Goal: Information Seeking & Learning: Learn about a topic

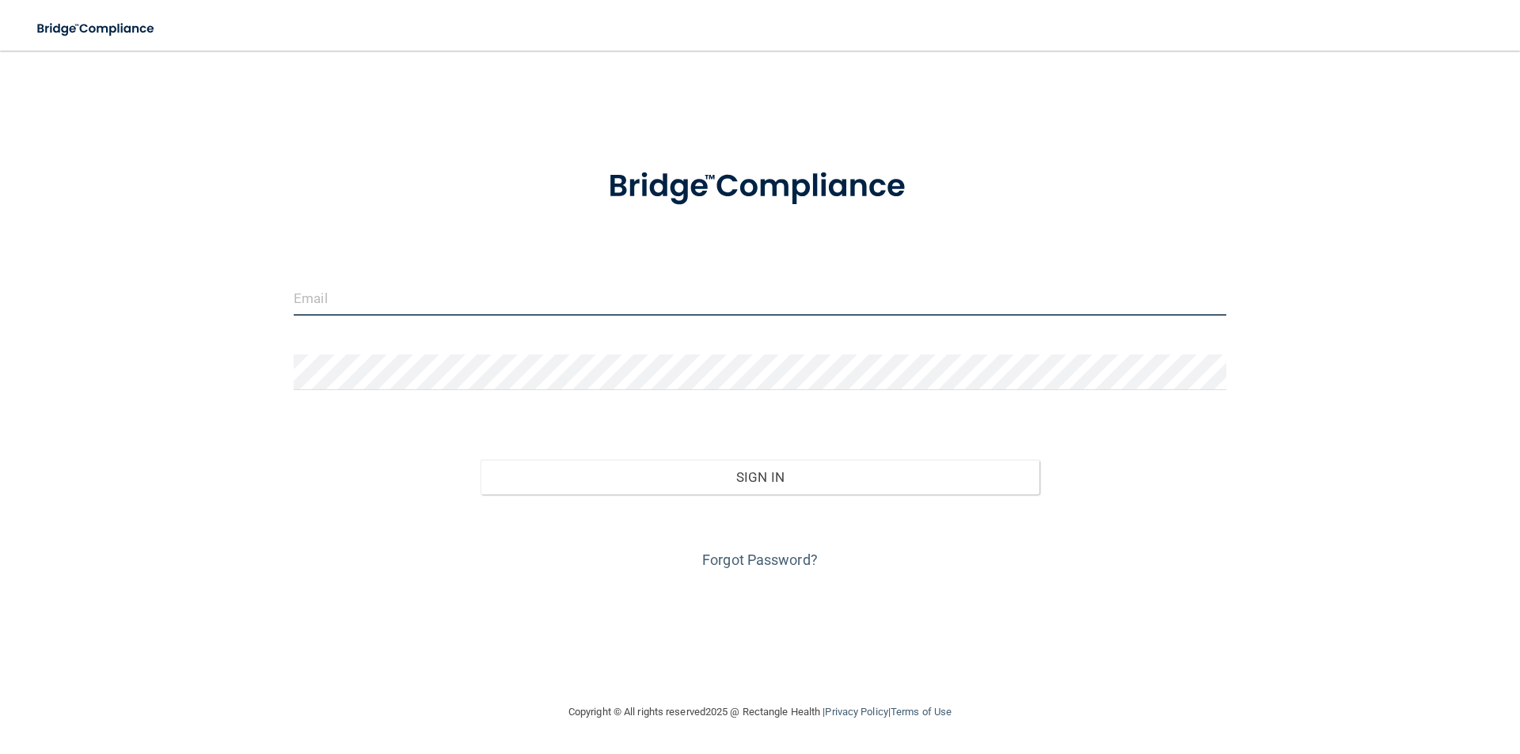
click at [387, 312] on input "email" at bounding box center [760, 298] width 932 height 36
type input "[EMAIL_ADDRESS][DOMAIN_NAME]"
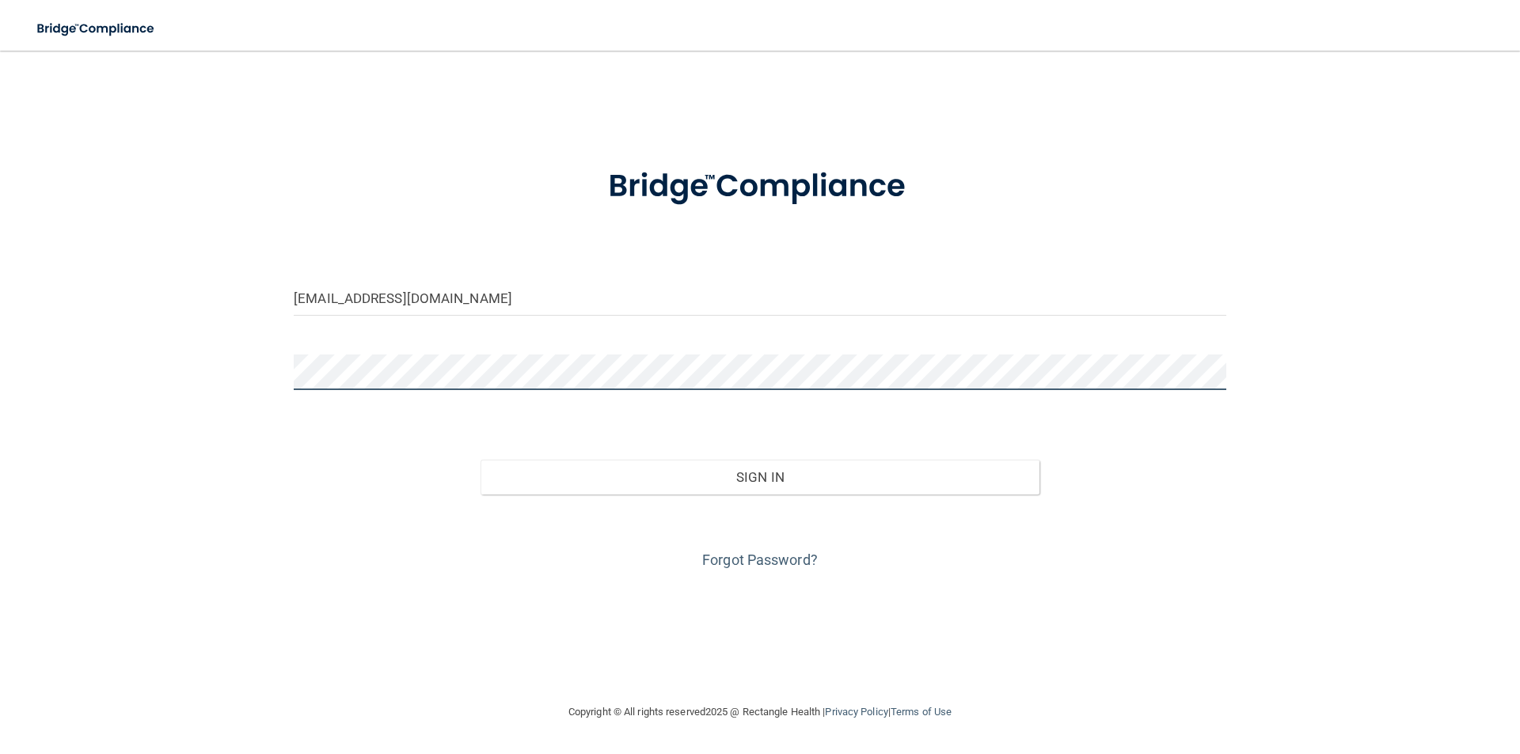
click at [480, 460] on button "Sign In" at bounding box center [760, 477] width 560 height 35
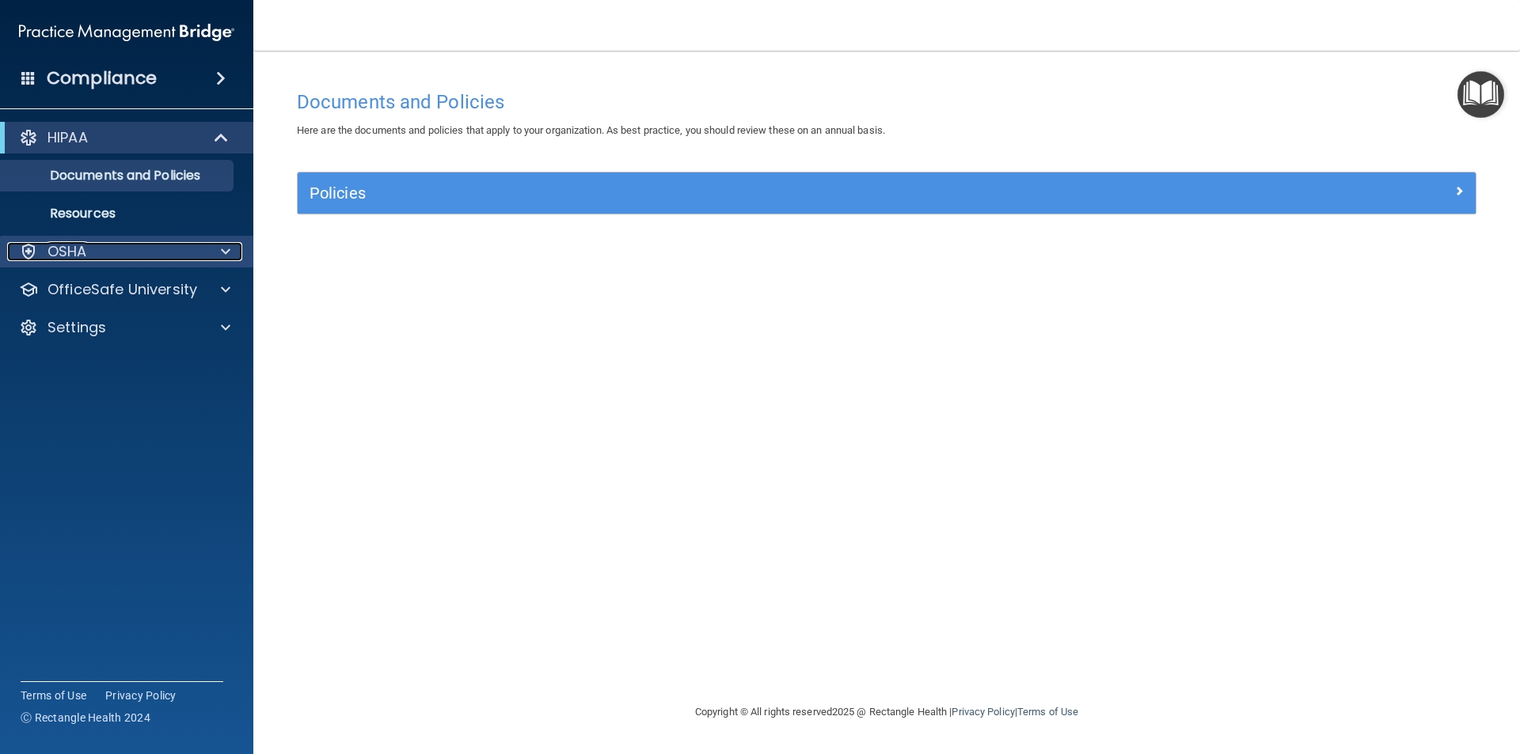
click at [90, 256] on div "OSHA" at bounding box center [105, 251] width 196 height 19
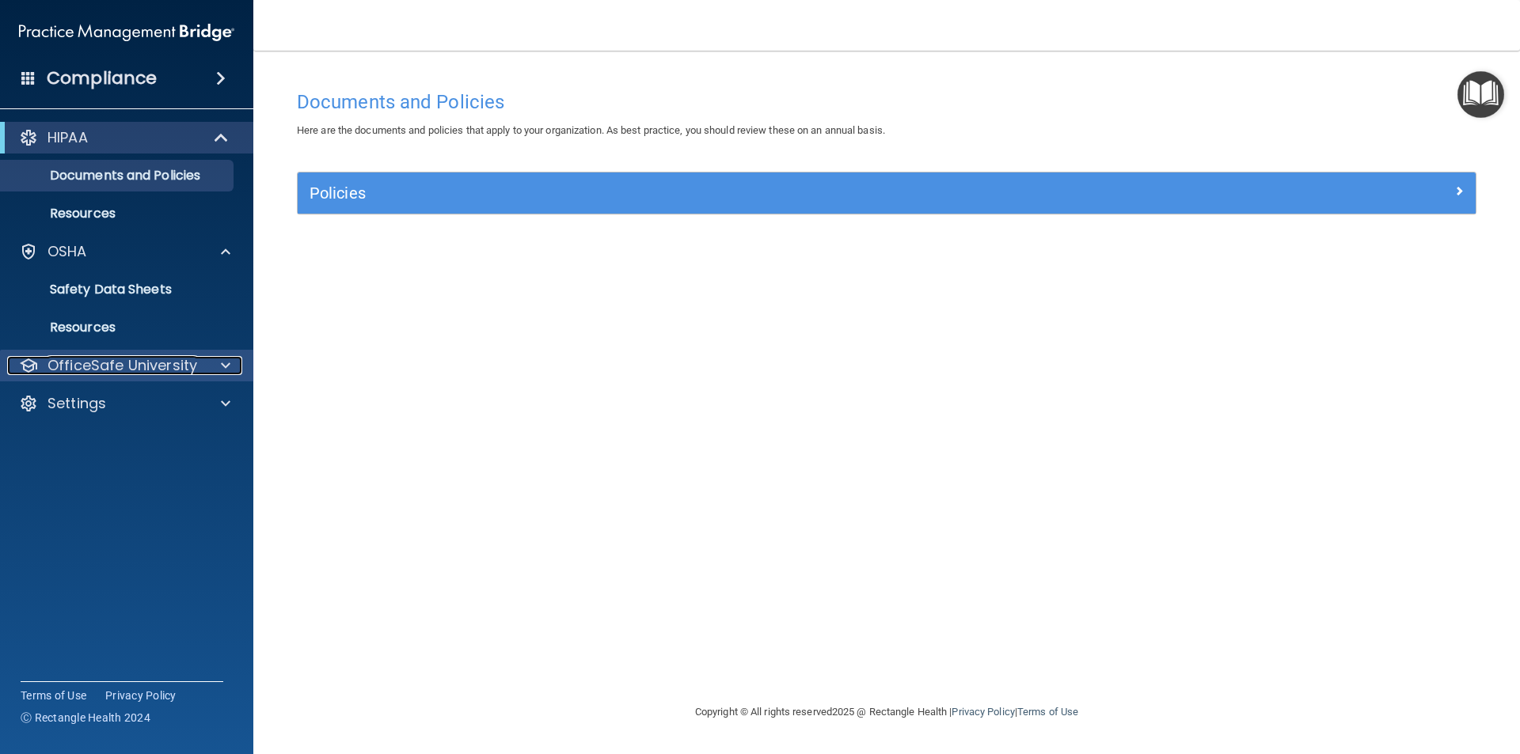
click at [170, 366] on p "OfficeSafe University" at bounding box center [122, 365] width 150 height 19
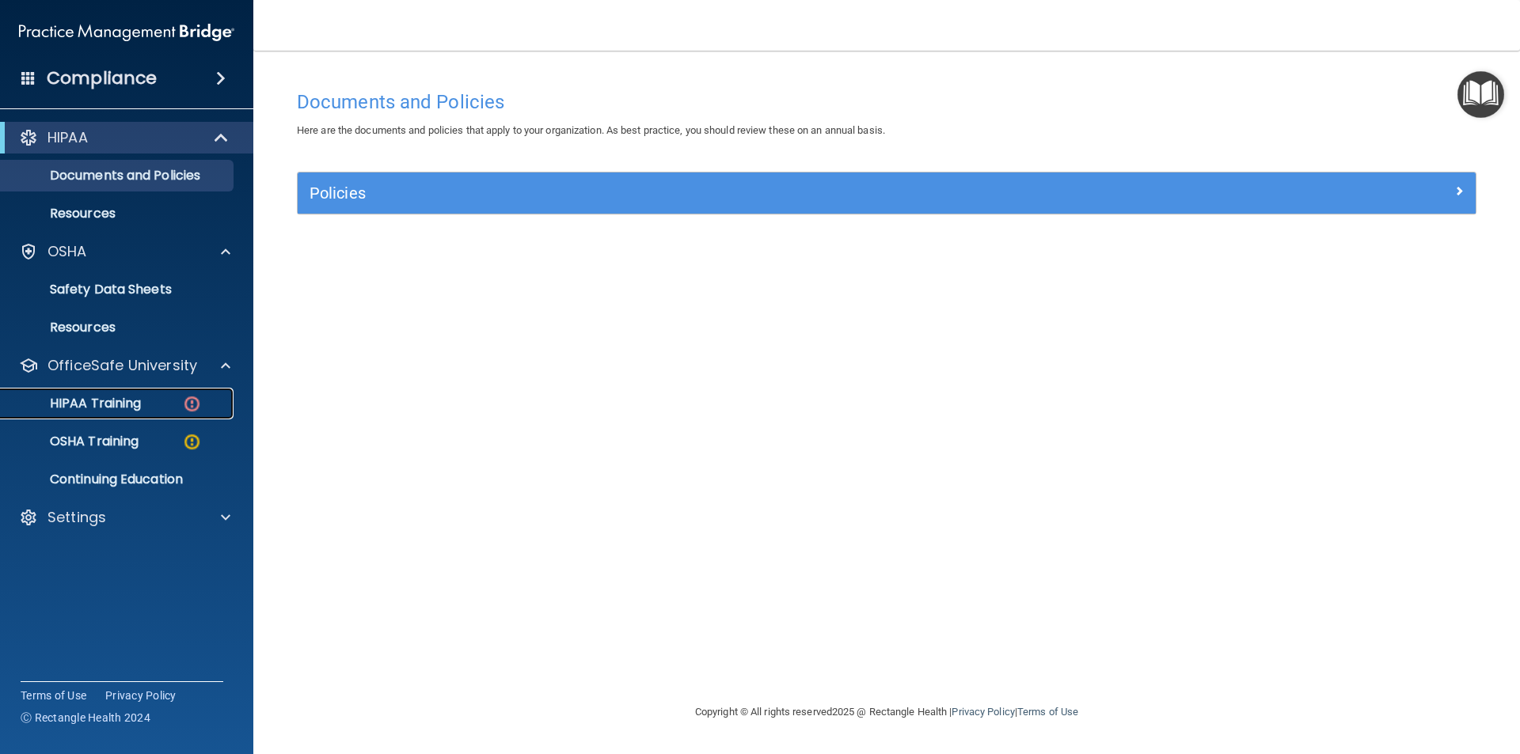
click at [130, 400] on p "HIPAA Training" at bounding box center [75, 404] width 131 height 16
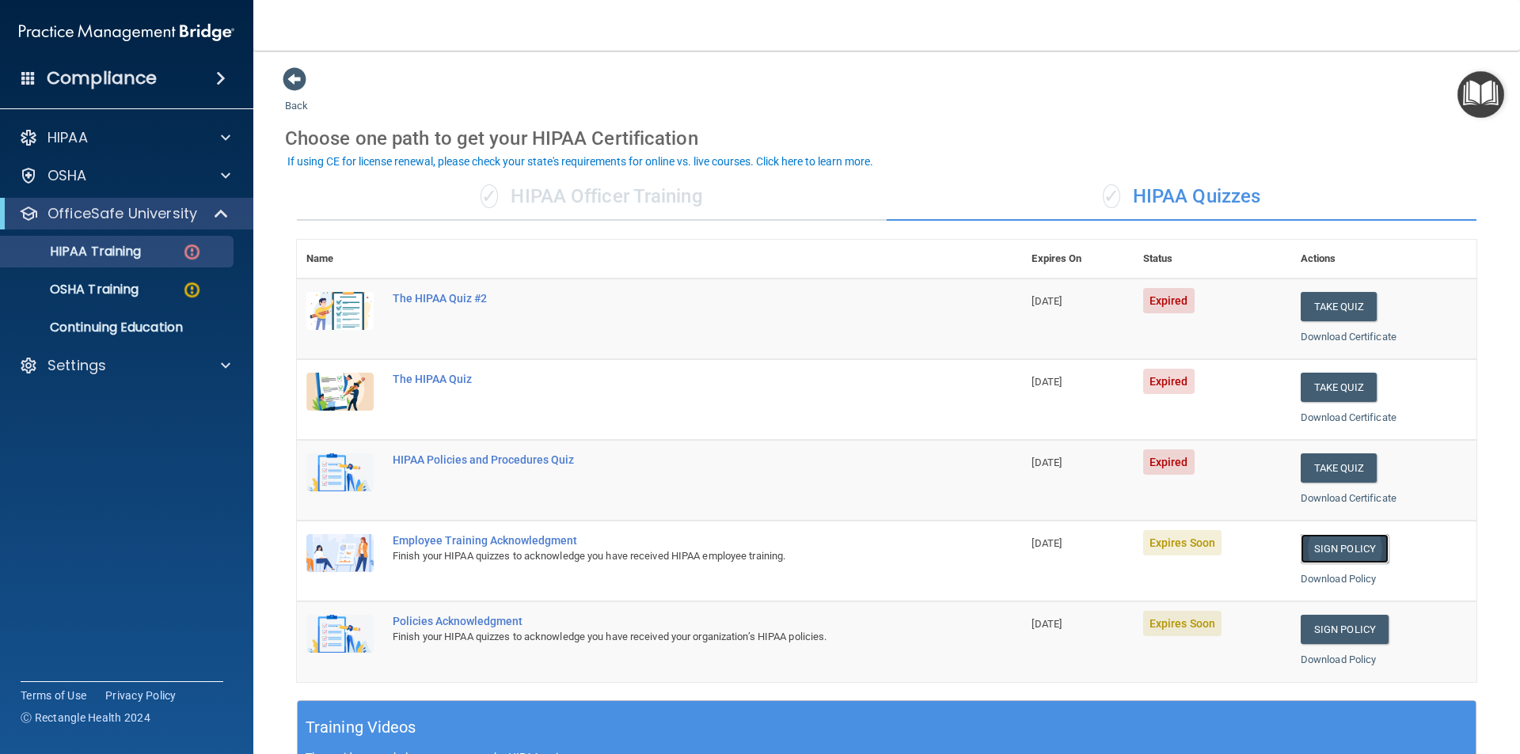
click at [1334, 544] on link "Sign Policy" at bounding box center [1345, 548] width 88 height 29
click at [1349, 632] on link "Sign Policy" at bounding box center [1345, 629] width 88 height 29
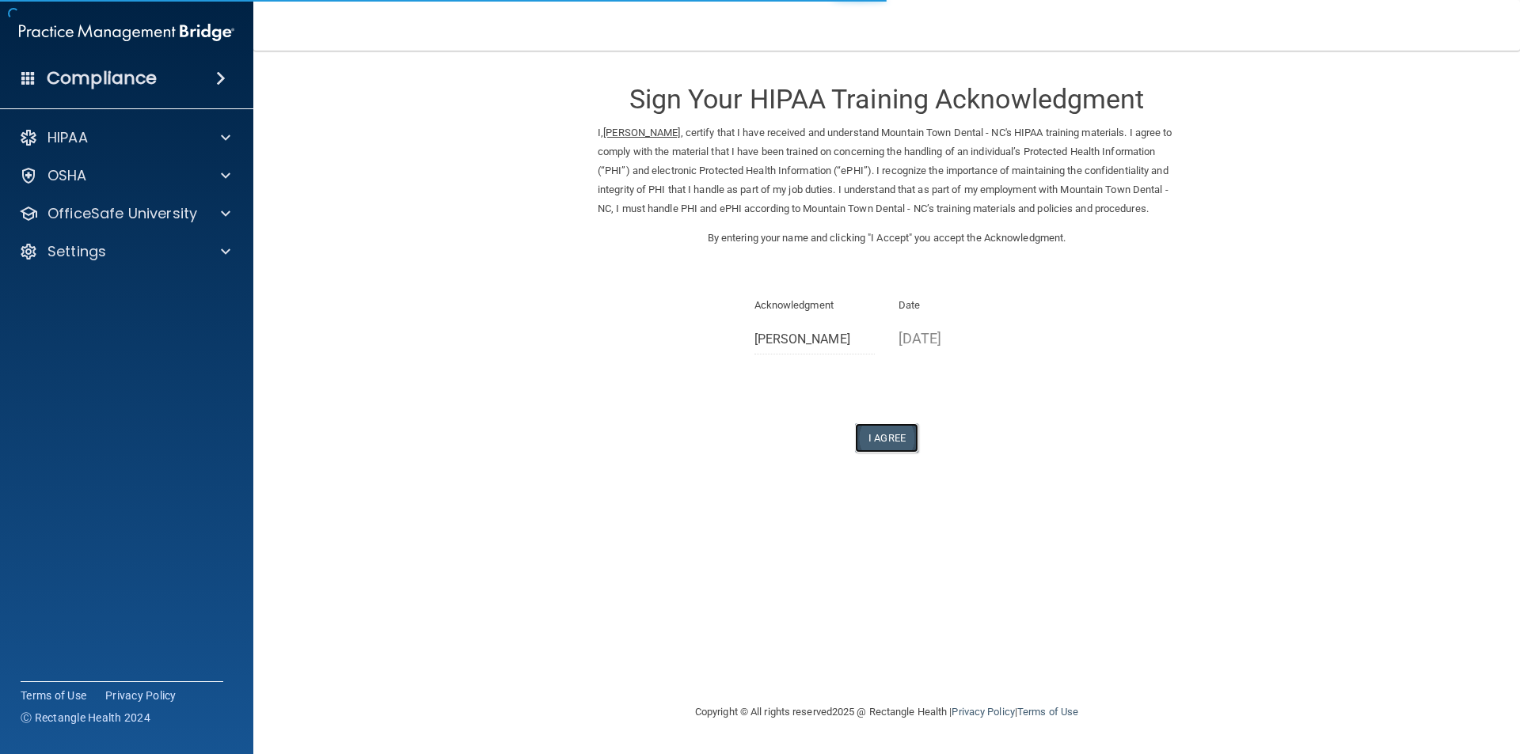
click at [878, 453] on button "I Agree" at bounding box center [886, 437] width 63 height 29
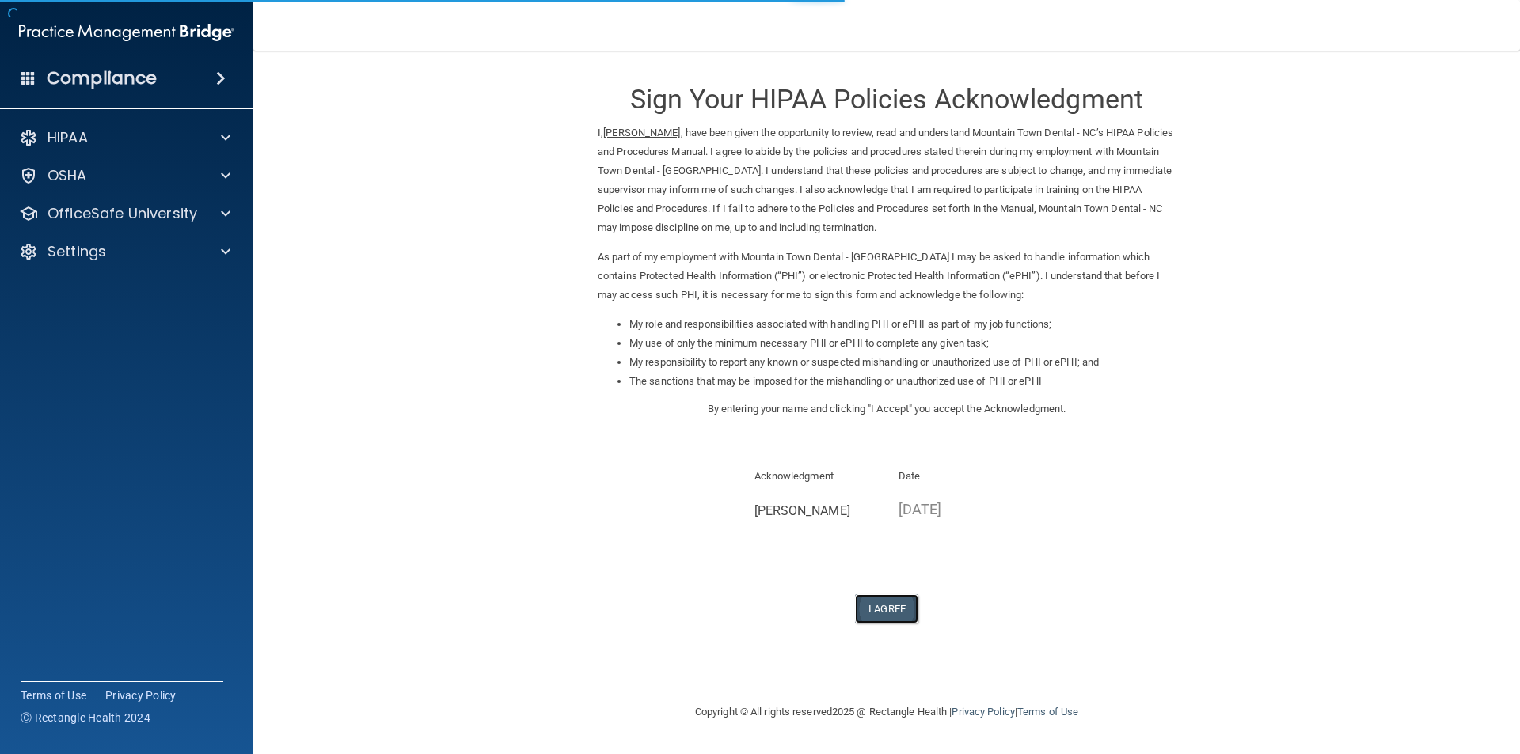
click at [901, 613] on button "I Agree" at bounding box center [886, 608] width 63 height 29
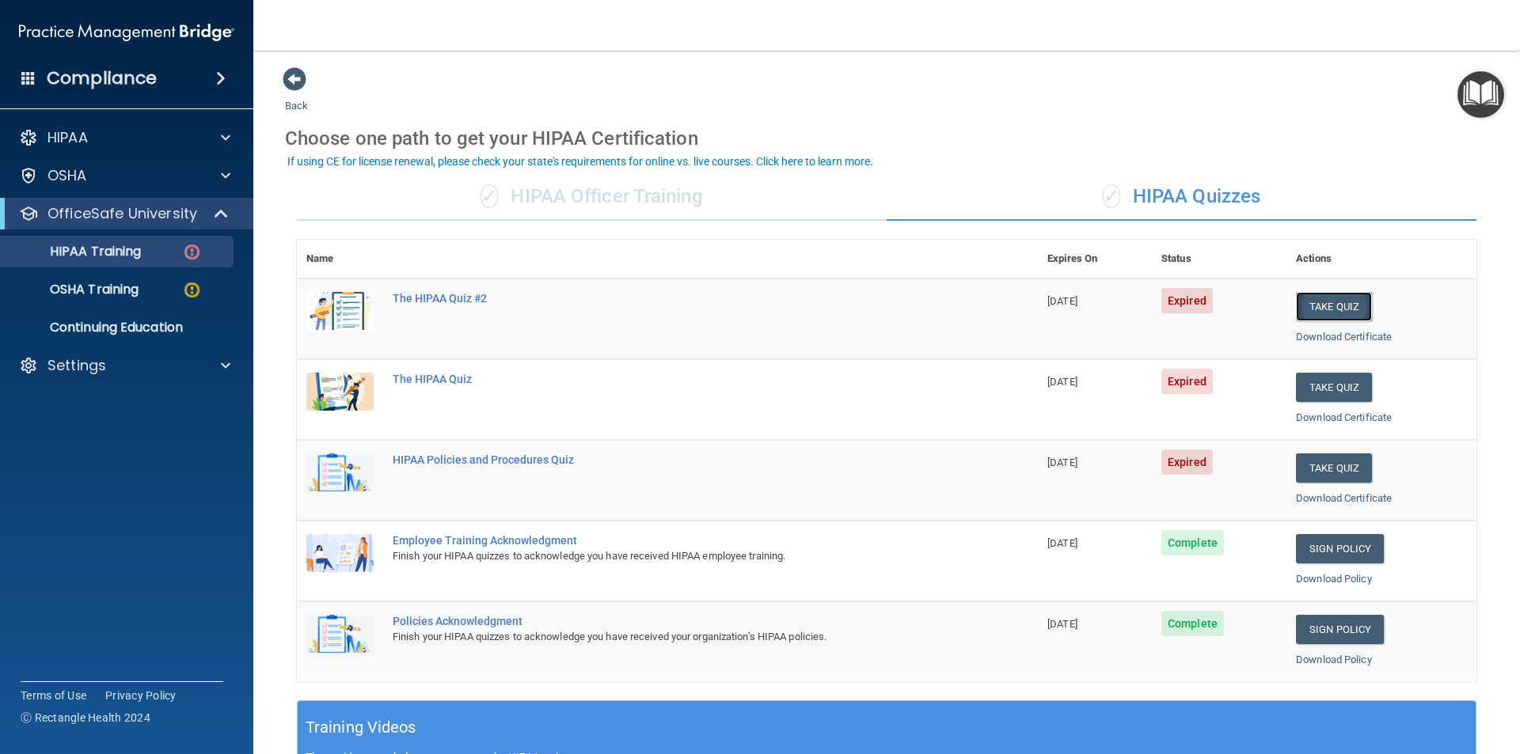
click at [1326, 309] on button "Take Quiz" at bounding box center [1334, 306] width 76 height 29
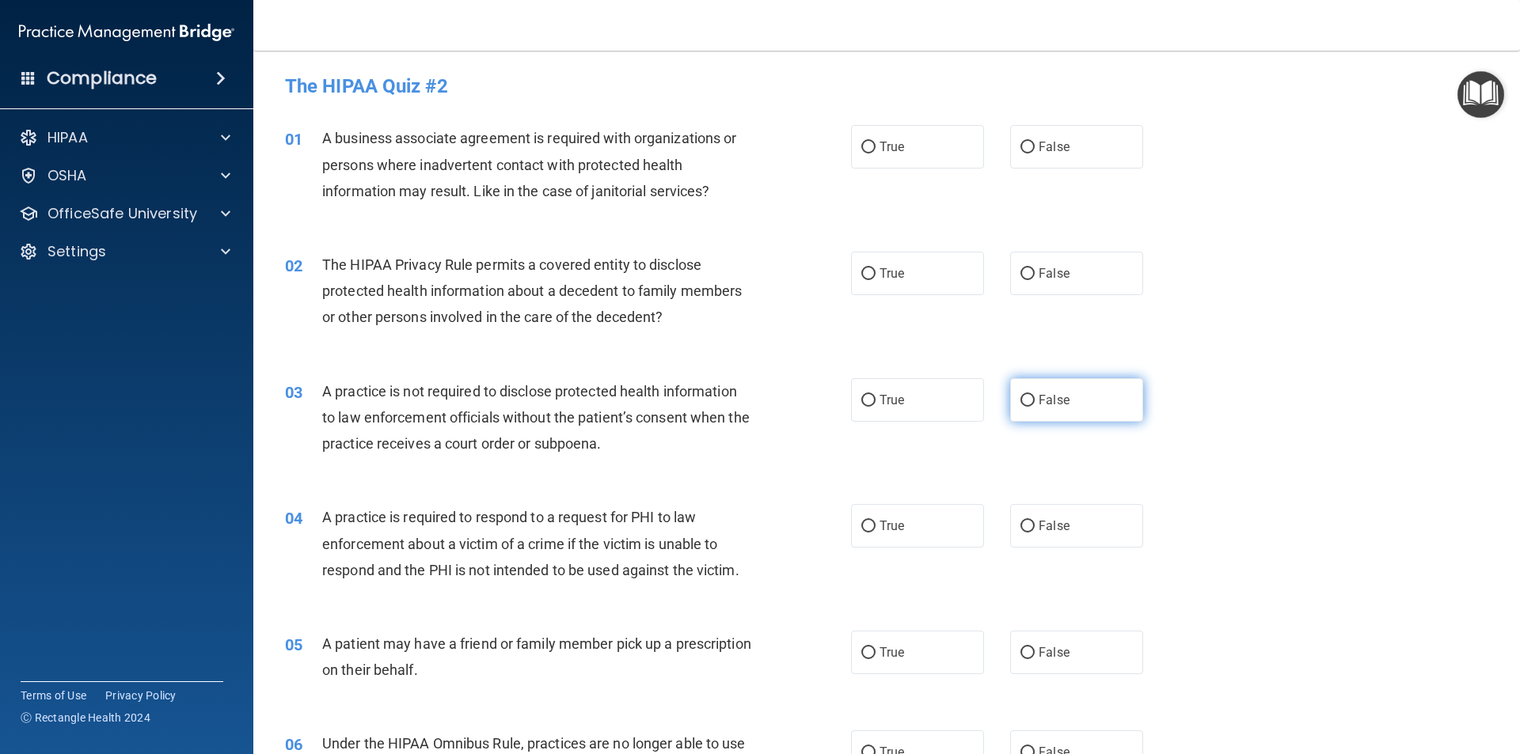
click at [1030, 408] on label "False" at bounding box center [1076, 400] width 133 height 44
click at [1030, 407] on input "False" at bounding box center [1027, 401] width 14 height 12
radio input "true"
click at [909, 288] on label "True" at bounding box center [917, 274] width 133 height 44
click at [875, 280] on input "True" at bounding box center [868, 274] width 14 height 12
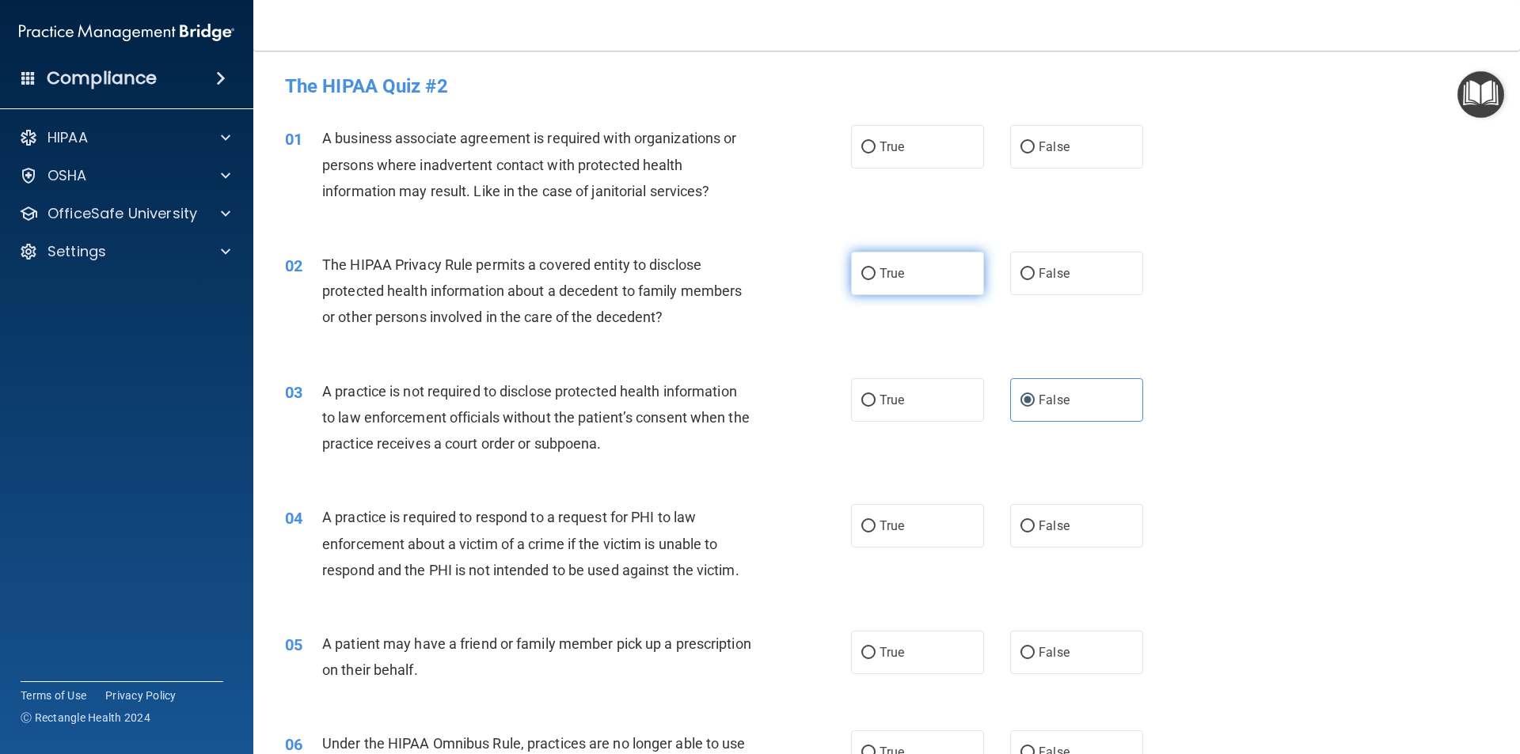
radio input "true"
click at [910, 147] on label "True" at bounding box center [917, 147] width 133 height 44
click at [875, 147] on input "True" at bounding box center [868, 148] width 14 height 12
radio input "true"
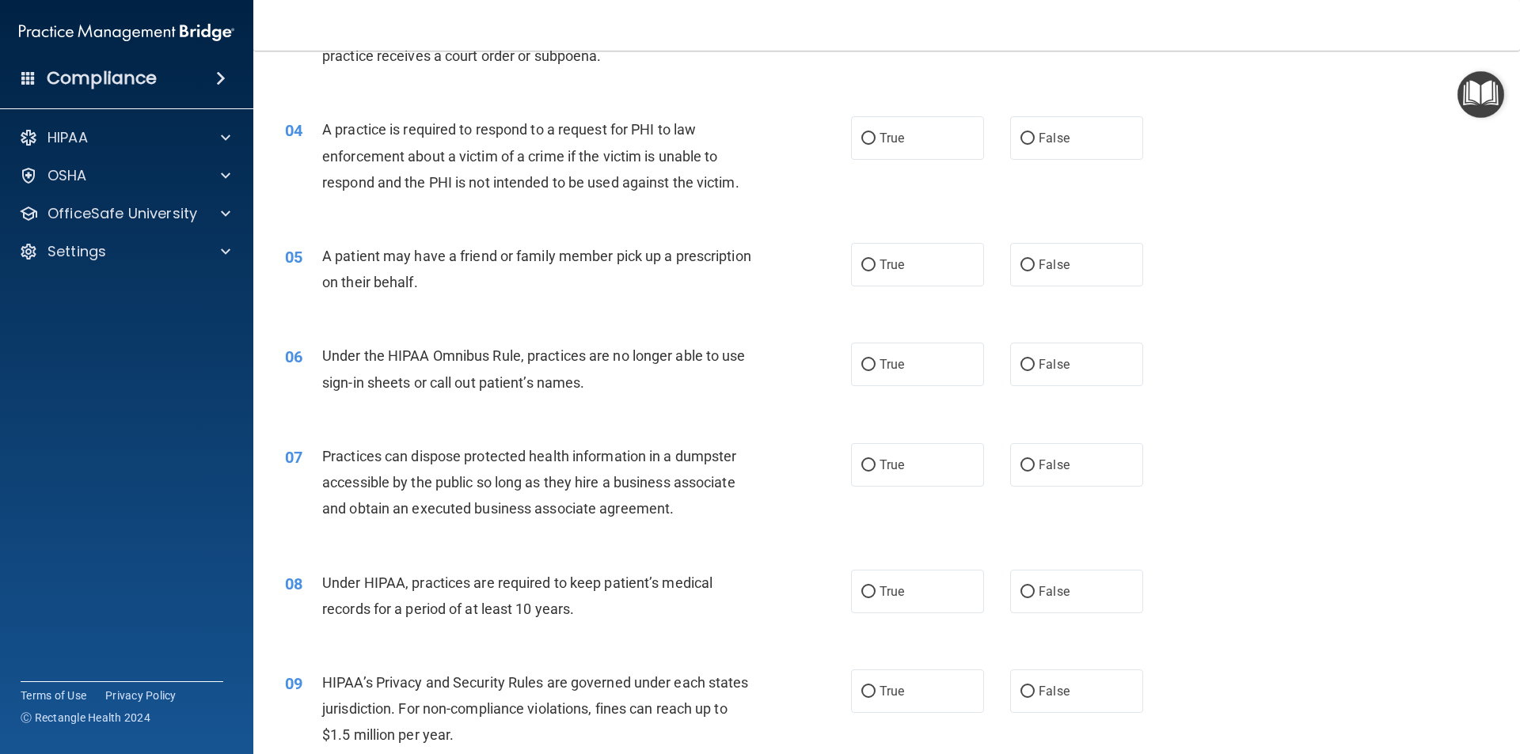
scroll to position [396, 0]
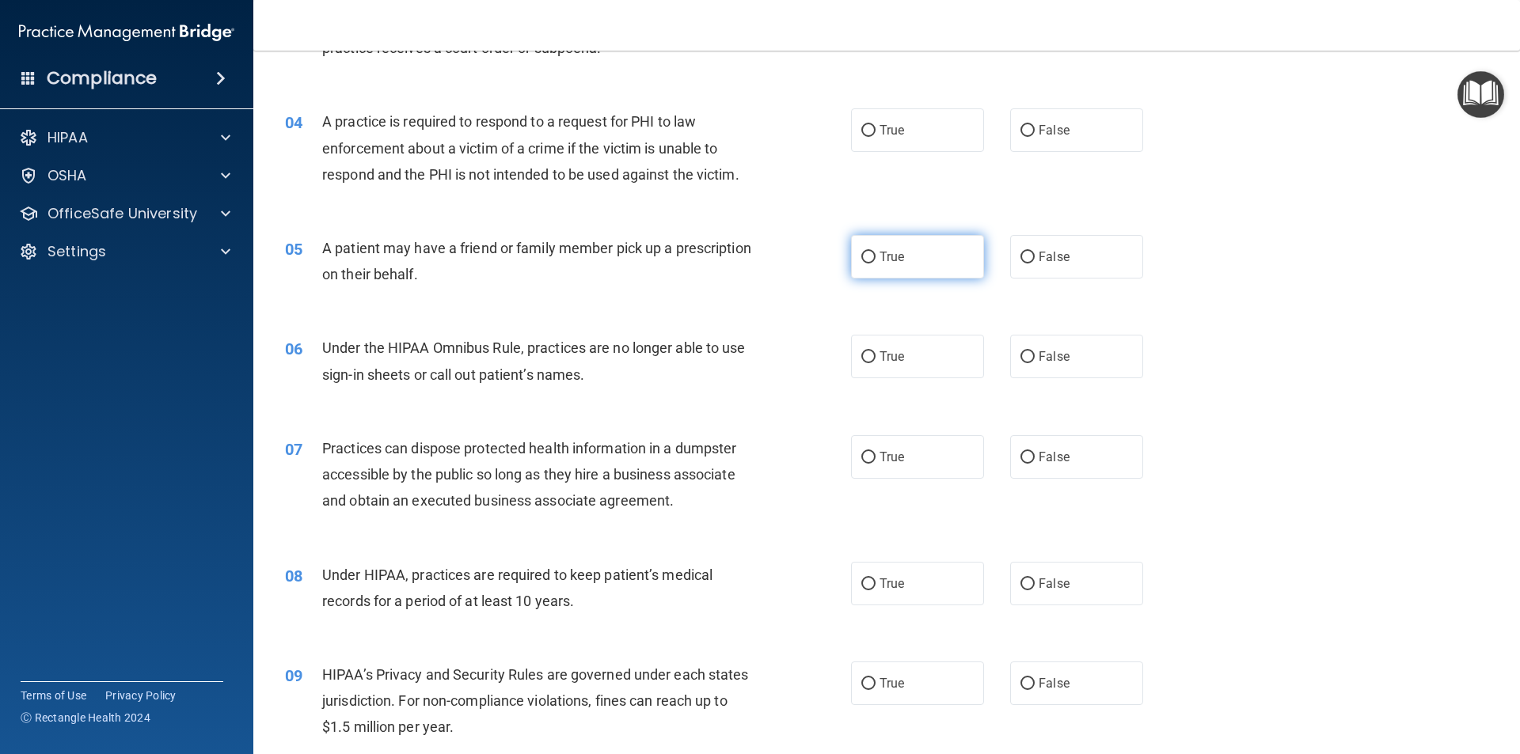
click at [897, 245] on label "True" at bounding box center [917, 257] width 133 height 44
click at [875, 252] on input "True" at bounding box center [868, 258] width 14 height 12
radio input "true"
click at [887, 140] on label "True" at bounding box center [917, 130] width 133 height 44
click at [875, 137] on input "True" at bounding box center [868, 131] width 14 height 12
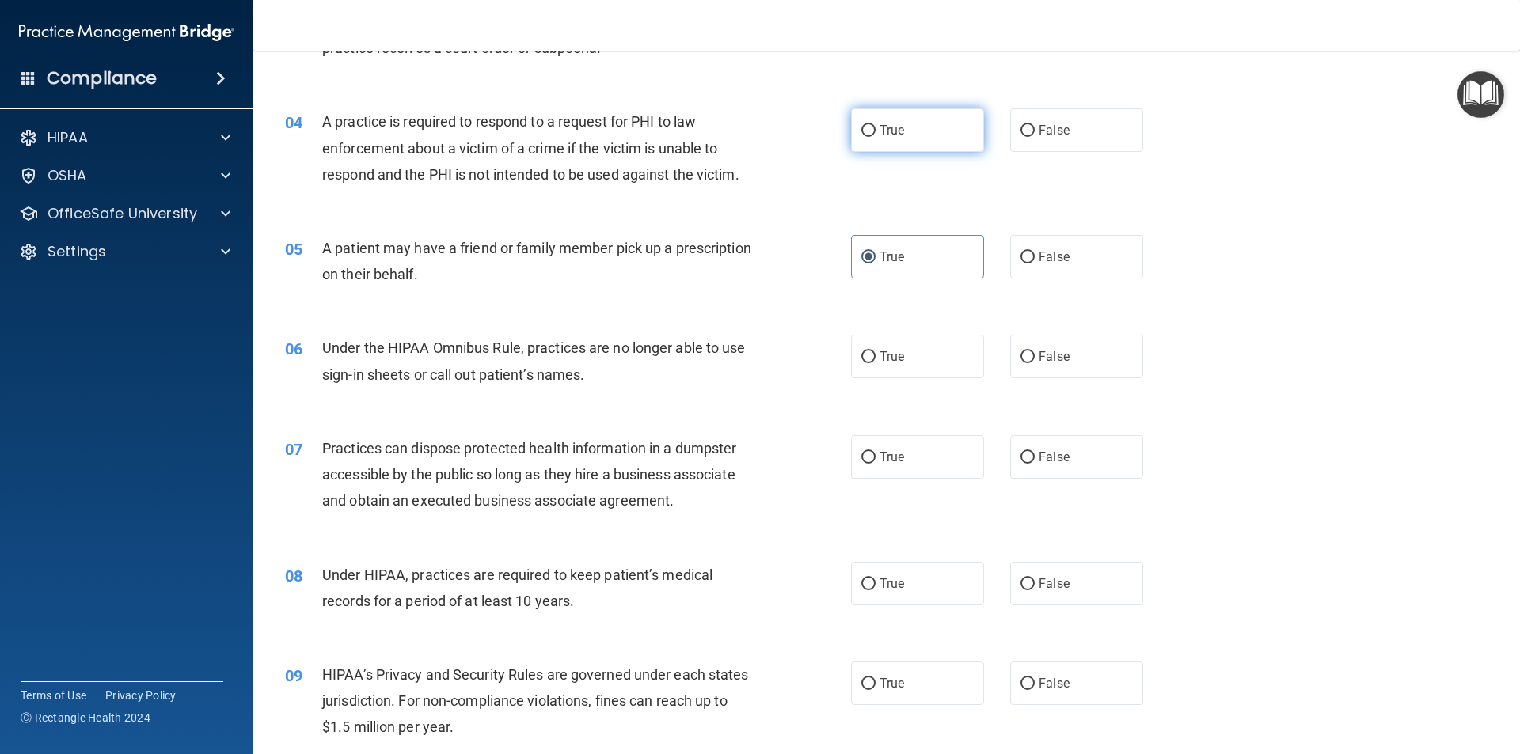
radio input "true"
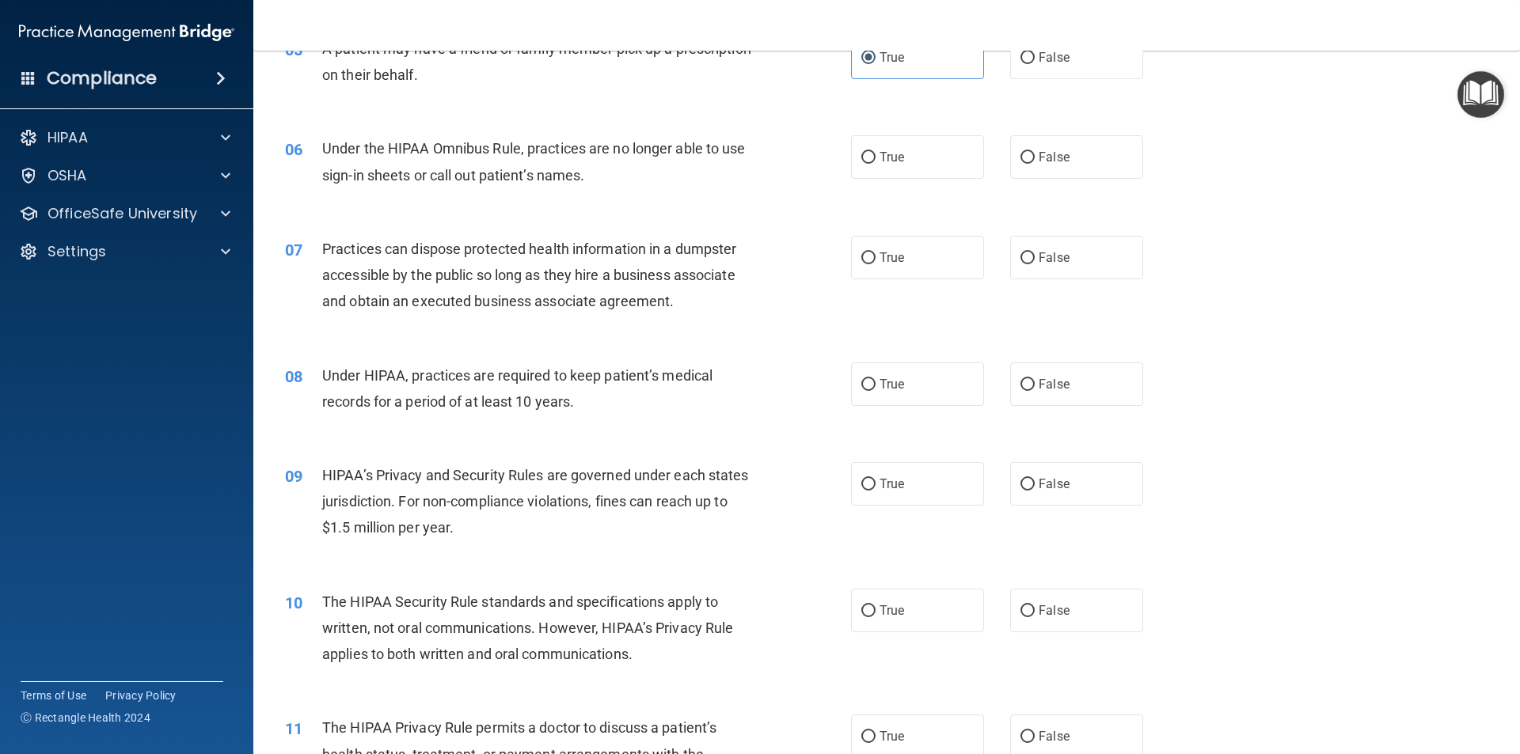
scroll to position [633, 0]
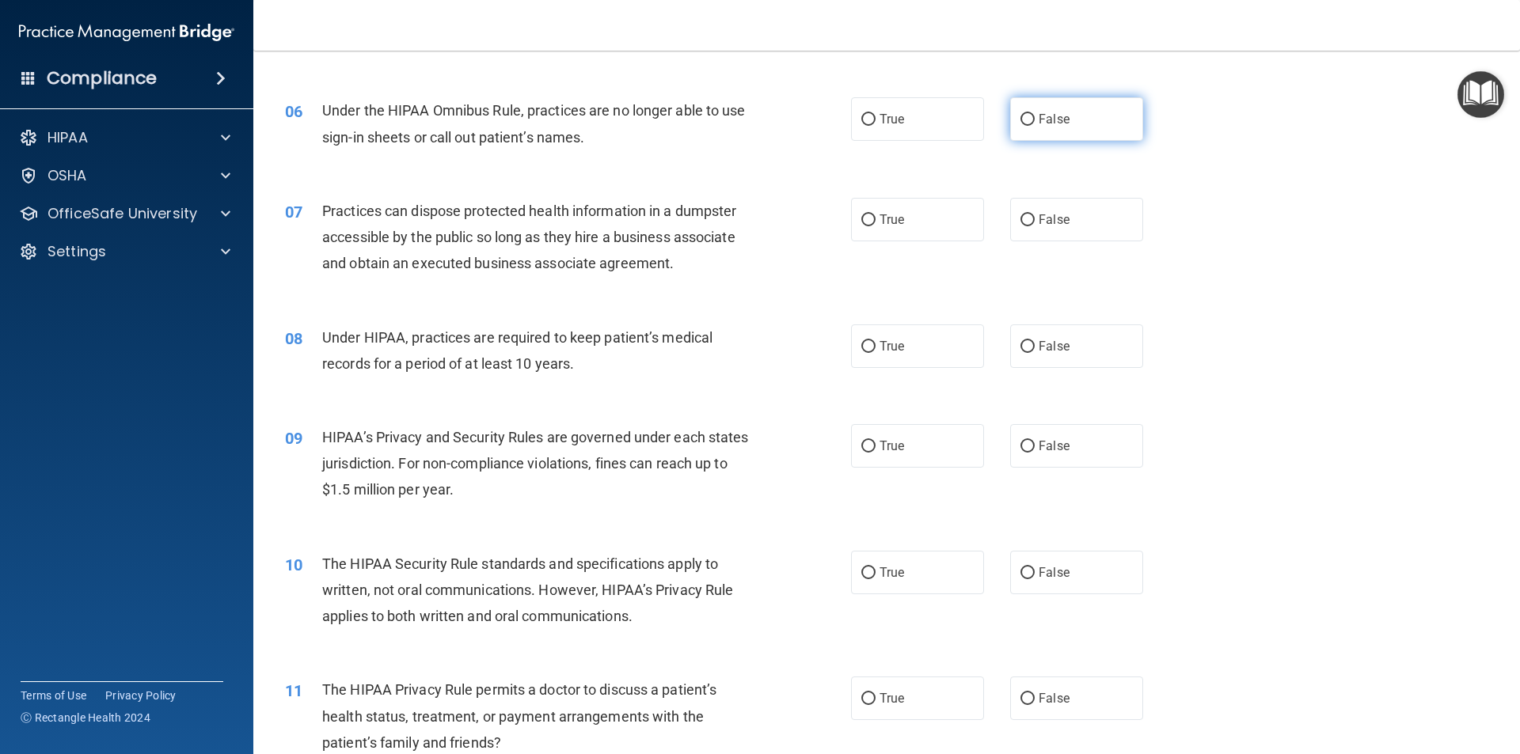
click at [1077, 128] on label "False" at bounding box center [1076, 119] width 133 height 44
click at [1035, 126] on input "False" at bounding box center [1027, 120] width 14 height 12
radio input "true"
click at [901, 356] on label "True" at bounding box center [917, 347] width 133 height 44
click at [875, 353] on input "True" at bounding box center [868, 347] width 14 height 12
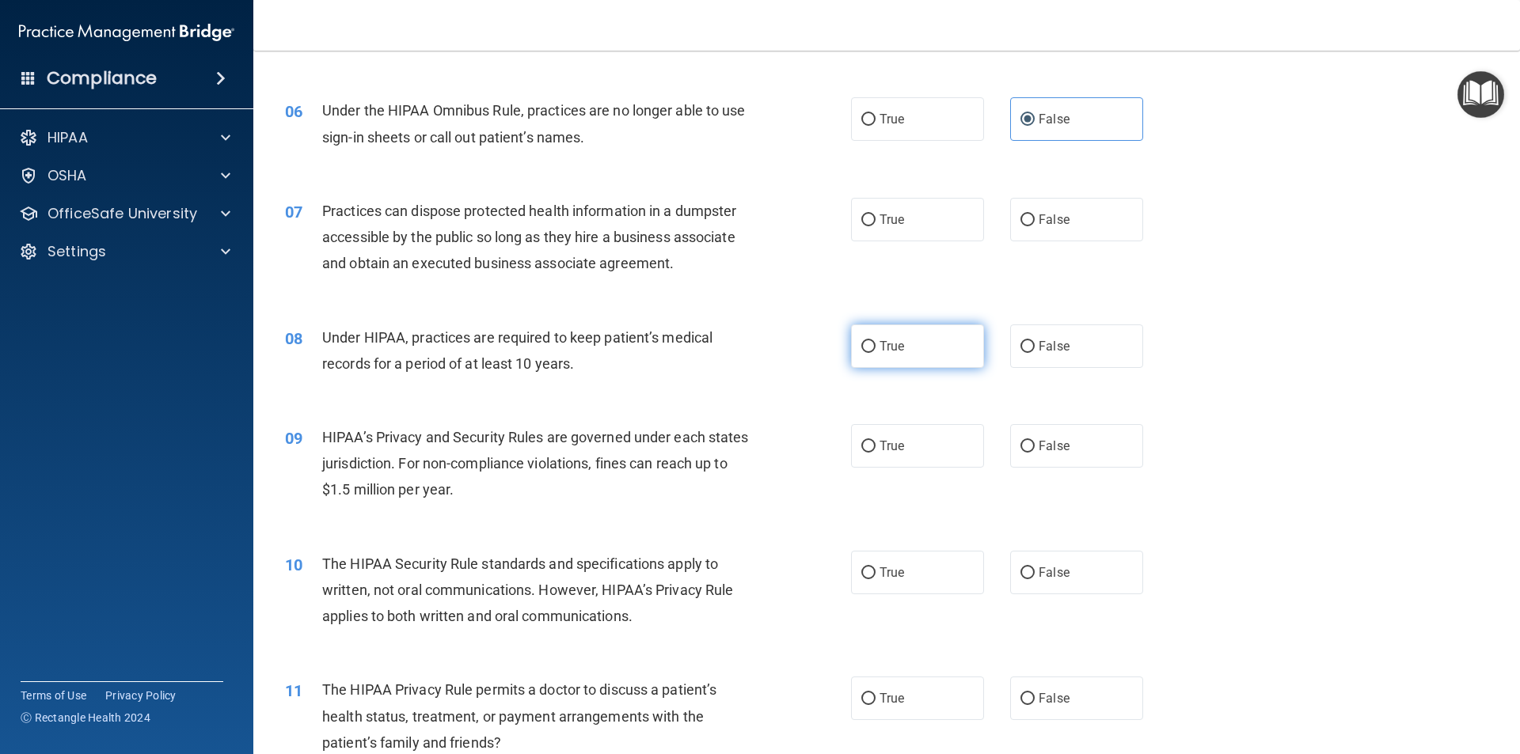
radio input "true"
click at [1094, 216] on label "False" at bounding box center [1076, 220] width 133 height 44
click at [1035, 216] on input "False" at bounding box center [1027, 221] width 14 height 12
radio input "true"
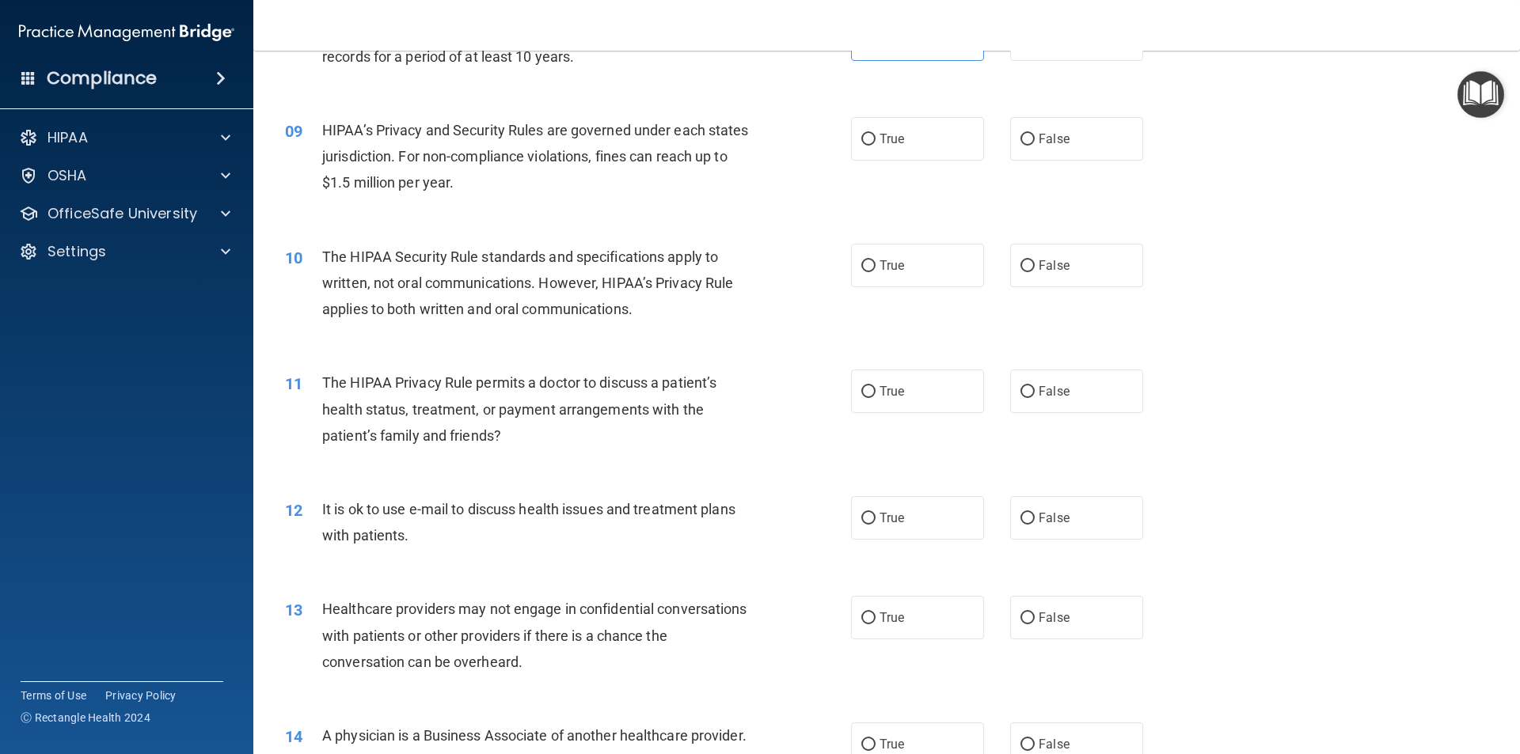
scroll to position [950, 0]
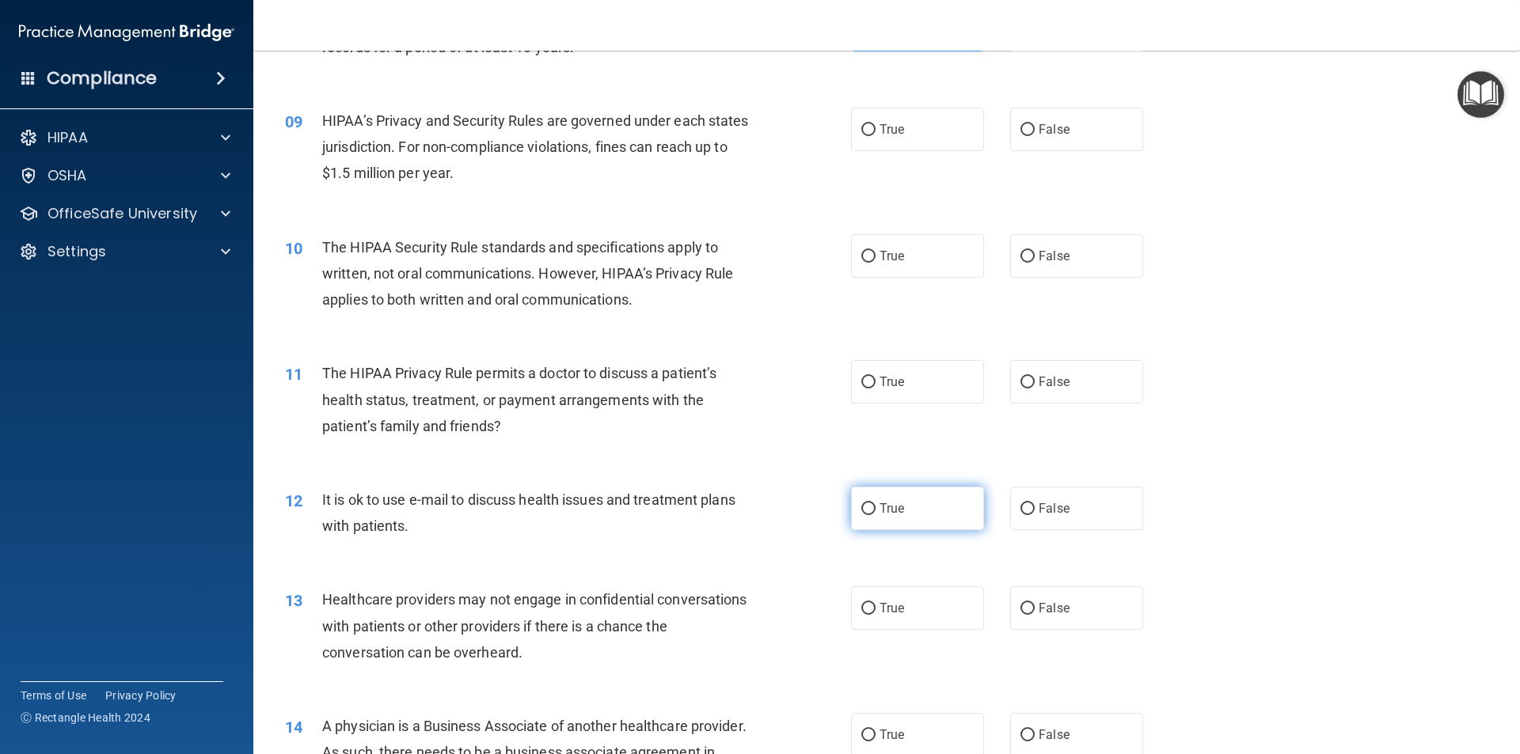
click at [915, 515] on label "True" at bounding box center [917, 509] width 133 height 44
click at [875, 515] on input "True" at bounding box center [868, 509] width 14 height 12
radio input "true"
click at [929, 386] on label "True" at bounding box center [917, 382] width 133 height 44
click at [875, 386] on input "True" at bounding box center [868, 383] width 14 height 12
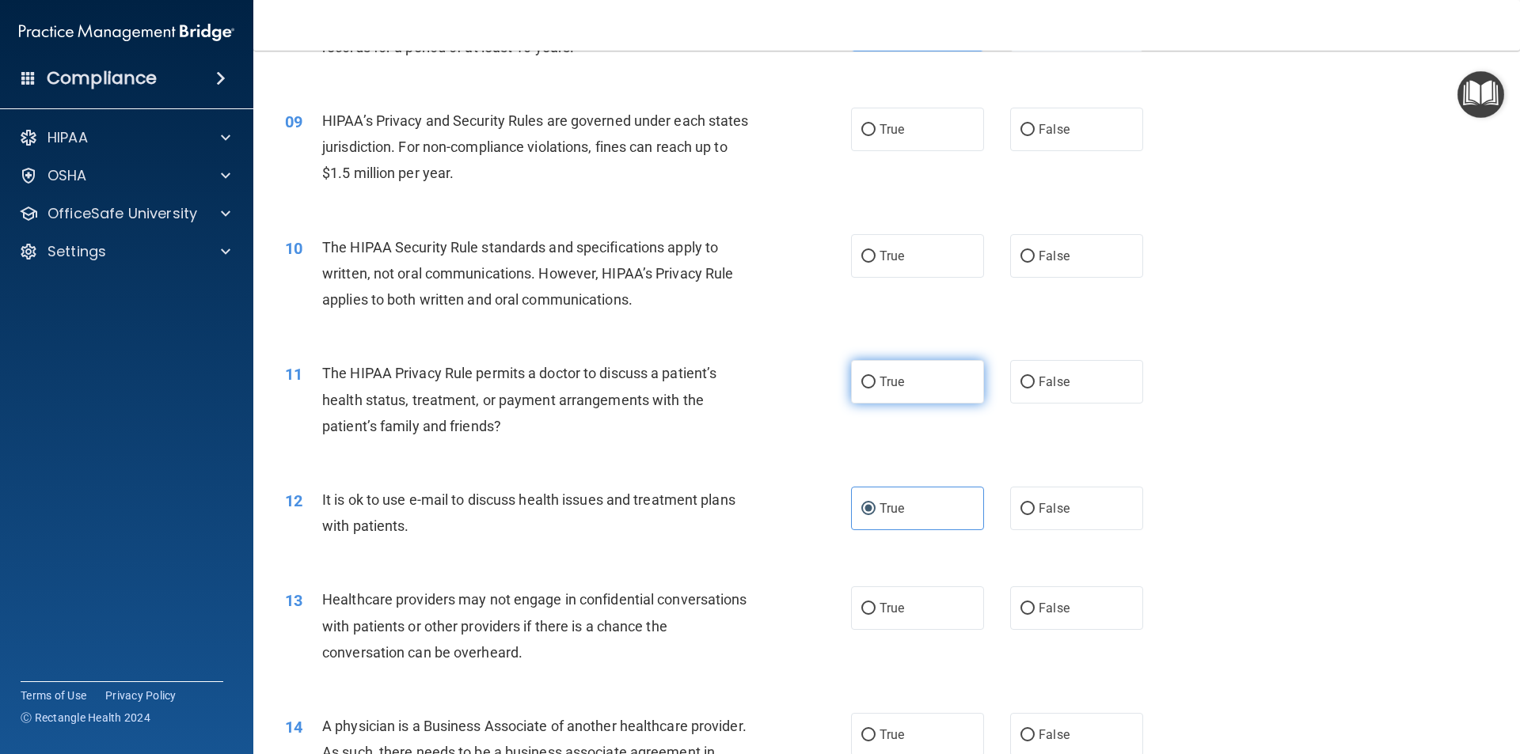
radio input "true"
click at [948, 256] on label "True" at bounding box center [917, 256] width 133 height 44
click at [875, 256] on input "True" at bounding box center [868, 257] width 14 height 12
radio input "true"
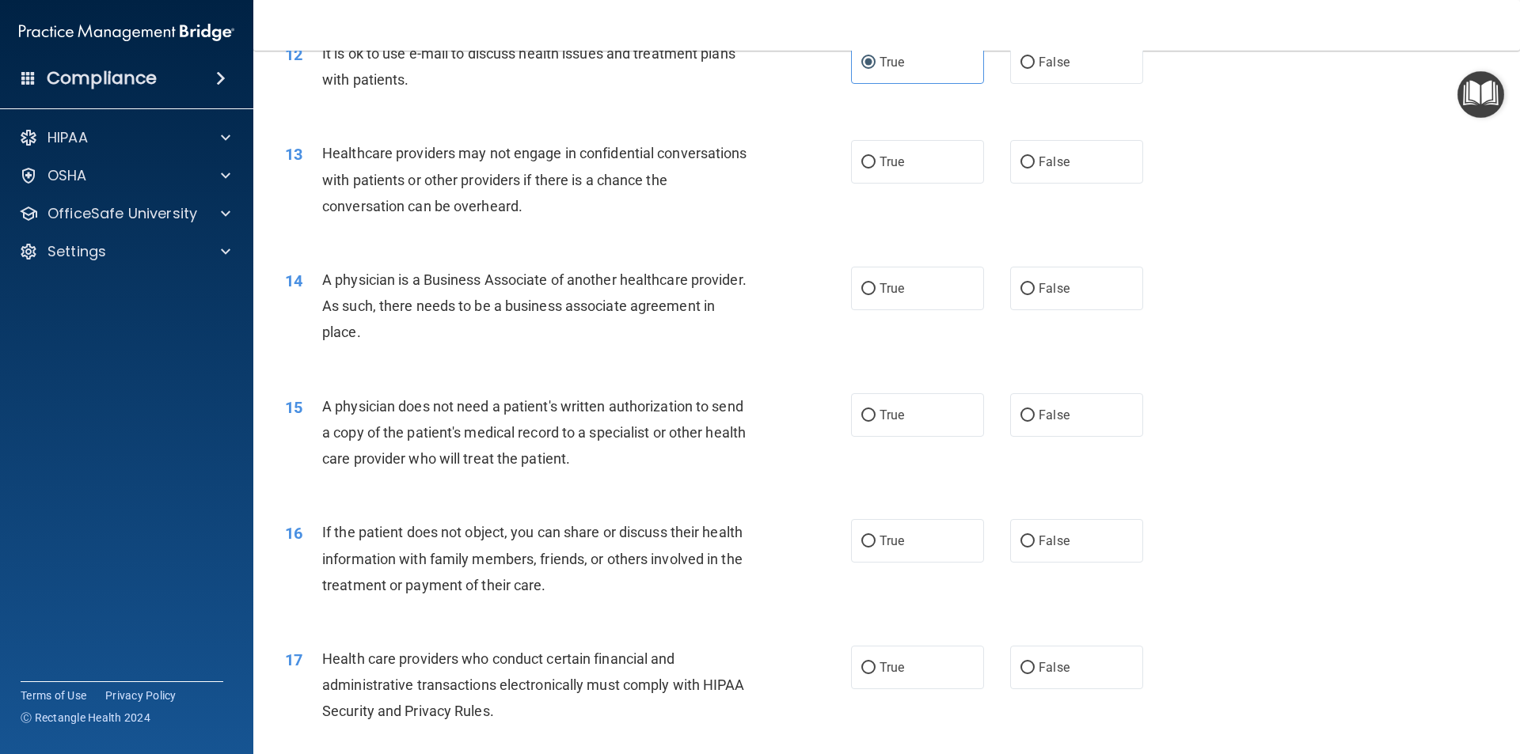
scroll to position [1425, 0]
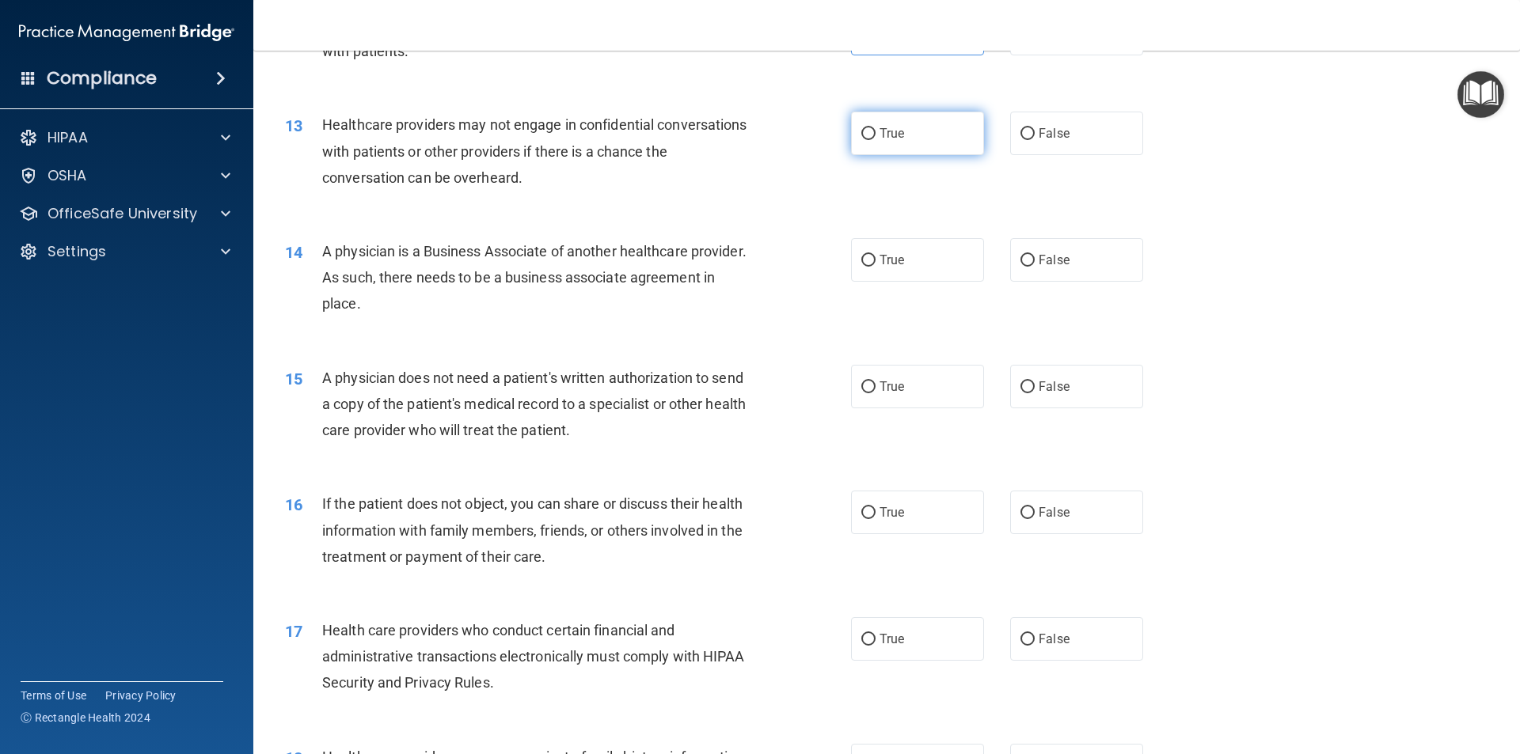
click at [936, 145] on label "True" at bounding box center [917, 134] width 133 height 44
click at [875, 140] on input "True" at bounding box center [868, 134] width 14 height 12
radio input "true"
click at [1039, 513] on span "False" at bounding box center [1054, 512] width 31 height 15
click at [1035, 513] on input "False" at bounding box center [1027, 513] width 14 height 12
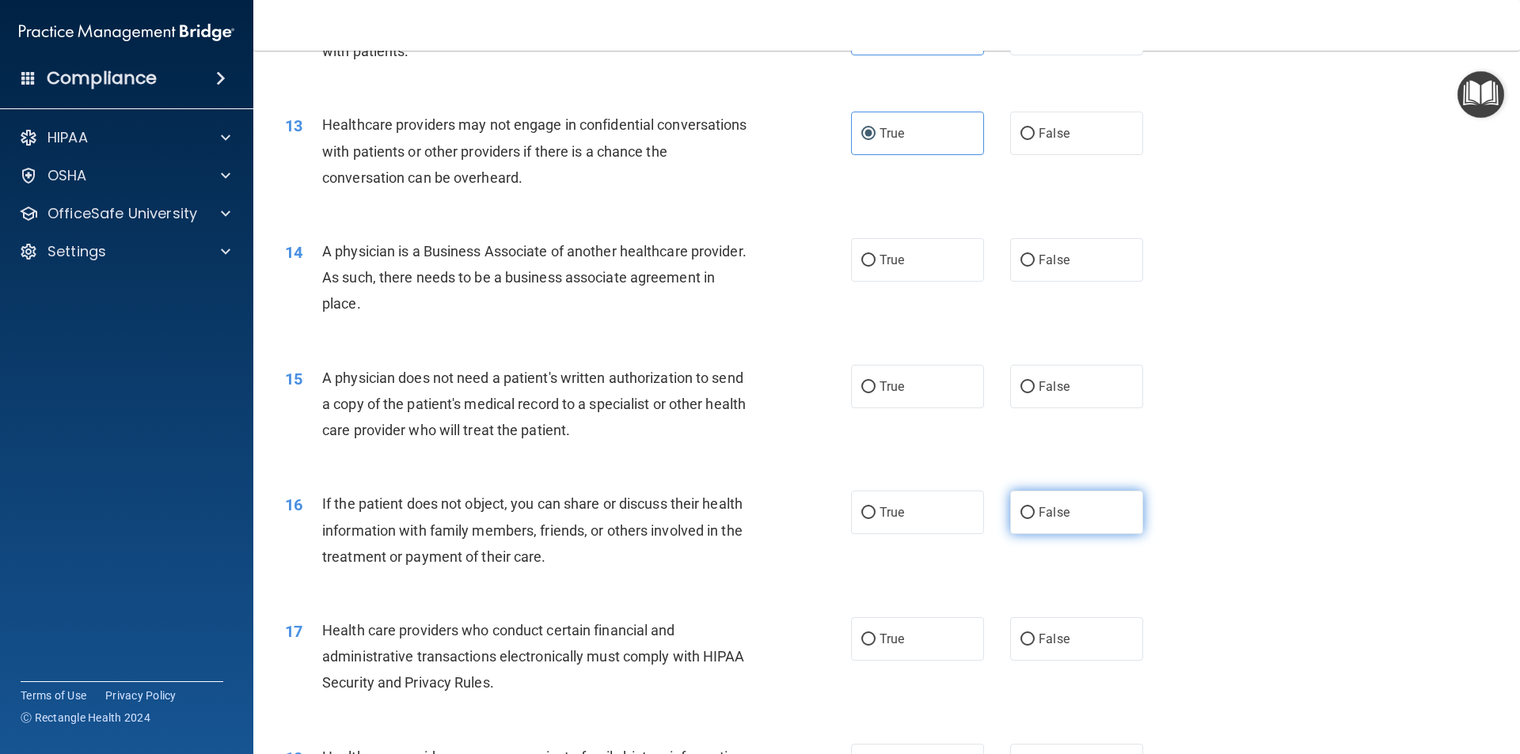
radio input "true"
click at [928, 380] on label "True" at bounding box center [917, 387] width 133 height 44
click at [875, 382] on input "True" at bounding box center [868, 388] width 14 height 12
radio input "true"
click at [893, 272] on label "True" at bounding box center [917, 260] width 133 height 44
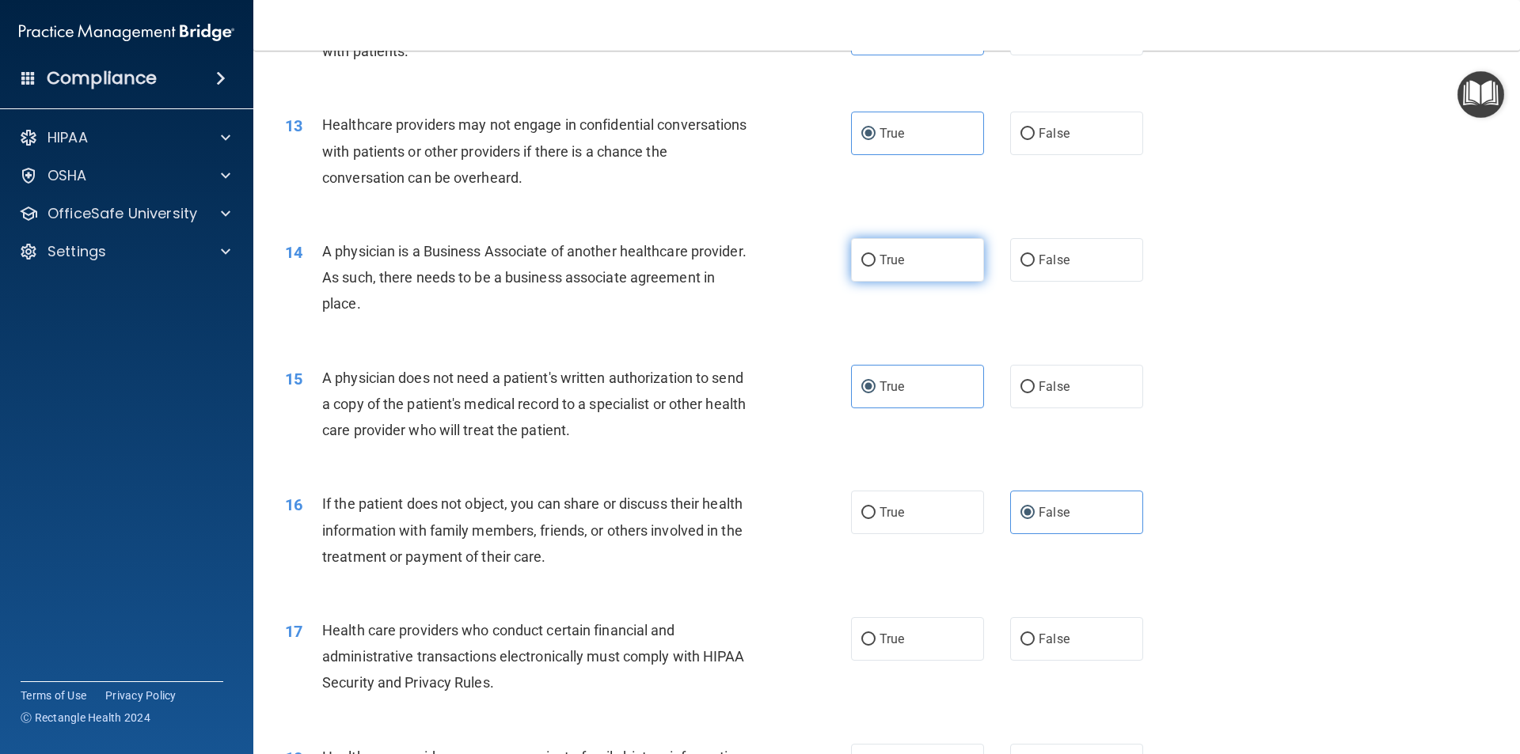
click at [875, 267] on input "True" at bounding box center [868, 261] width 14 height 12
radio input "true"
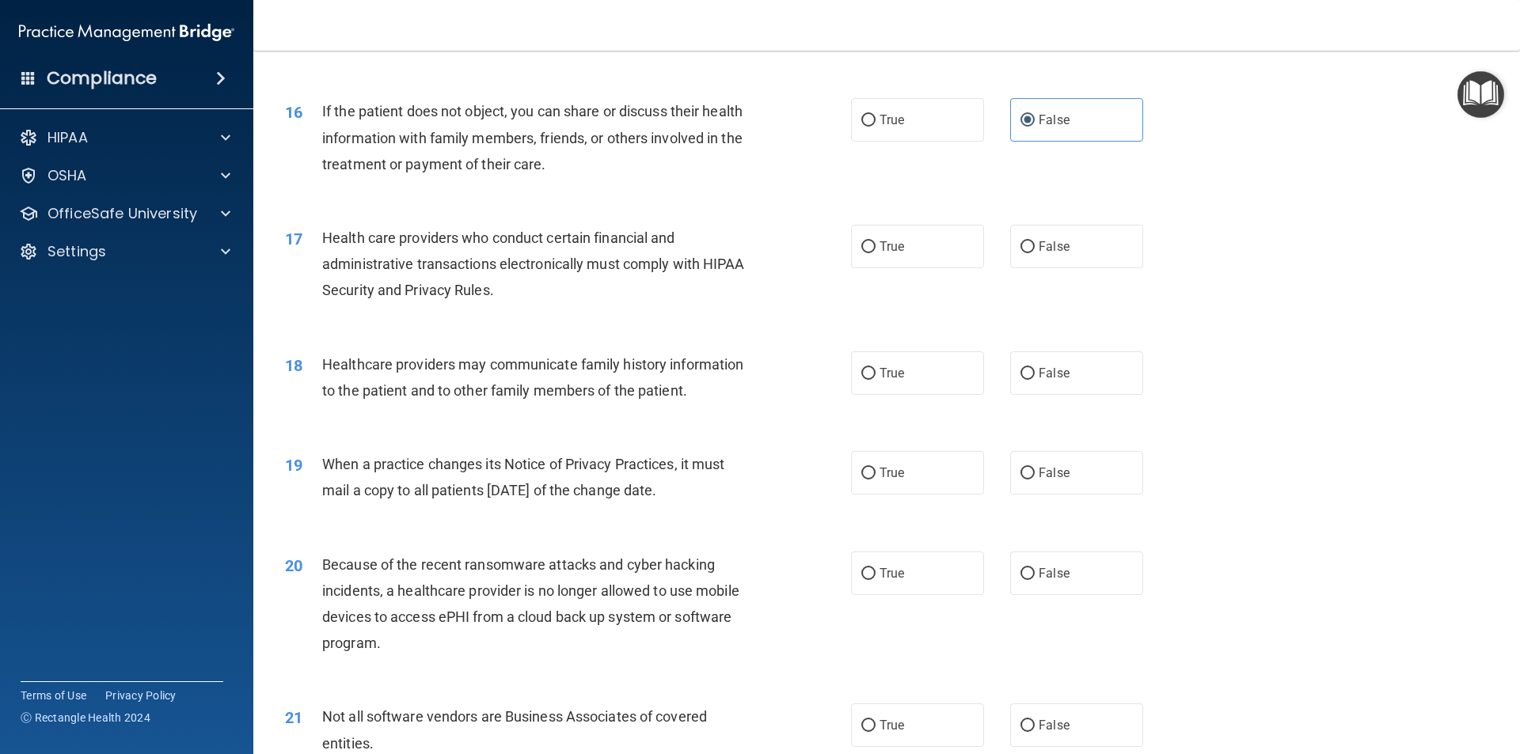
scroll to position [1821, 0]
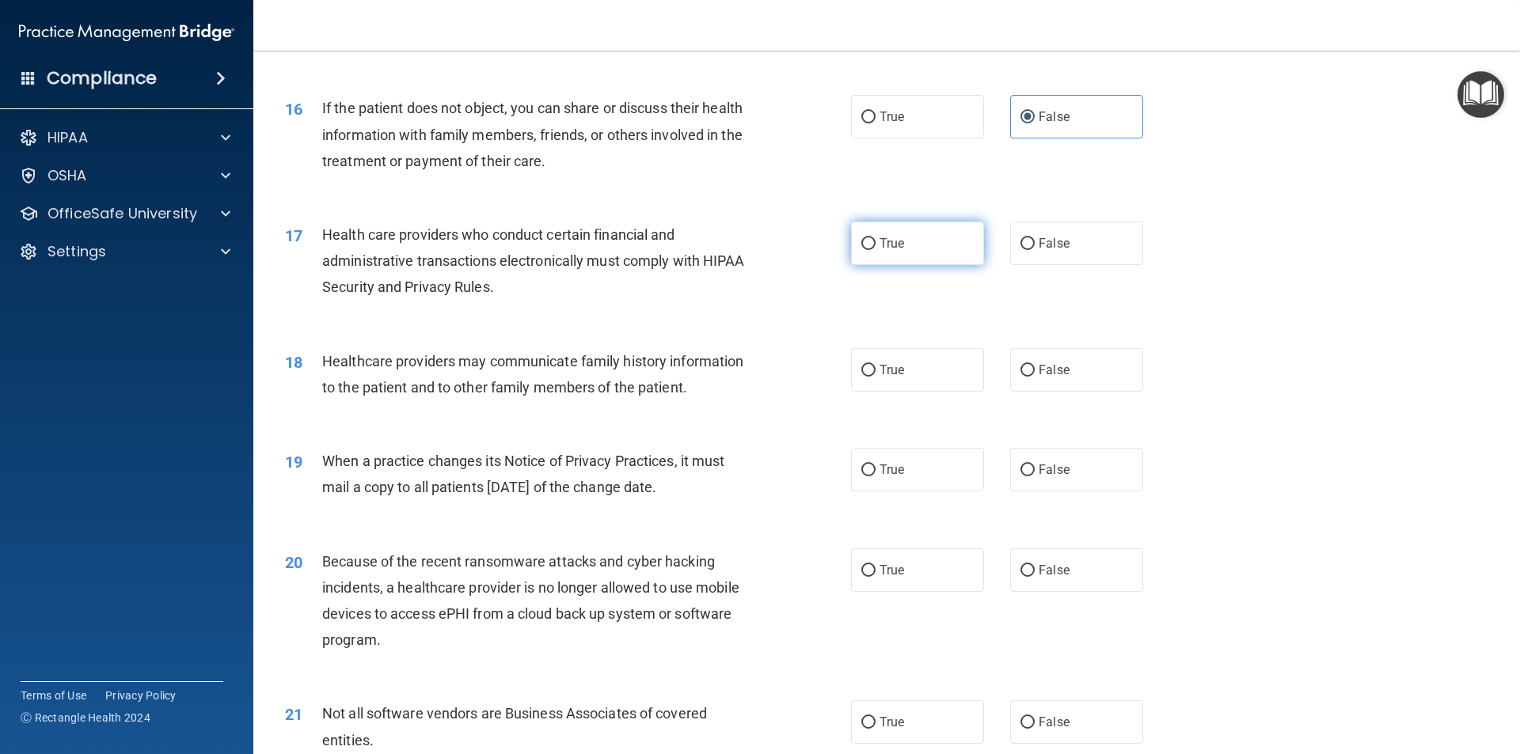
click at [894, 244] on span "True" at bounding box center [891, 243] width 25 height 15
click at [875, 244] on input "True" at bounding box center [868, 244] width 14 height 12
radio input "true"
click at [1064, 373] on label "False" at bounding box center [1076, 370] width 133 height 44
click at [1035, 373] on input "False" at bounding box center [1027, 371] width 14 height 12
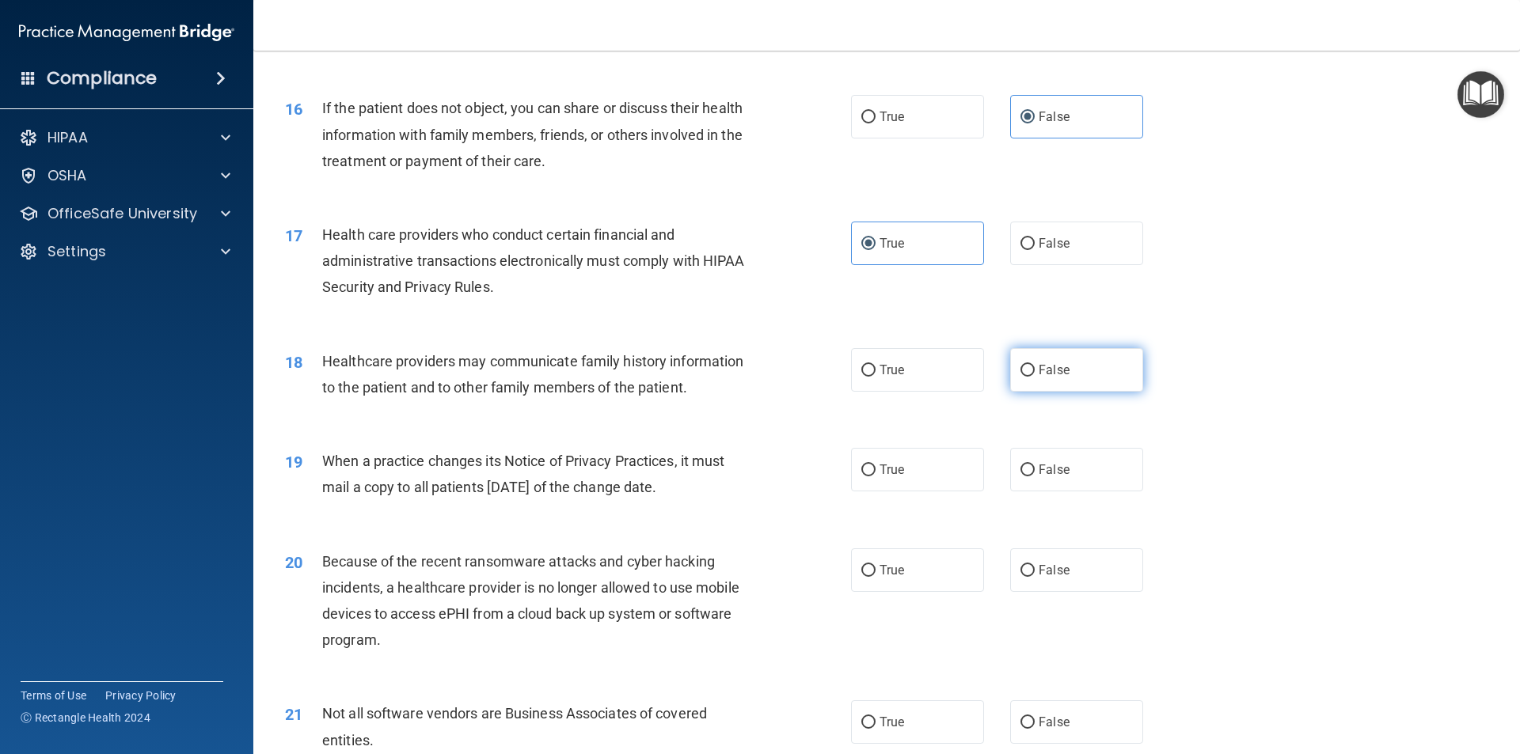
radio input "true"
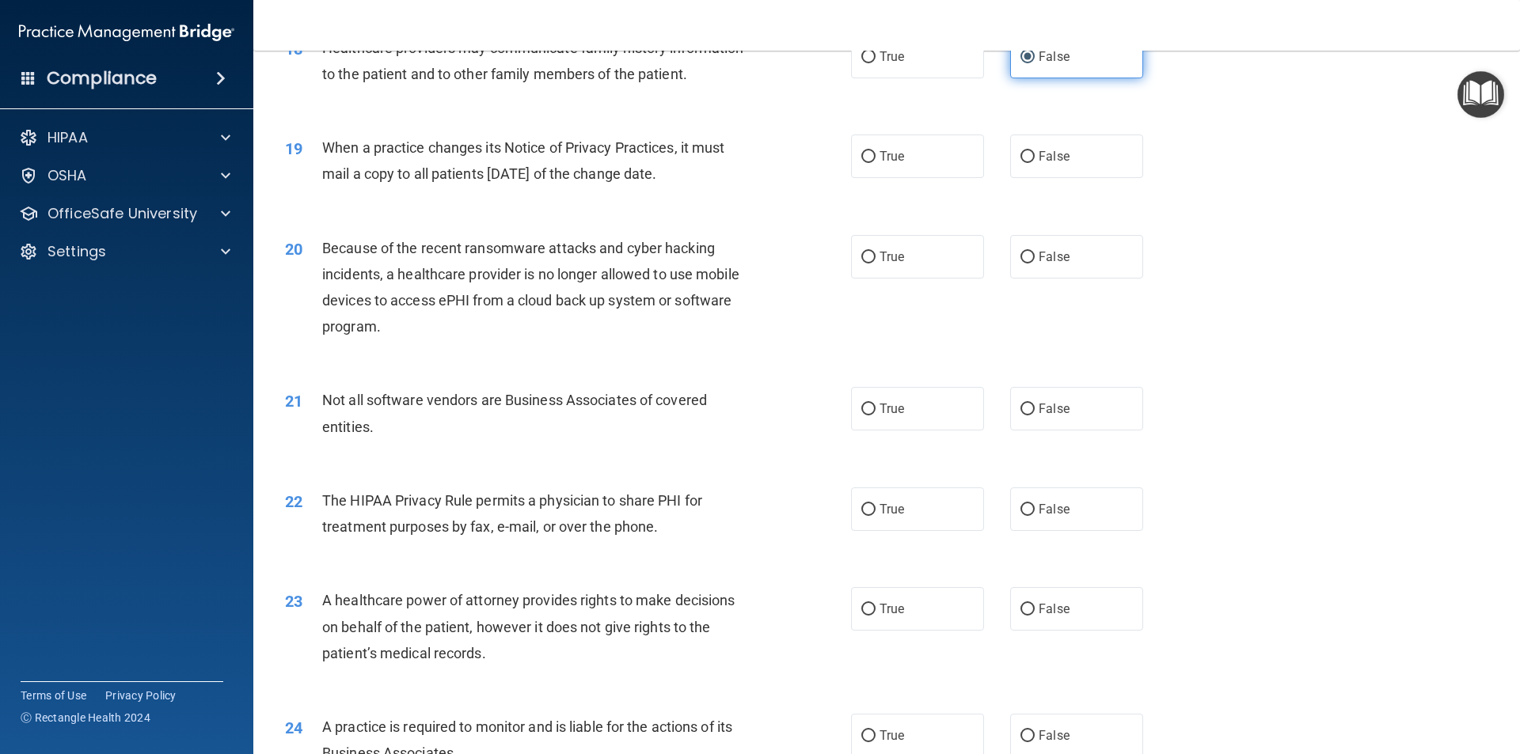
scroll to position [2137, 0]
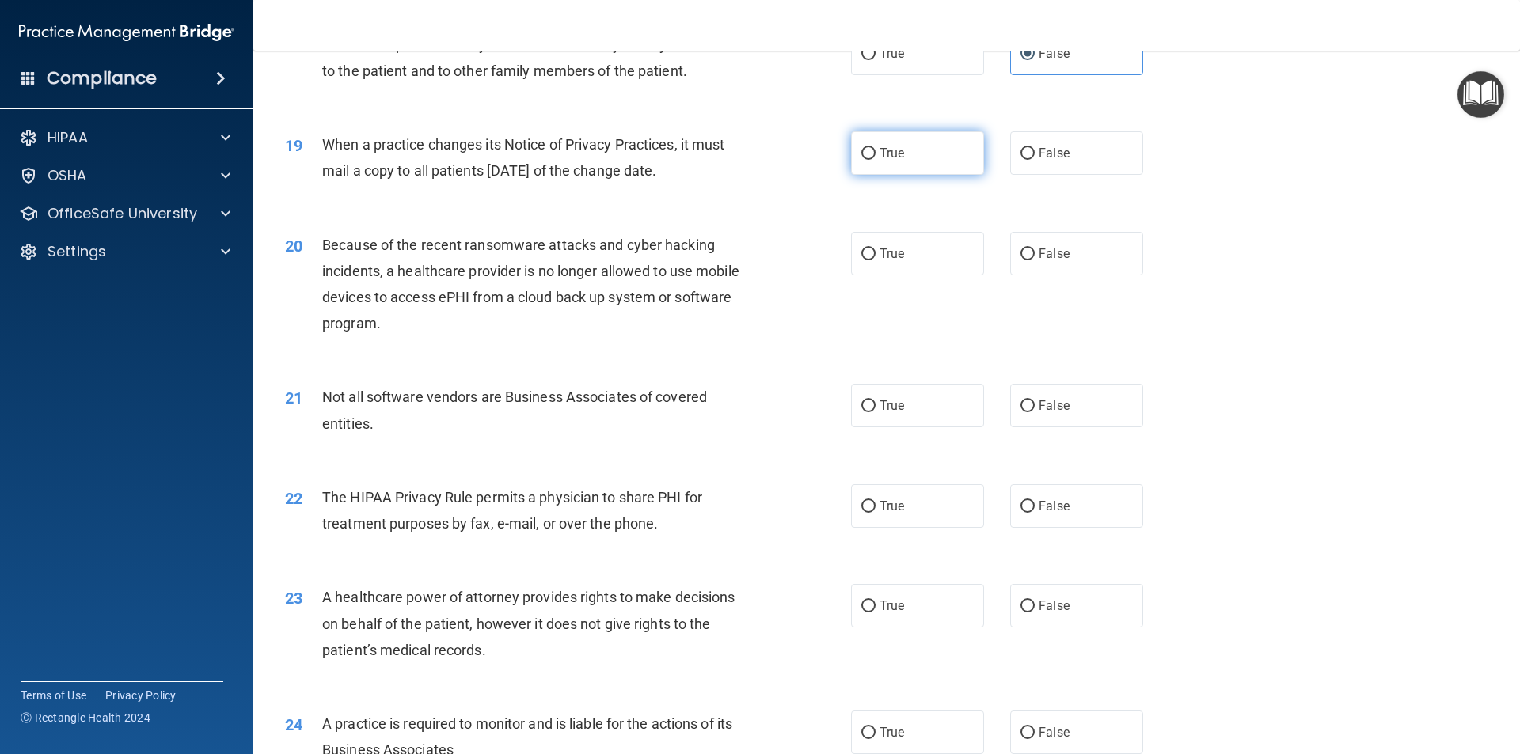
click at [900, 157] on label "True" at bounding box center [917, 153] width 133 height 44
click at [875, 157] on input "True" at bounding box center [868, 154] width 14 height 12
radio input "true"
click at [877, 498] on label "True" at bounding box center [917, 506] width 133 height 44
click at [875, 501] on input "True" at bounding box center [868, 507] width 14 height 12
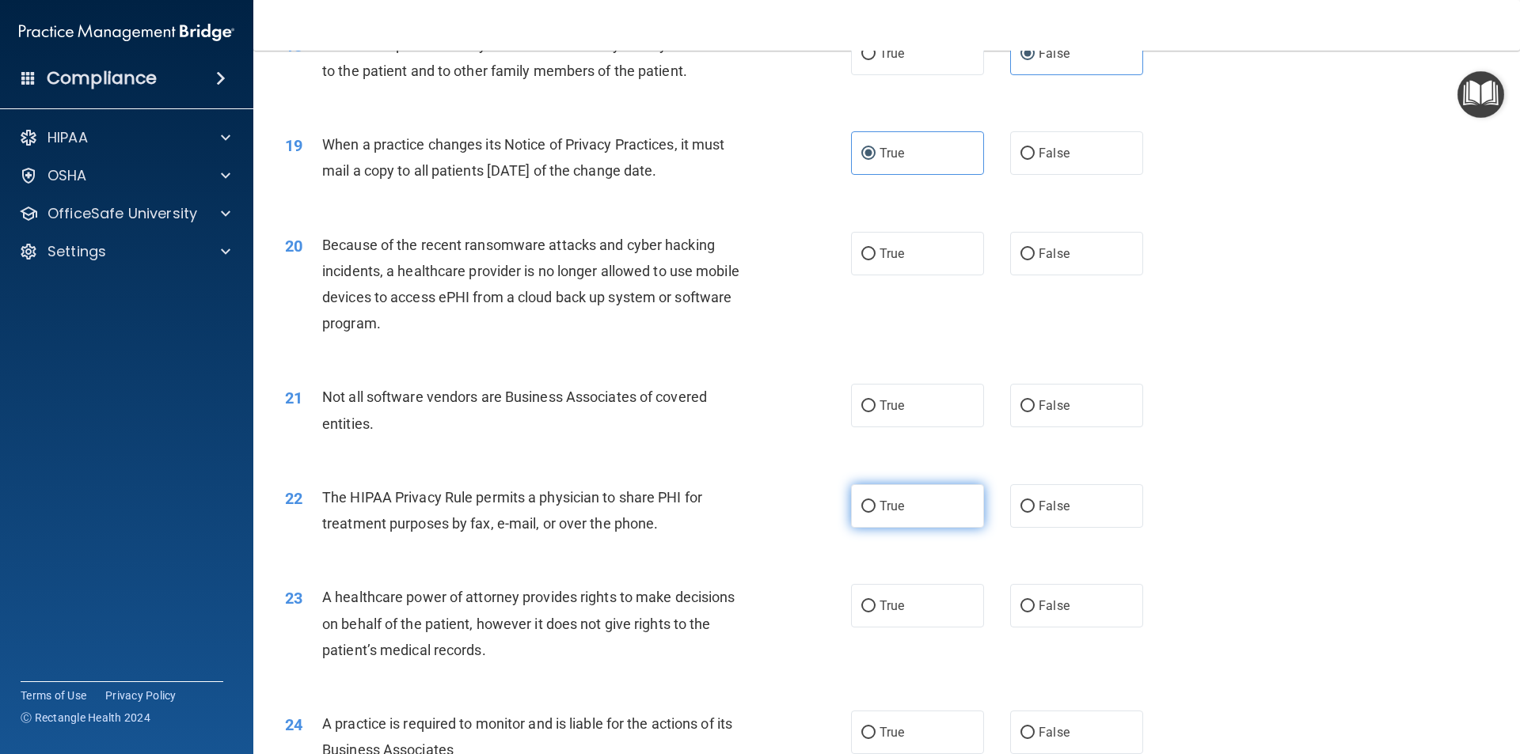
radio input "true"
click at [909, 406] on label "True" at bounding box center [917, 406] width 133 height 44
click at [875, 406] on input "True" at bounding box center [868, 407] width 14 height 12
radio input "true"
click at [881, 254] on span "True" at bounding box center [891, 253] width 25 height 15
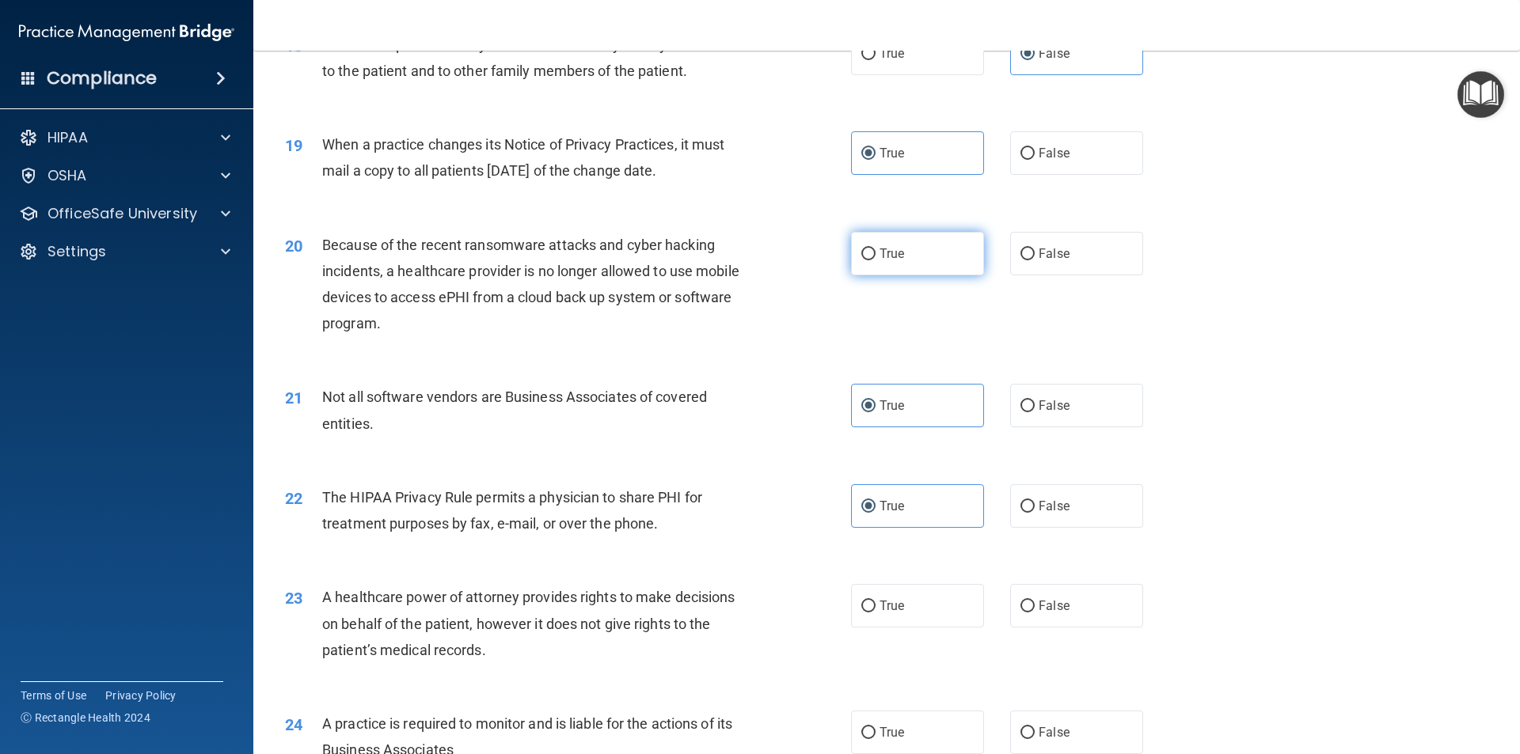
click at [875, 254] on input "True" at bounding box center [868, 255] width 14 height 12
radio input "true"
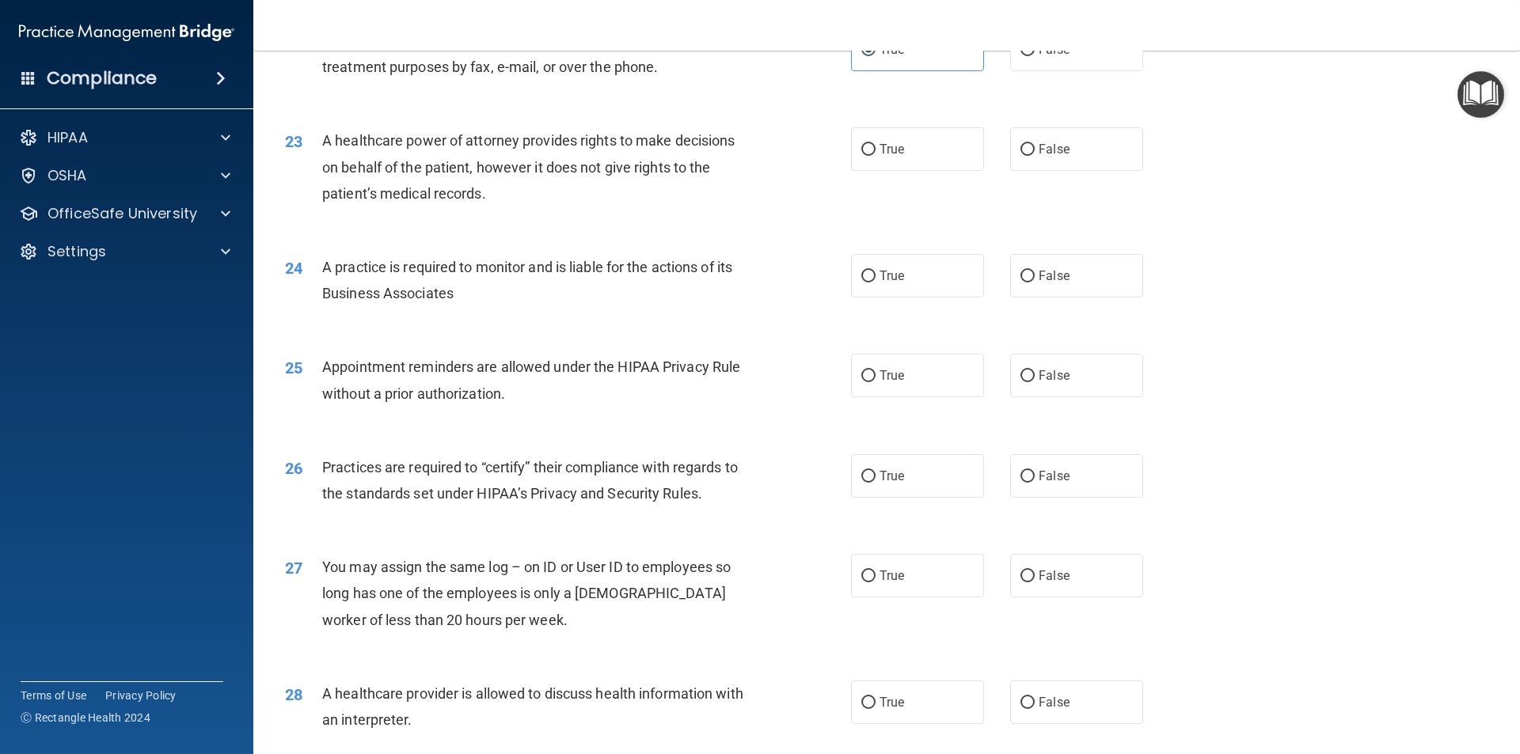
scroll to position [2612, 0]
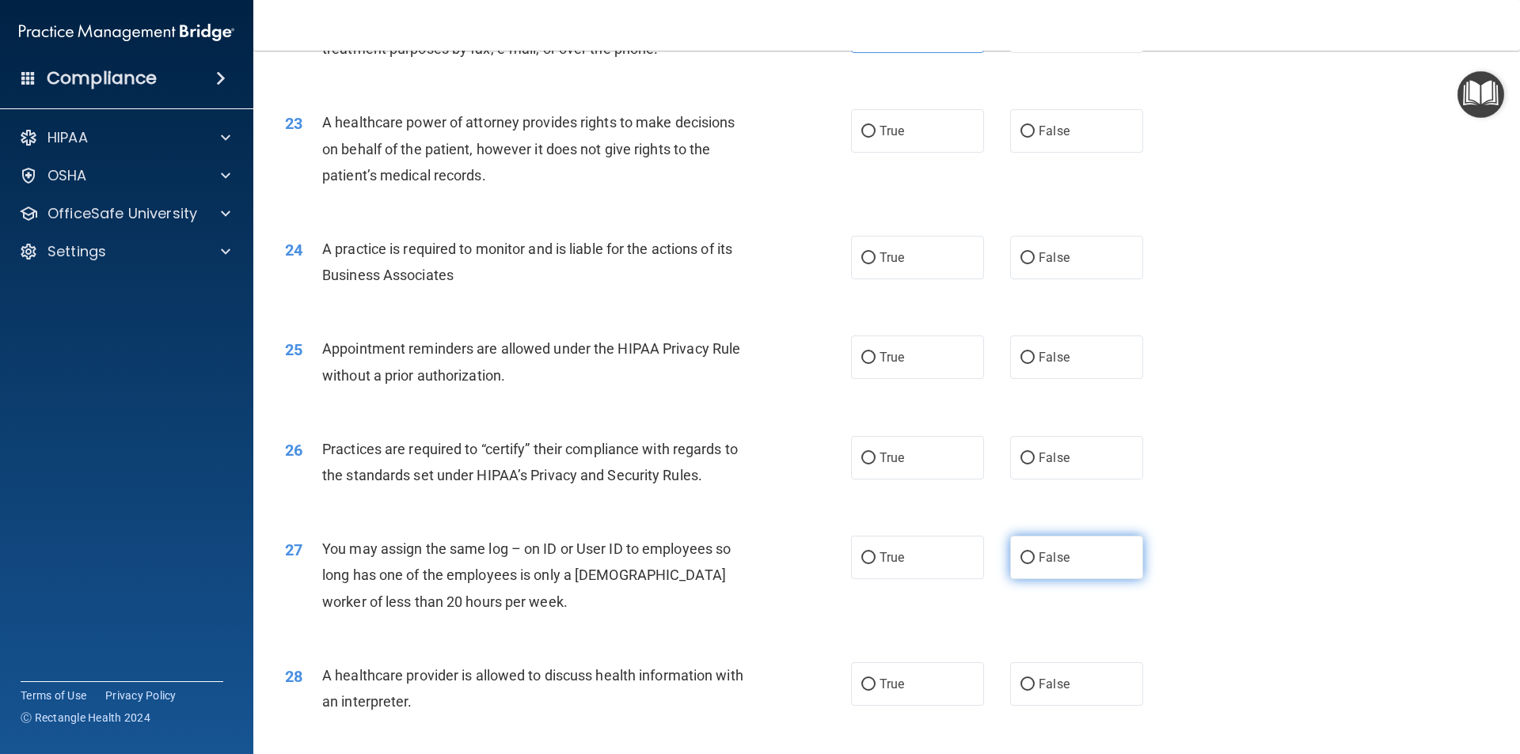
click at [1039, 562] on span "False" at bounding box center [1054, 557] width 31 height 15
click at [1035, 562] on input "False" at bounding box center [1027, 559] width 14 height 12
radio input "true"
click at [936, 465] on label "True" at bounding box center [917, 458] width 133 height 44
click at [875, 465] on input "True" at bounding box center [868, 459] width 14 height 12
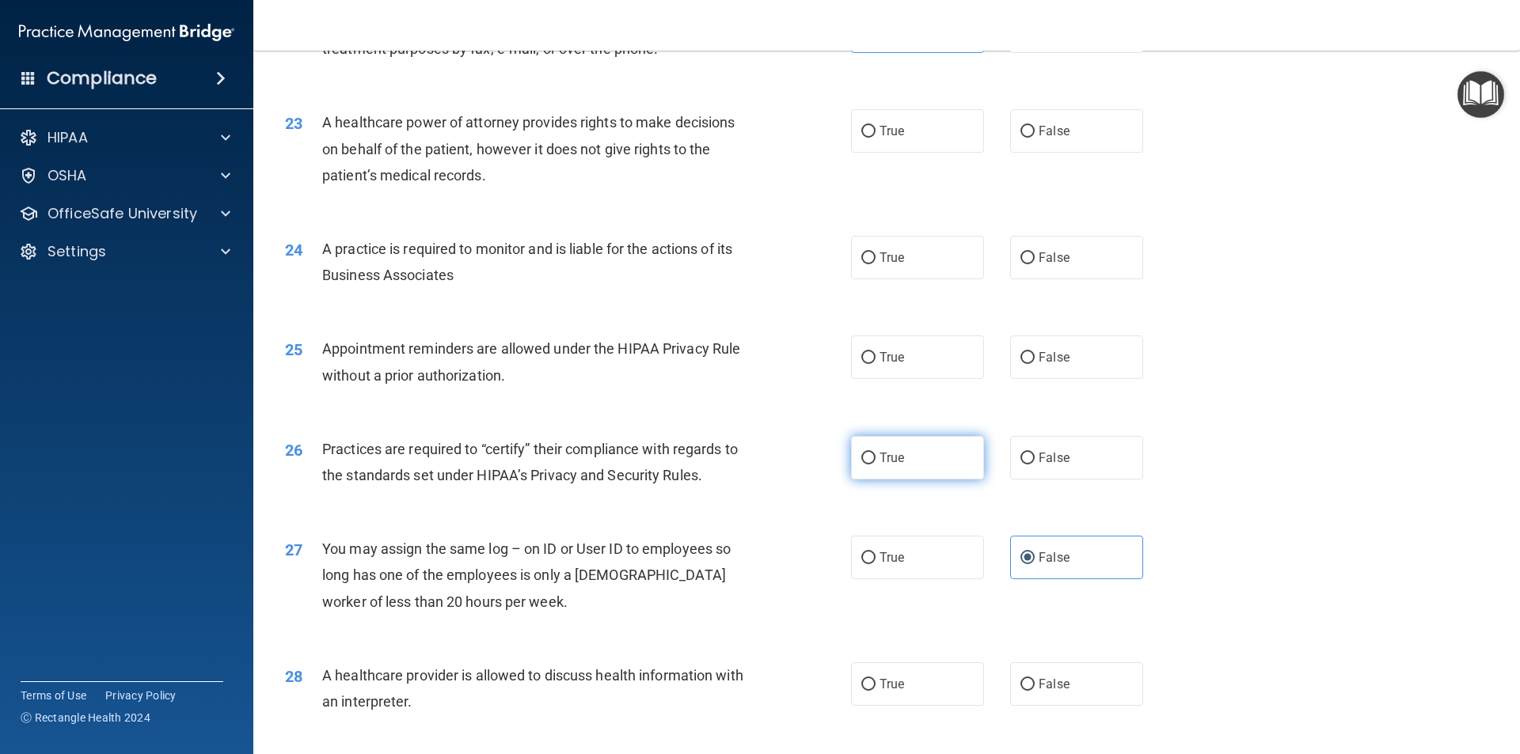
radio input "true"
click at [896, 264] on span "True" at bounding box center [891, 257] width 25 height 15
click at [875, 264] on input "True" at bounding box center [868, 259] width 14 height 12
radio input "true"
click at [879, 127] on span "True" at bounding box center [891, 130] width 25 height 15
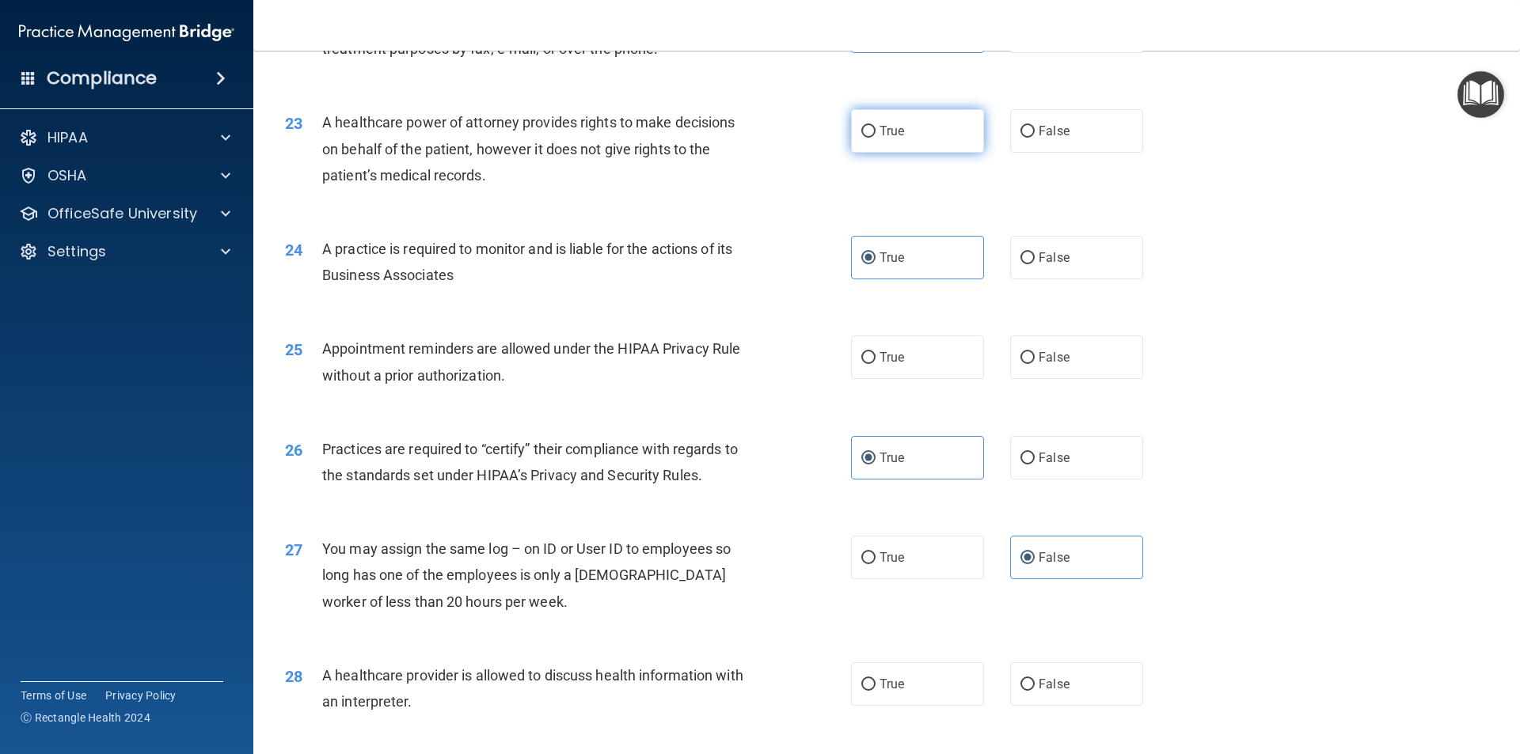
click at [875, 127] on input "True" at bounding box center [868, 132] width 14 height 12
radio input "true"
click at [1099, 114] on label "False" at bounding box center [1076, 131] width 133 height 44
click at [1035, 126] on input "False" at bounding box center [1027, 132] width 14 height 12
radio input "true"
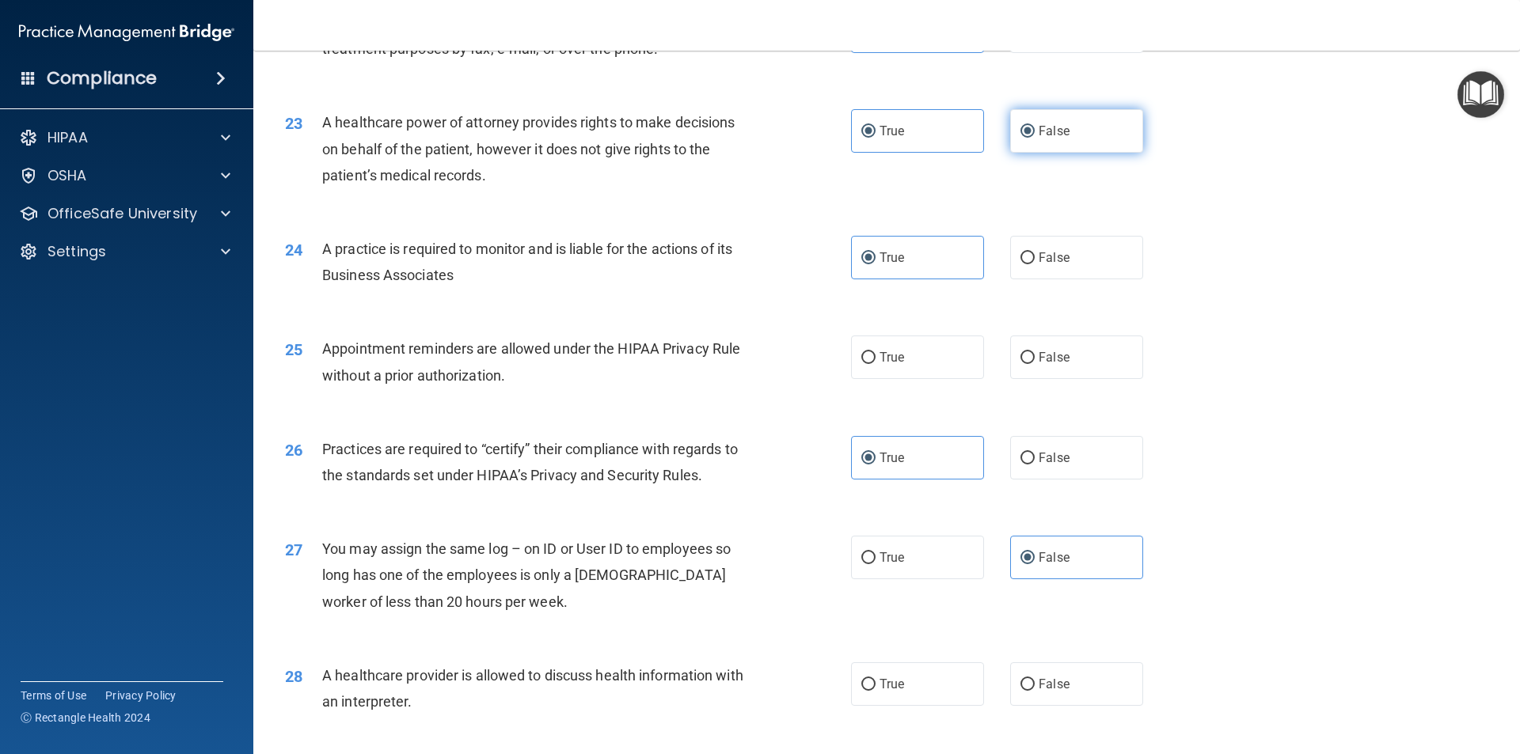
radio input "false"
click at [1069, 359] on label "False" at bounding box center [1076, 358] width 133 height 44
click at [1035, 359] on input "False" at bounding box center [1027, 358] width 14 height 12
radio input "true"
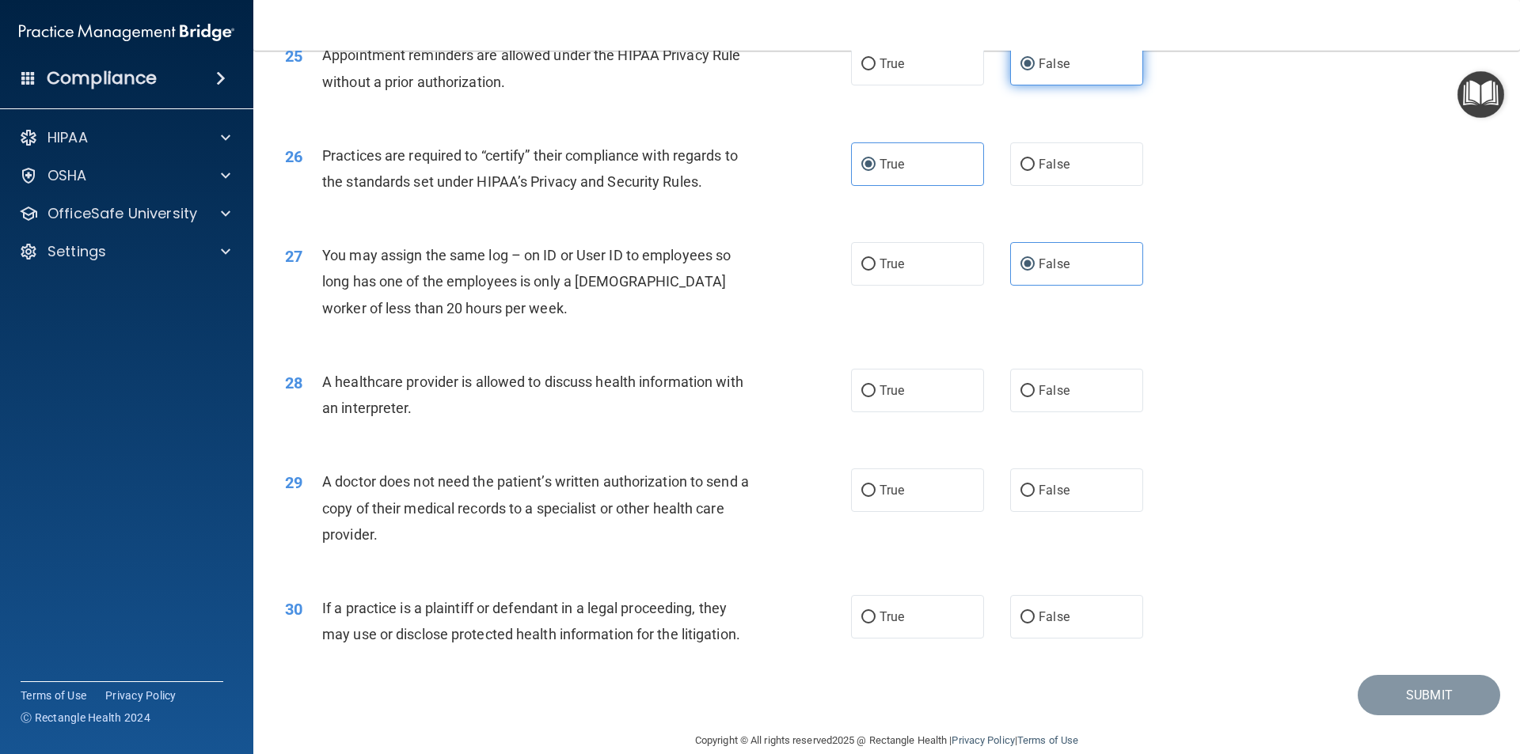
scroll to position [2930, 0]
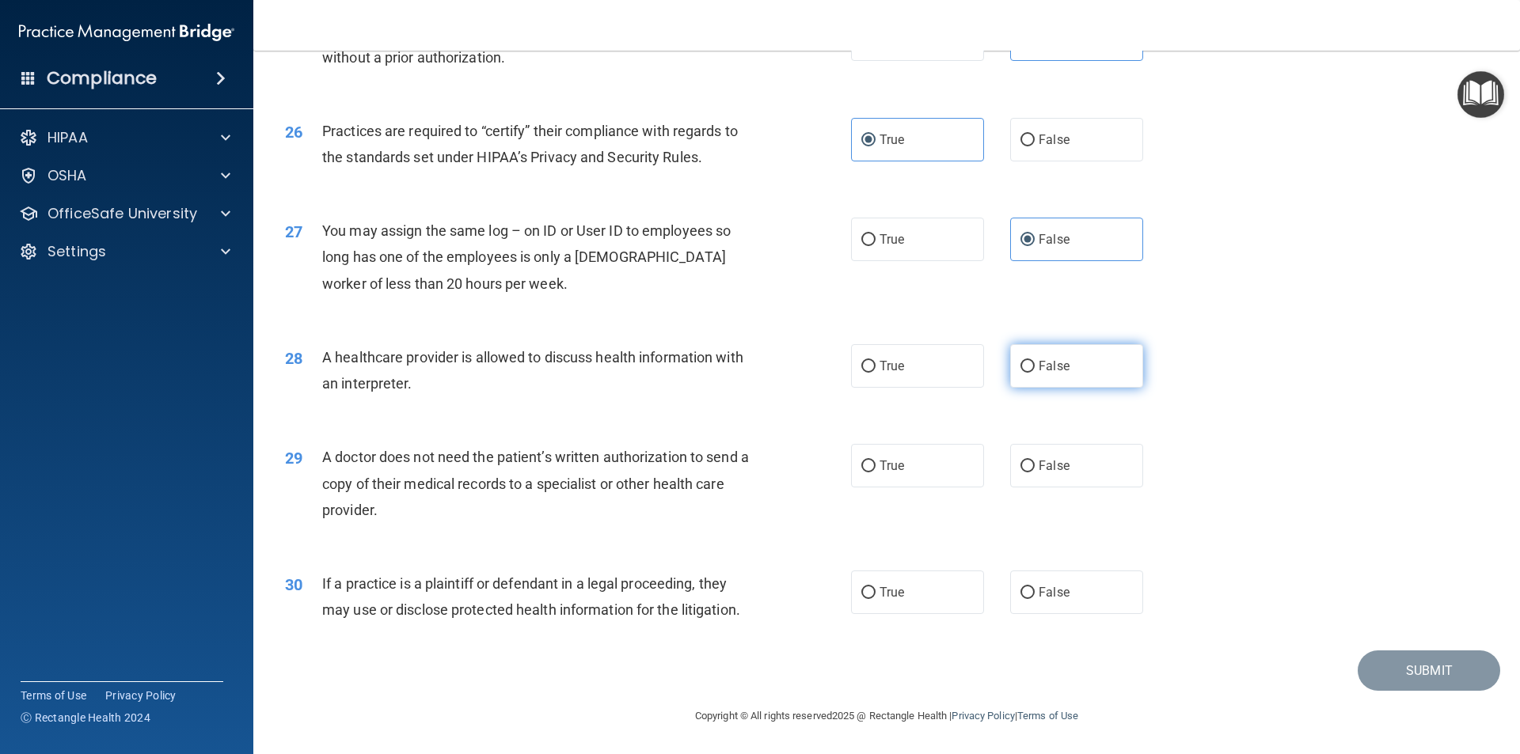
click at [1053, 365] on span "False" at bounding box center [1054, 366] width 31 height 15
click at [1035, 365] on input "False" at bounding box center [1027, 367] width 14 height 12
radio input "true"
click at [1052, 592] on span "False" at bounding box center [1054, 592] width 31 height 15
click at [1035, 592] on input "False" at bounding box center [1027, 593] width 14 height 12
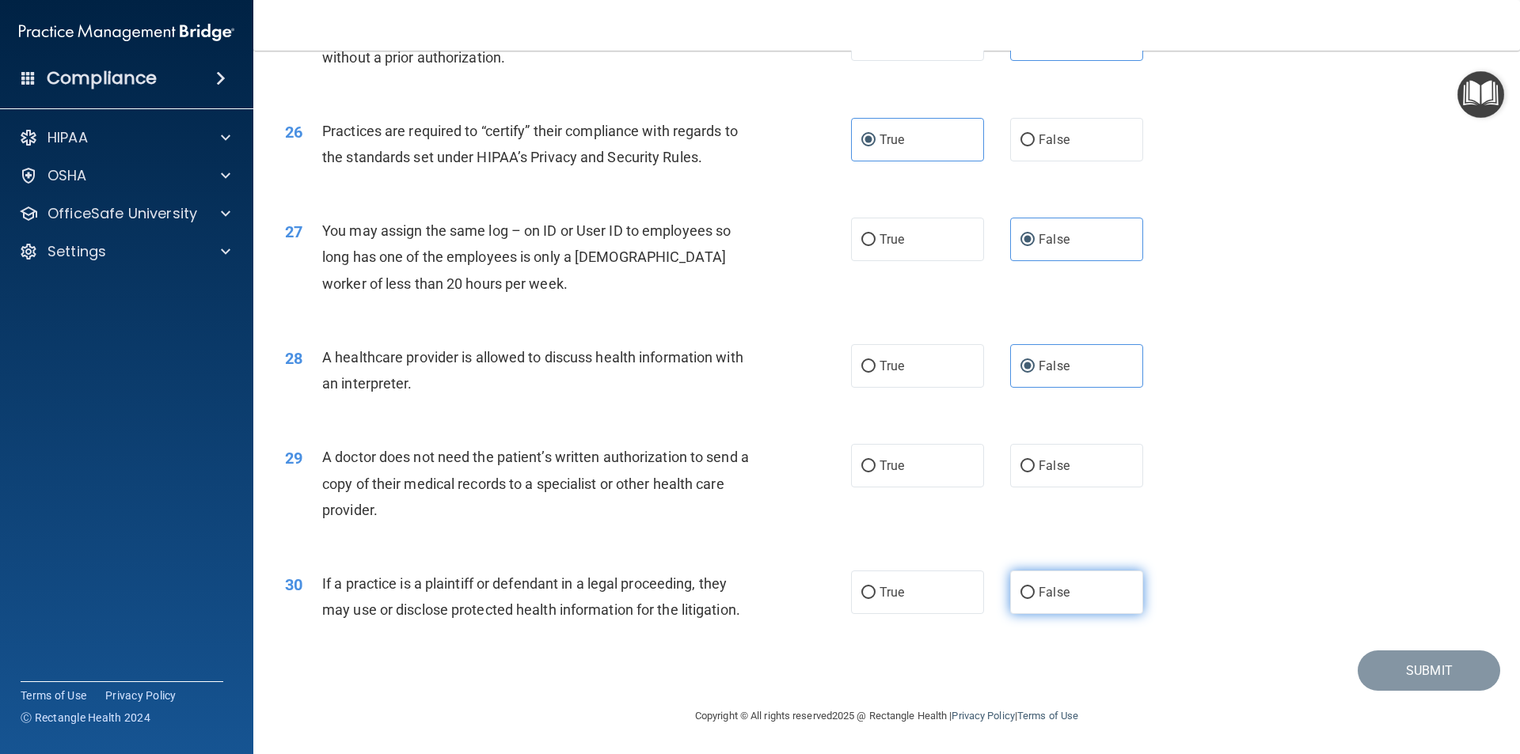
radio input "true"
click at [874, 483] on label "True" at bounding box center [917, 466] width 133 height 44
click at [874, 473] on input "True" at bounding box center [868, 467] width 14 height 12
radio input "true"
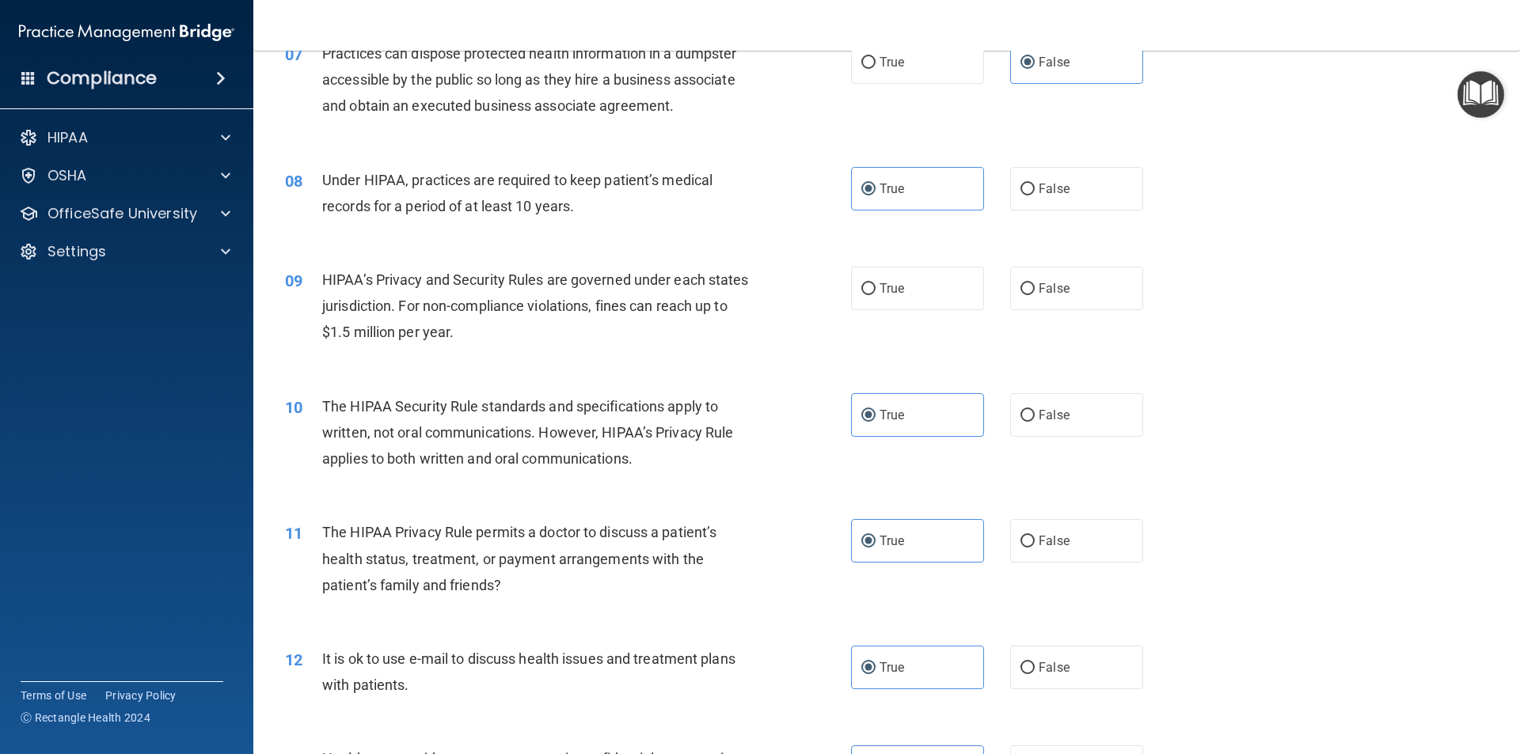
scroll to position [792, 0]
click at [909, 300] on label "True" at bounding box center [917, 288] width 133 height 44
click at [875, 294] on input "True" at bounding box center [868, 289] width 14 height 12
radio input "true"
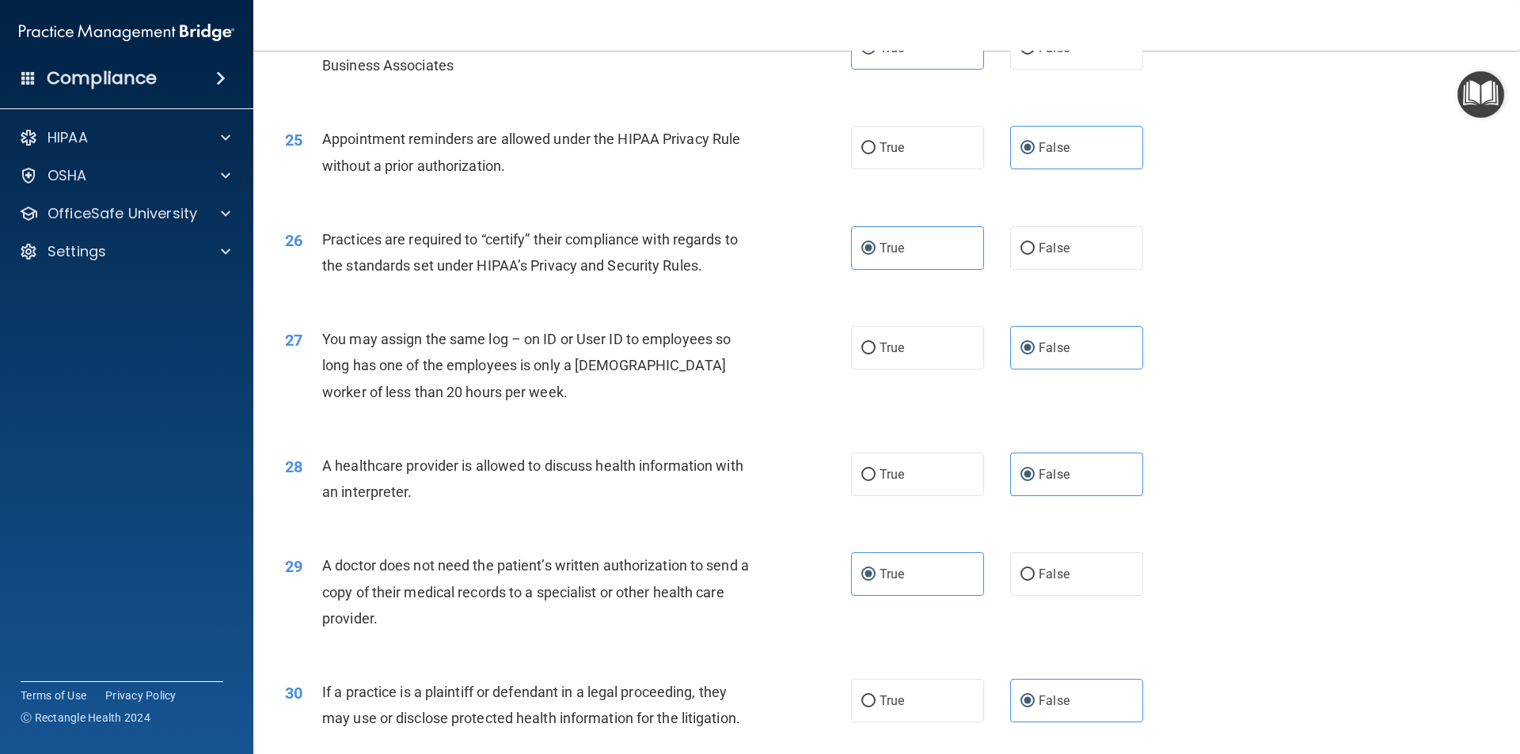
scroll to position [2930, 0]
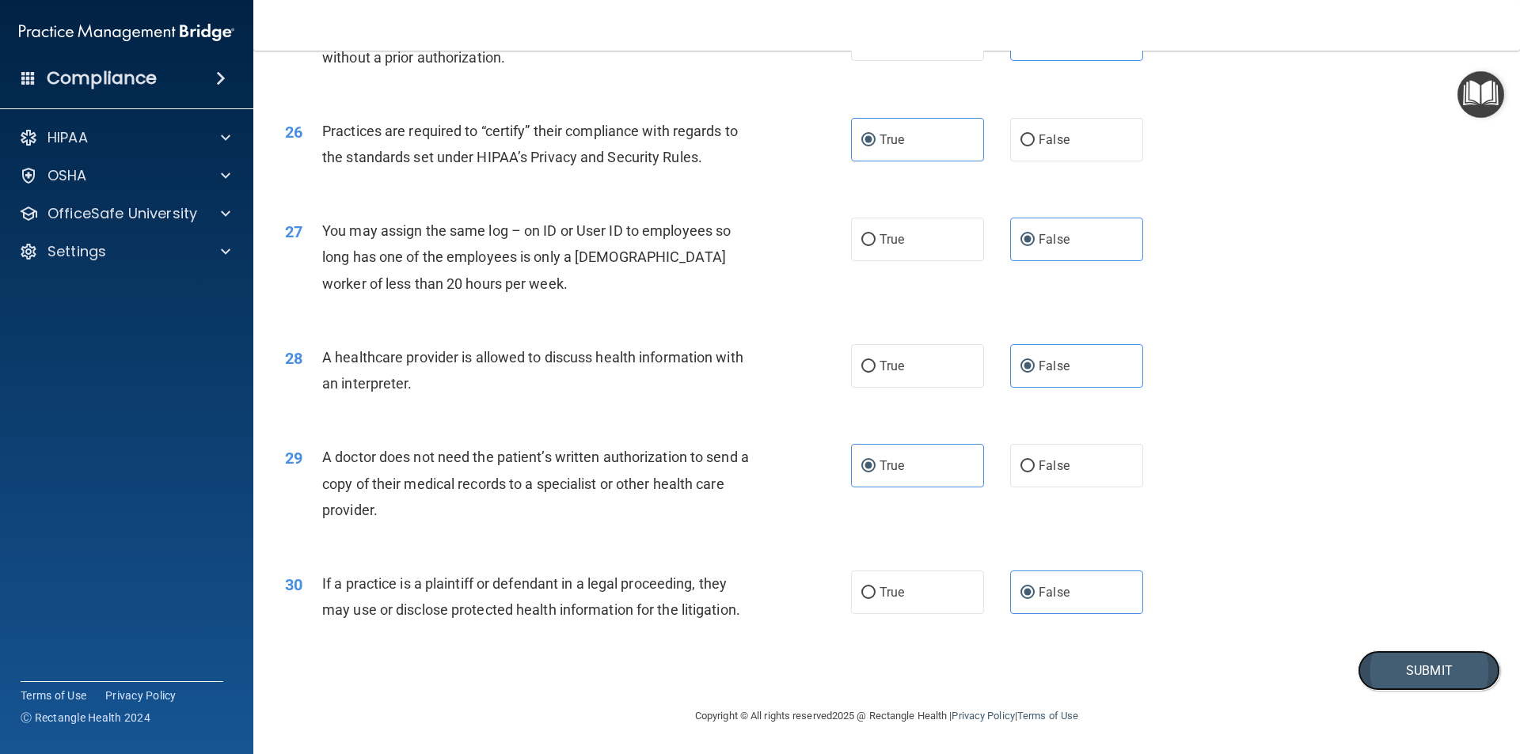
click at [1417, 681] on button "Submit" at bounding box center [1429, 671] width 142 height 40
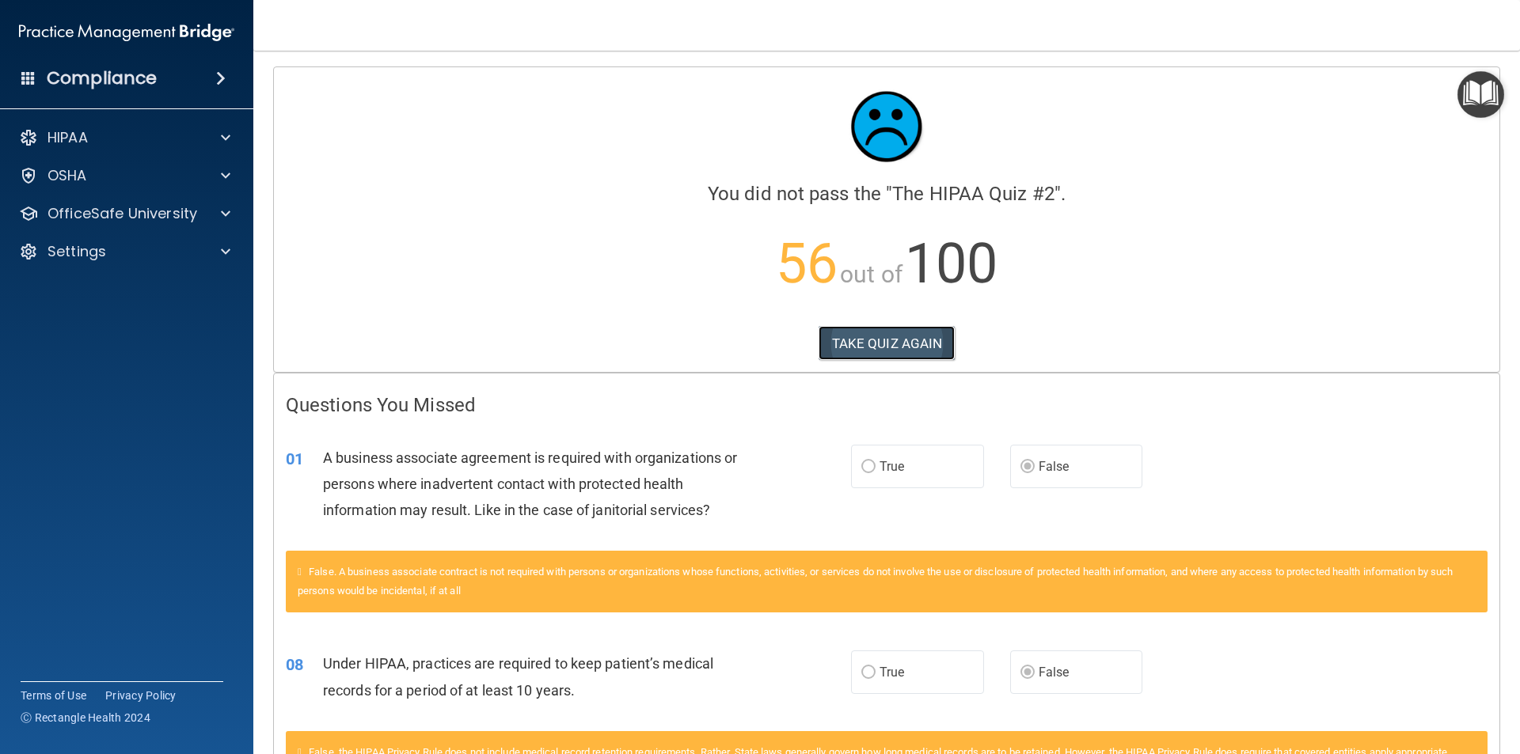
click at [890, 332] on button "TAKE QUIZ AGAIN" at bounding box center [886, 343] width 137 height 35
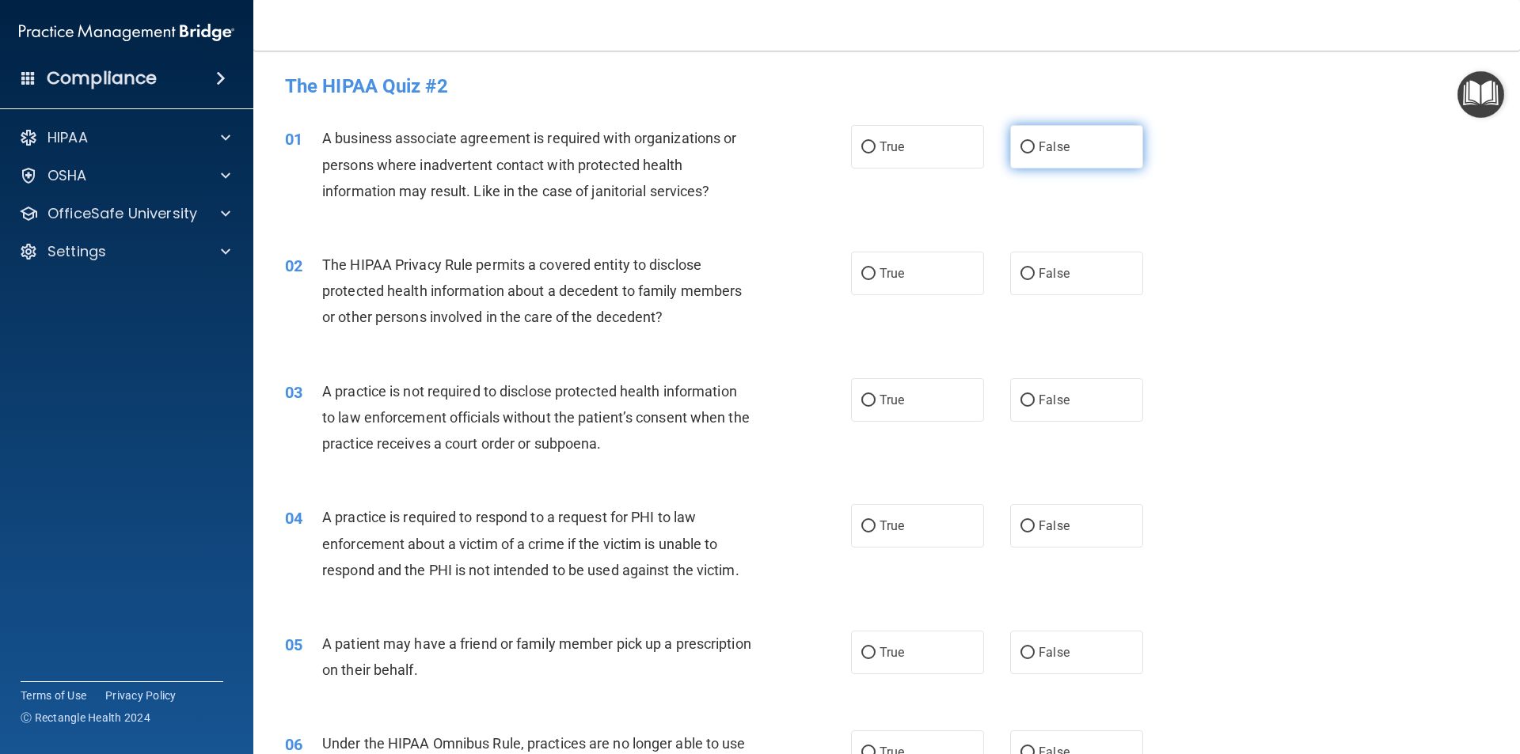
click at [1074, 144] on label "False" at bounding box center [1076, 147] width 133 height 44
click at [1035, 144] on input "False" at bounding box center [1027, 148] width 14 height 12
radio input "true"
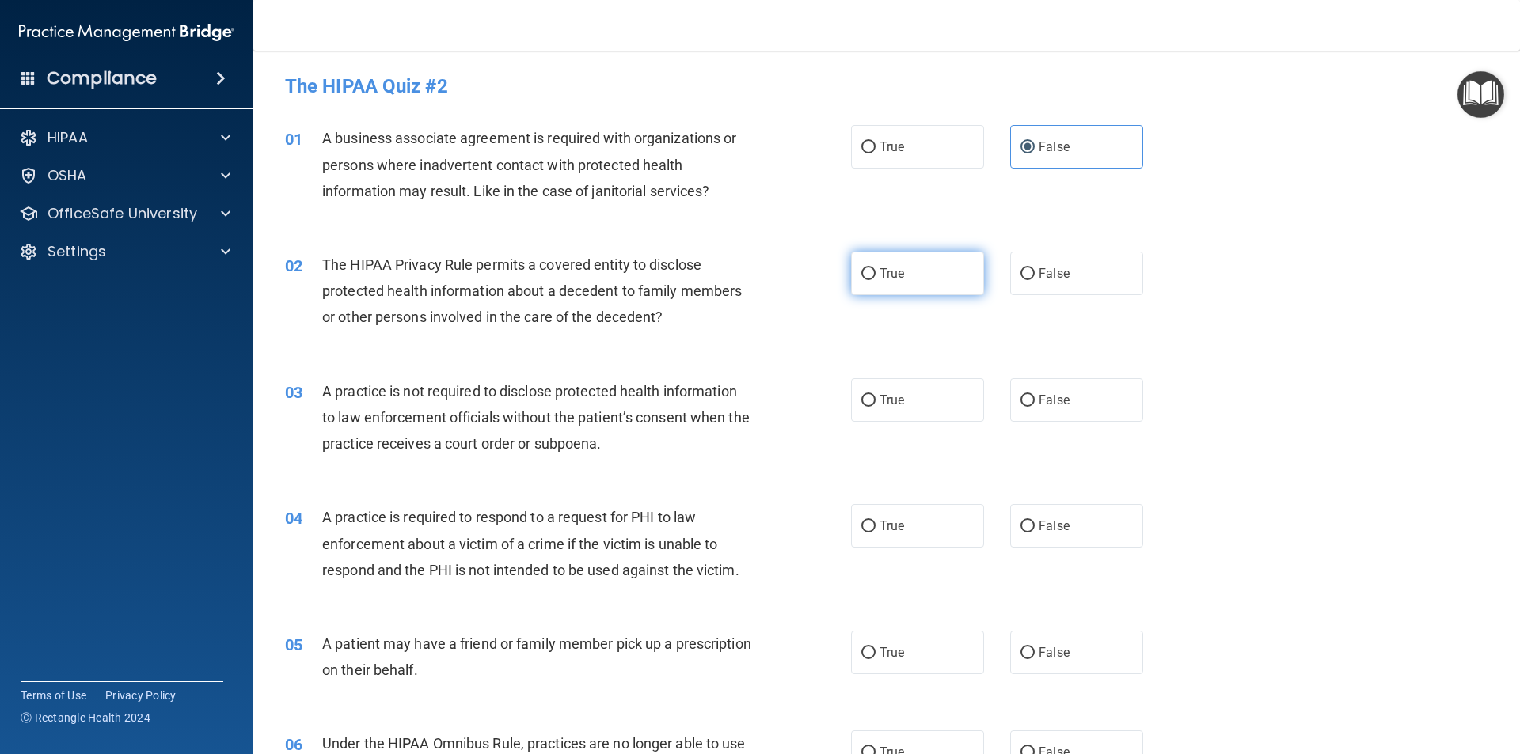
click at [913, 267] on label "True" at bounding box center [917, 274] width 133 height 44
click at [875, 268] on input "True" at bounding box center [868, 274] width 14 height 12
radio input "true"
click at [892, 409] on label "True" at bounding box center [917, 400] width 133 height 44
click at [875, 407] on input "True" at bounding box center [868, 401] width 14 height 12
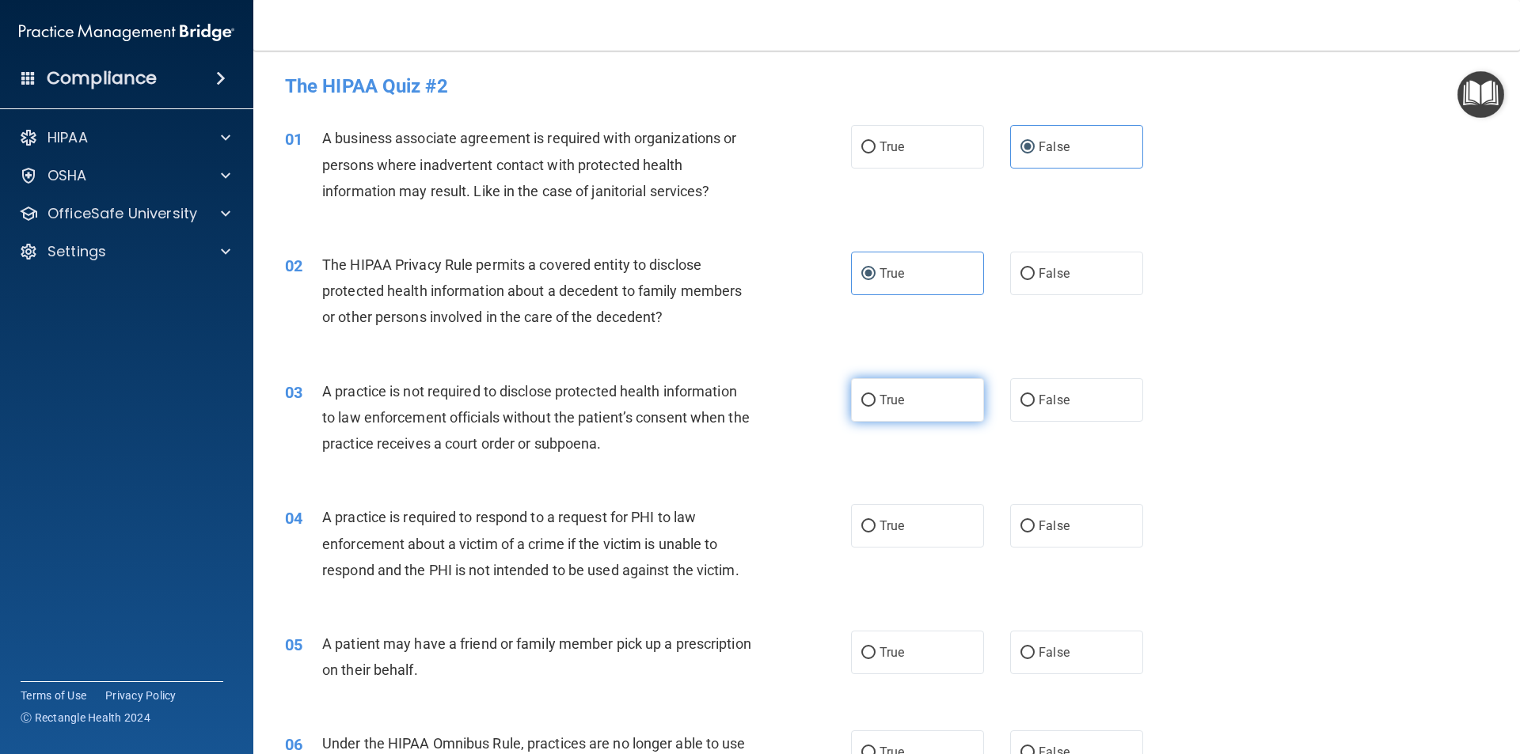
radio input "true"
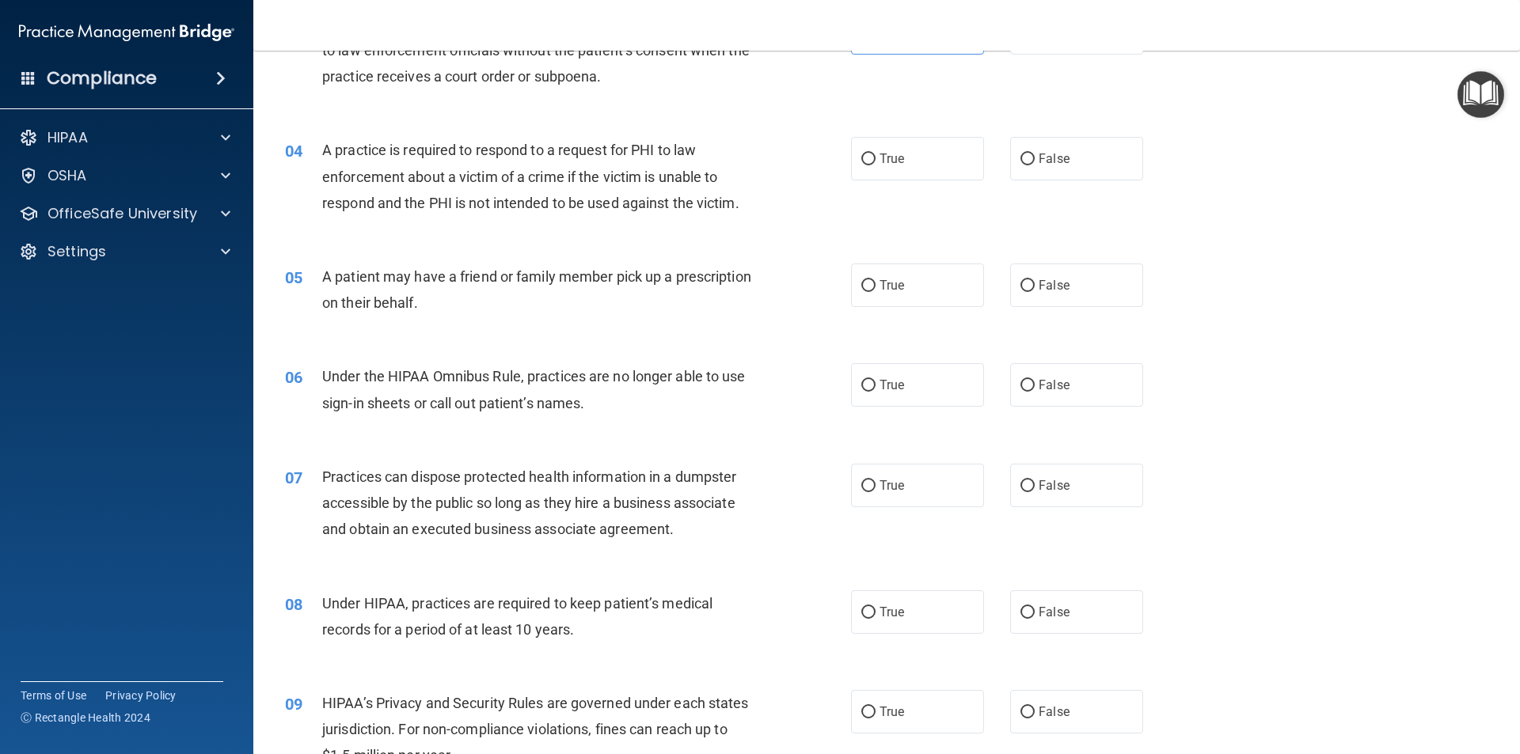
scroll to position [396, 0]
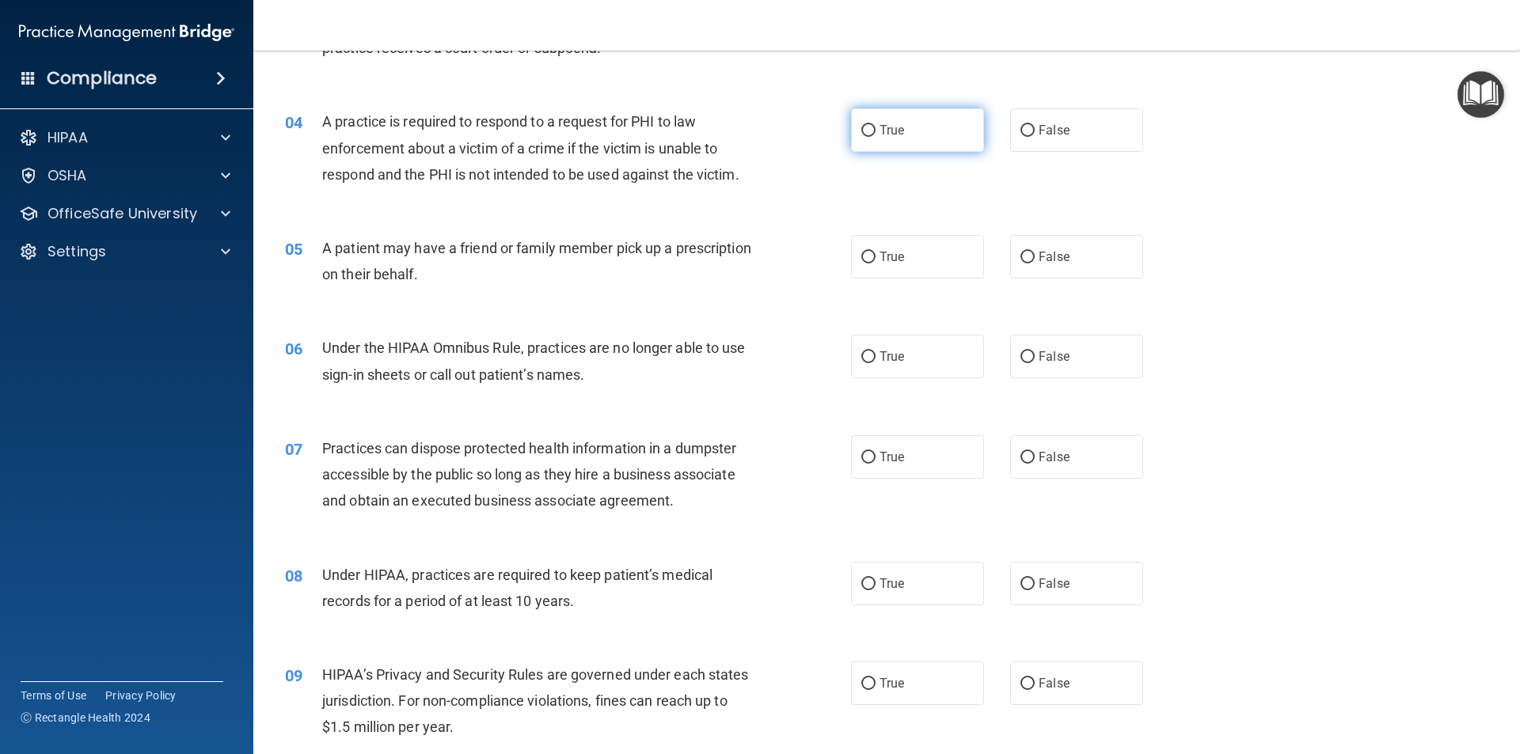
click at [921, 124] on label "True" at bounding box center [917, 130] width 133 height 44
click at [875, 125] on input "True" at bounding box center [868, 131] width 14 height 12
radio input "true"
click at [1065, 260] on label "False" at bounding box center [1076, 257] width 133 height 44
click at [1035, 260] on input "False" at bounding box center [1027, 258] width 14 height 12
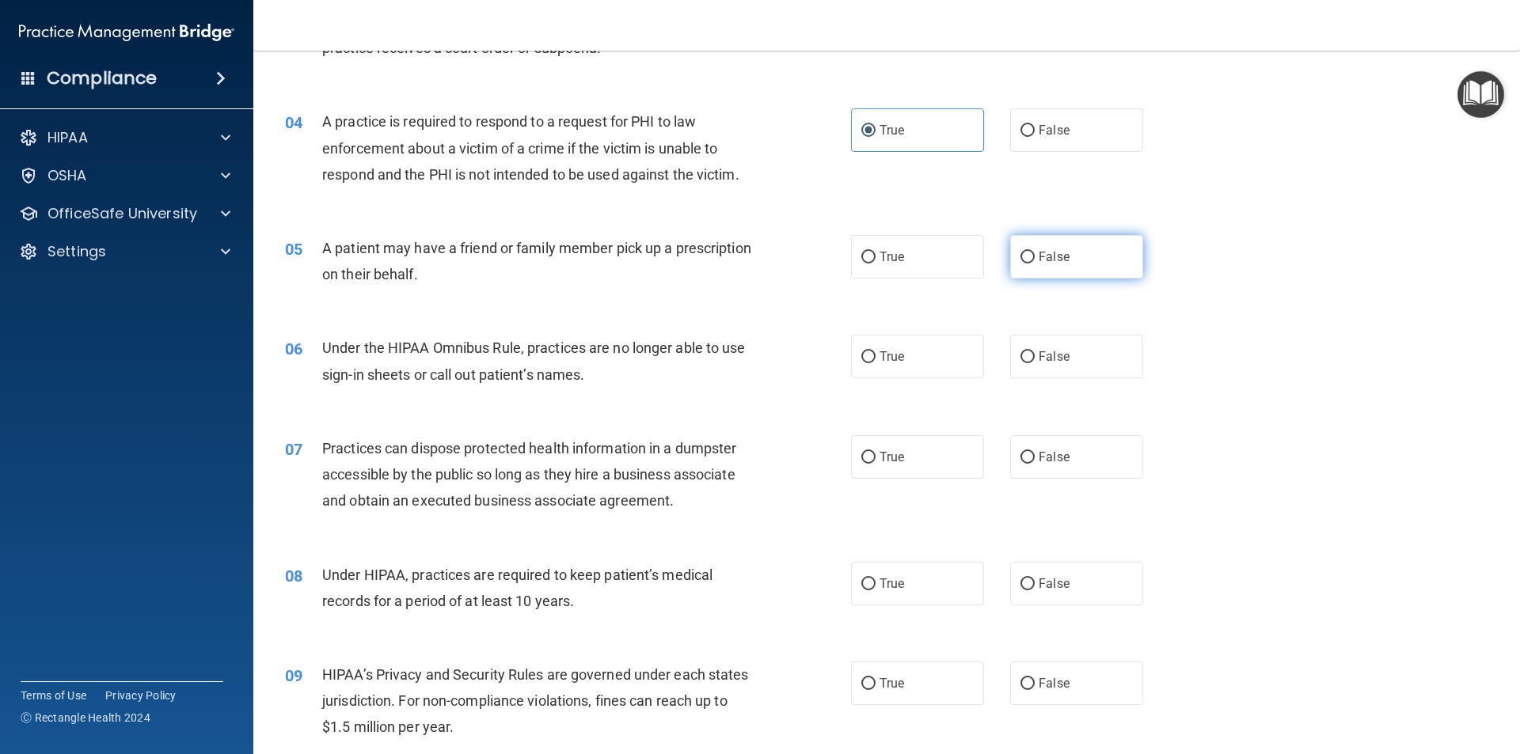
radio input "true"
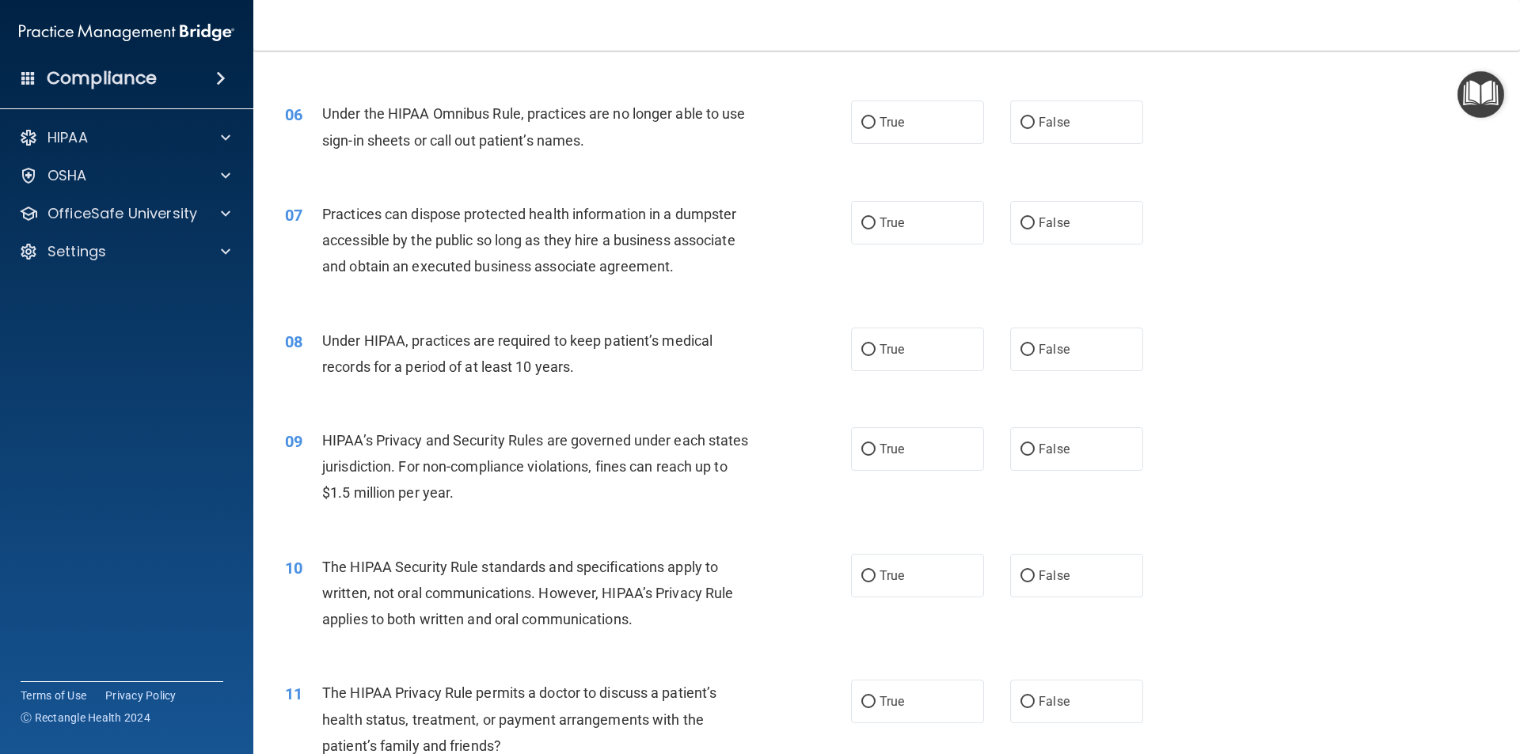
scroll to position [633, 0]
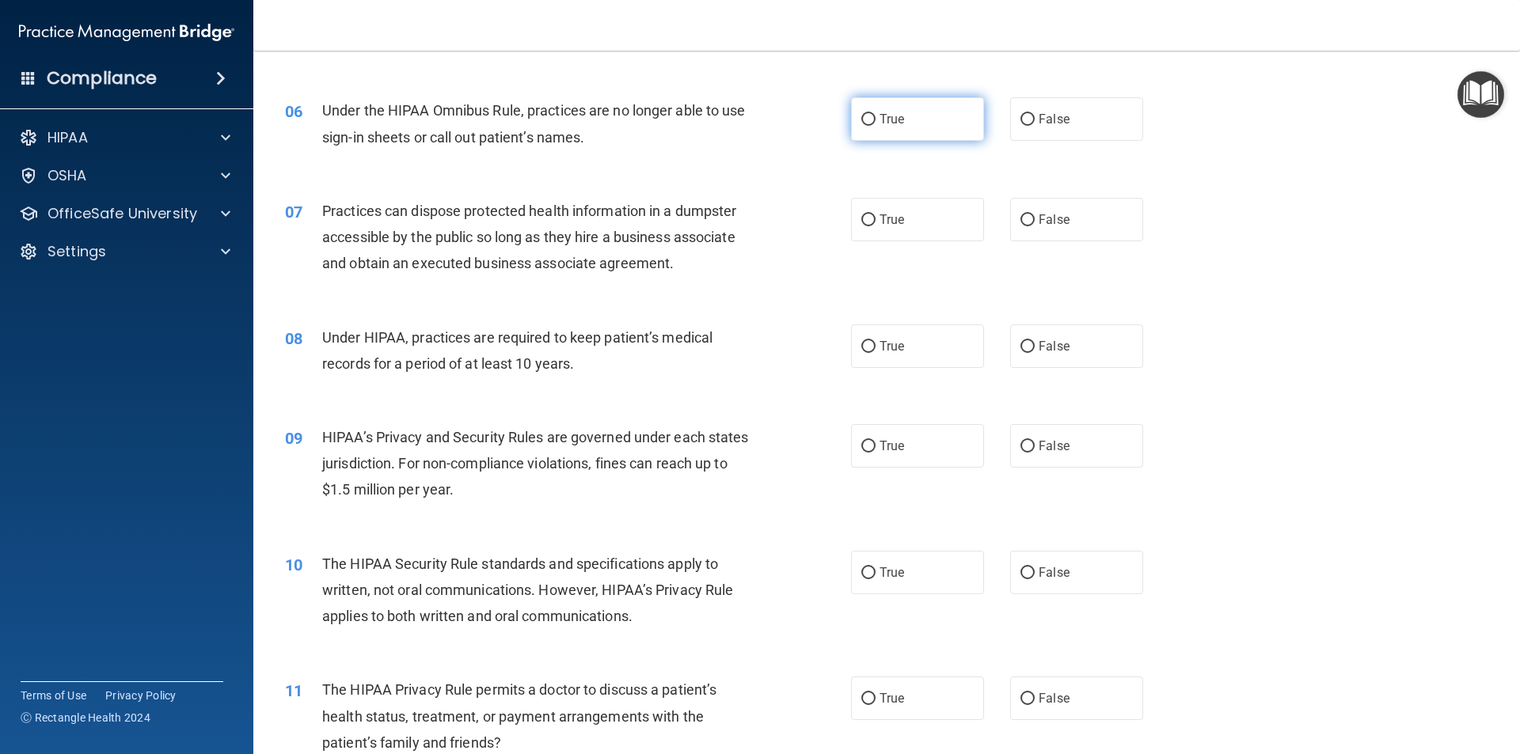
click at [909, 124] on label "True" at bounding box center [917, 119] width 133 height 44
click at [875, 124] on input "True" at bounding box center [868, 120] width 14 height 12
radio input "true"
click at [1083, 350] on label "False" at bounding box center [1076, 347] width 133 height 44
click at [1035, 350] on input "False" at bounding box center [1027, 347] width 14 height 12
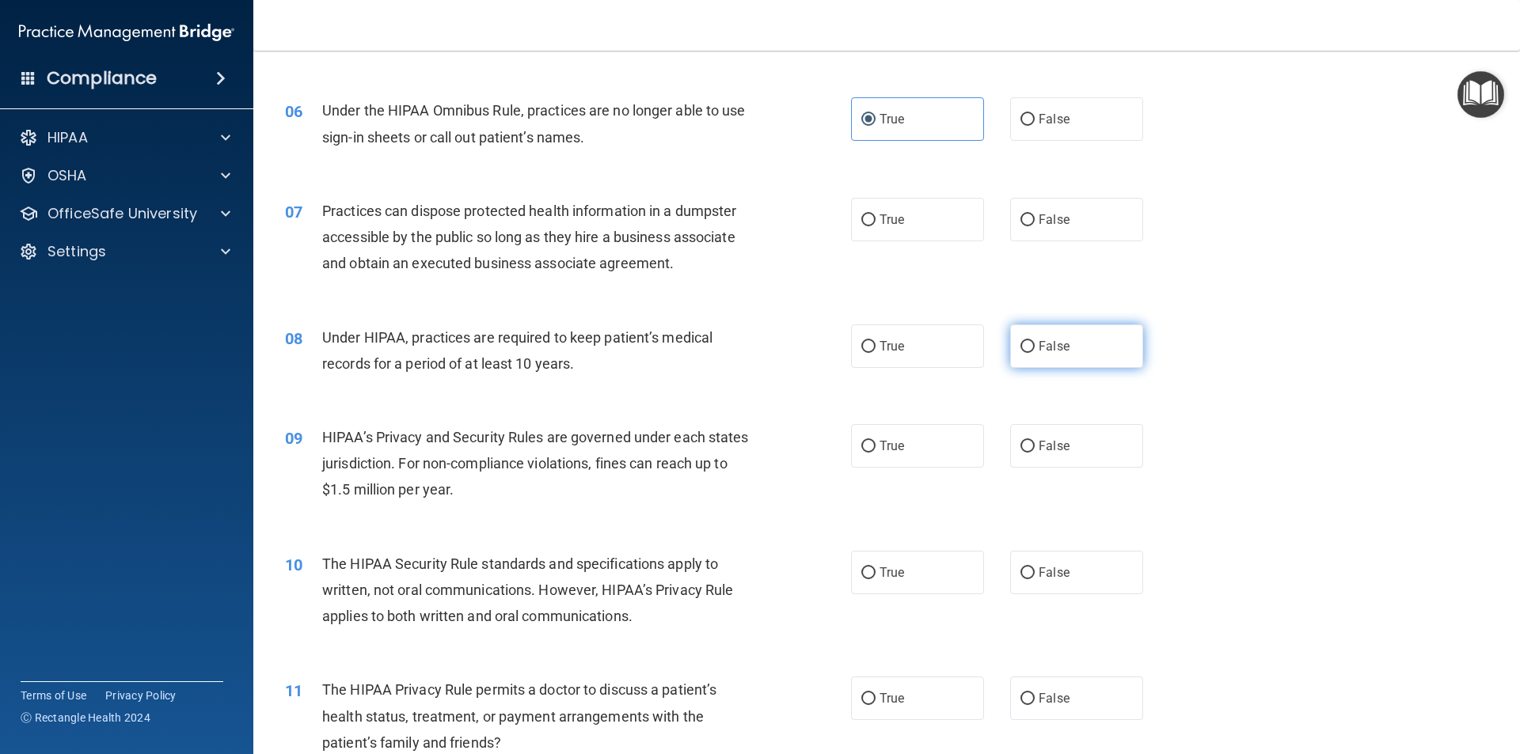
radio input "true"
click at [1069, 446] on label "False" at bounding box center [1076, 446] width 133 height 44
click at [1035, 446] on input "False" at bounding box center [1027, 447] width 14 height 12
radio input "true"
click at [1073, 568] on label "False" at bounding box center [1076, 573] width 133 height 44
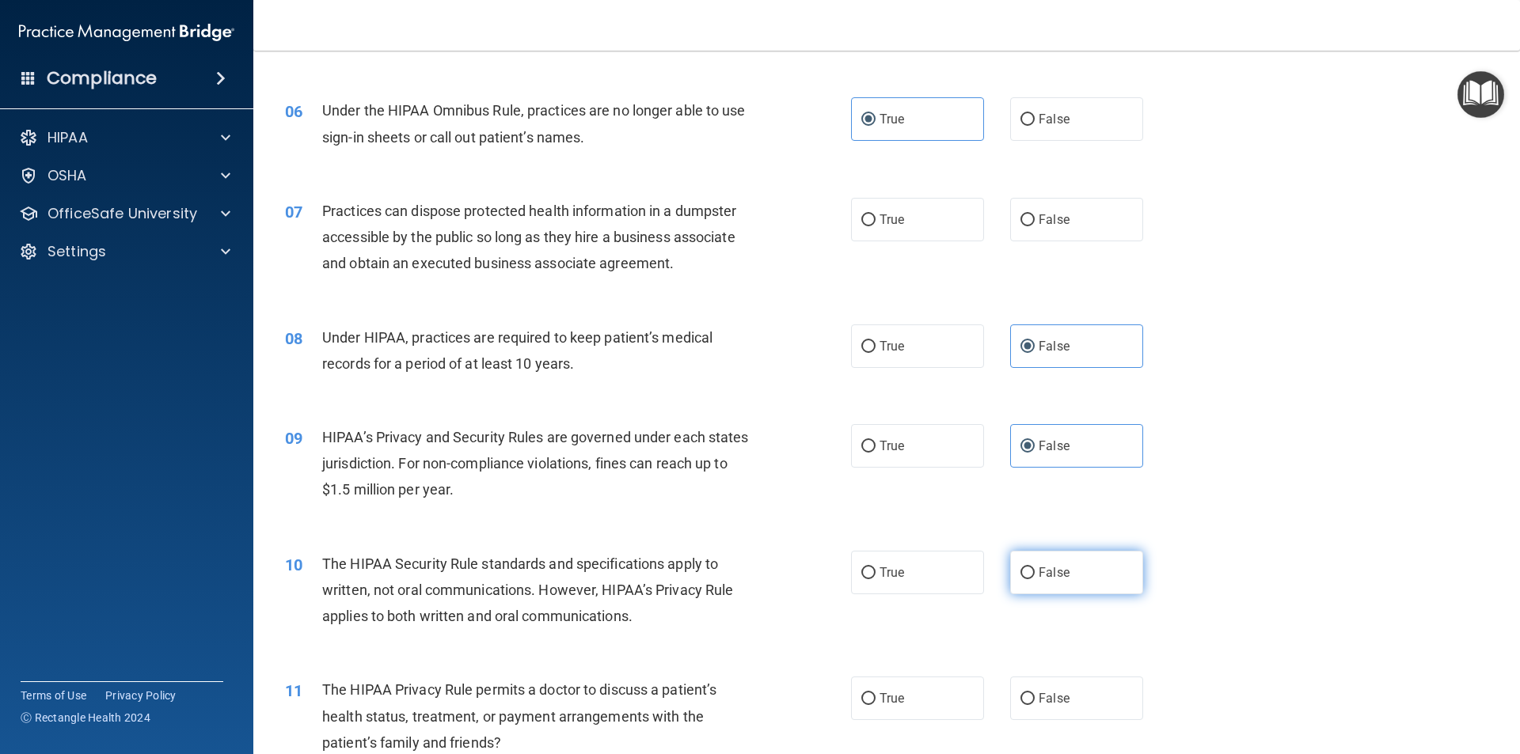
click at [1035, 568] on input "False" at bounding box center [1027, 574] width 14 height 12
radio input "true"
click at [921, 578] on label "True" at bounding box center [917, 573] width 133 height 44
click at [875, 578] on input "True" at bounding box center [868, 574] width 14 height 12
radio input "true"
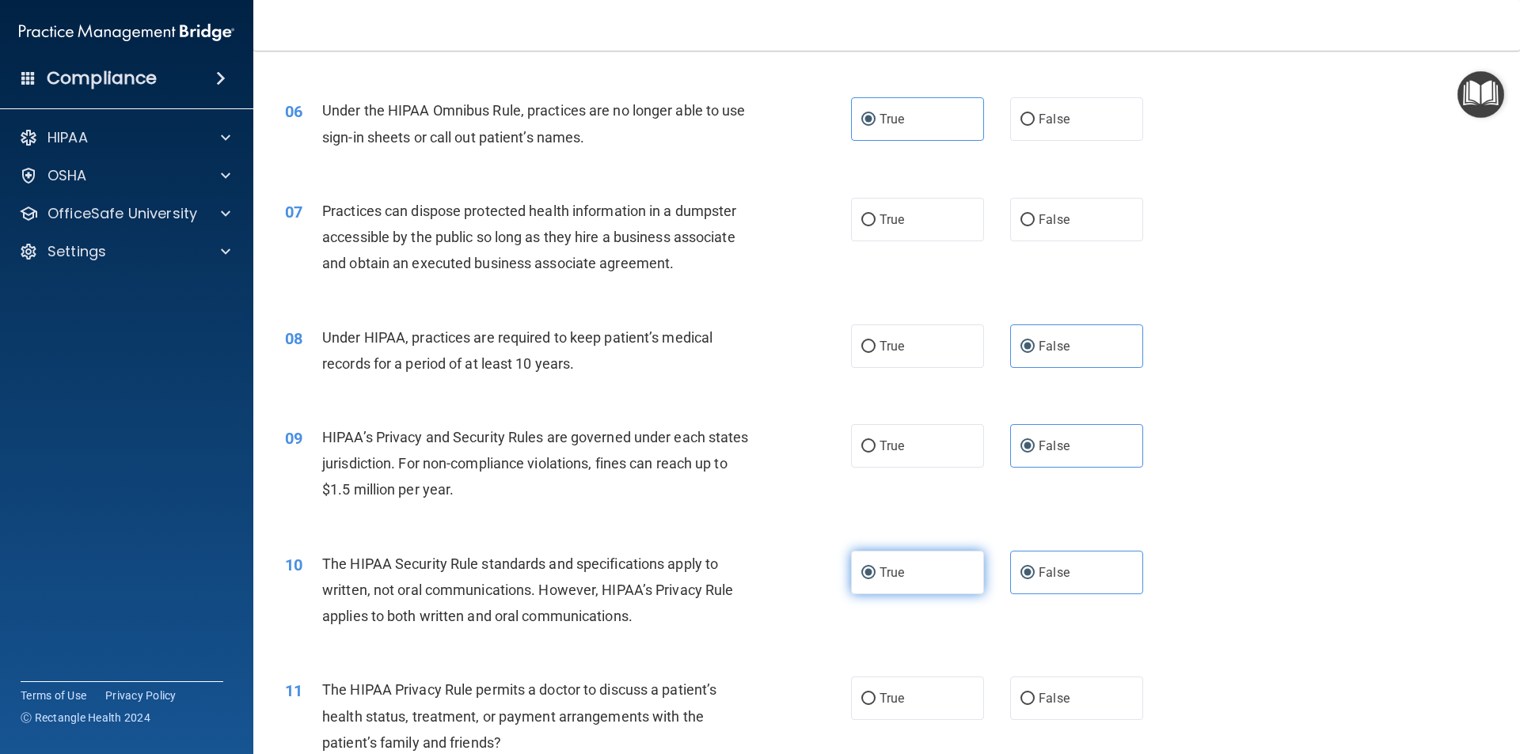
radio input "false"
click at [1084, 218] on label "False" at bounding box center [1076, 220] width 133 height 44
click at [1035, 218] on input "False" at bounding box center [1027, 221] width 14 height 12
radio input "true"
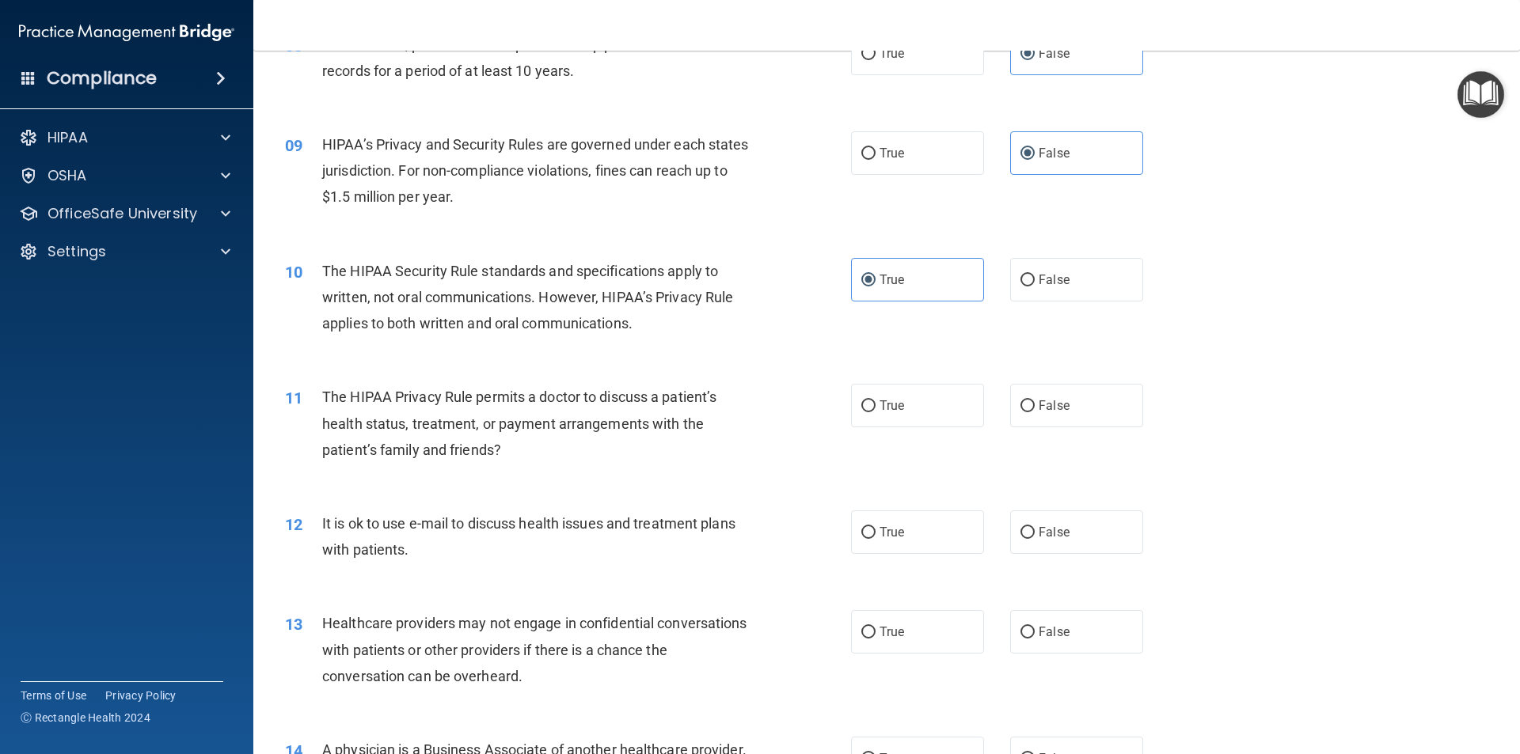
scroll to position [950, 0]
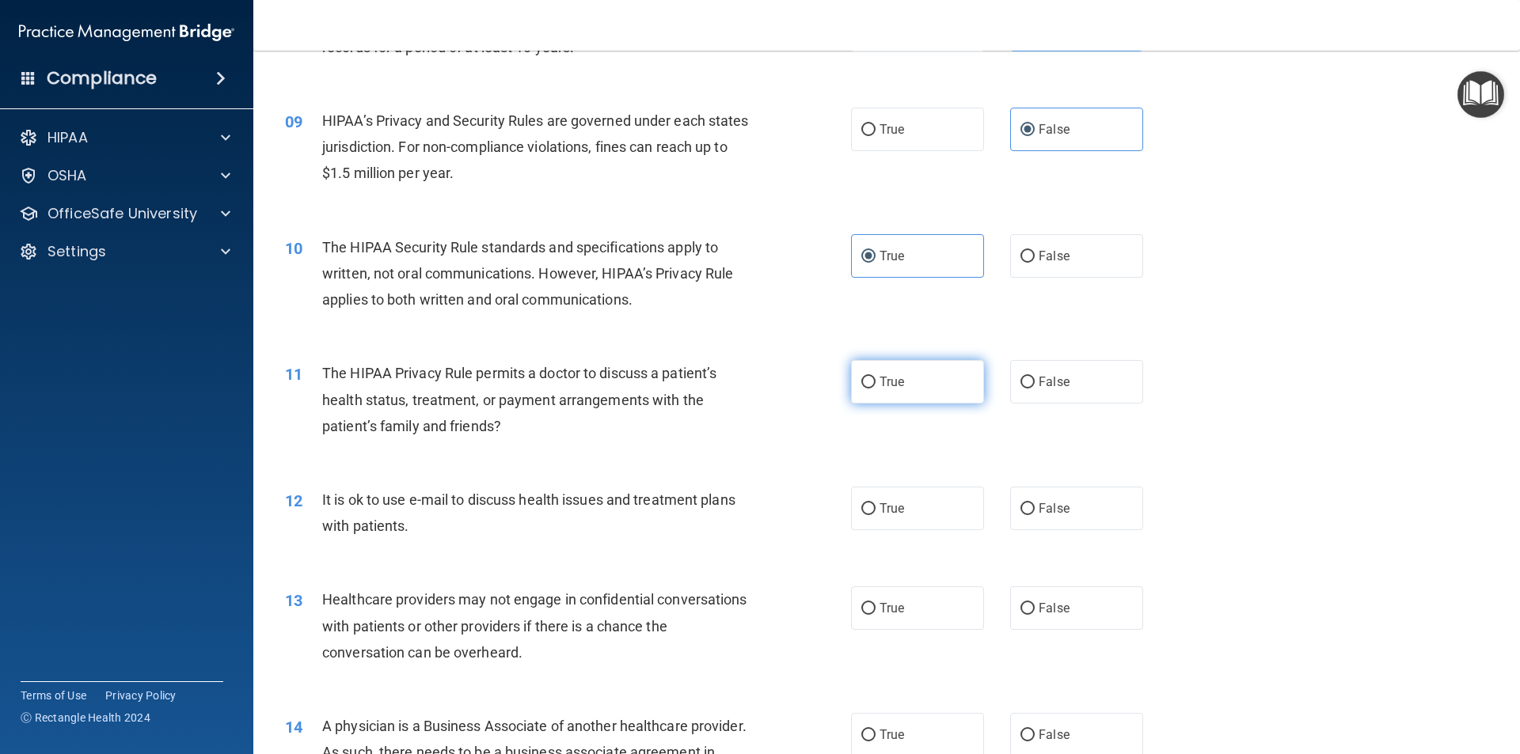
click at [908, 388] on label "True" at bounding box center [917, 382] width 133 height 44
click at [875, 388] on input "True" at bounding box center [868, 383] width 14 height 12
radio input "true"
click at [1088, 518] on label "False" at bounding box center [1076, 509] width 133 height 44
click at [1035, 515] on input "False" at bounding box center [1027, 509] width 14 height 12
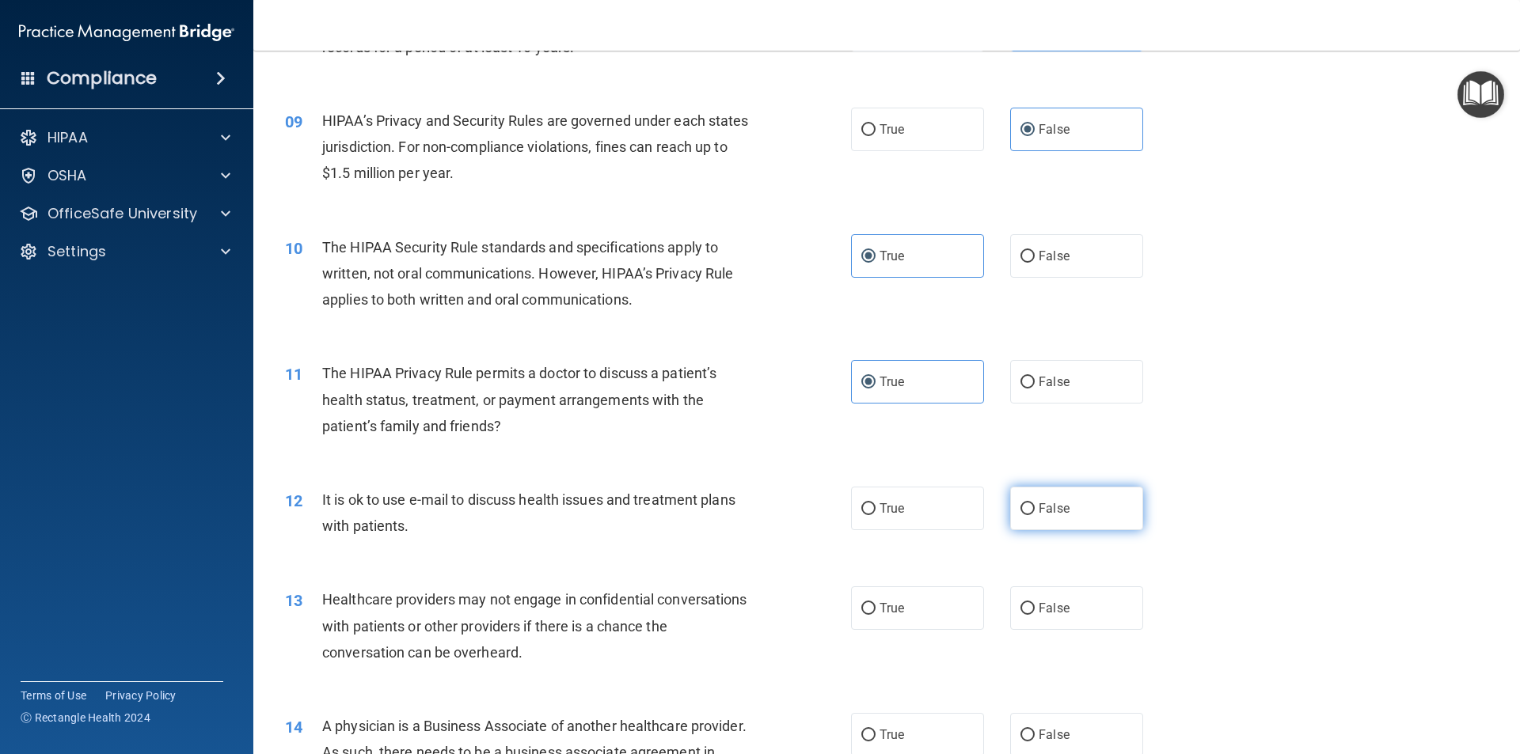
radio input "true"
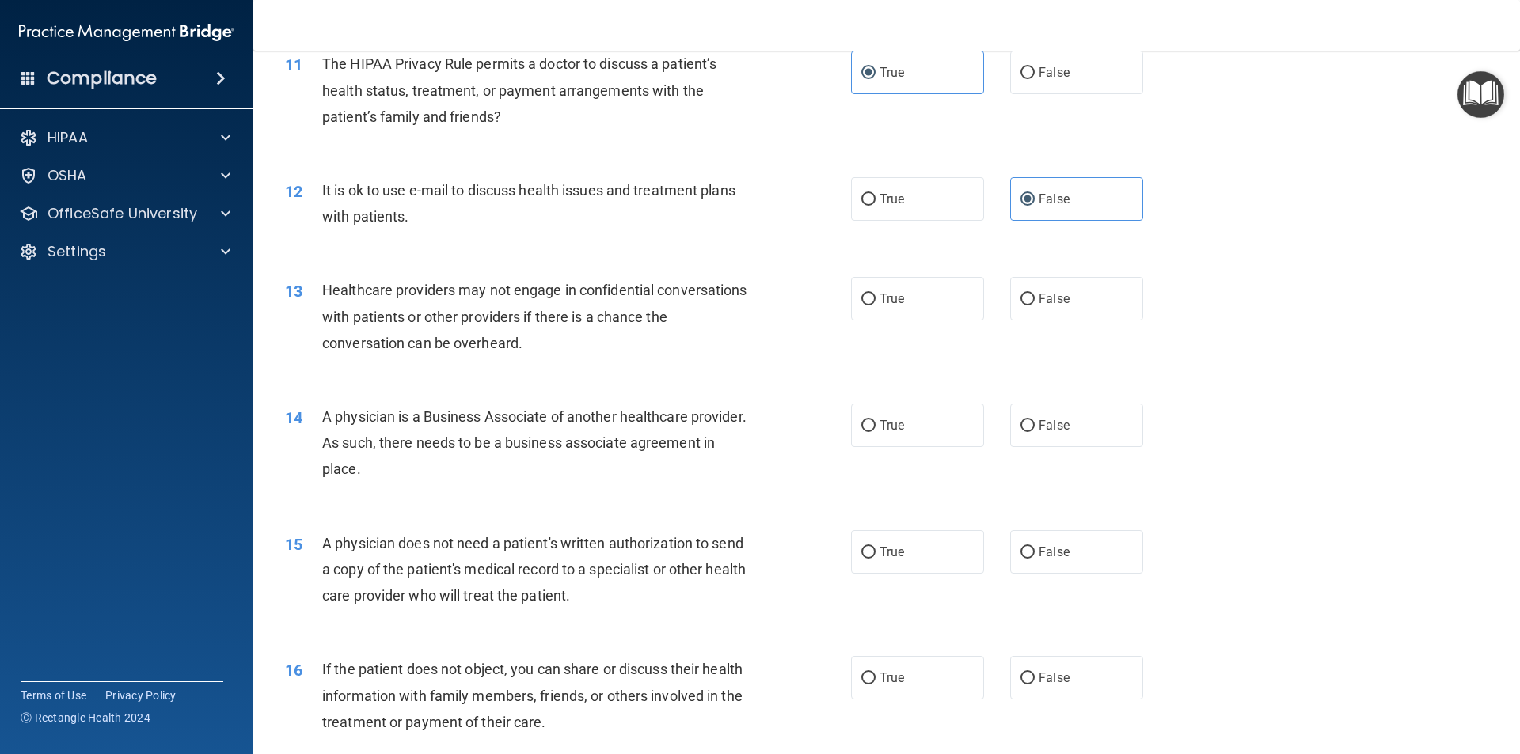
scroll to position [1266, 0]
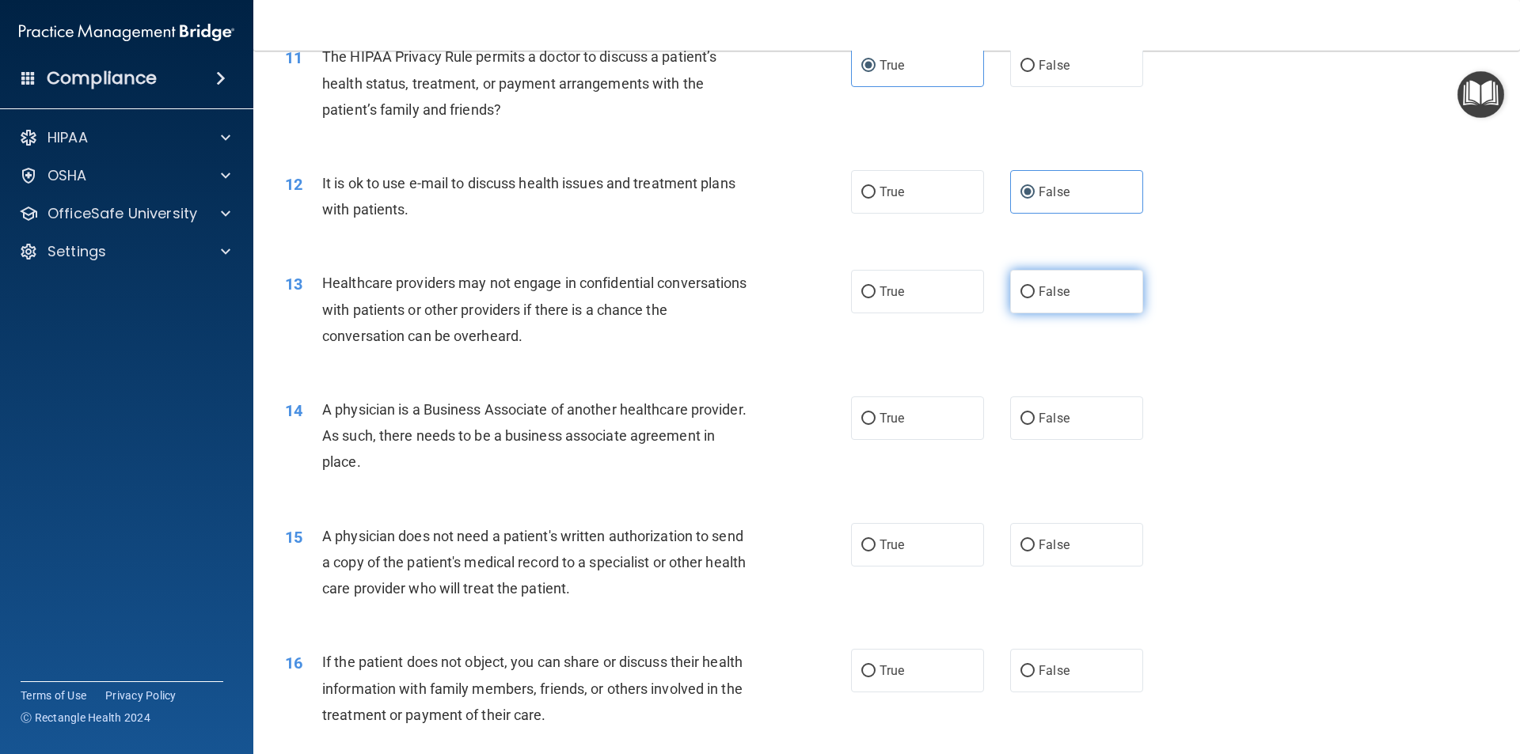
click at [1047, 302] on label "False" at bounding box center [1076, 292] width 133 height 44
click at [1035, 298] on input "False" at bounding box center [1027, 293] width 14 height 12
radio input "true"
click at [1054, 423] on span "False" at bounding box center [1054, 418] width 31 height 15
click at [1035, 423] on input "False" at bounding box center [1027, 419] width 14 height 12
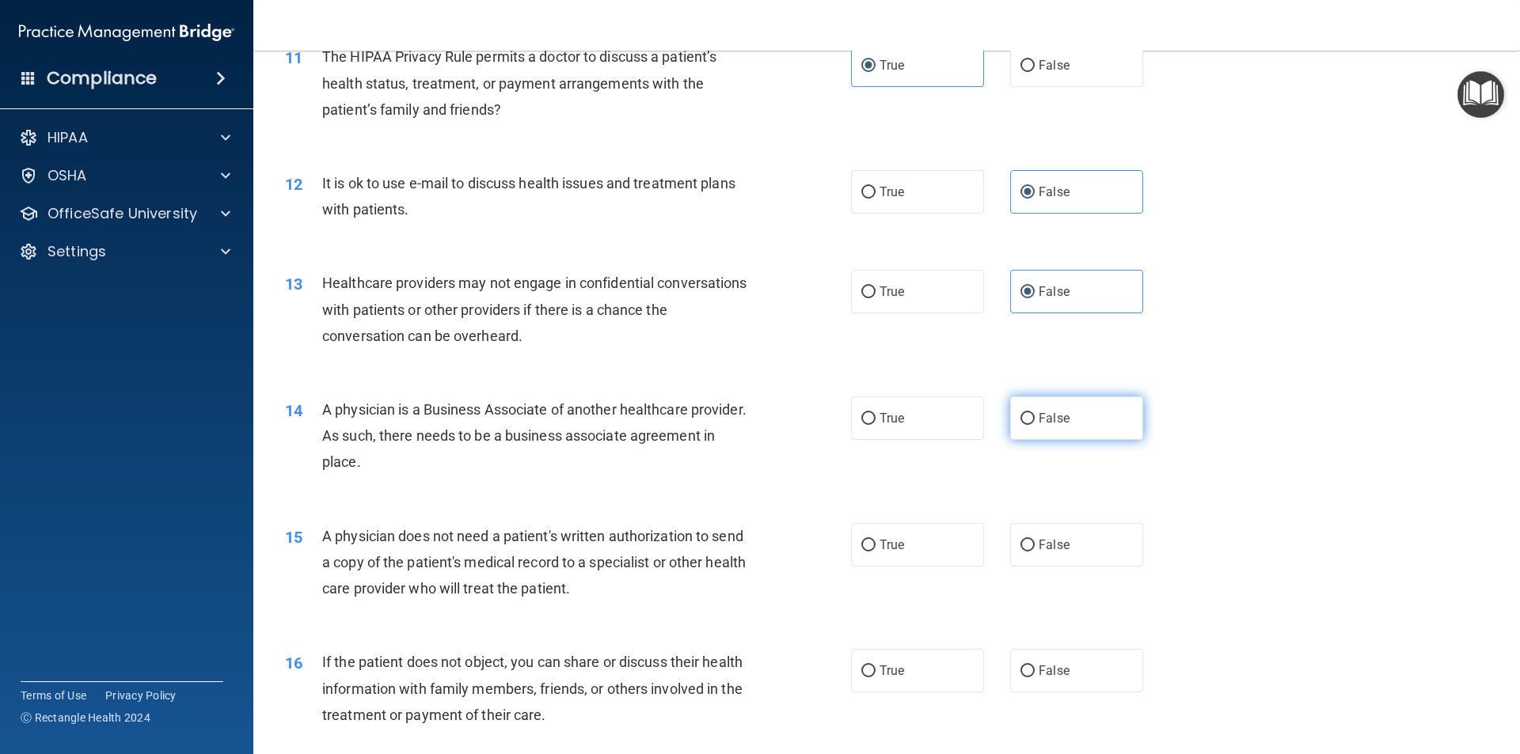
radio input "true"
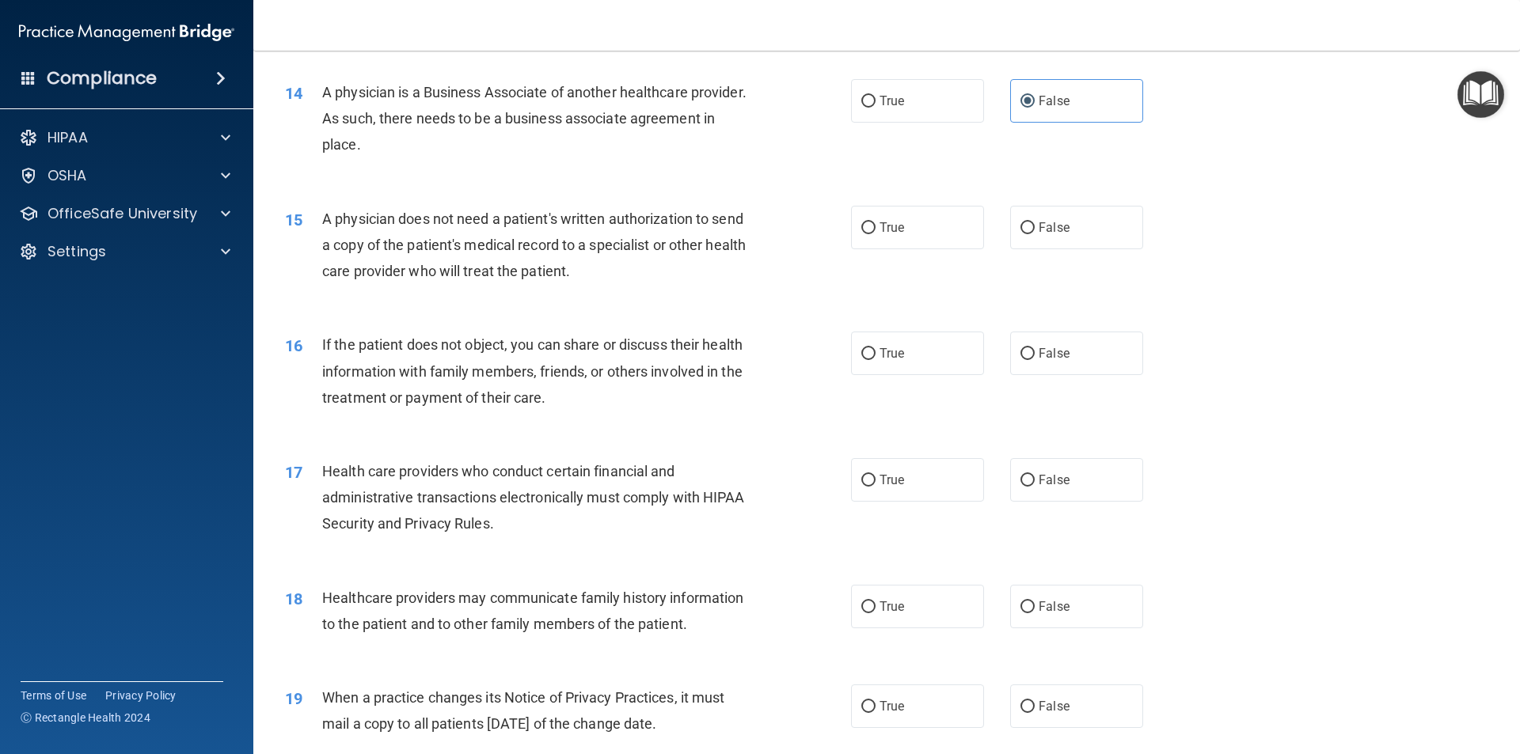
scroll to position [1662, 0]
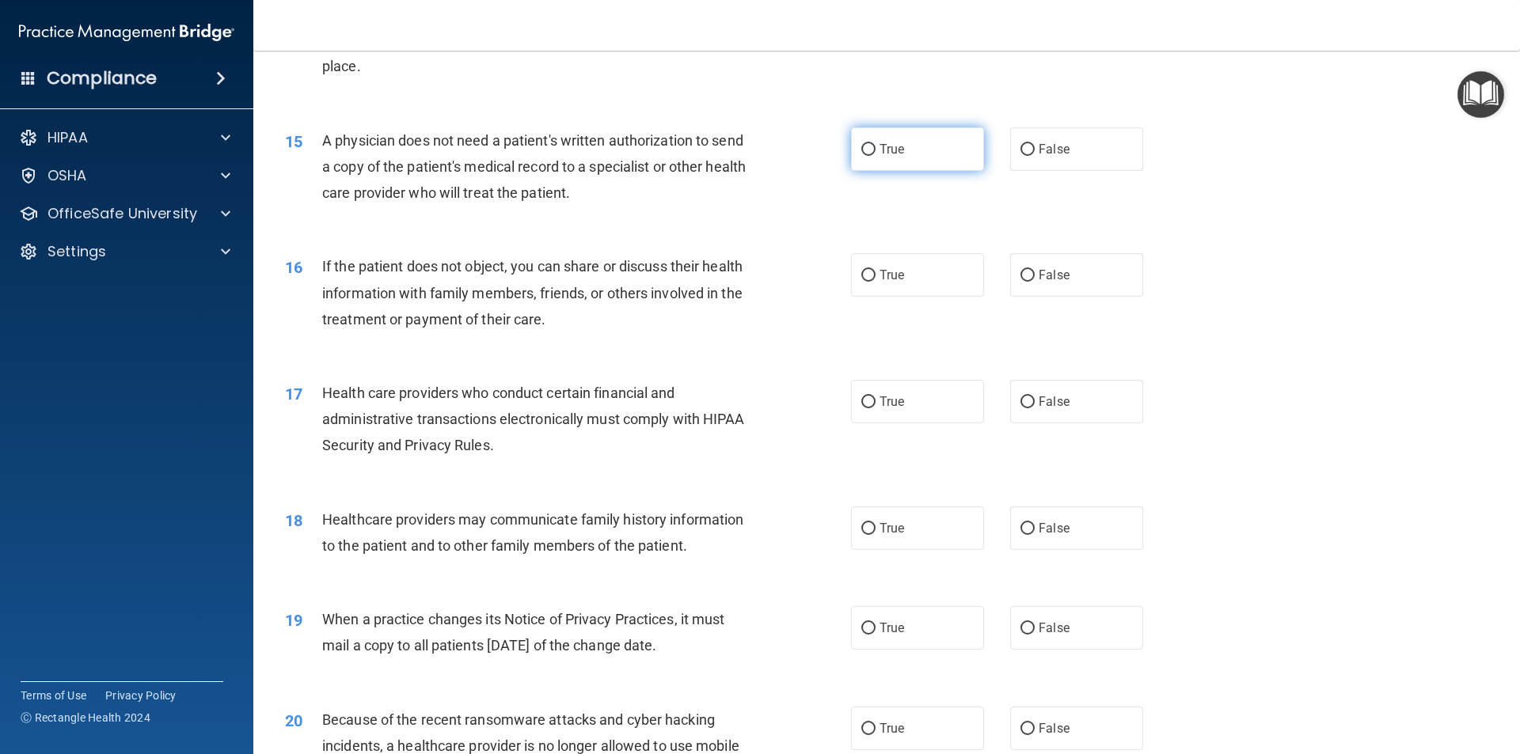
click at [927, 146] on label "True" at bounding box center [917, 149] width 133 height 44
click at [875, 146] on input "True" at bounding box center [868, 150] width 14 height 12
radio input "true"
click at [903, 285] on label "True" at bounding box center [917, 275] width 133 height 44
click at [875, 282] on input "True" at bounding box center [868, 276] width 14 height 12
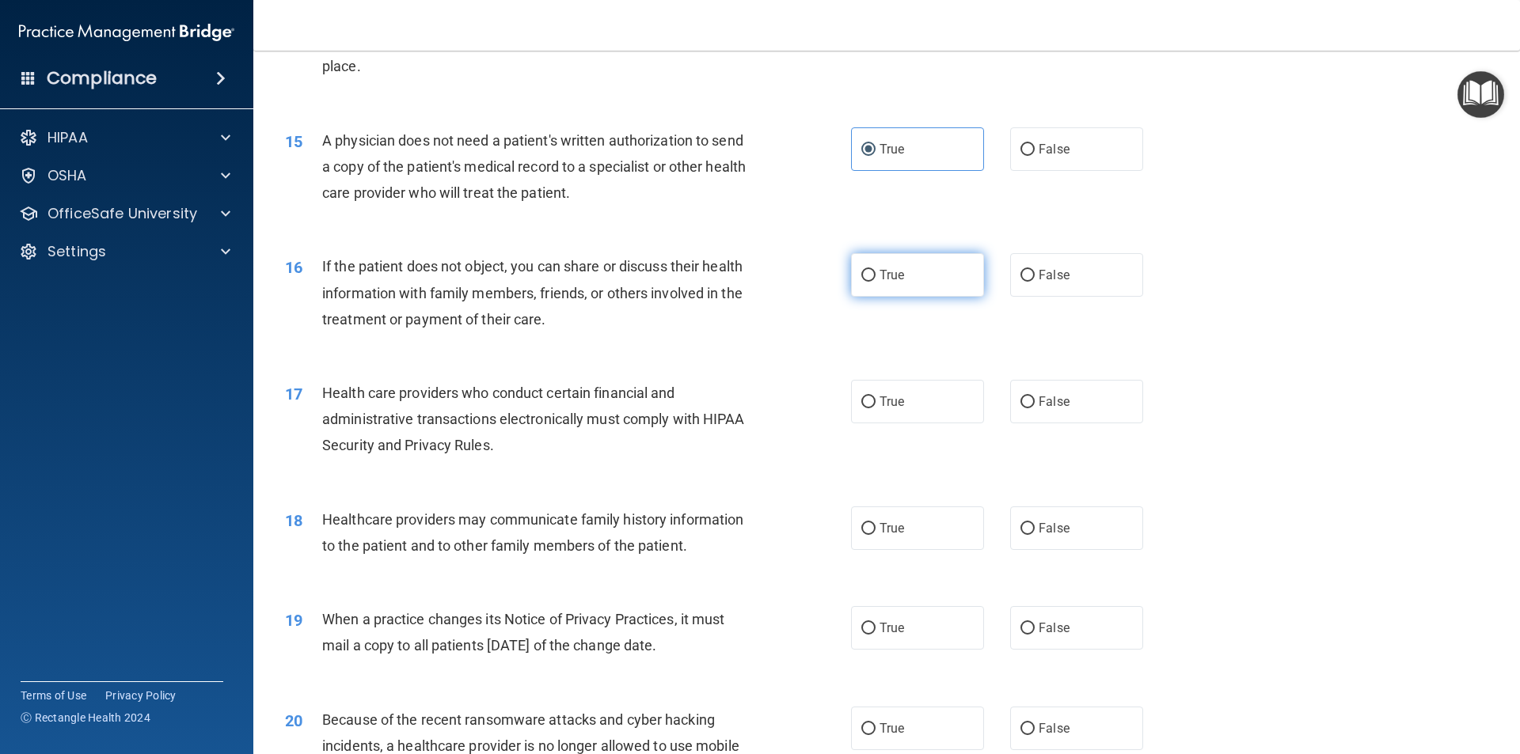
radio input "true"
click at [969, 418] on label "True" at bounding box center [917, 402] width 133 height 44
click at [875, 408] on input "True" at bounding box center [868, 403] width 14 height 12
radio input "true"
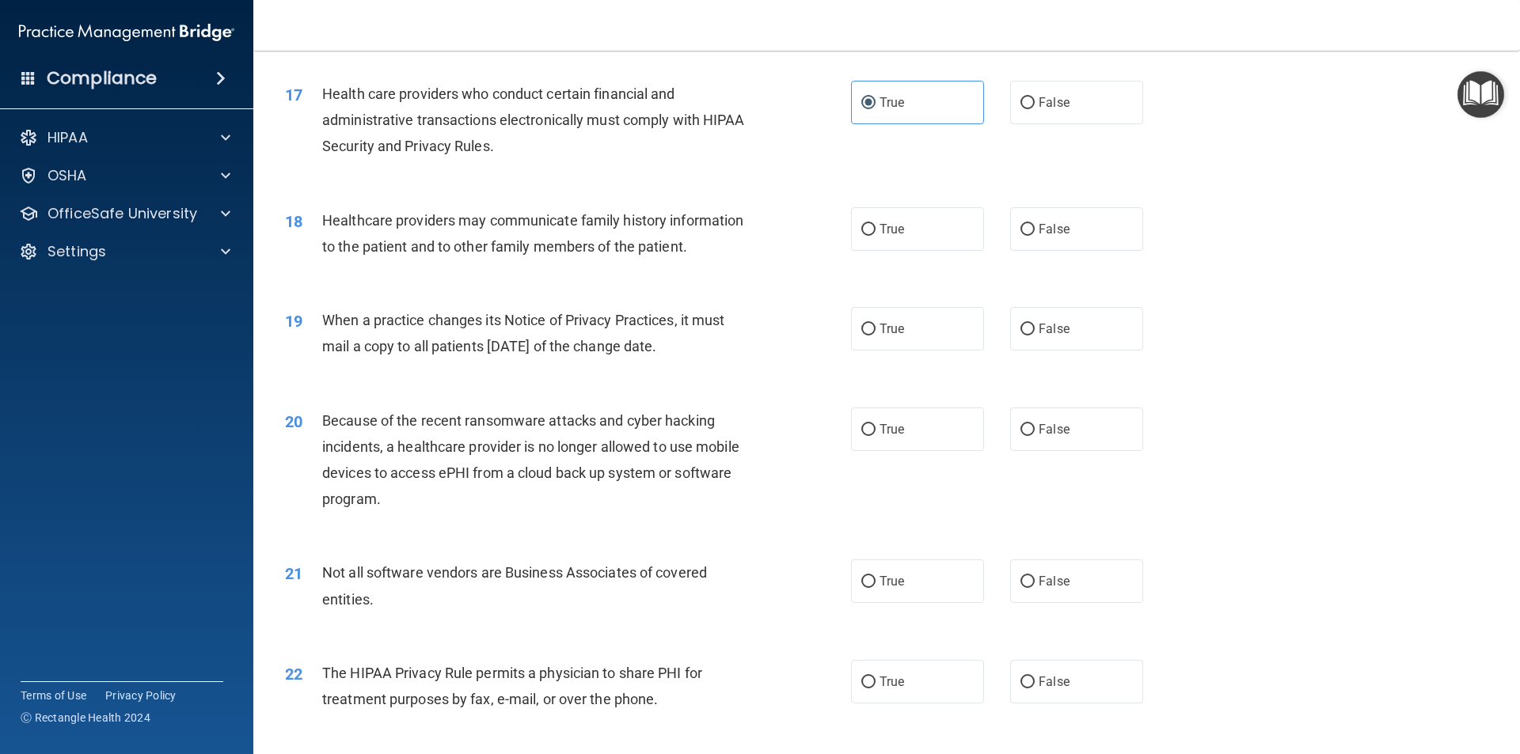
scroll to position [1979, 0]
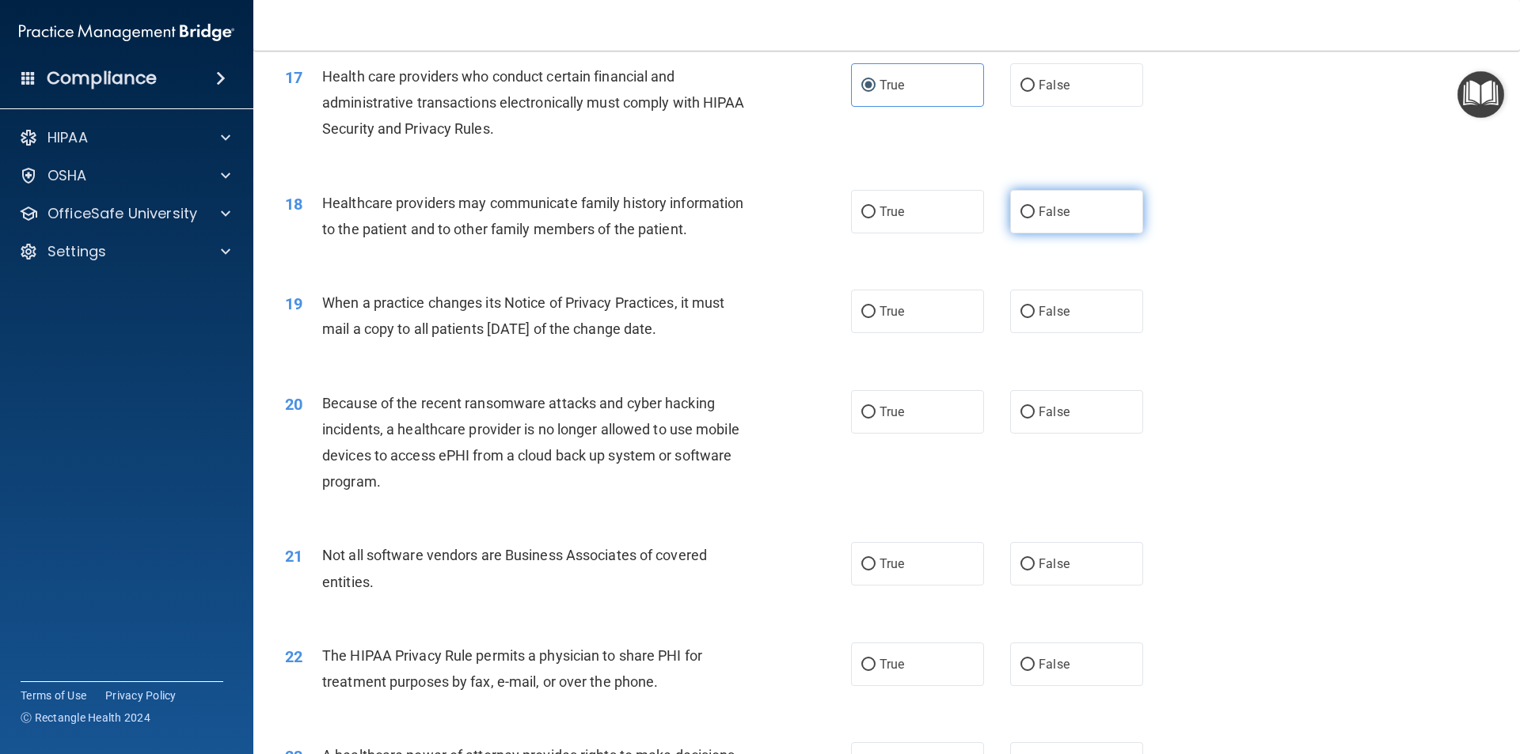
click at [1056, 207] on span "False" at bounding box center [1054, 211] width 31 height 15
click at [1035, 207] on input "False" at bounding box center [1027, 213] width 14 height 12
radio input "true"
click at [1106, 307] on label "False" at bounding box center [1076, 312] width 133 height 44
click at [1035, 307] on input "False" at bounding box center [1027, 312] width 14 height 12
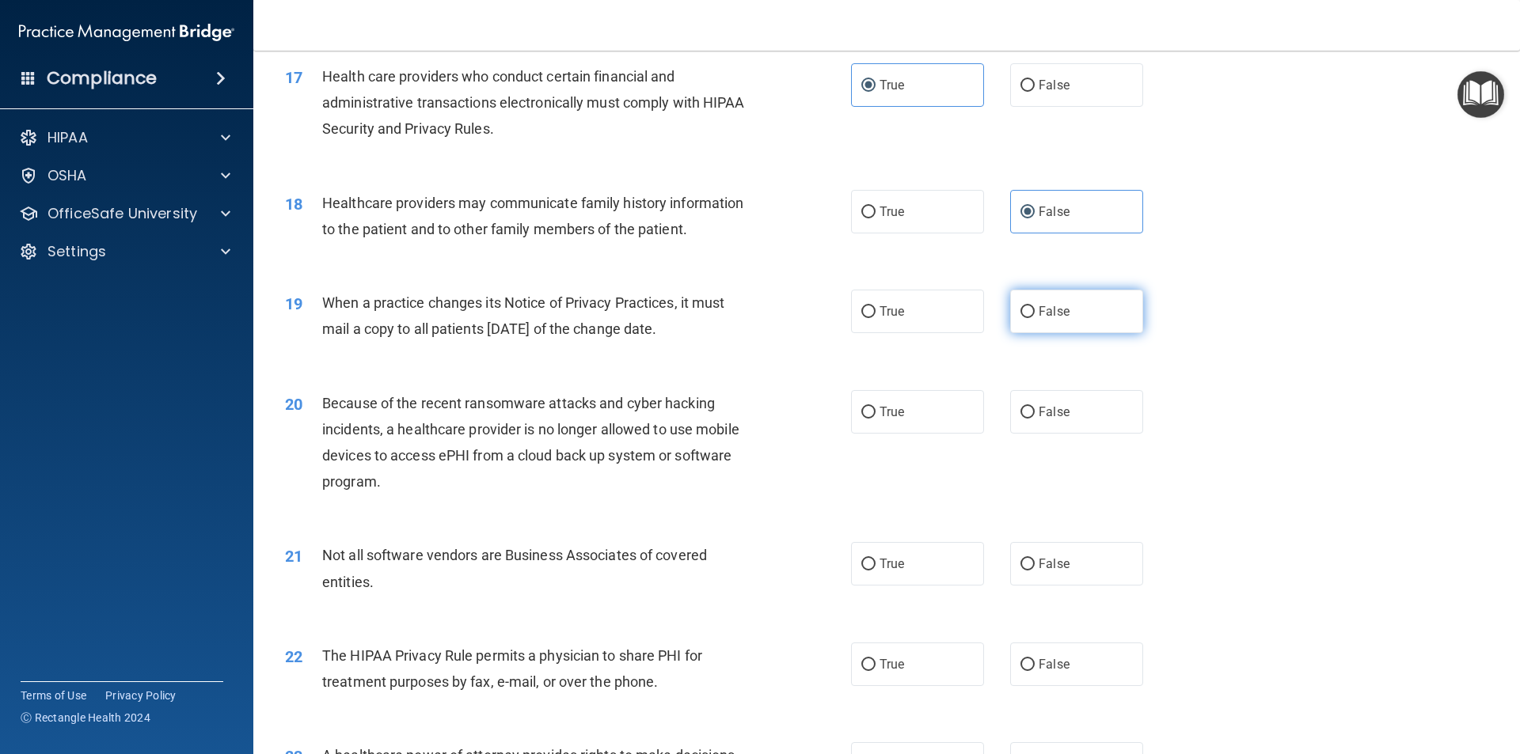
radio input "true"
click at [1082, 423] on label "False" at bounding box center [1076, 412] width 133 height 44
click at [1035, 419] on input "False" at bounding box center [1027, 413] width 14 height 12
radio input "true"
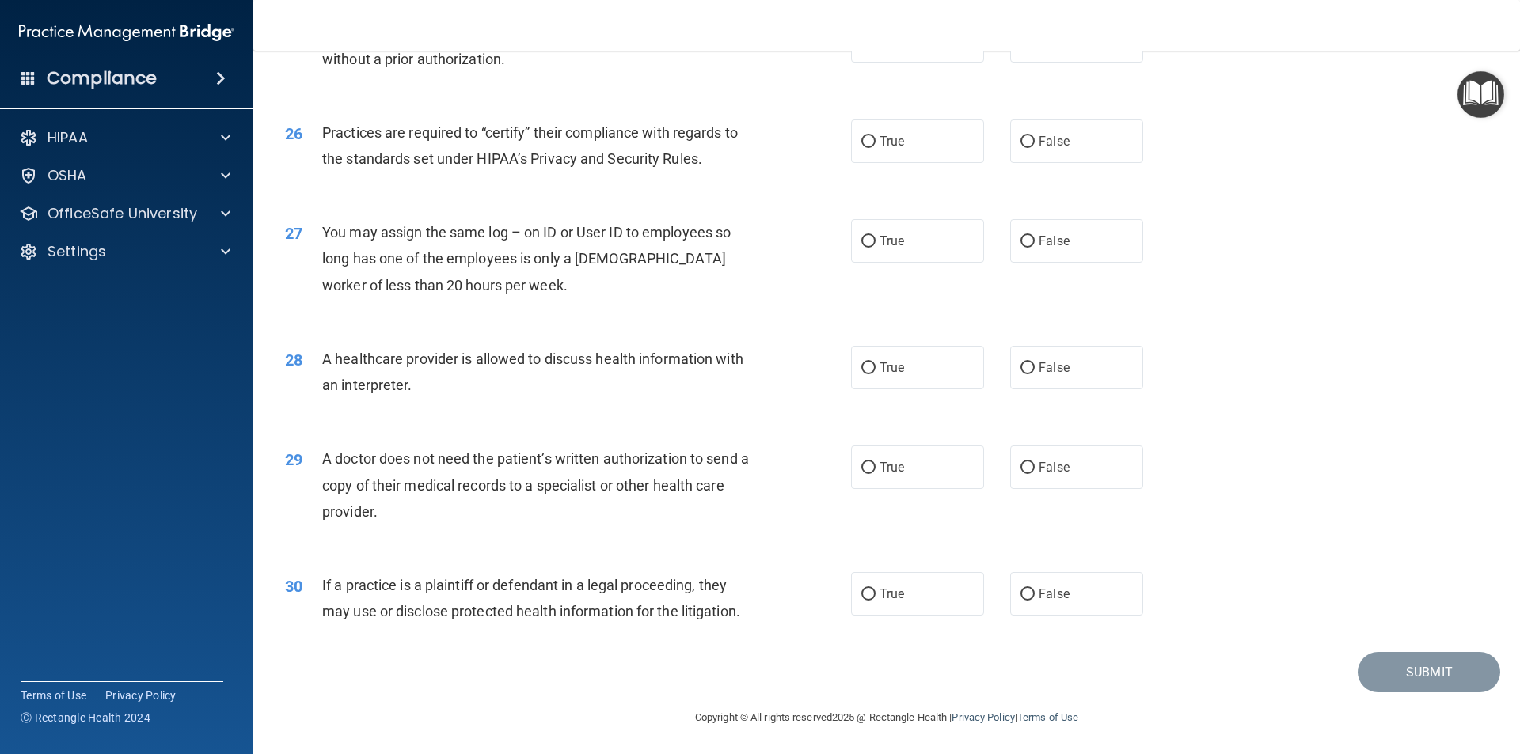
scroll to position [2930, 0]
click at [913, 602] on label "True" at bounding box center [917, 593] width 133 height 44
click at [875, 599] on input "True" at bounding box center [868, 593] width 14 height 12
radio input "true"
click at [869, 378] on label "True" at bounding box center [917, 366] width 133 height 44
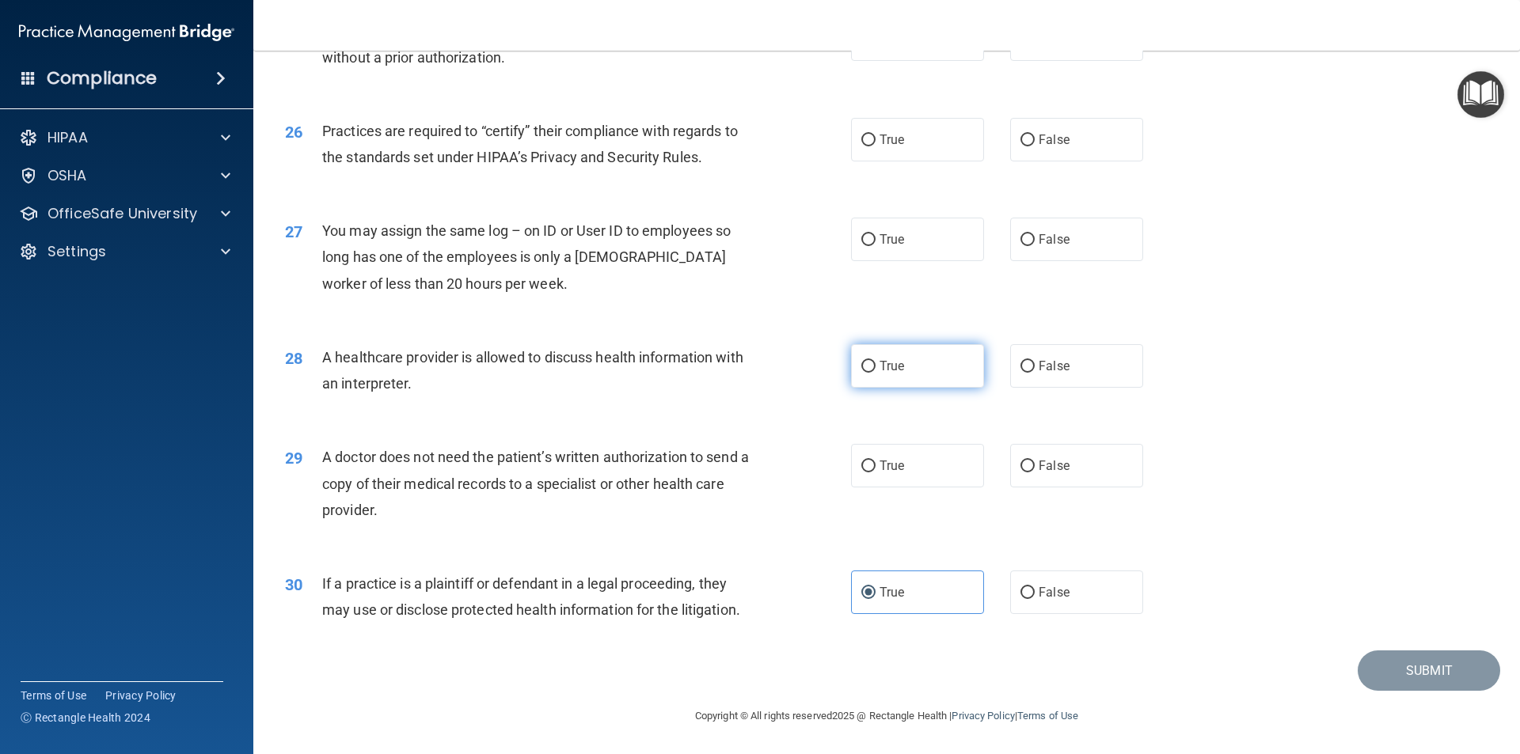
click at [869, 373] on input "True" at bounding box center [868, 367] width 14 height 12
radio input "true"
click at [1083, 469] on label "False" at bounding box center [1076, 466] width 133 height 44
click at [1035, 469] on input "False" at bounding box center [1027, 467] width 14 height 12
radio input "true"
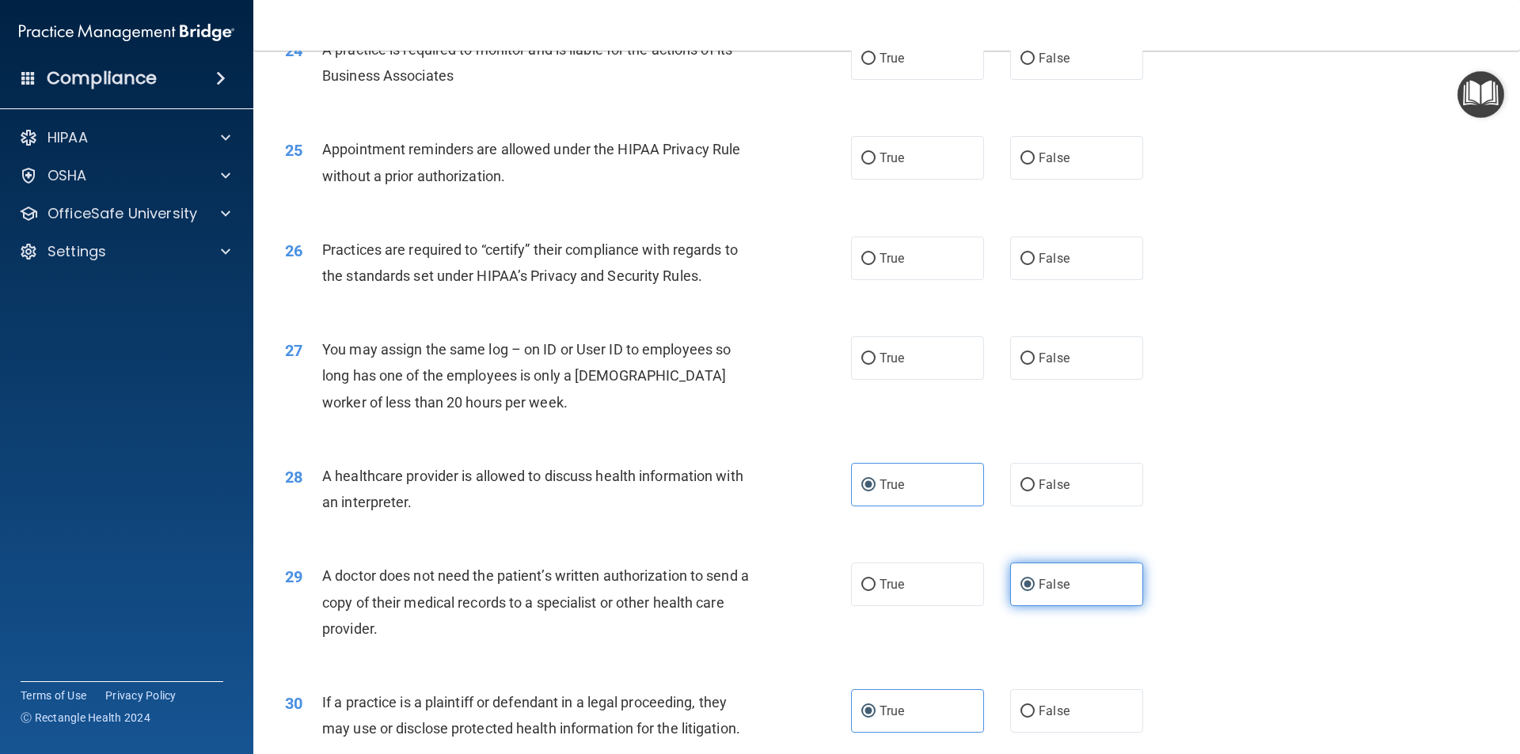
scroll to position [2772, 0]
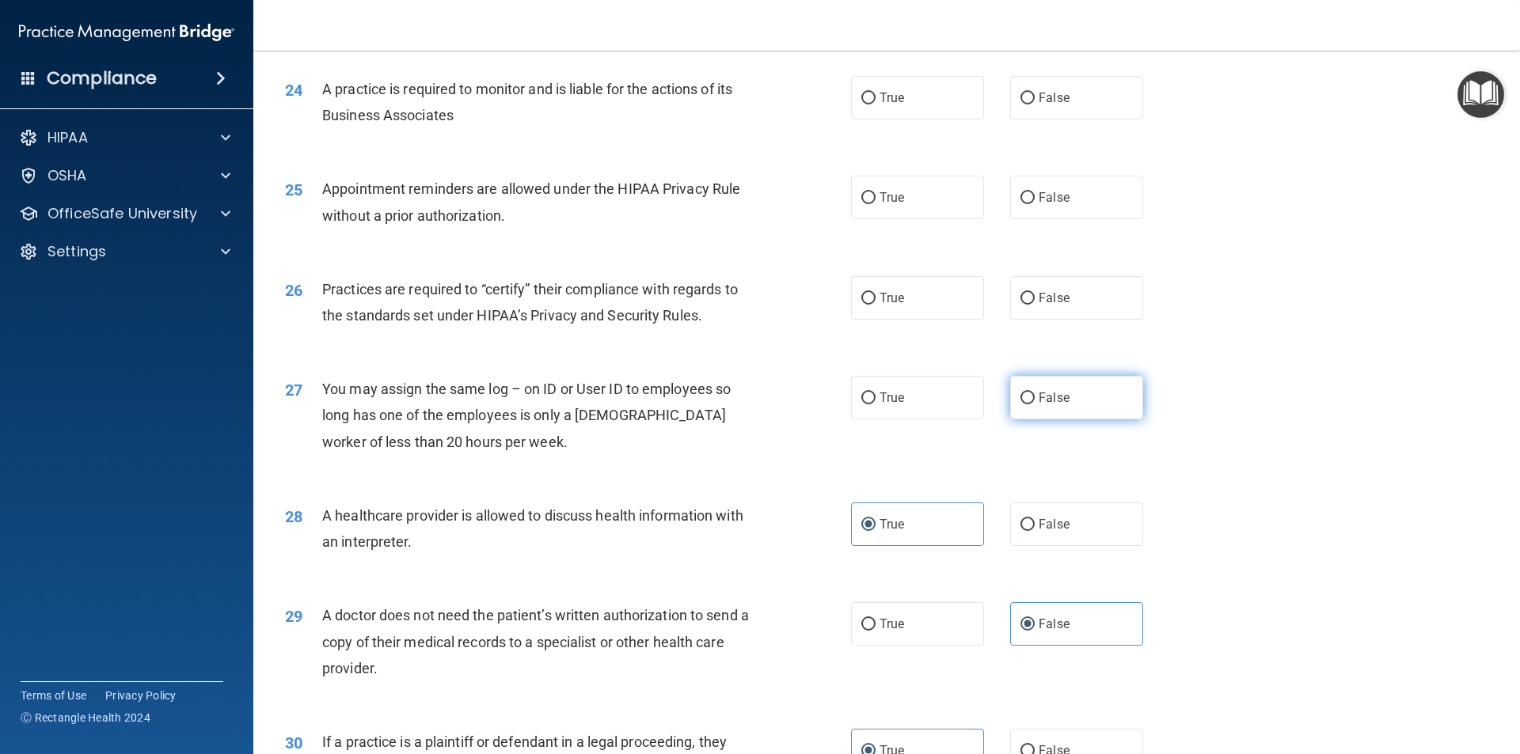
click at [1072, 412] on label "False" at bounding box center [1076, 398] width 133 height 44
click at [1035, 404] on input "False" at bounding box center [1027, 399] width 14 height 12
radio input "true"
click at [1085, 298] on label "False" at bounding box center [1076, 298] width 133 height 44
click at [1035, 298] on input "False" at bounding box center [1027, 299] width 14 height 12
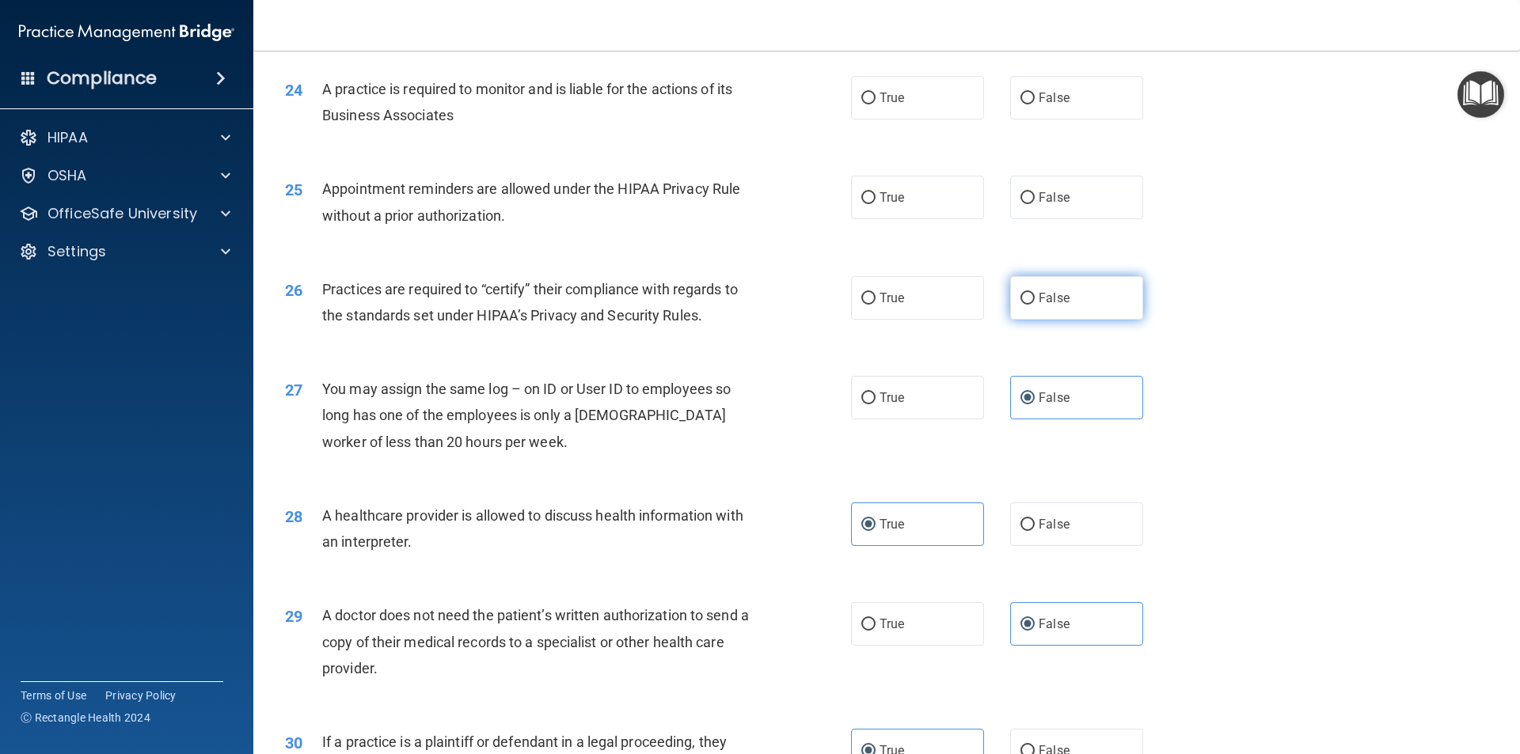
radio input "true"
click at [913, 203] on label "True" at bounding box center [917, 198] width 133 height 44
click at [875, 203] on input "True" at bounding box center [868, 198] width 14 height 12
radio input "true"
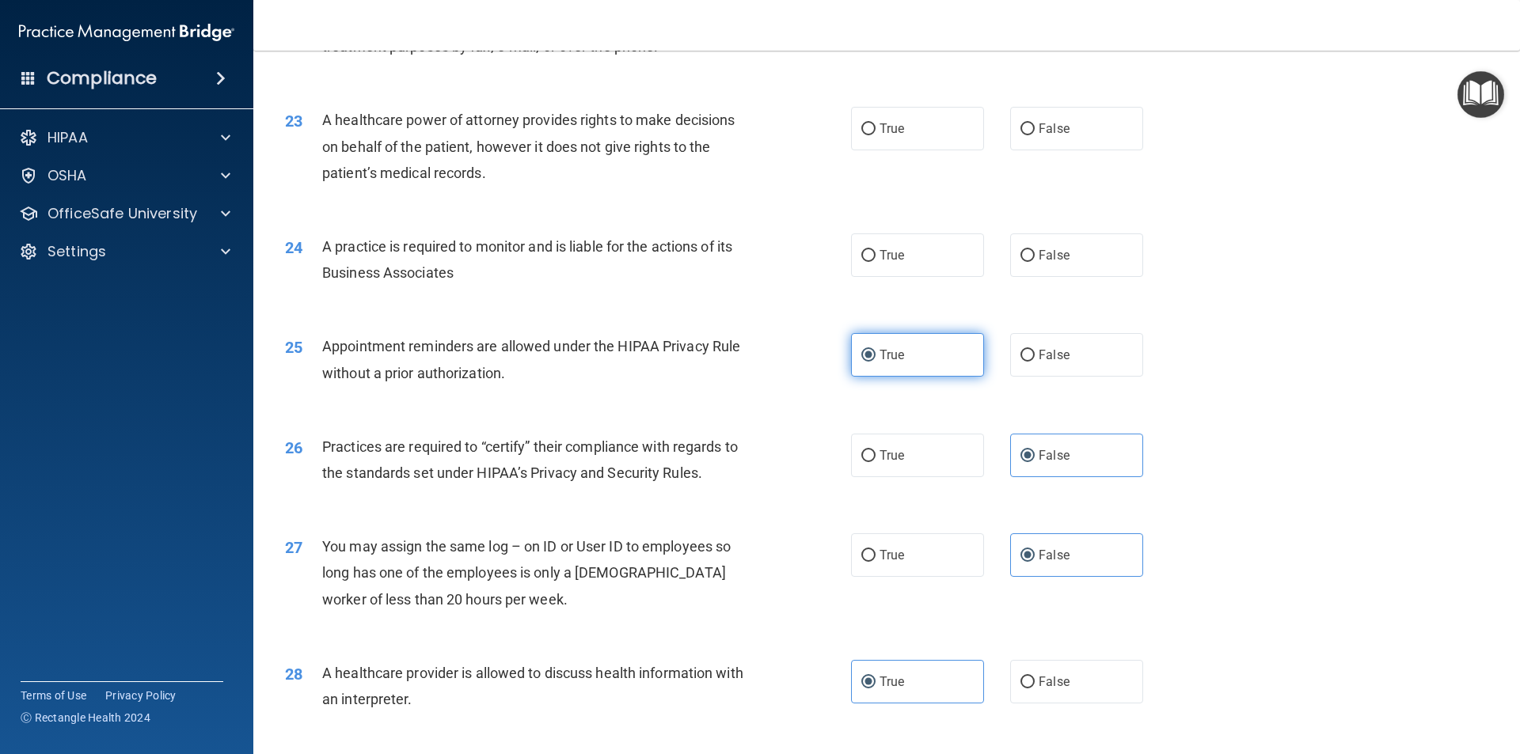
scroll to position [2614, 0]
click at [1049, 249] on span "False" at bounding box center [1054, 256] width 31 height 15
click at [1035, 251] on input "False" at bounding box center [1027, 257] width 14 height 12
radio input "true"
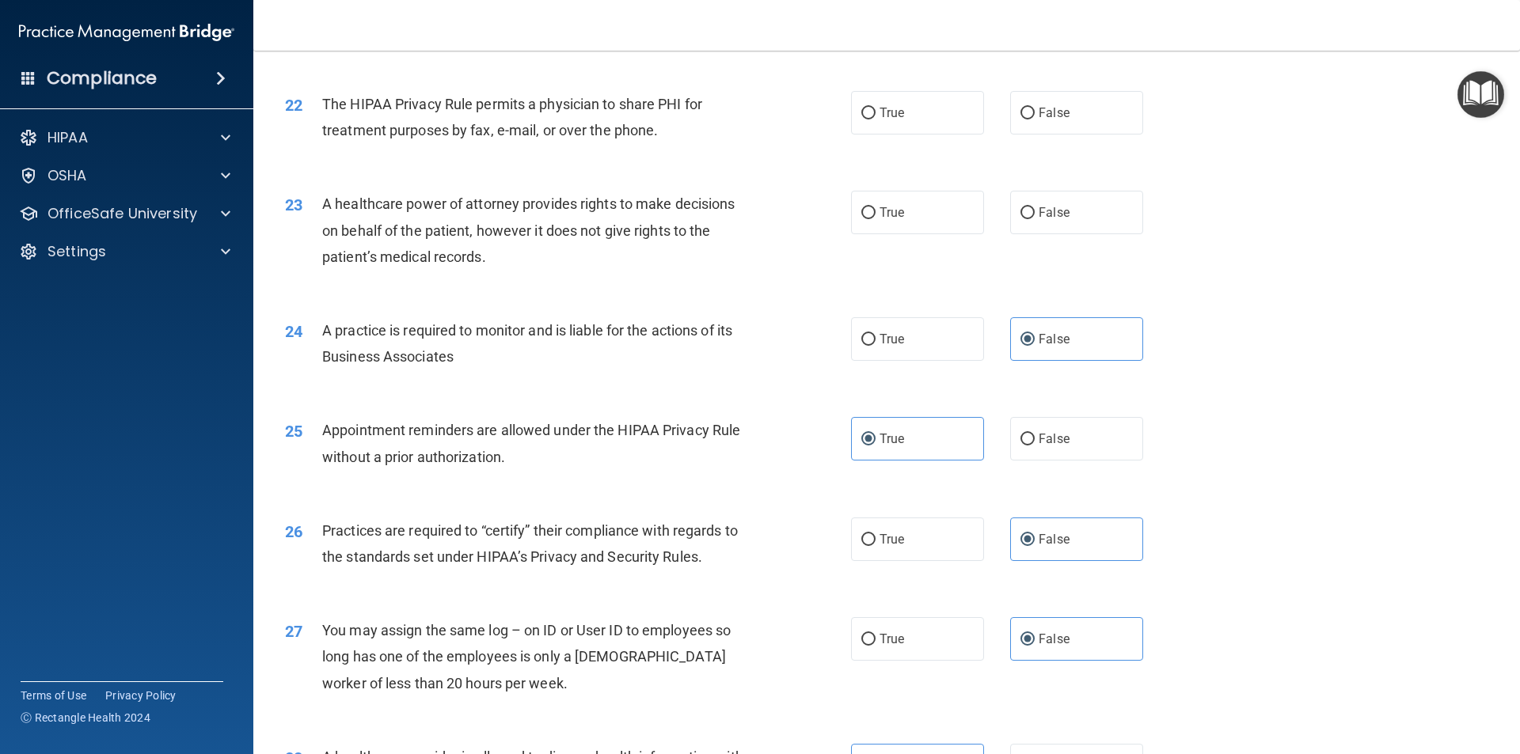
scroll to position [2455, 0]
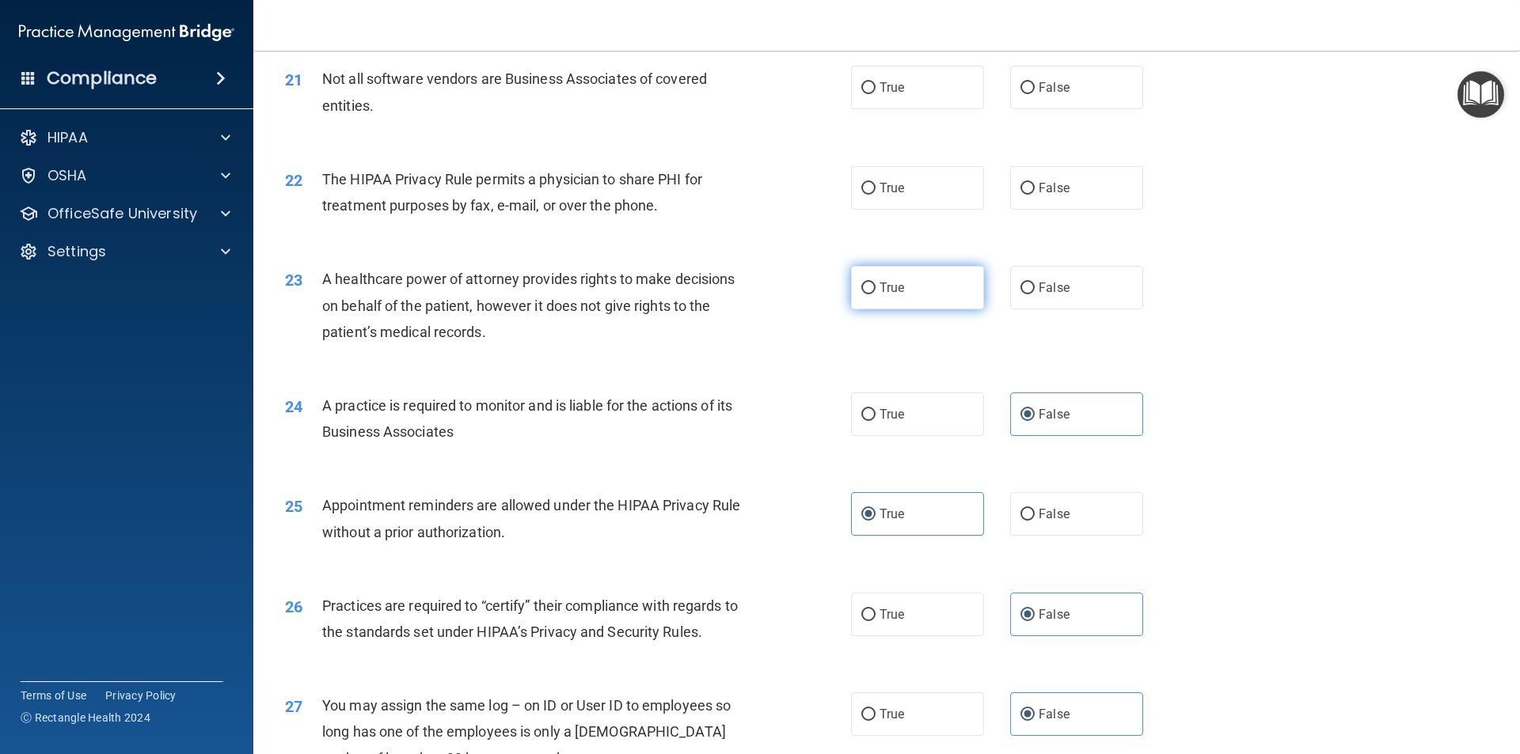
click at [928, 292] on label "True" at bounding box center [917, 288] width 133 height 44
click at [875, 292] on input "True" at bounding box center [868, 289] width 14 height 12
radio input "true"
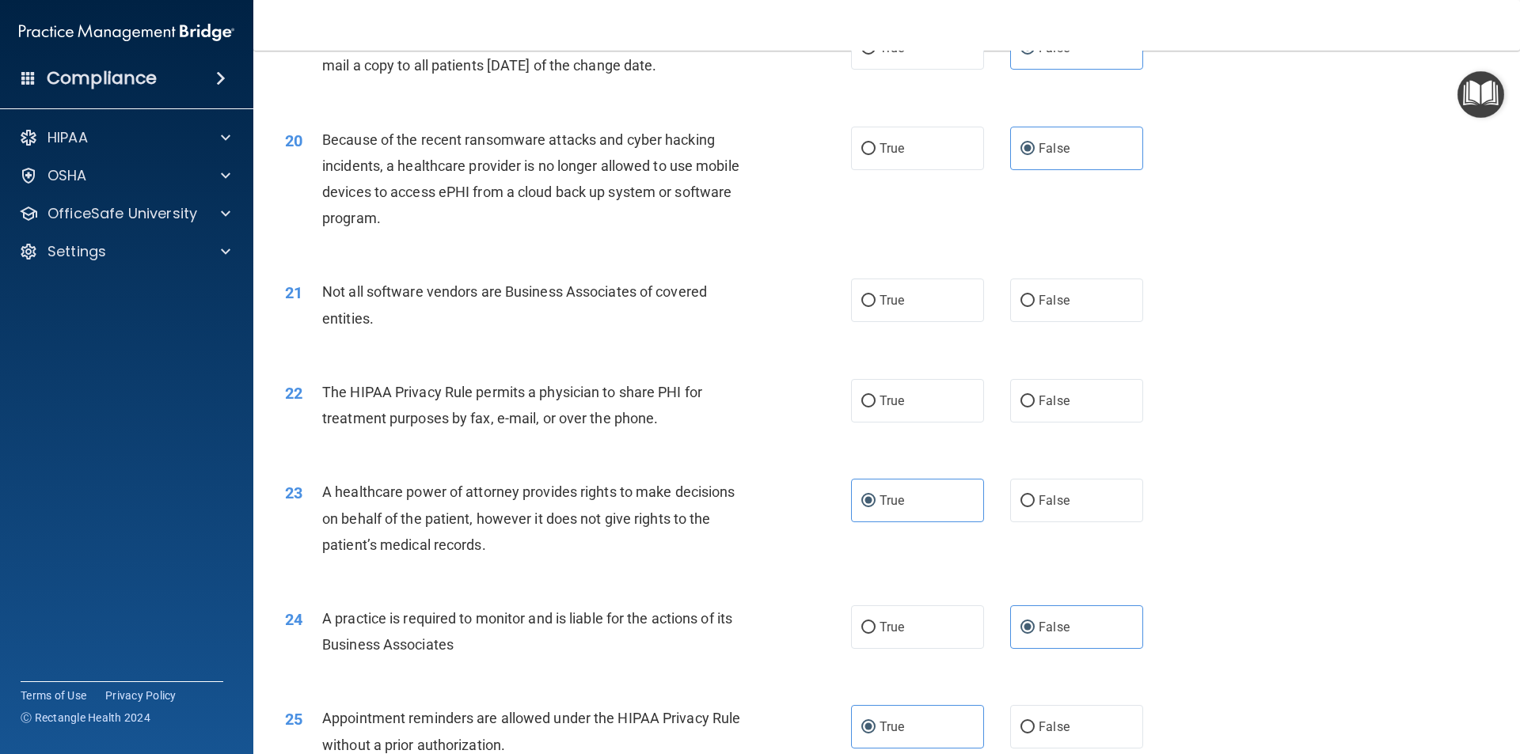
scroll to position [2218, 0]
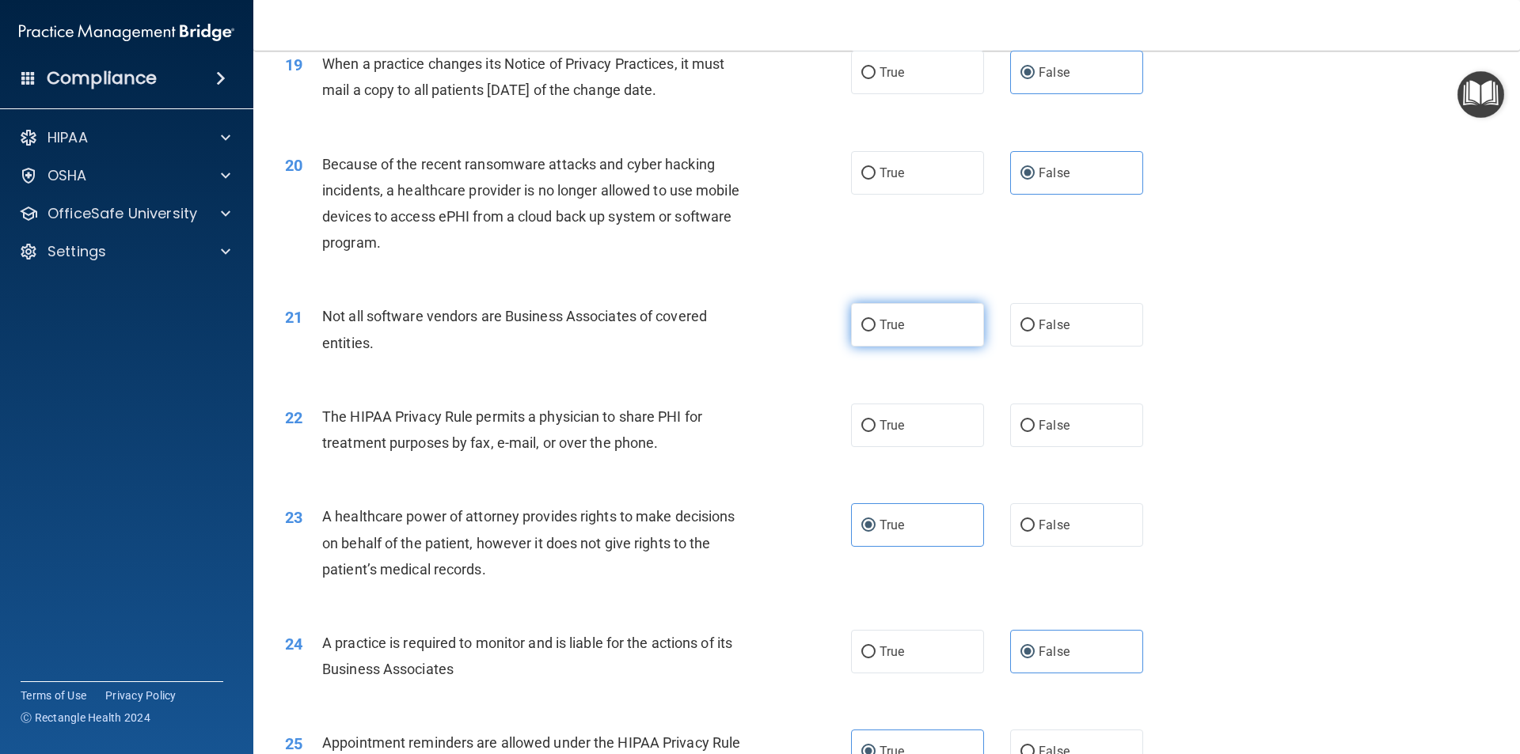
click at [924, 329] on label "True" at bounding box center [917, 325] width 133 height 44
click at [875, 329] on input "True" at bounding box center [868, 326] width 14 height 12
radio input "true"
click at [911, 429] on label "True" at bounding box center [917, 426] width 133 height 44
click at [875, 429] on input "True" at bounding box center [868, 426] width 14 height 12
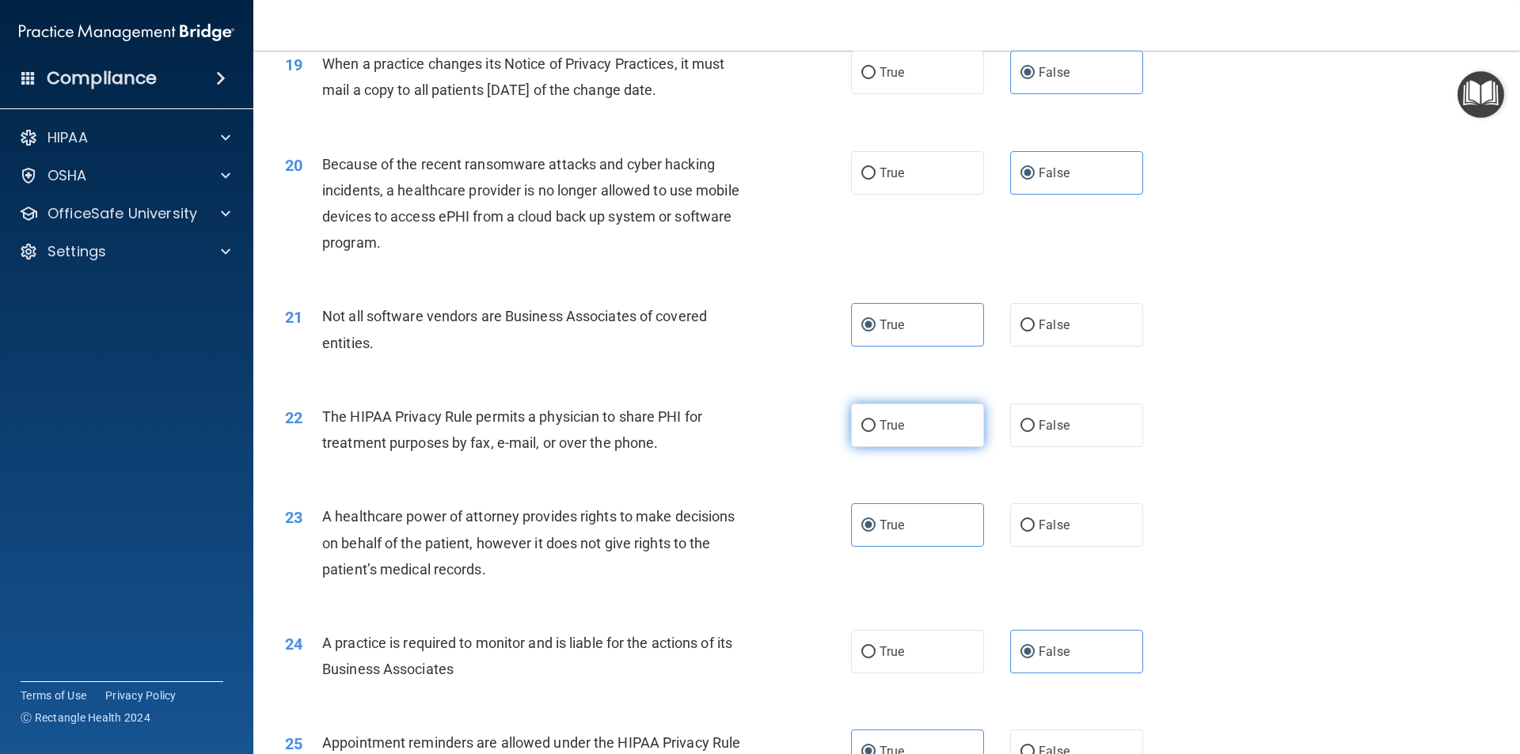
radio input "true"
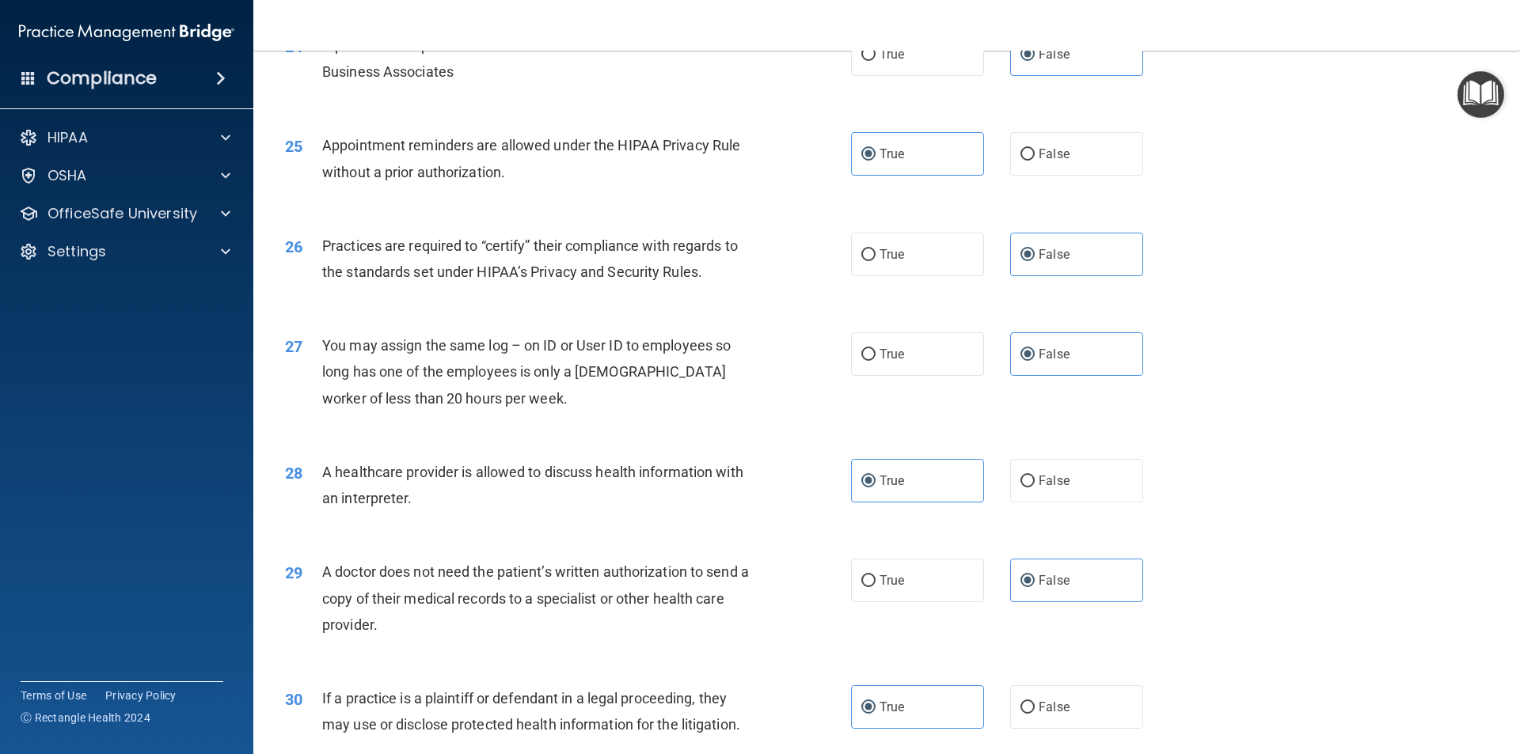
scroll to position [2930, 0]
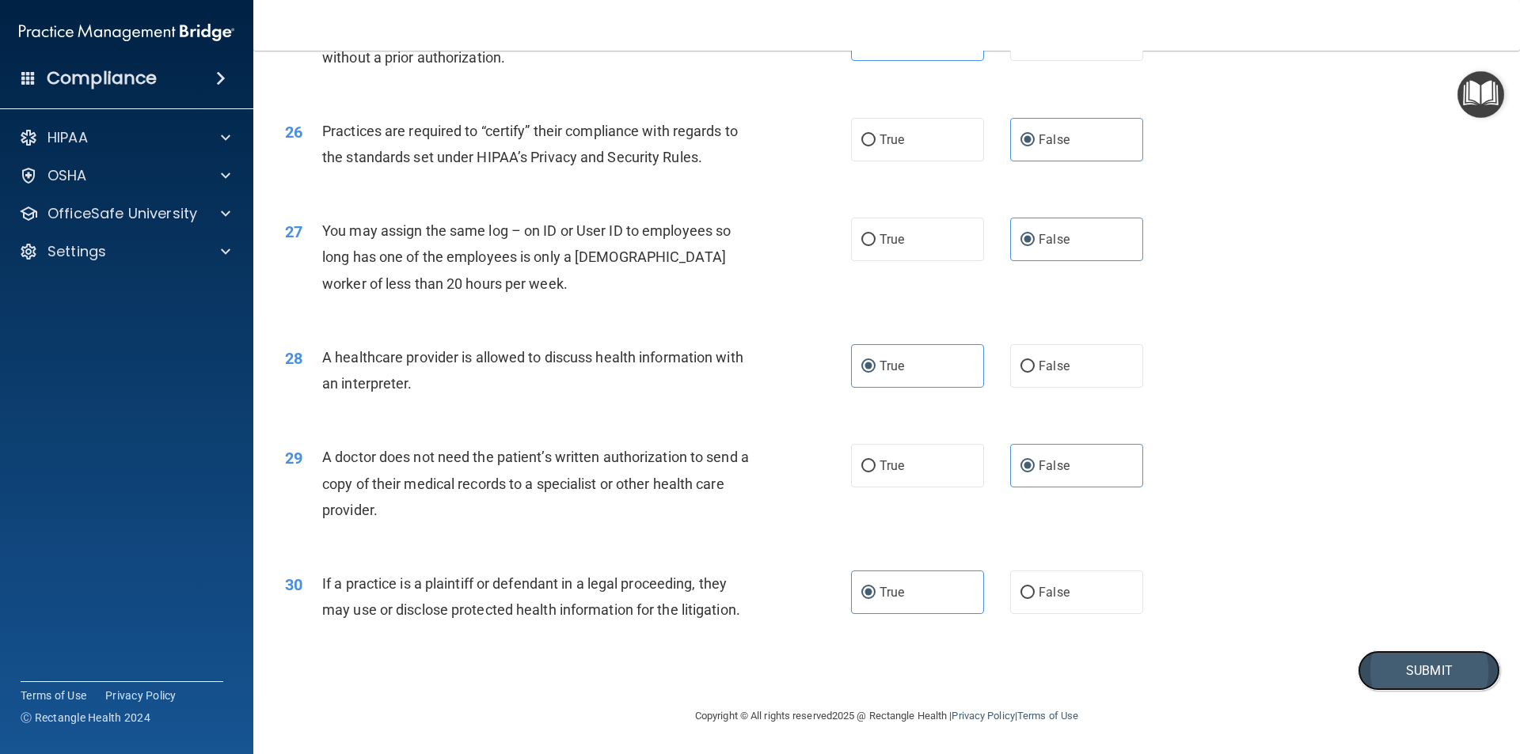
click at [1412, 671] on button "Submit" at bounding box center [1429, 671] width 142 height 40
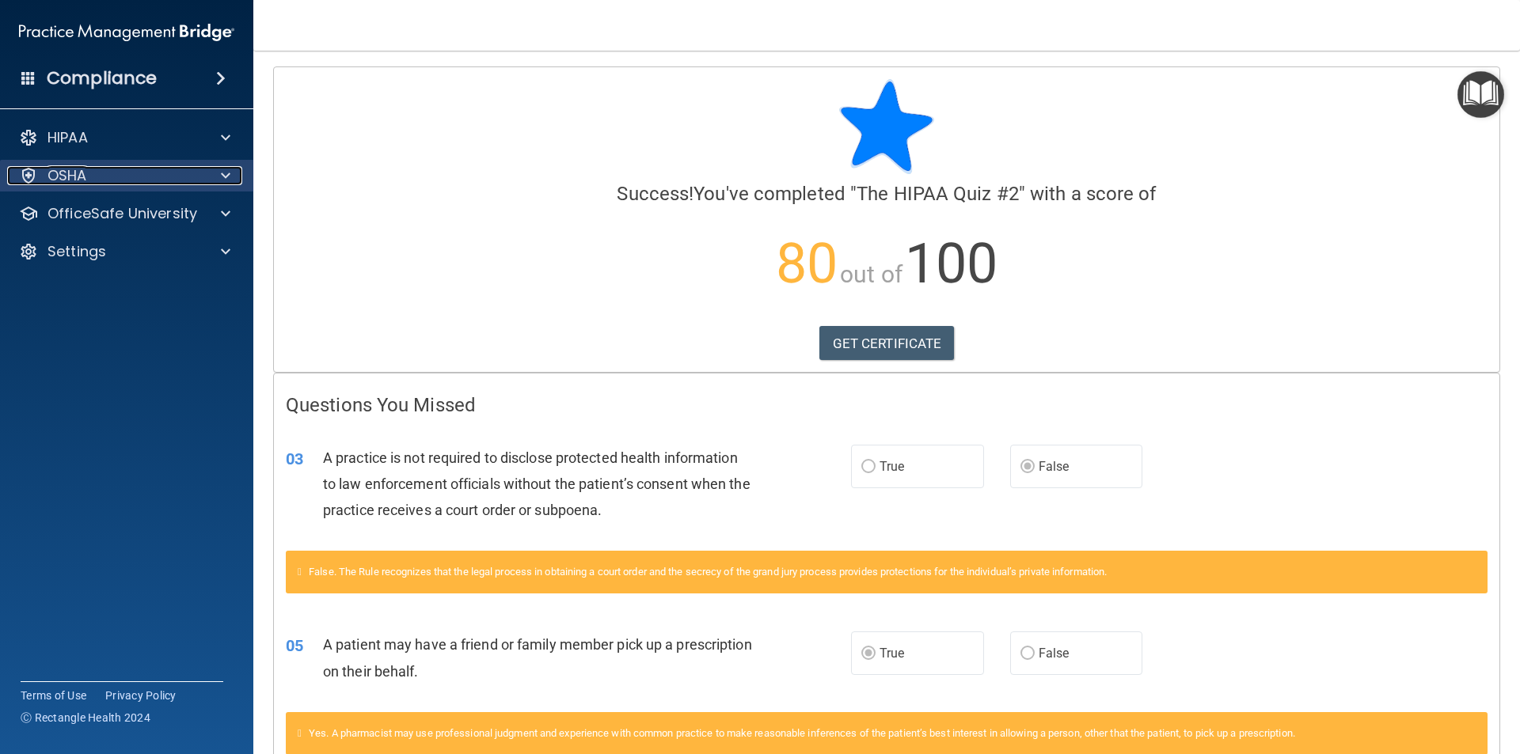
click at [143, 176] on div "OSHA" at bounding box center [105, 175] width 196 height 19
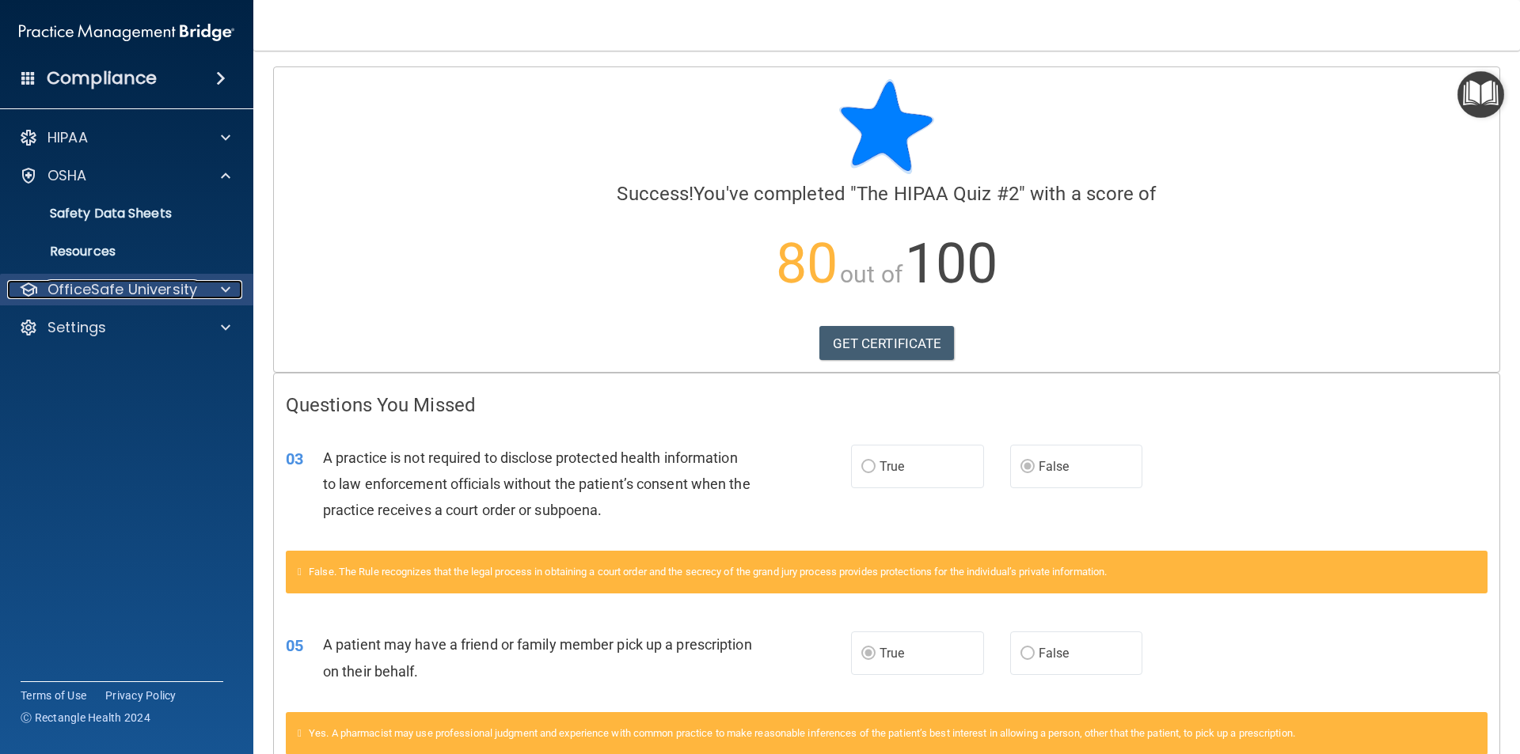
click at [165, 291] on p "OfficeSafe University" at bounding box center [122, 289] width 150 height 19
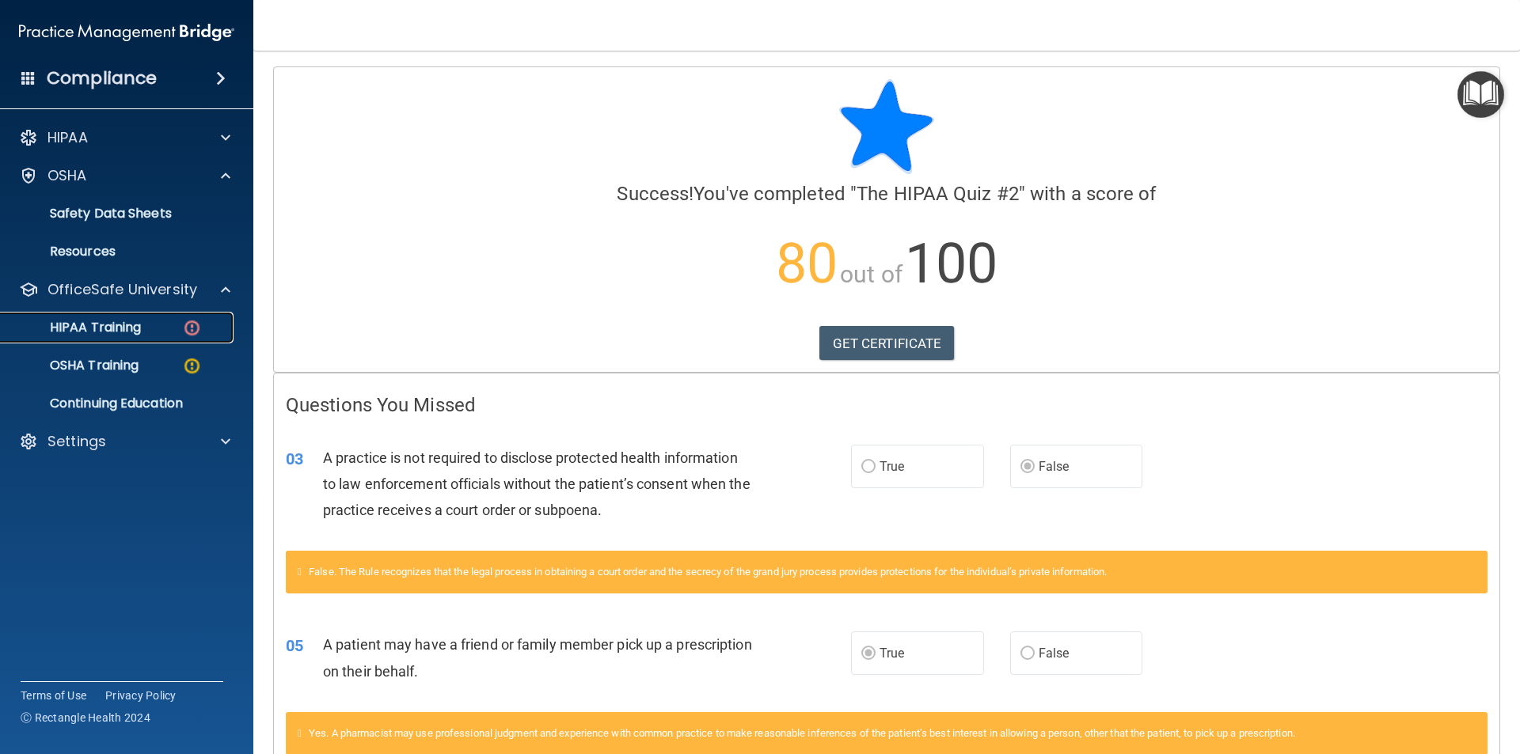
click at [149, 327] on div "HIPAA Training" at bounding box center [118, 328] width 216 height 16
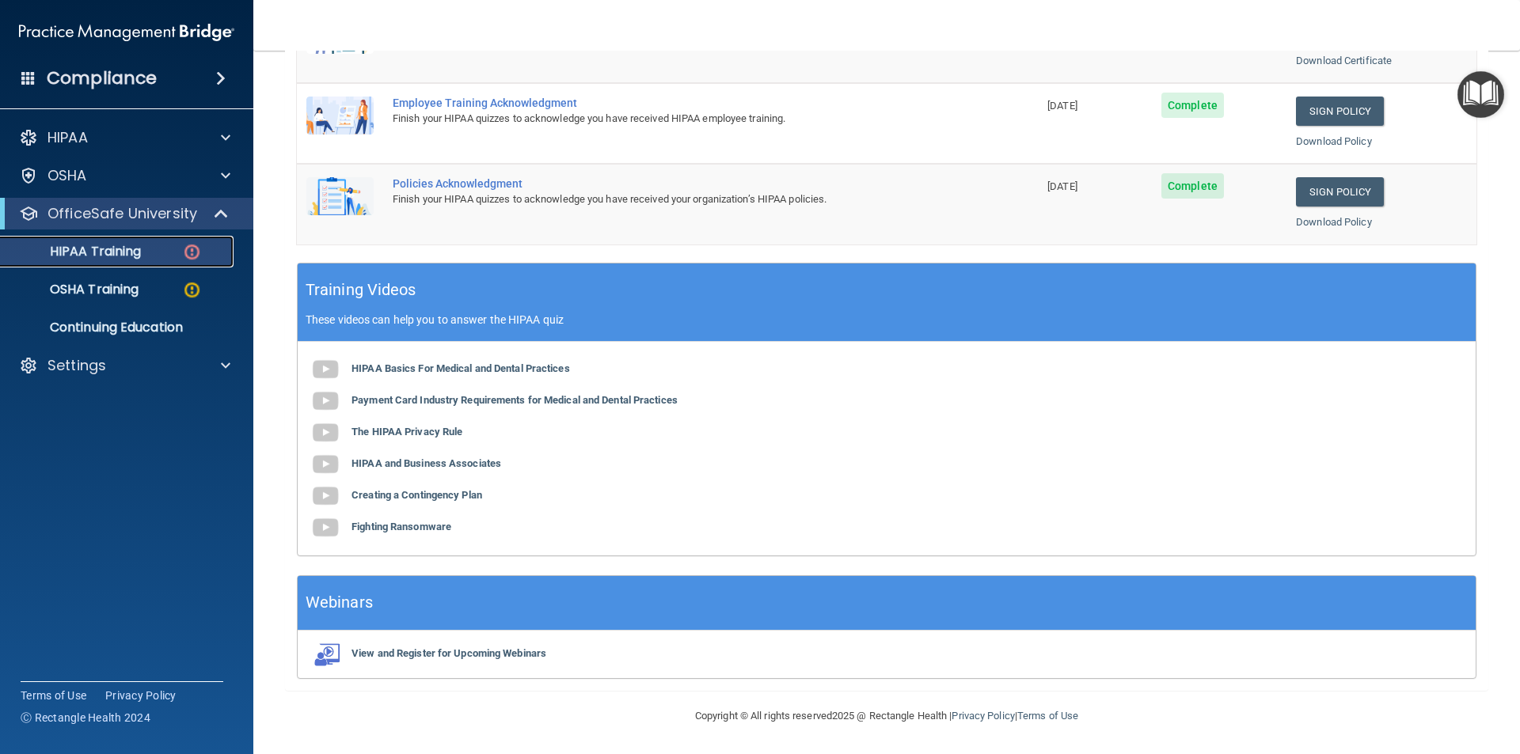
scroll to position [42, 0]
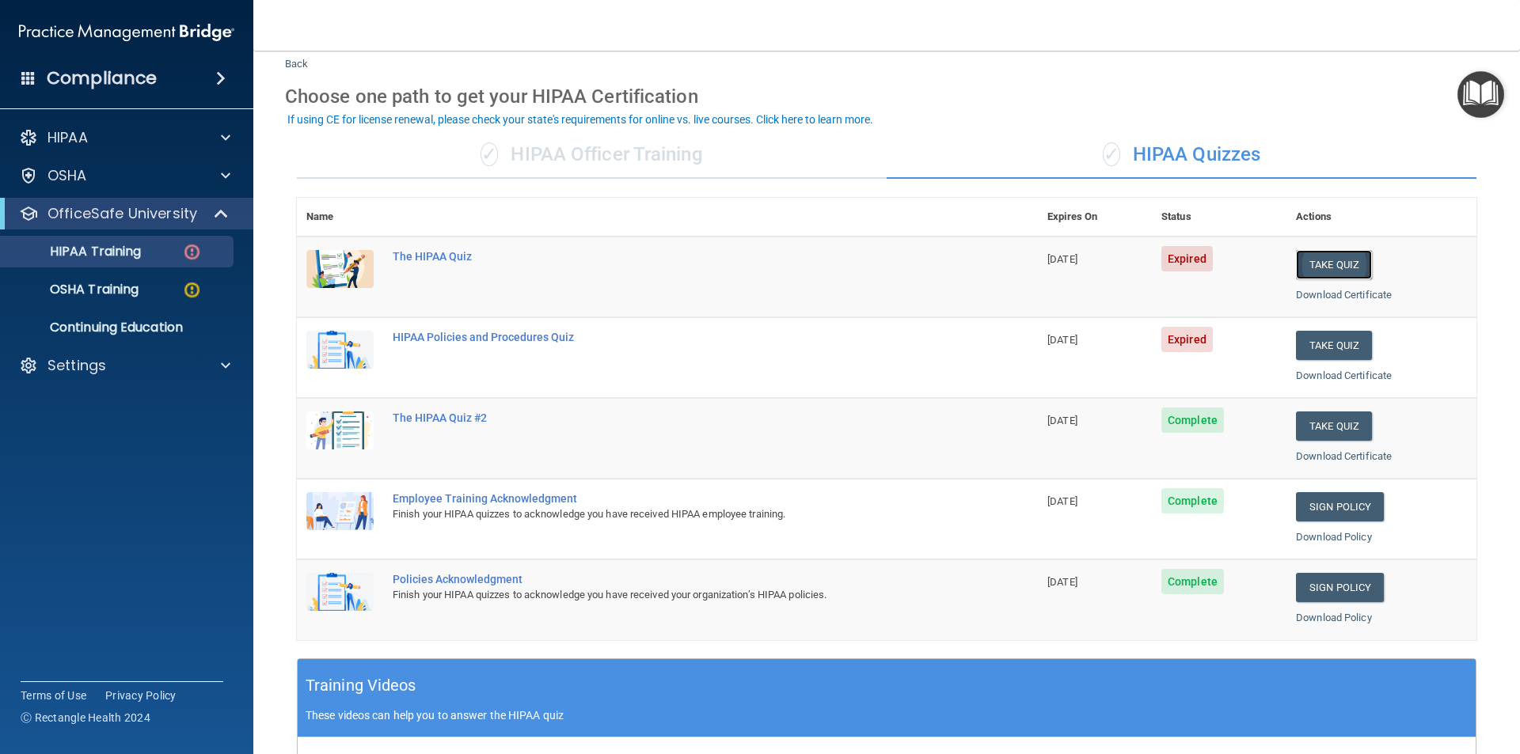
click at [1321, 268] on button "Take Quiz" at bounding box center [1334, 264] width 76 height 29
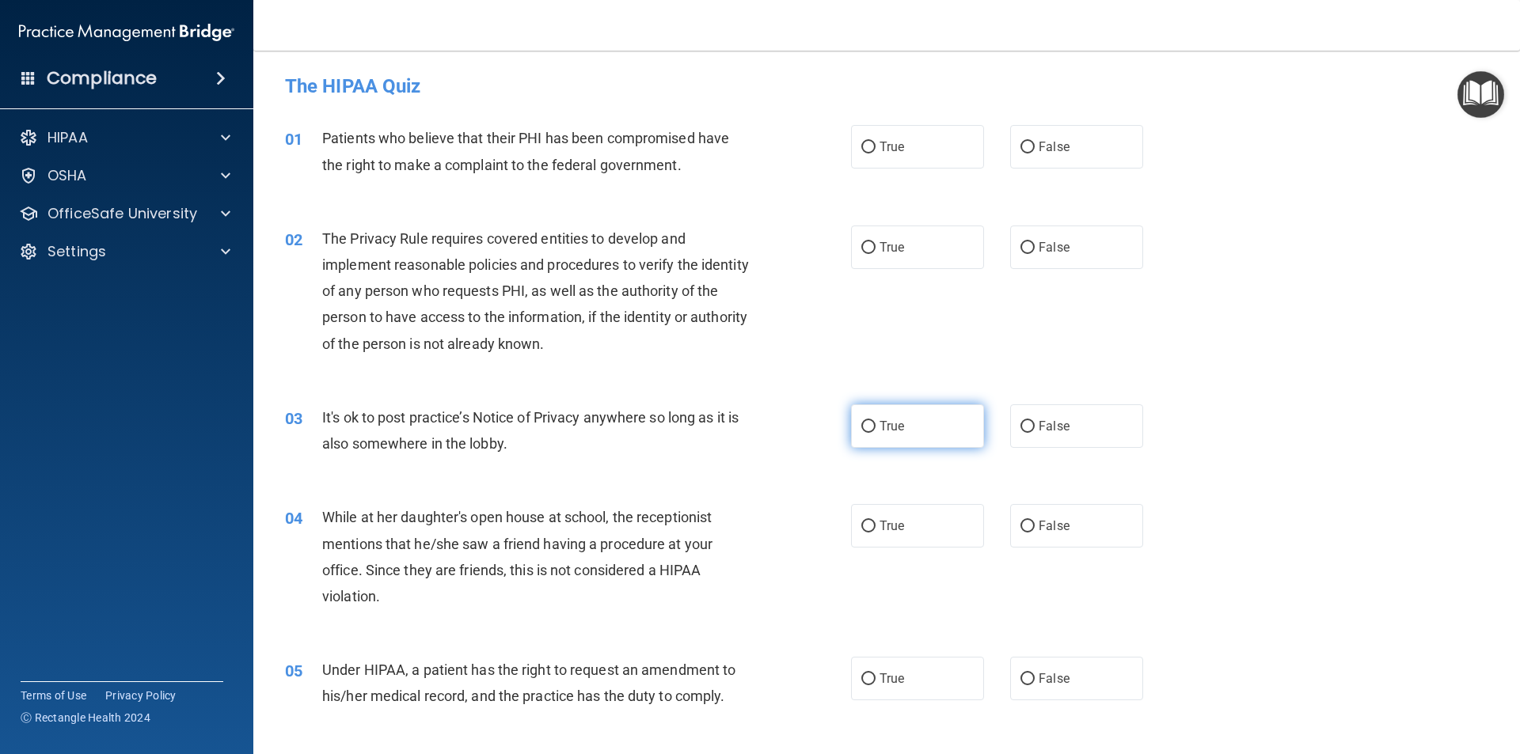
click at [919, 423] on label "True" at bounding box center [917, 426] width 133 height 44
click at [875, 423] on input "True" at bounding box center [868, 427] width 14 height 12
radio input "true"
click at [1075, 535] on label "False" at bounding box center [1076, 526] width 133 height 44
click at [1035, 533] on input "False" at bounding box center [1027, 527] width 14 height 12
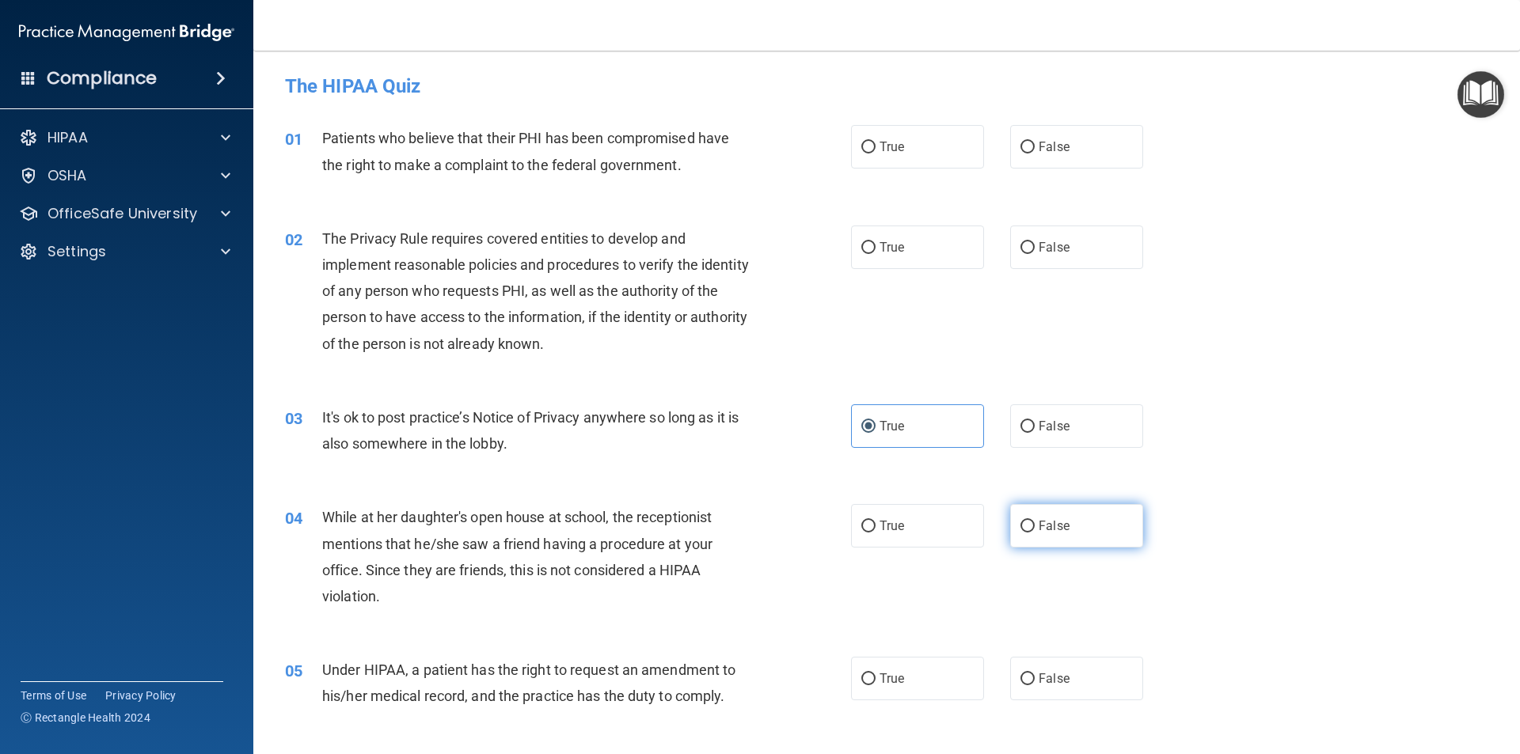
radio input "true"
click at [896, 259] on label "True" at bounding box center [917, 248] width 133 height 44
click at [875, 254] on input "True" at bounding box center [868, 248] width 14 height 12
radio input "true"
click at [890, 151] on span "True" at bounding box center [891, 146] width 25 height 15
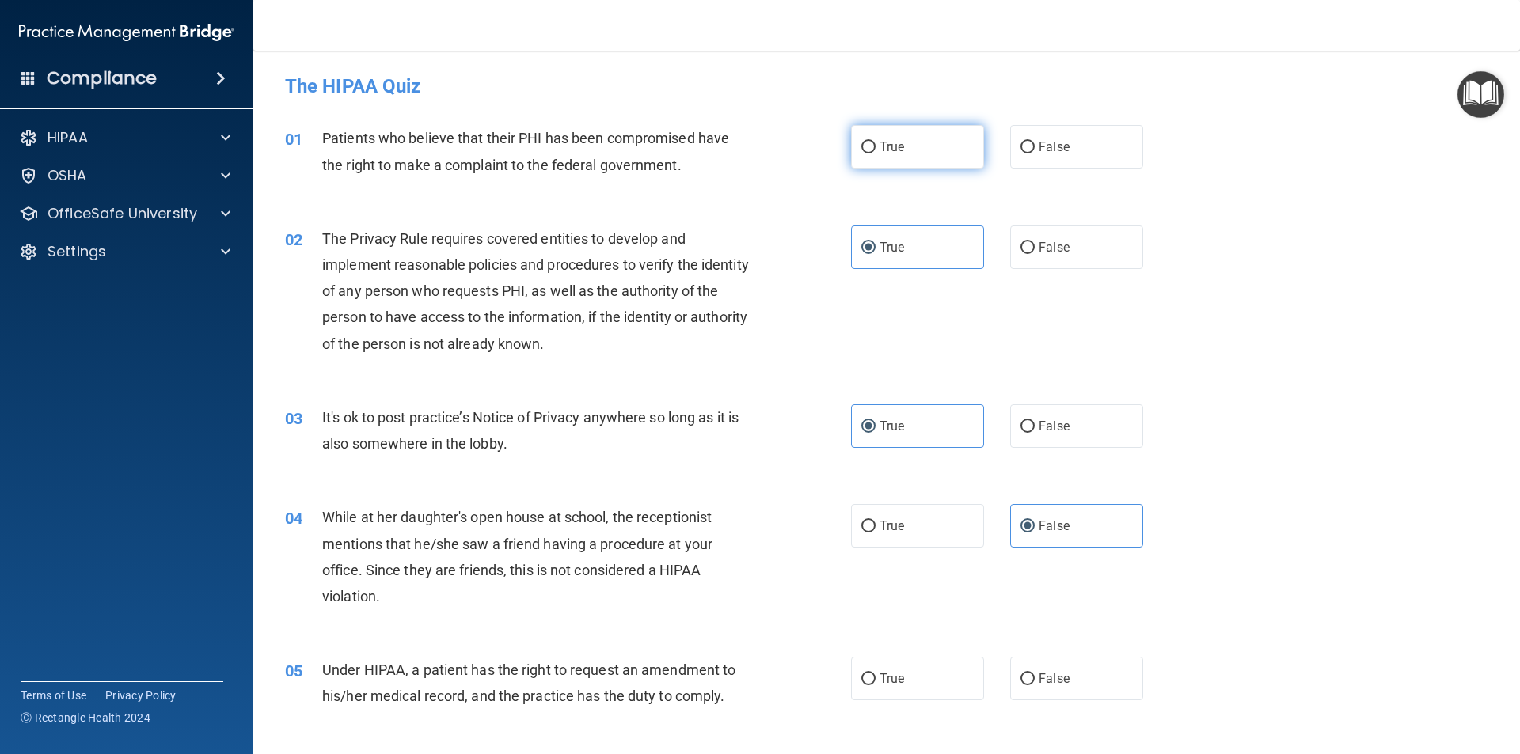
click at [875, 151] on input "True" at bounding box center [868, 148] width 14 height 12
radio input "true"
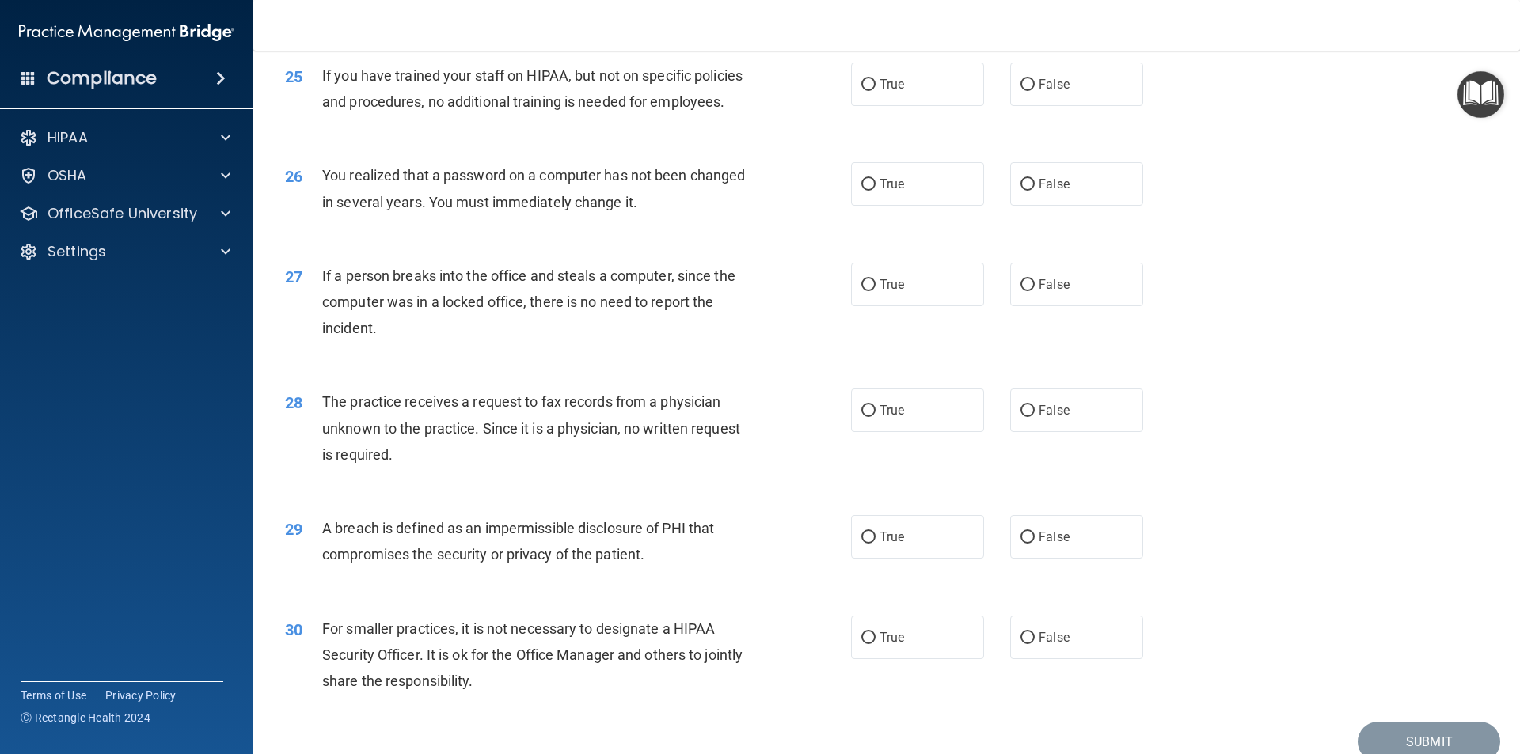
scroll to position [2992, 0]
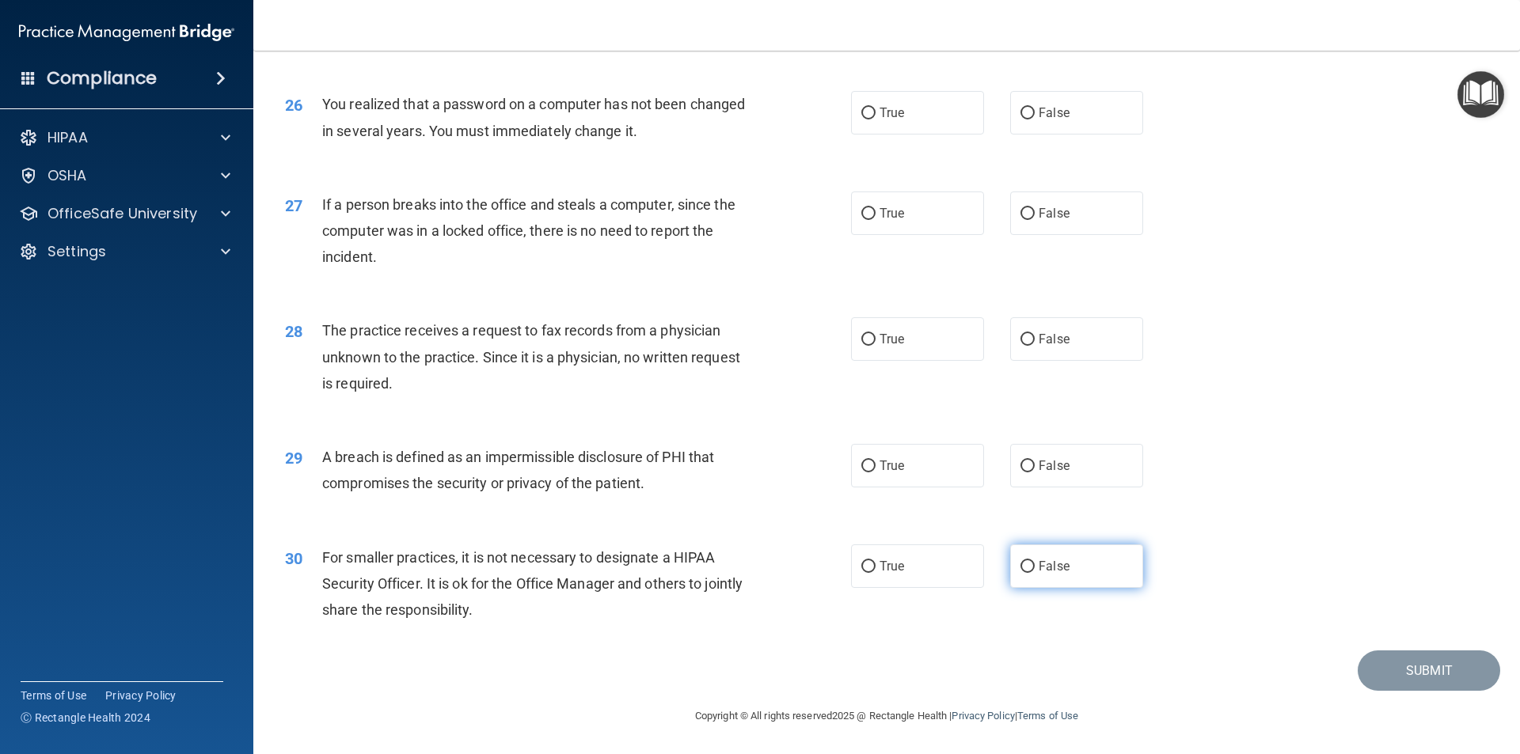
click at [1066, 581] on label "False" at bounding box center [1076, 567] width 133 height 44
click at [1035, 573] on input "False" at bounding box center [1027, 567] width 14 height 12
radio input "true"
click at [915, 463] on label "True" at bounding box center [917, 466] width 133 height 44
click at [875, 463] on input "True" at bounding box center [868, 467] width 14 height 12
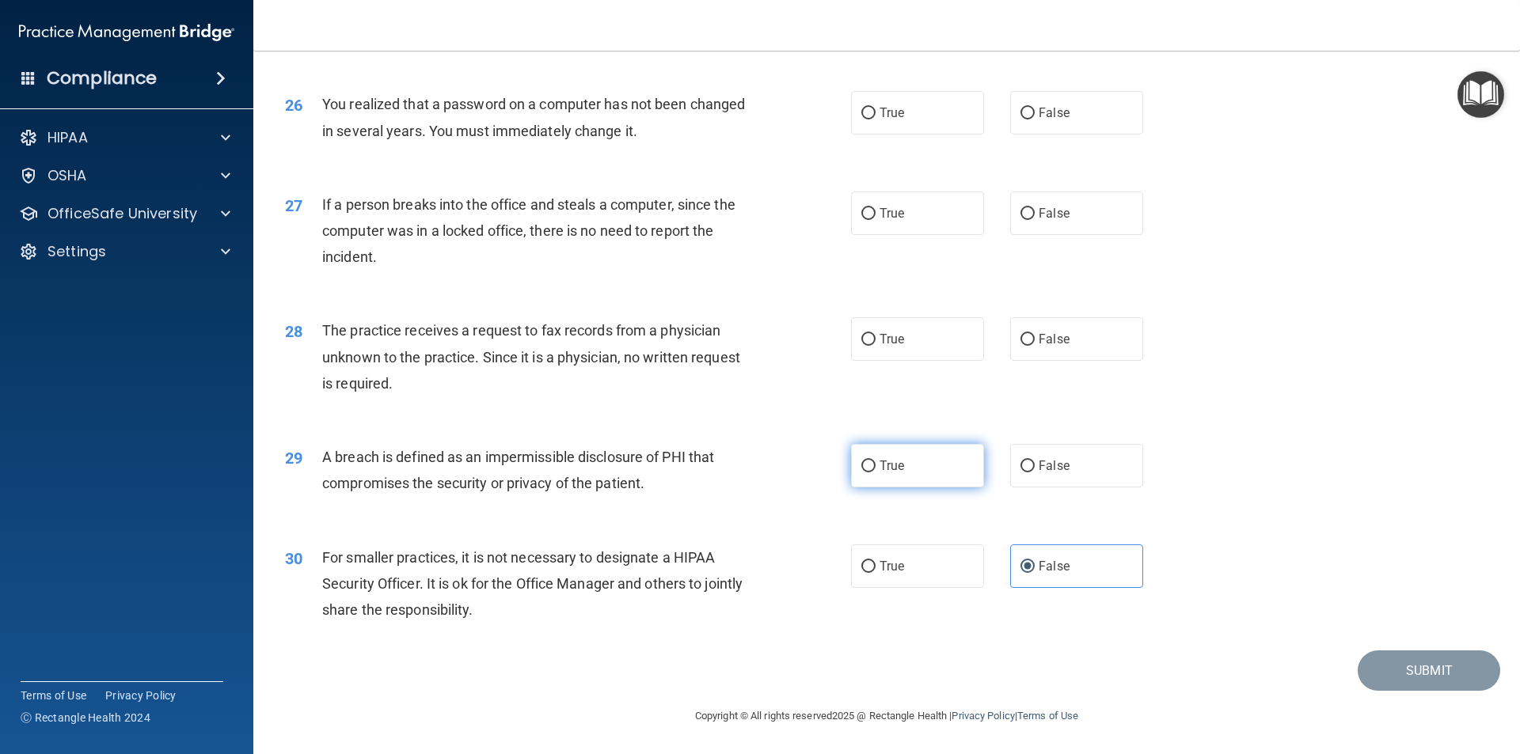
radio input "true"
click at [1091, 347] on label "False" at bounding box center [1076, 339] width 133 height 44
click at [1035, 346] on input "False" at bounding box center [1027, 340] width 14 height 12
radio input "true"
click at [1050, 215] on span "False" at bounding box center [1054, 213] width 31 height 15
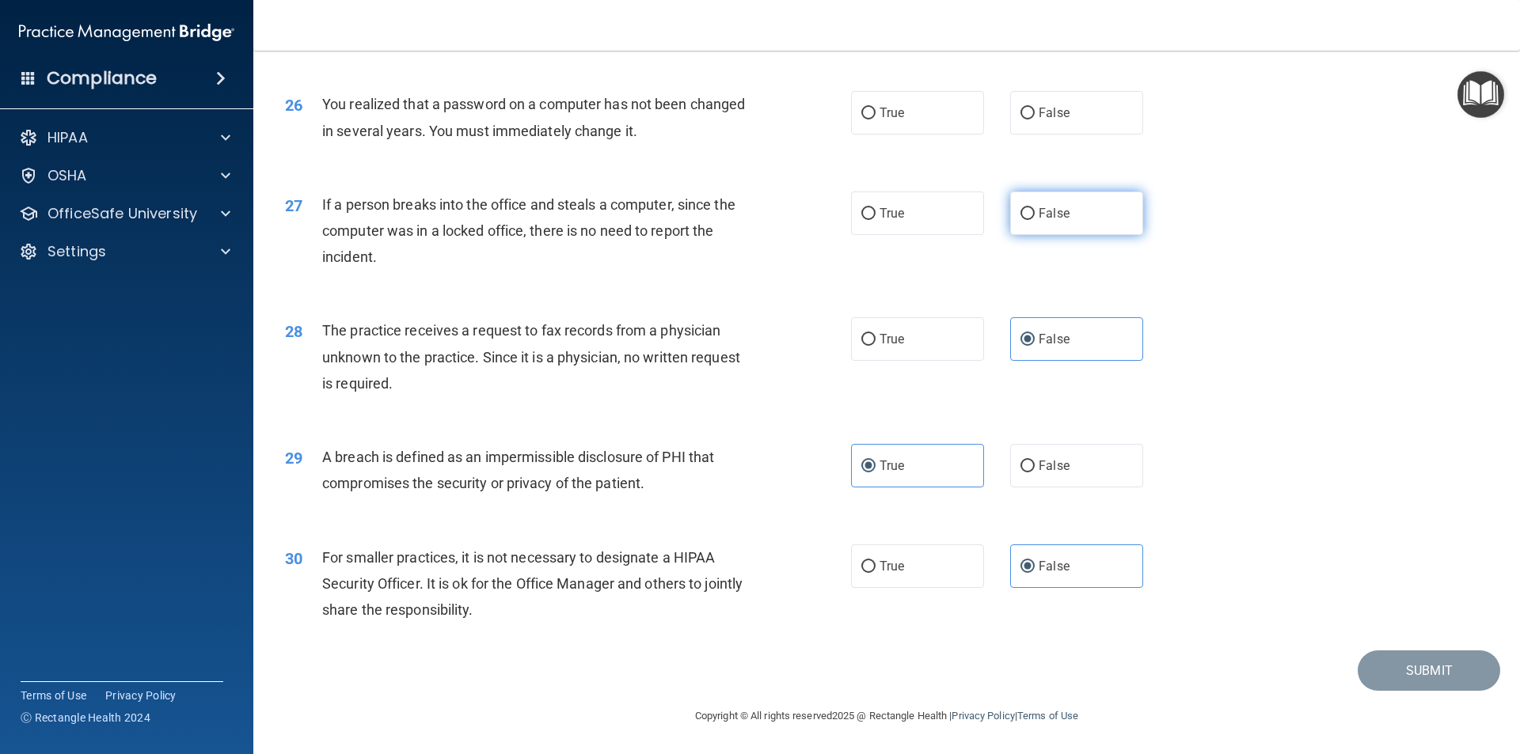
click at [1035, 215] on input "False" at bounding box center [1027, 214] width 14 height 12
radio input "true"
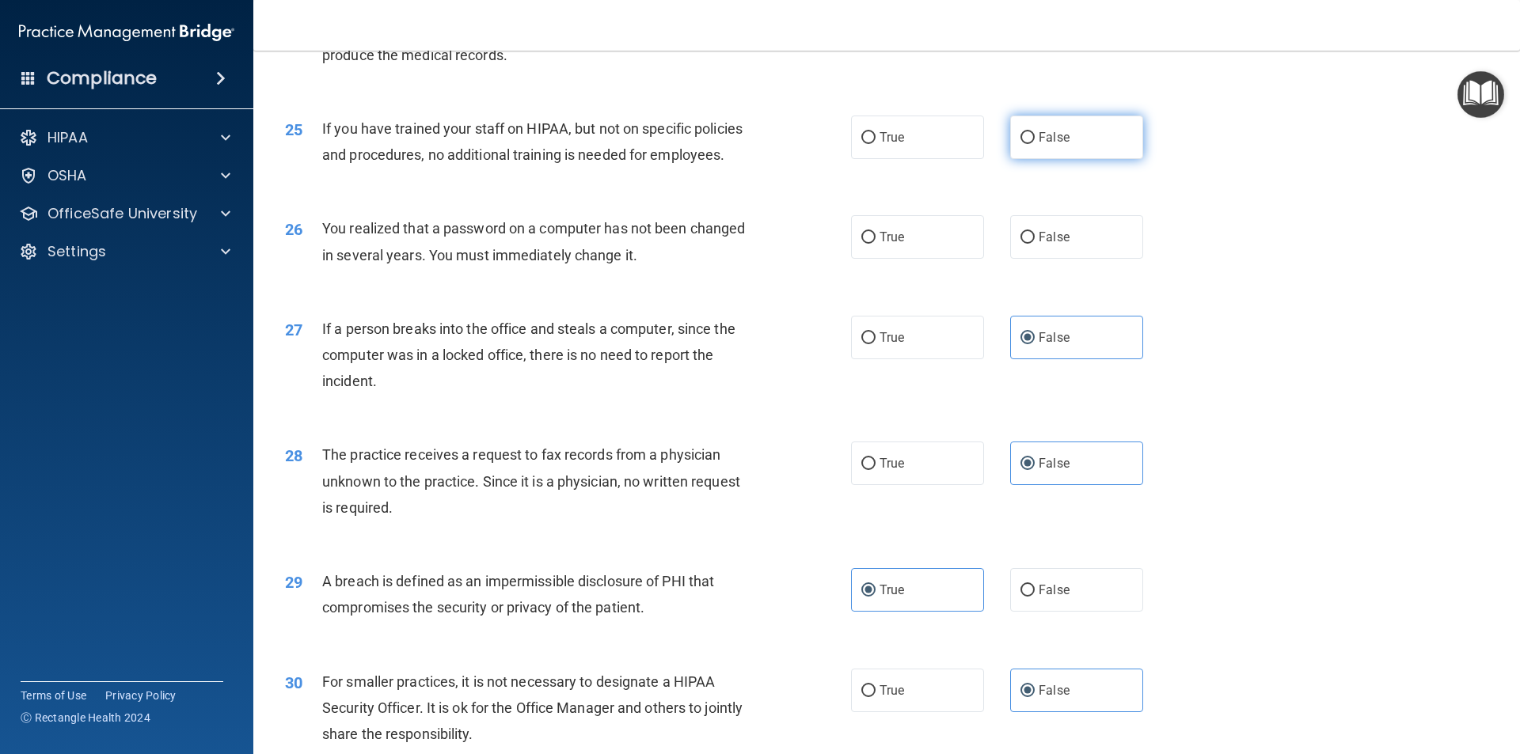
scroll to position [2755, 0]
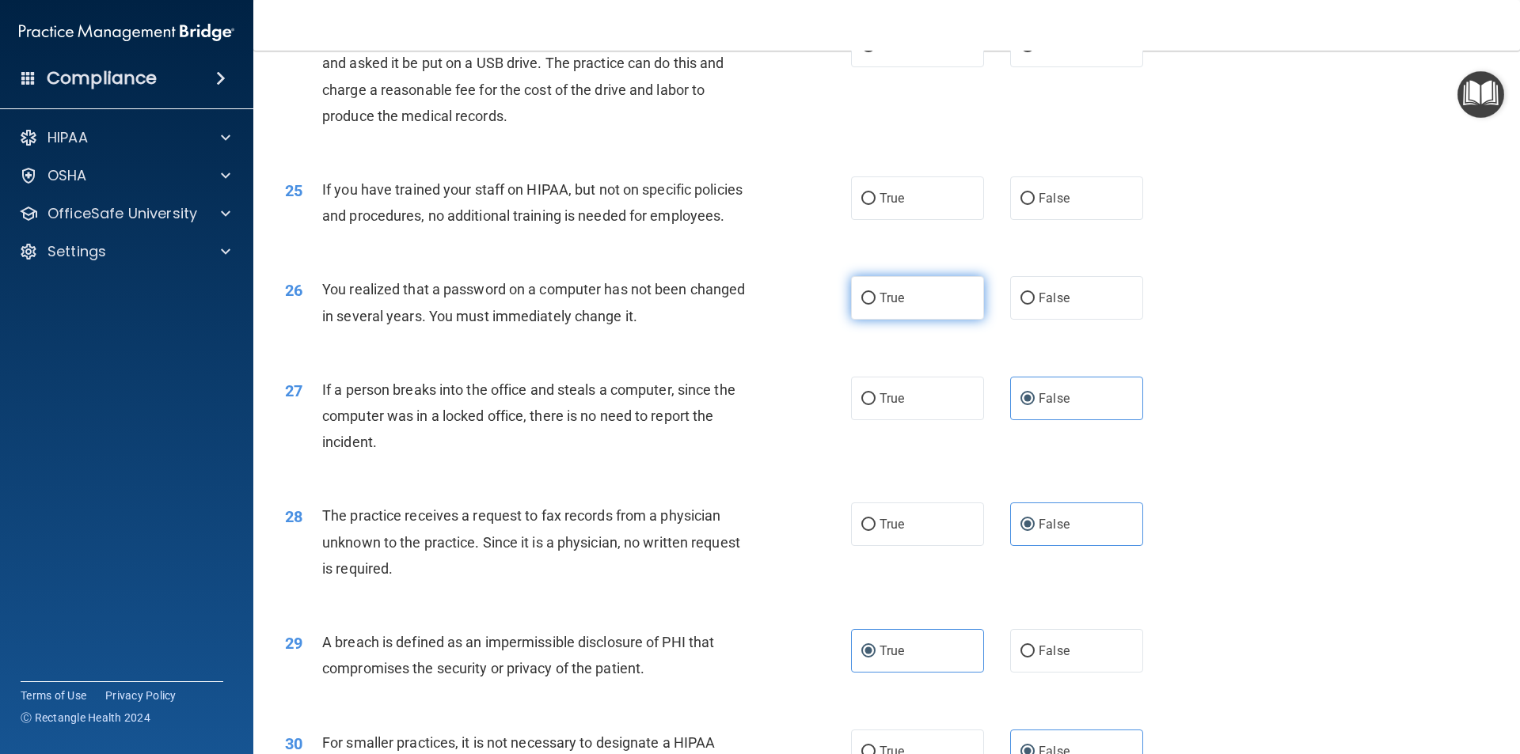
click at [931, 320] on label "True" at bounding box center [917, 298] width 133 height 44
click at [875, 305] on input "True" at bounding box center [868, 299] width 14 height 12
radio input "true"
click at [1086, 220] on label "False" at bounding box center [1076, 199] width 133 height 44
click at [1035, 205] on input "False" at bounding box center [1027, 199] width 14 height 12
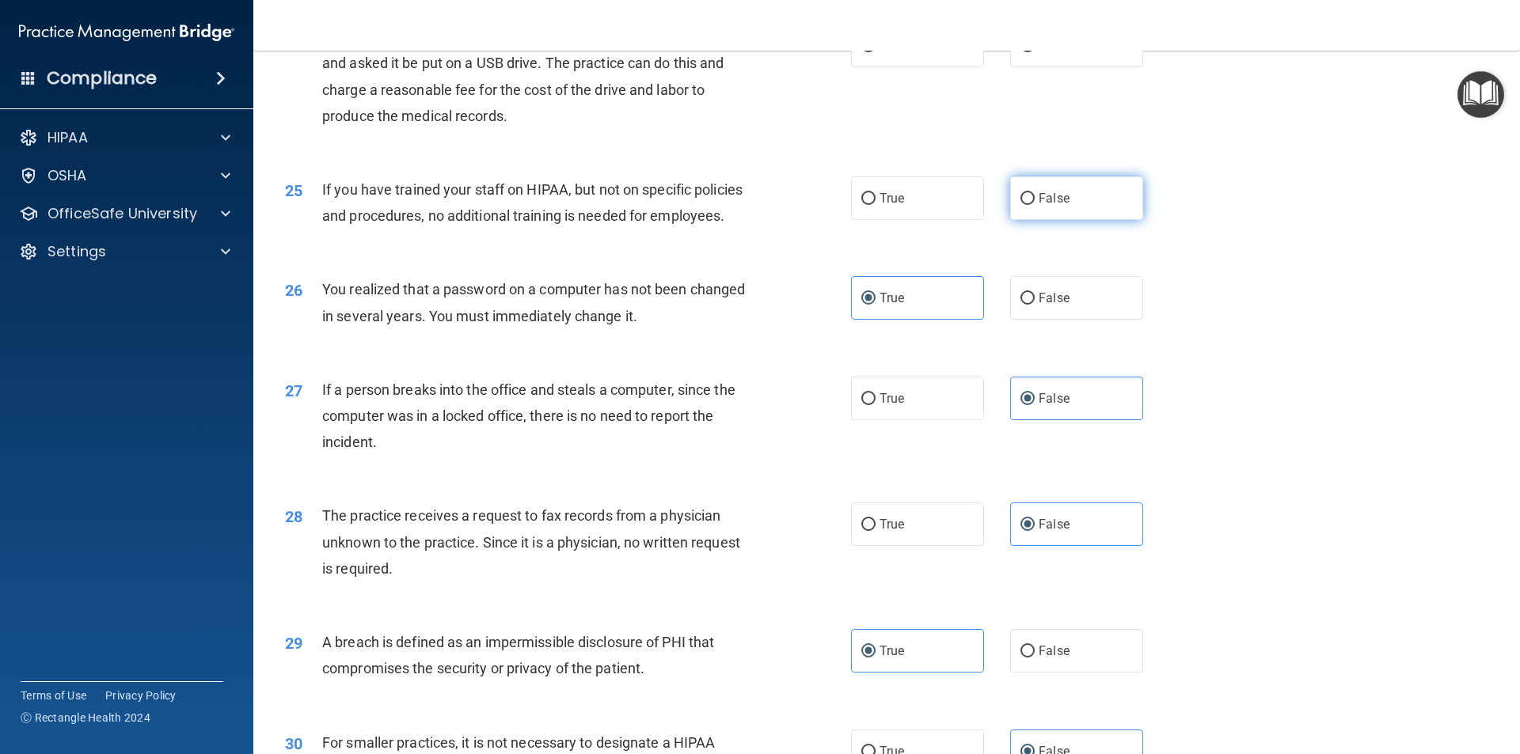
radio input "true"
click at [910, 67] on label "True" at bounding box center [917, 46] width 133 height 44
click at [875, 52] on input "True" at bounding box center [868, 46] width 14 height 12
radio input "true"
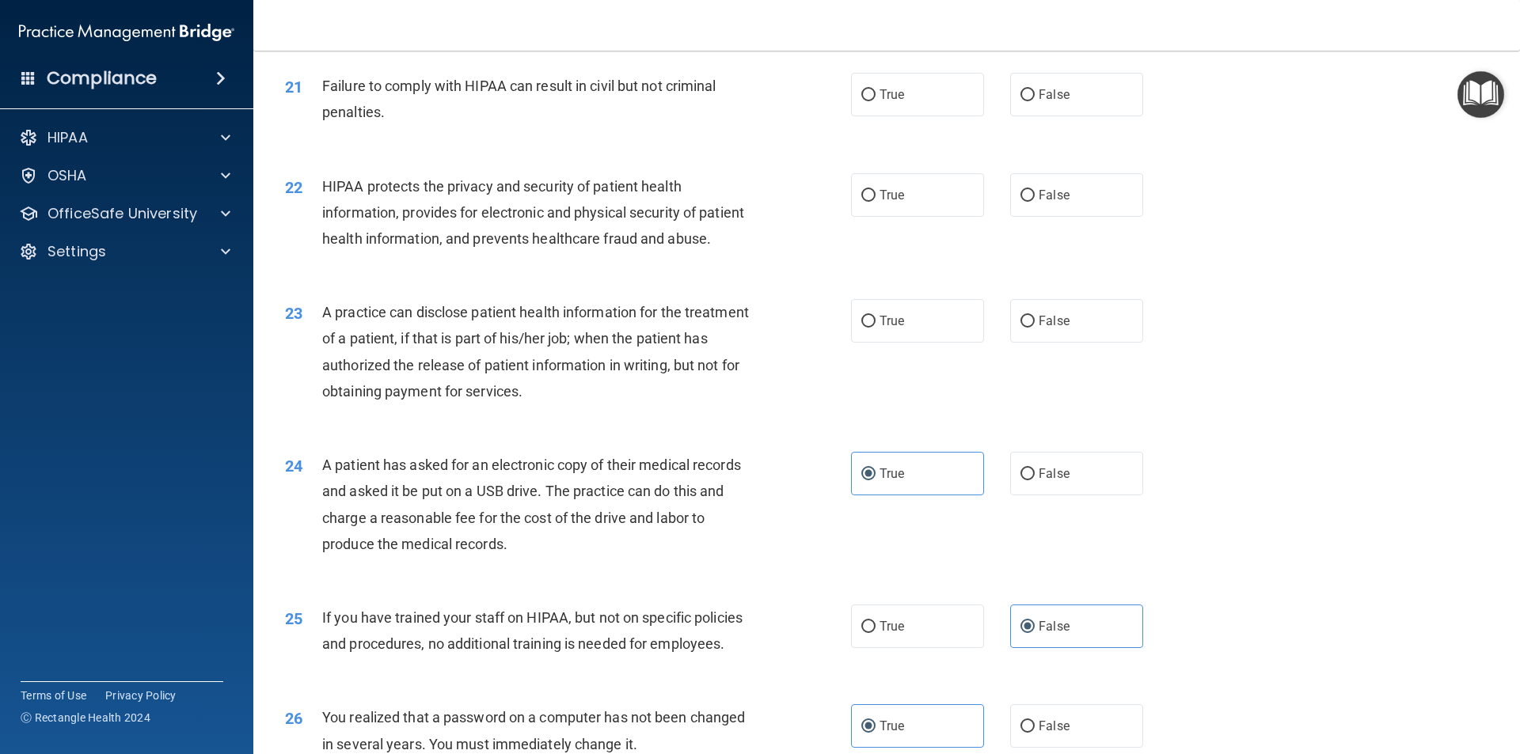
scroll to position [2280, 0]
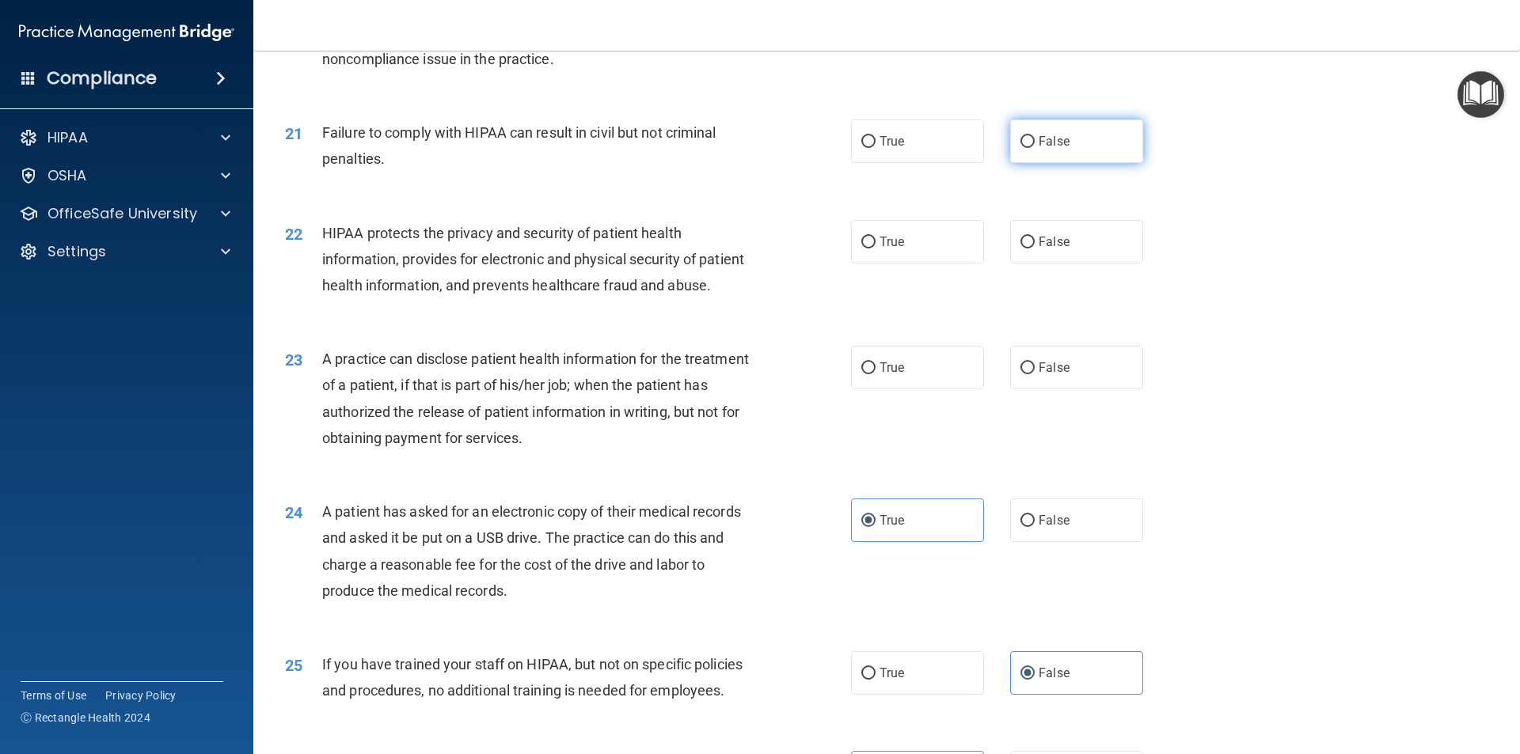
click at [1079, 163] on label "False" at bounding box center [1076, 142] width 133 height 44
click at [1035, 148] on input "False" at bounding box center [1027, 142] width 14 height 12
radio input "true"
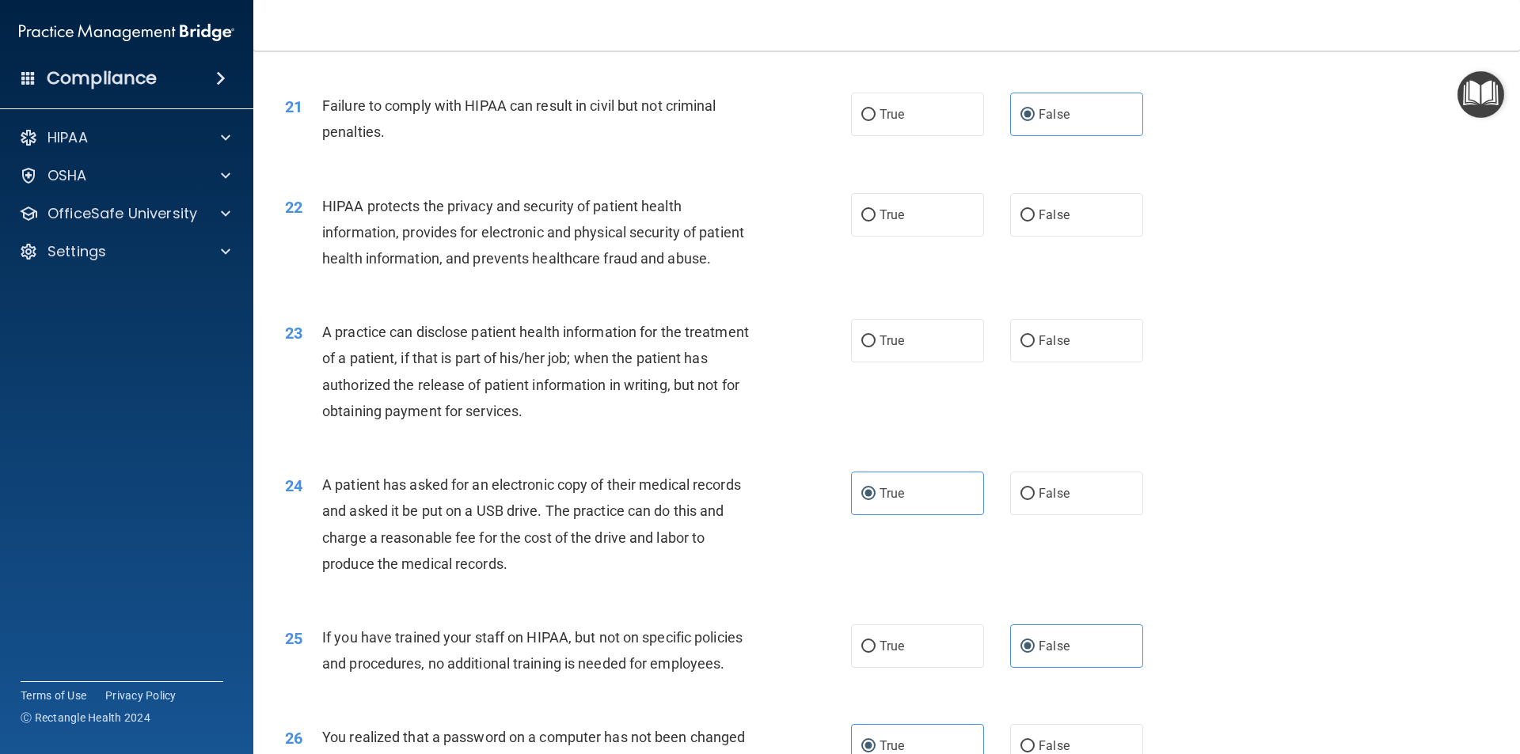
scroll to position [2359, 0]
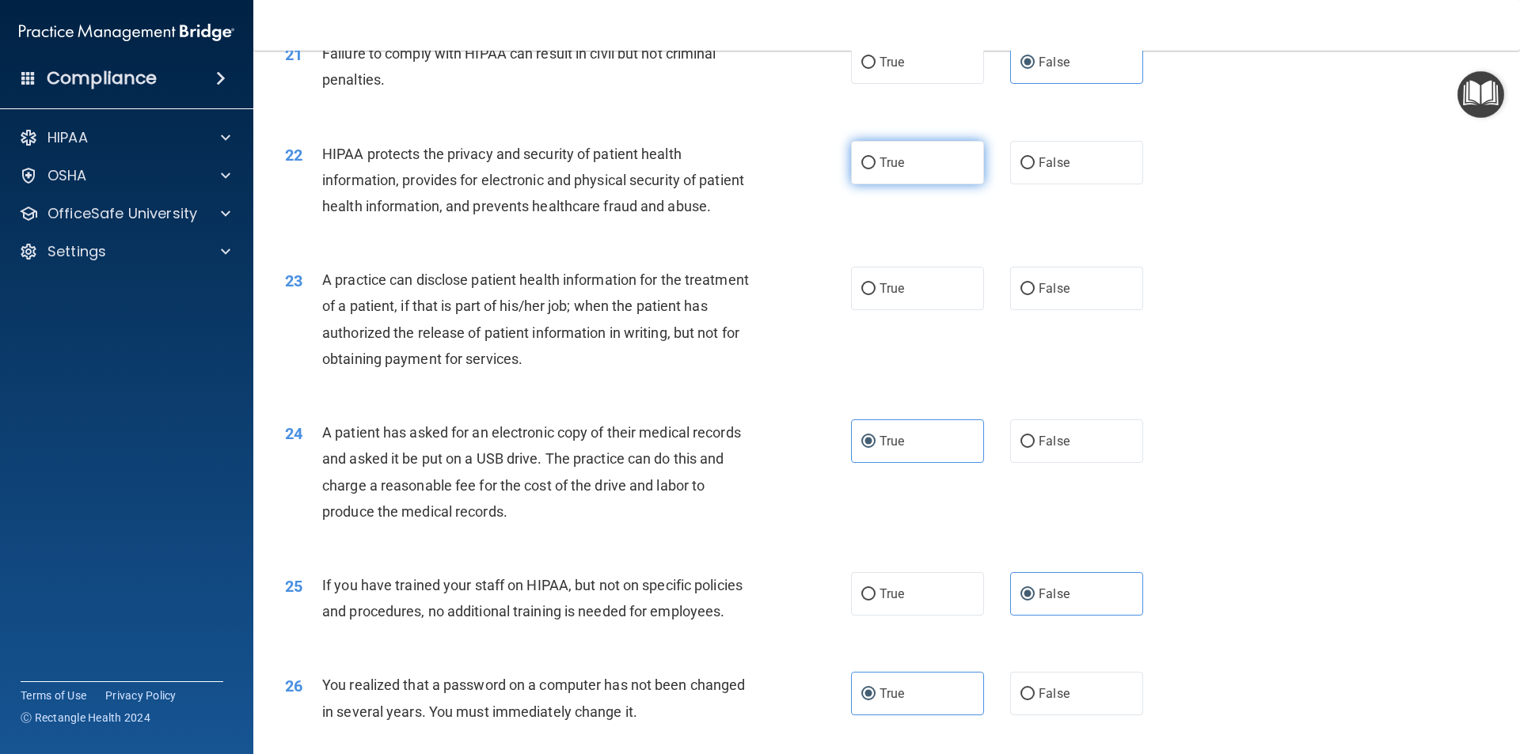
click at [943, 184] on label "True" at bounding box center [917, 163] width 133 height 44
click at [875, 169] on input "True" at bounding box center [868, 164] width 14 height 12
radio input "true"
click at [905, 310] on label "True" at bounding box center [917, 289] width 133 height 44
click at [875, 295] on input "True" at bounding box center [868, 289] width 14 height 12
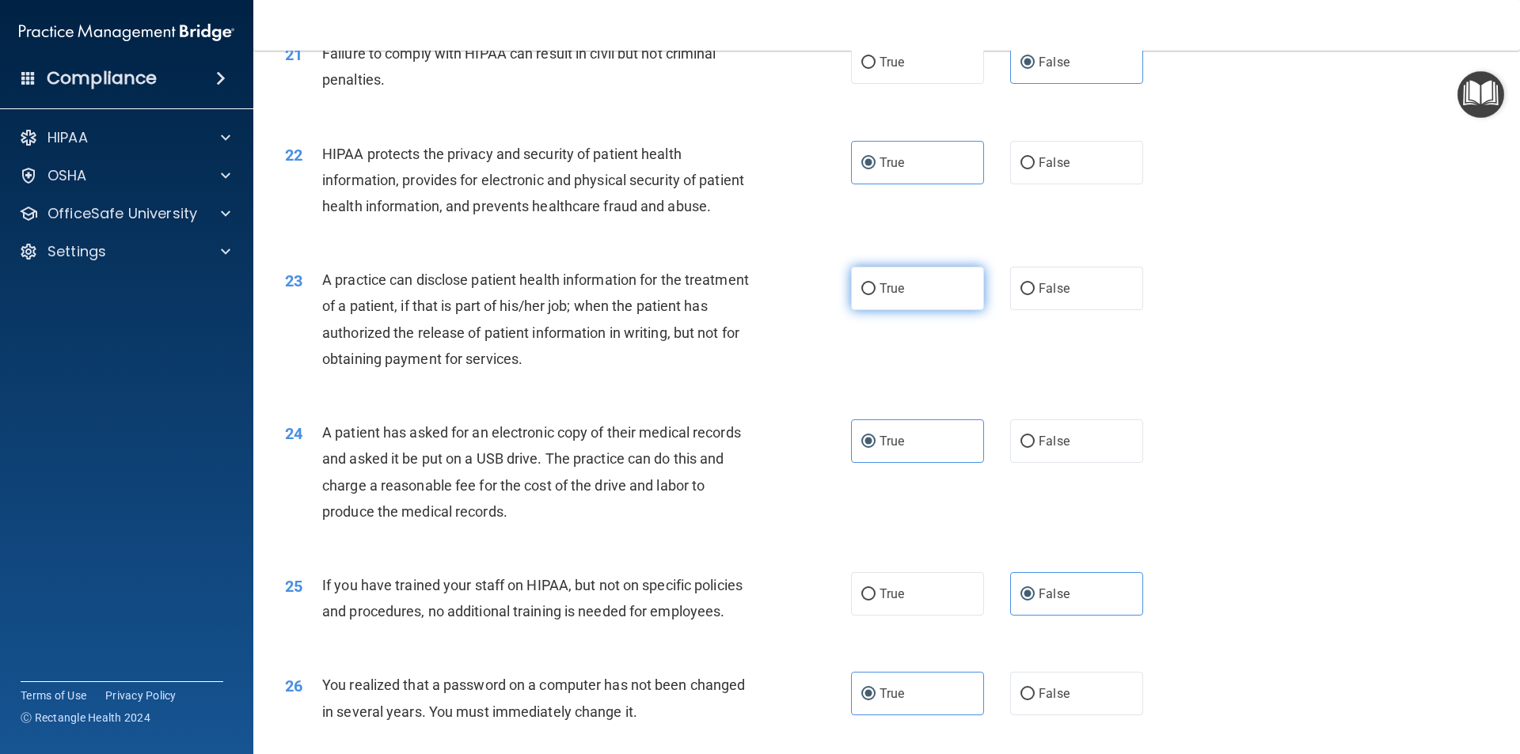
radio input "true"
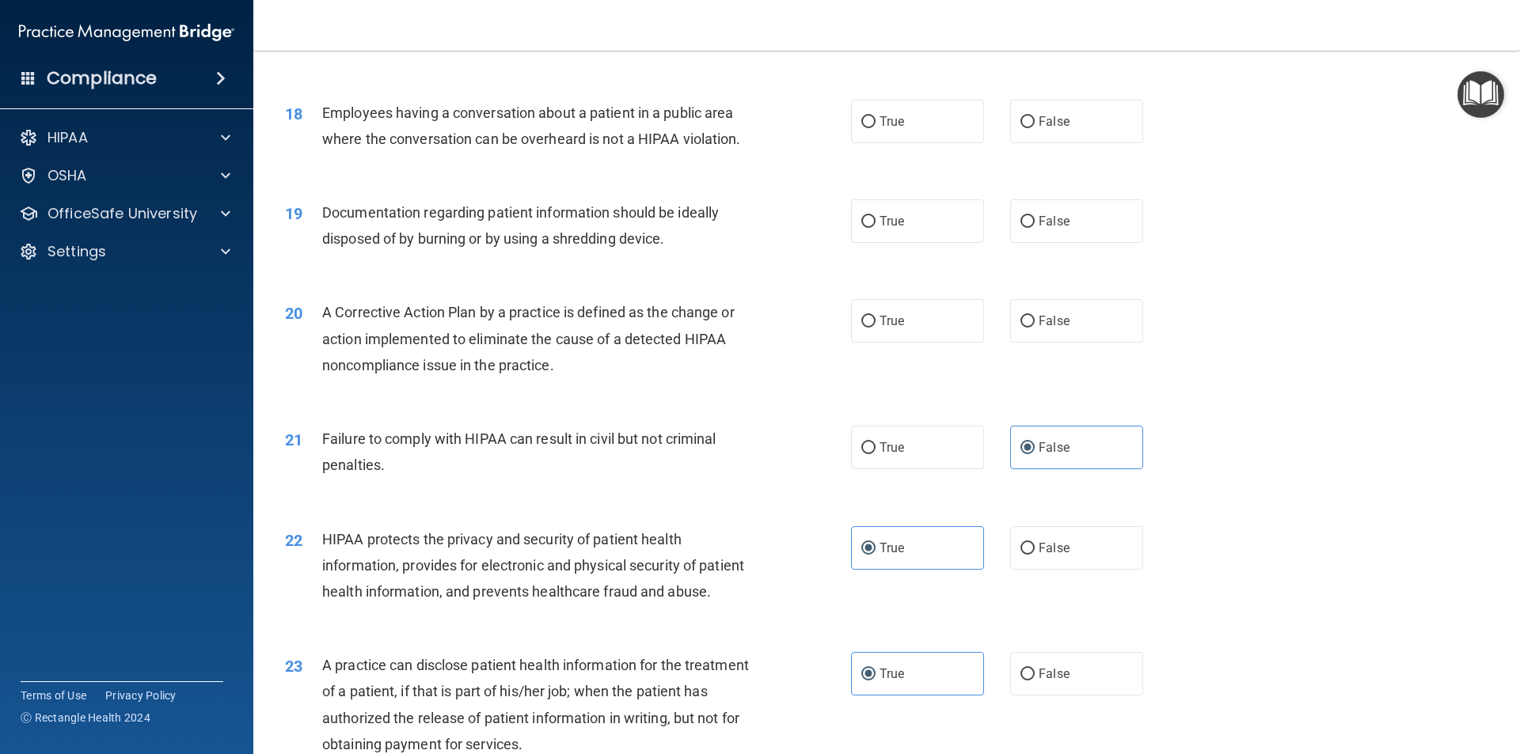
scroll to position [1963, 0]
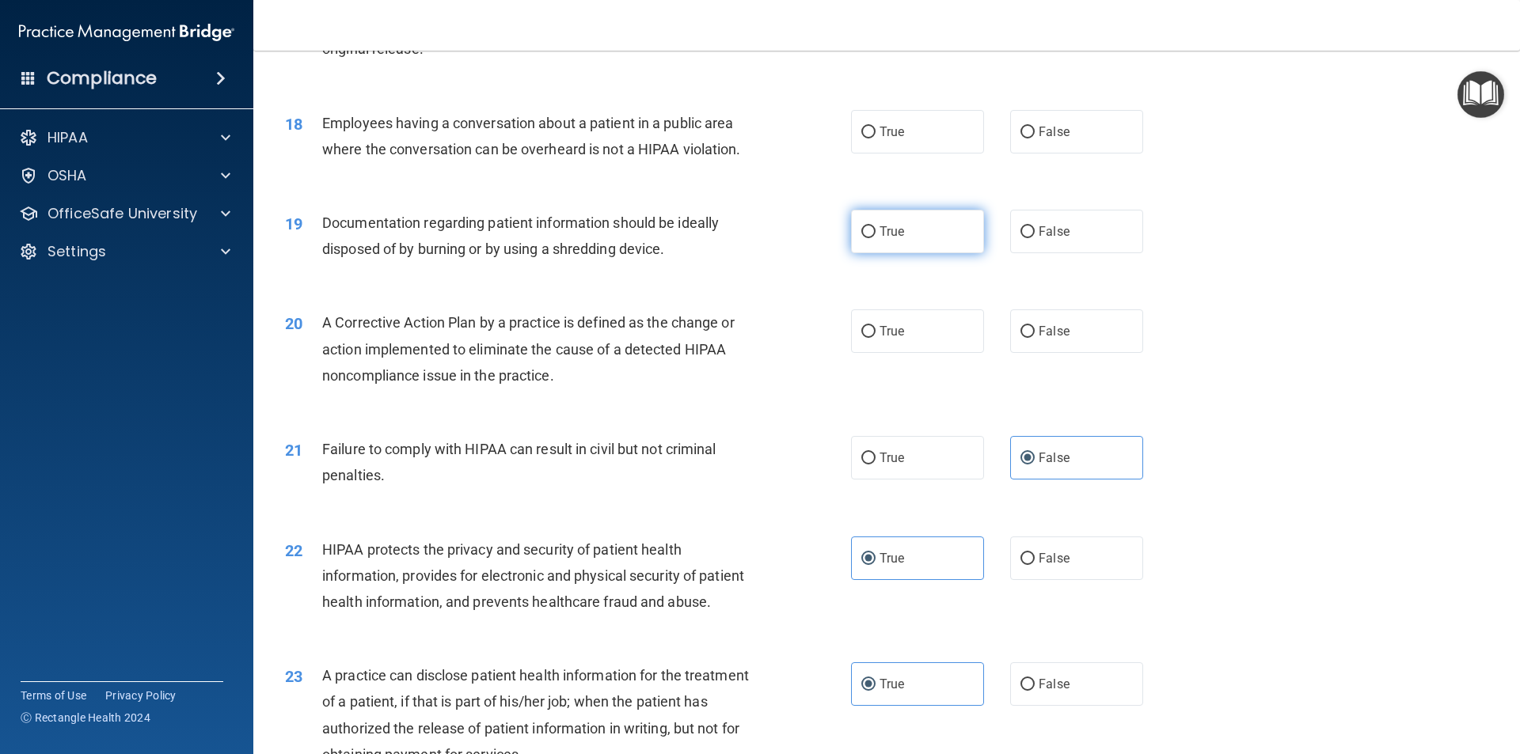
click at [962, 253] on label "True" at bounding box center [917, 232] width 133 height 44
click at [875, 238] on input "True" at bounding box center [868, 232] width 14 height 12
radio input "true"
click at [1063, 154] on label "False" at bounding box center [1076, 132] width 133 height 44
click at [1035, 139] on input "False" at bounding box center [1027, 133] width 14 height 12
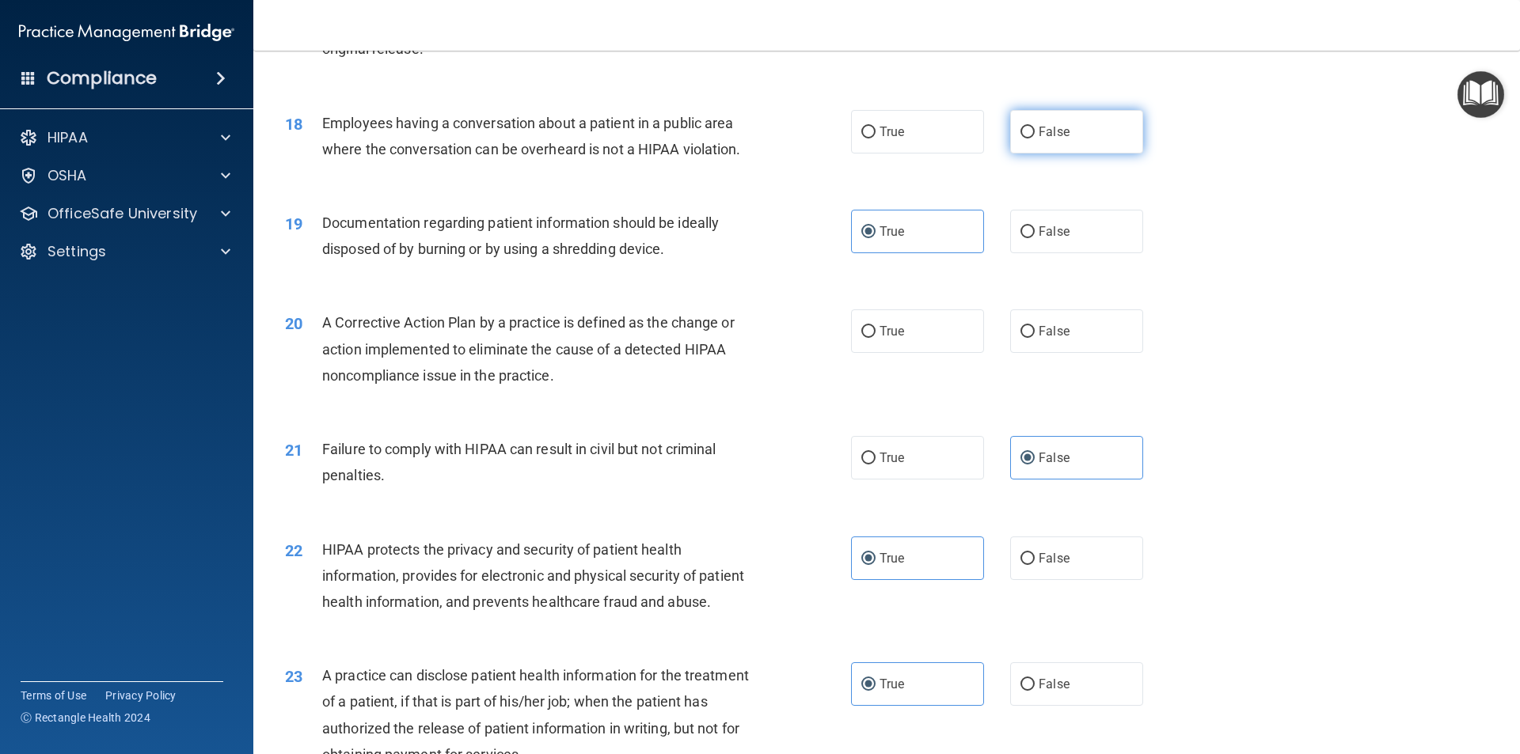
radio input "true"
click at [946, 353] on label "True" at bounding box center [917, 331] width 133 height 44
click at [875, 338] on input "True" at bounding box center [868, 332] width 14 height 12
radio input "true"
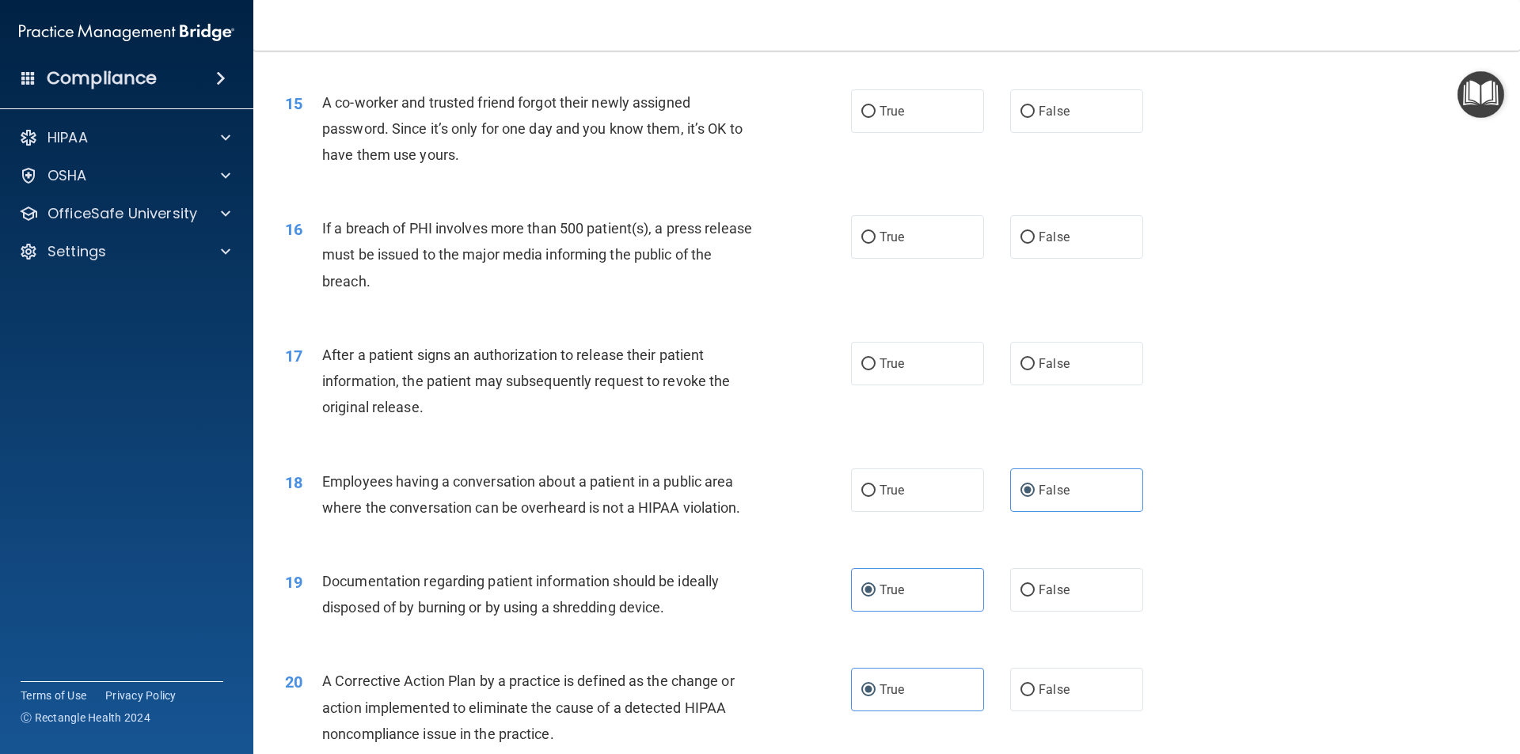
scroll to position [1567, 0]
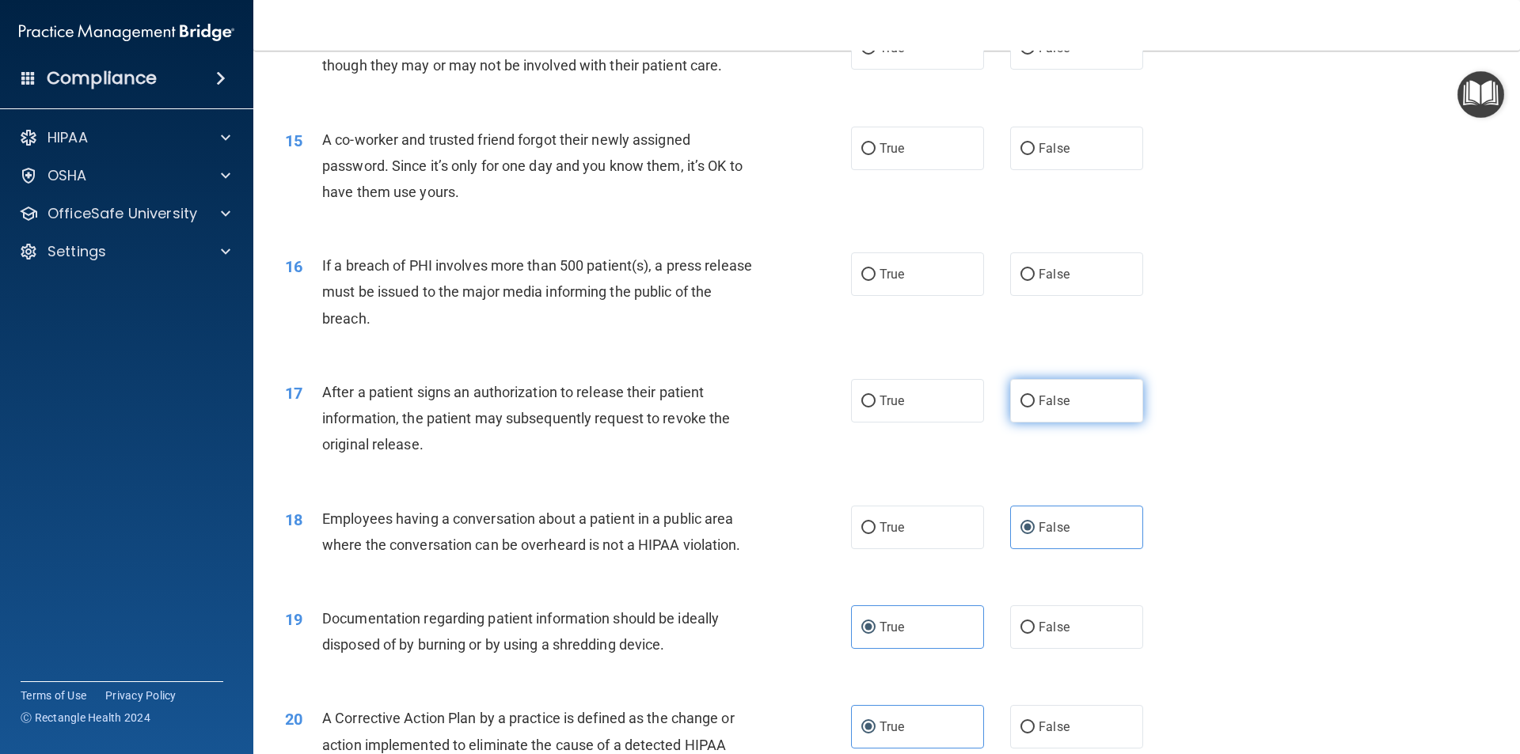
click at [1101, 421] on label "False" at bounding box center [1076, 401] width 133 height 44
click at [1035, 408] on input "False" at bounding box center [1027, 402] width 14 height 12
radio input "true"
click at [932, 296] on label "True" at bounding box center [917, 275] width 133 height 44
click at [875, 281] on input "True" at bounding box center [868, 275] width 14 height 12
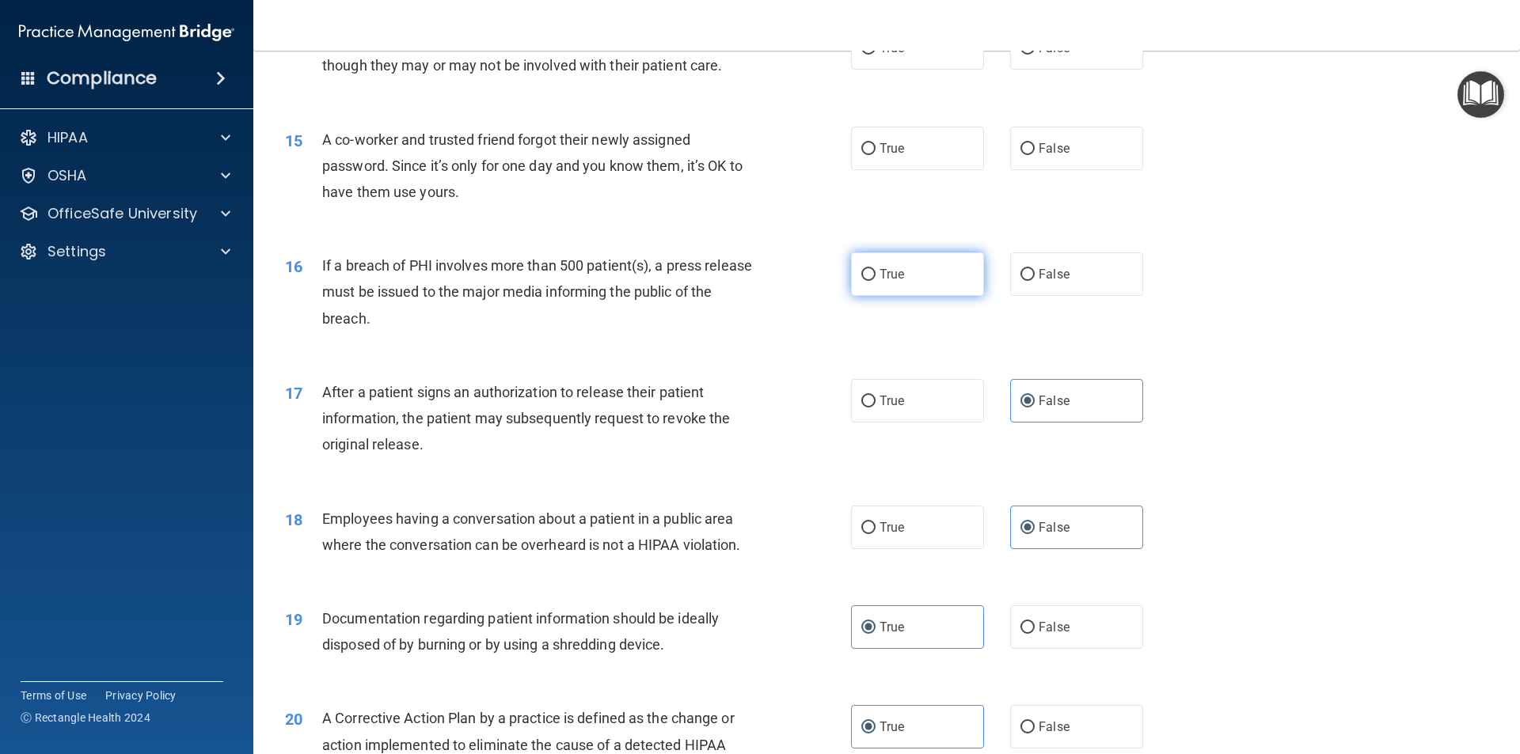
radio input "true"
click at [1077, 170] on label "False" at bounding box center [1076, 149] width 133 height 44
click at [1035, 155] on input "False" at bounding box center [1027, 149] width 14 height 12
radio input "true"
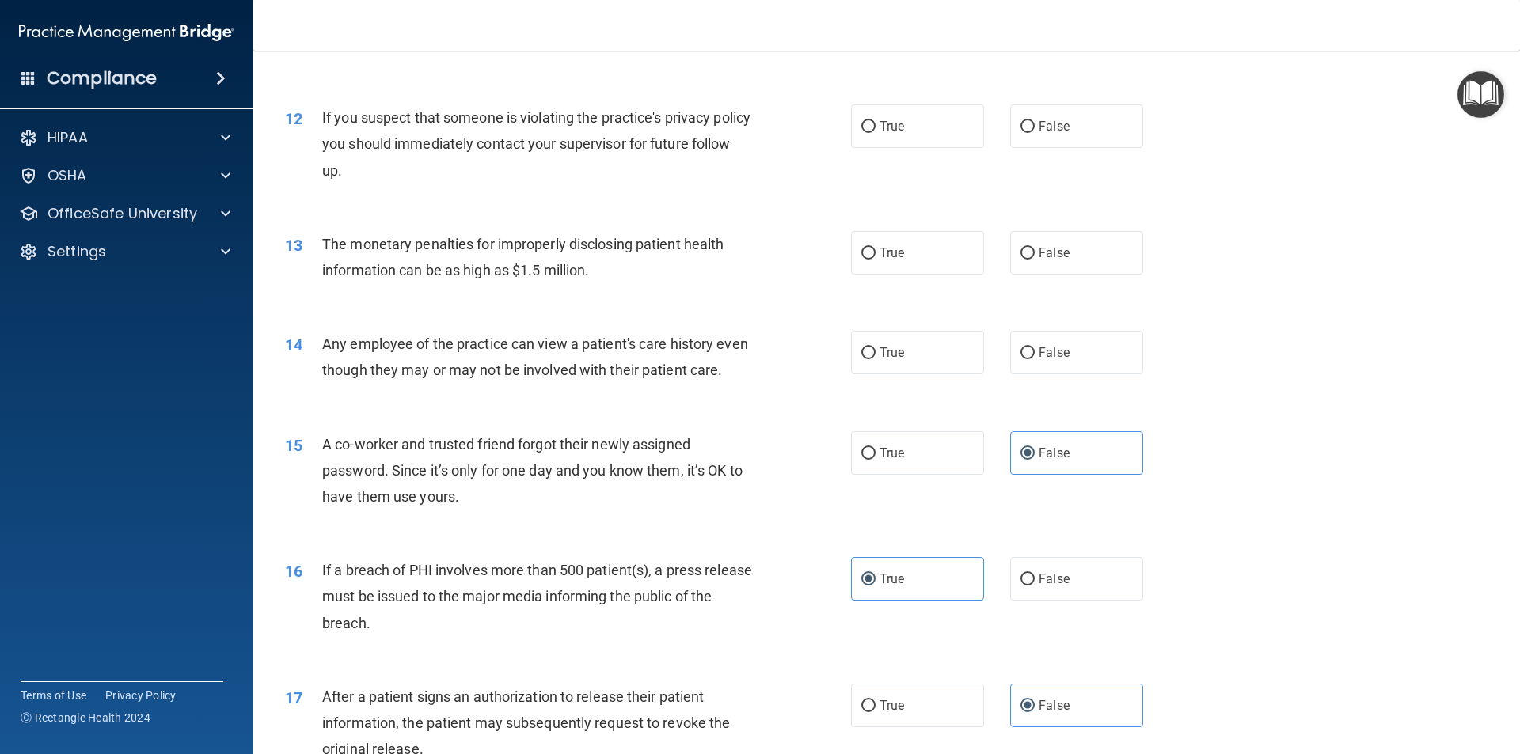
scroll to position [1251, 0]
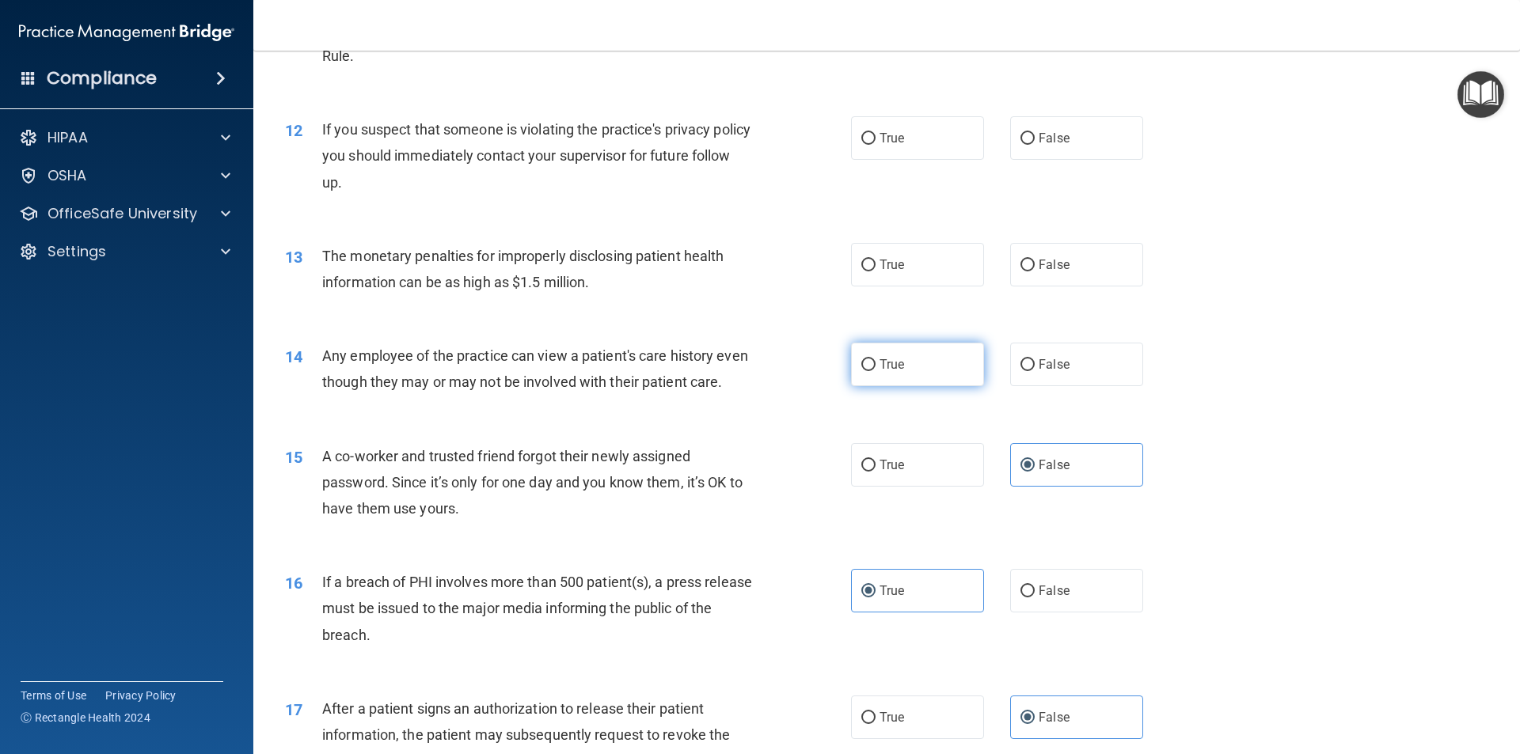
click at [879, 359] on span "True" at bounding box center [891, 364] width 25 height 15
click at [875, 359] on input "True" at bounding box center [868, 365] width 14 height 12
radio input "true"
click at [929, 271] on label "True" at bounding box center [917, 265] width 133 height 44
click at [875, 271] on input "True" at bounding box center [868, 266] width 14 height 12
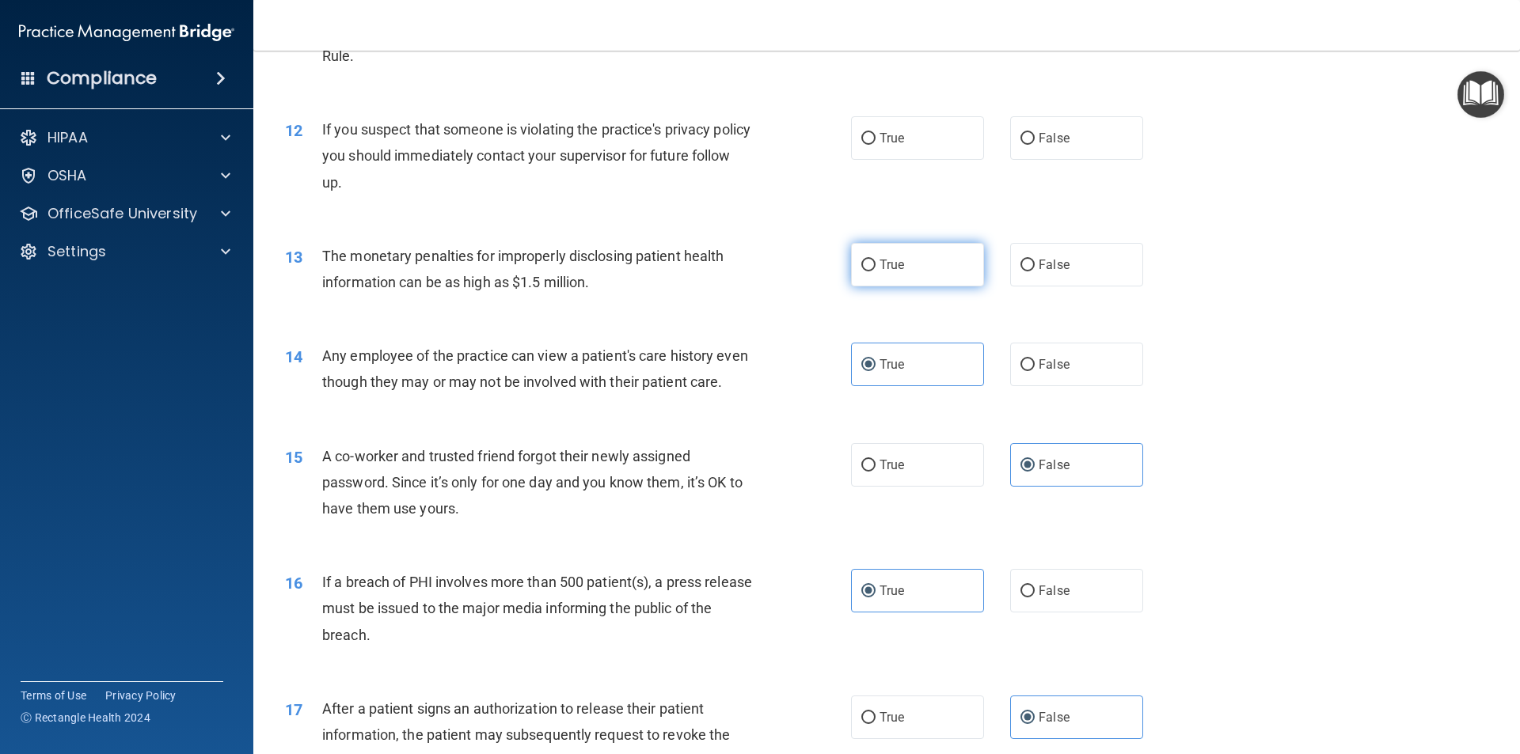
radio input "true"
click at [931, 149] on label "True" at bounding box center [917, 138] width 133 height 44
click at [875, 145] on input "True" at bounding box center [868, 139] width 14 height 12
radio input "true"
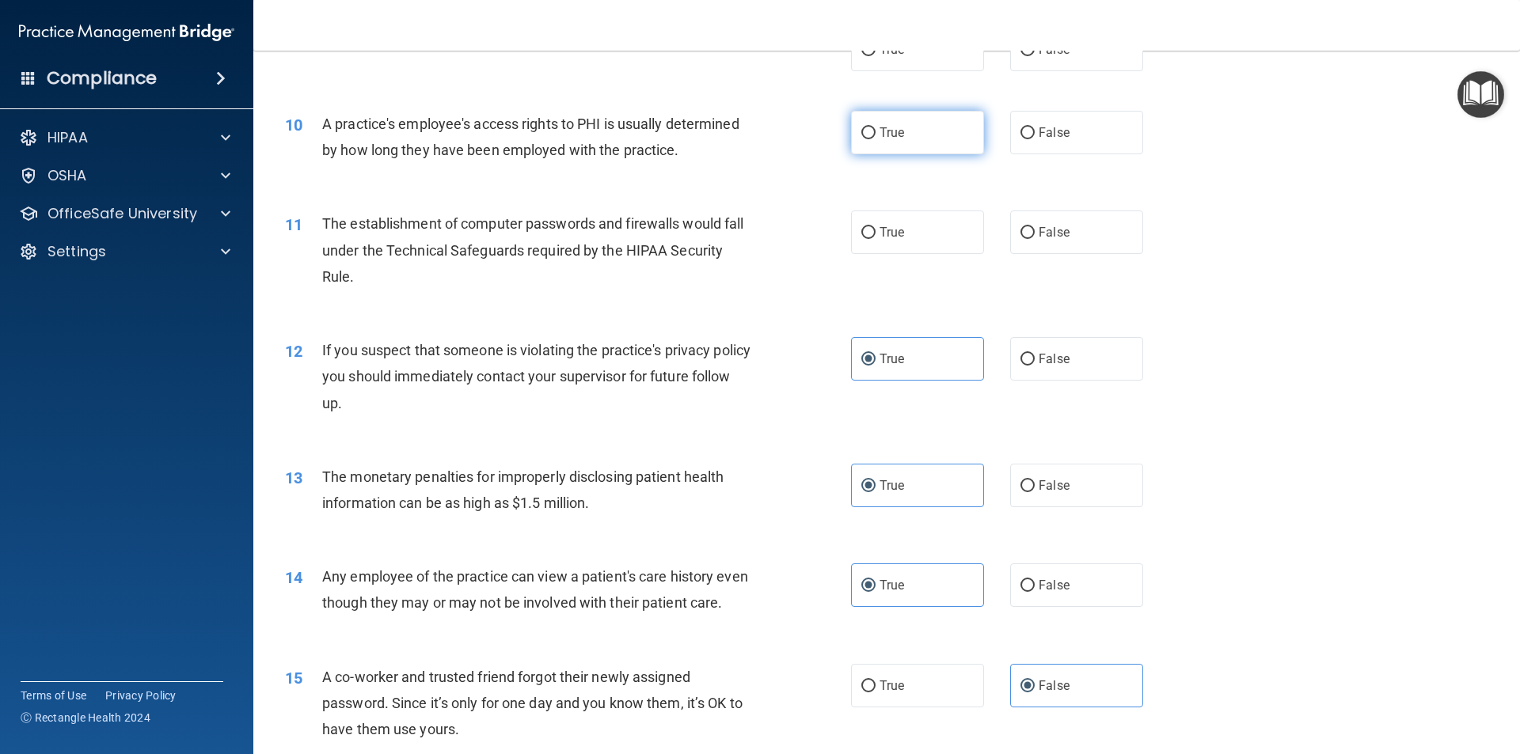
scroll to position [1013, 0]
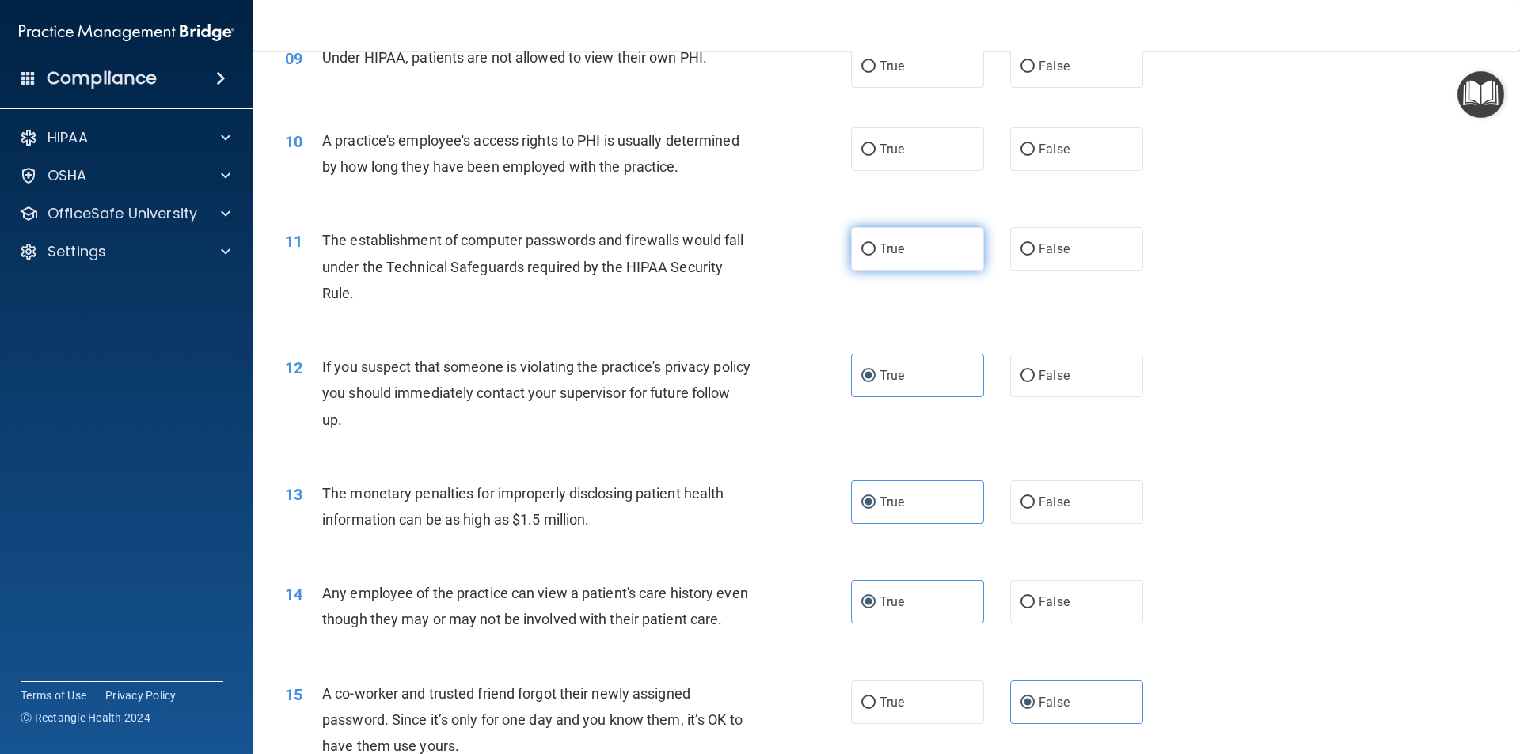
click at [924, 249] on label "True" at bounding box center [917, 249] width 133 height 44
click at [875, 249] on input "True" at bounding box center [868, 250] width 14 height 12
radio input "true"
click at [1034, 157] on label "False" at bounding box center [1076, 149] width 133 height 44
click at [1034, 156] on input "False" at bounding box center [1027, 150] width 14 height 12
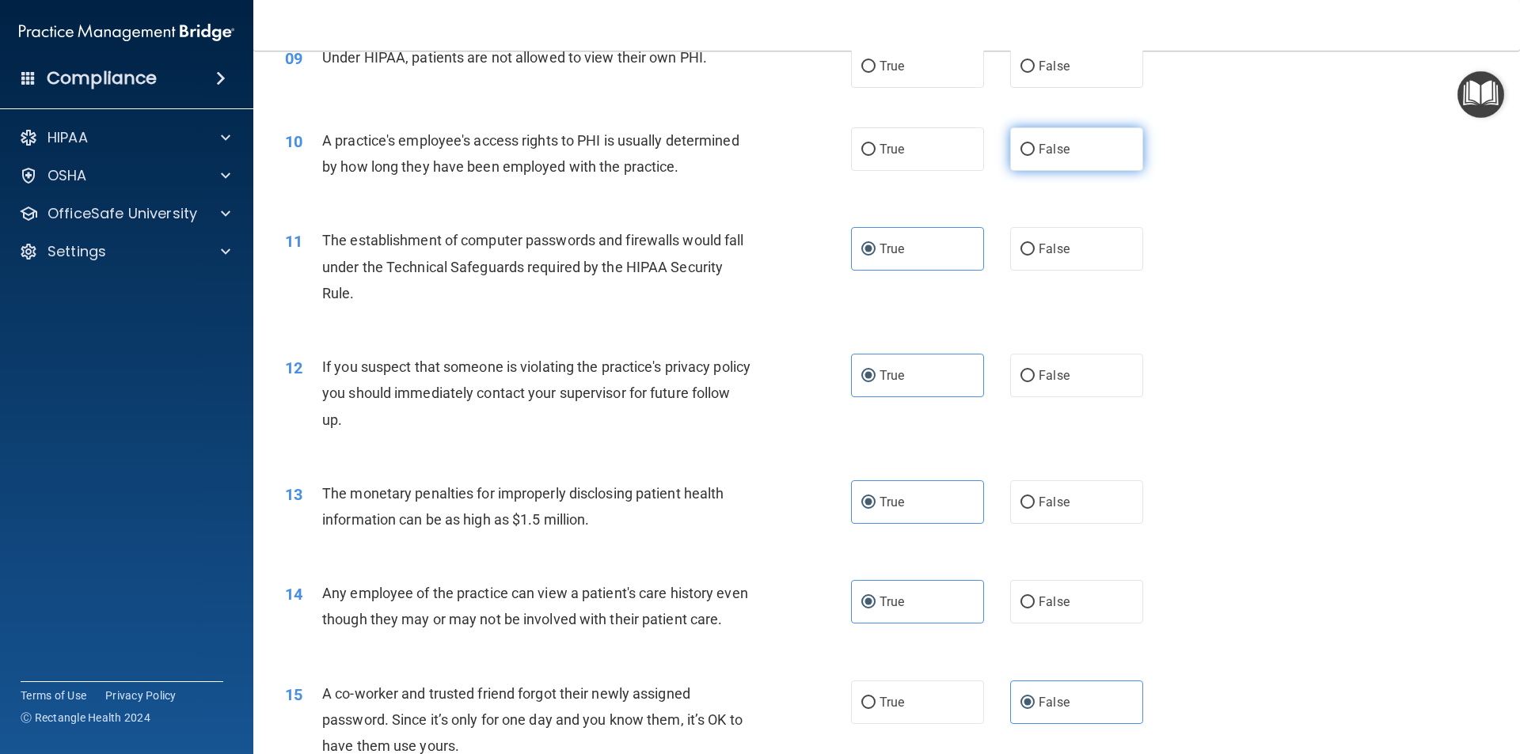
radio input "true"
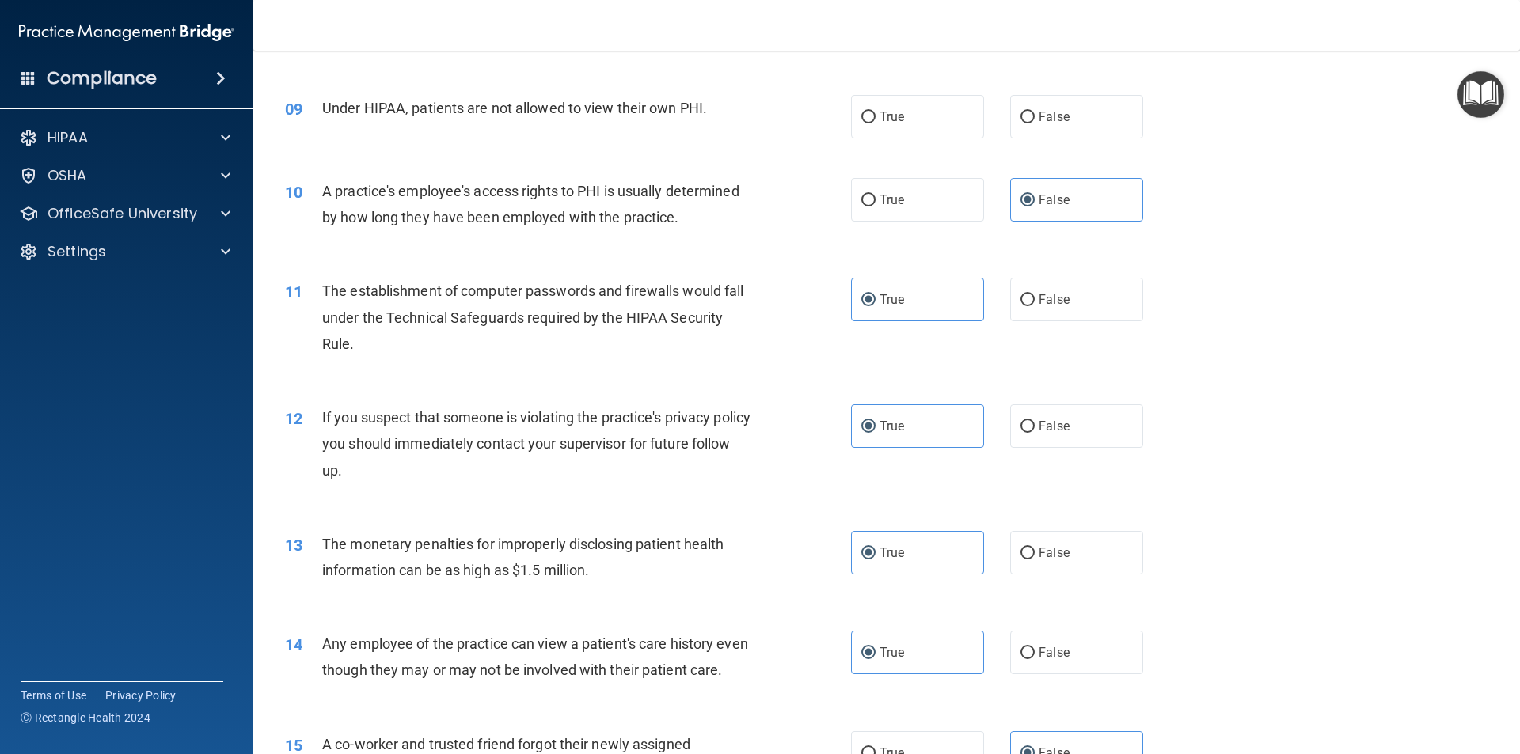
scroll to position [934, 0]
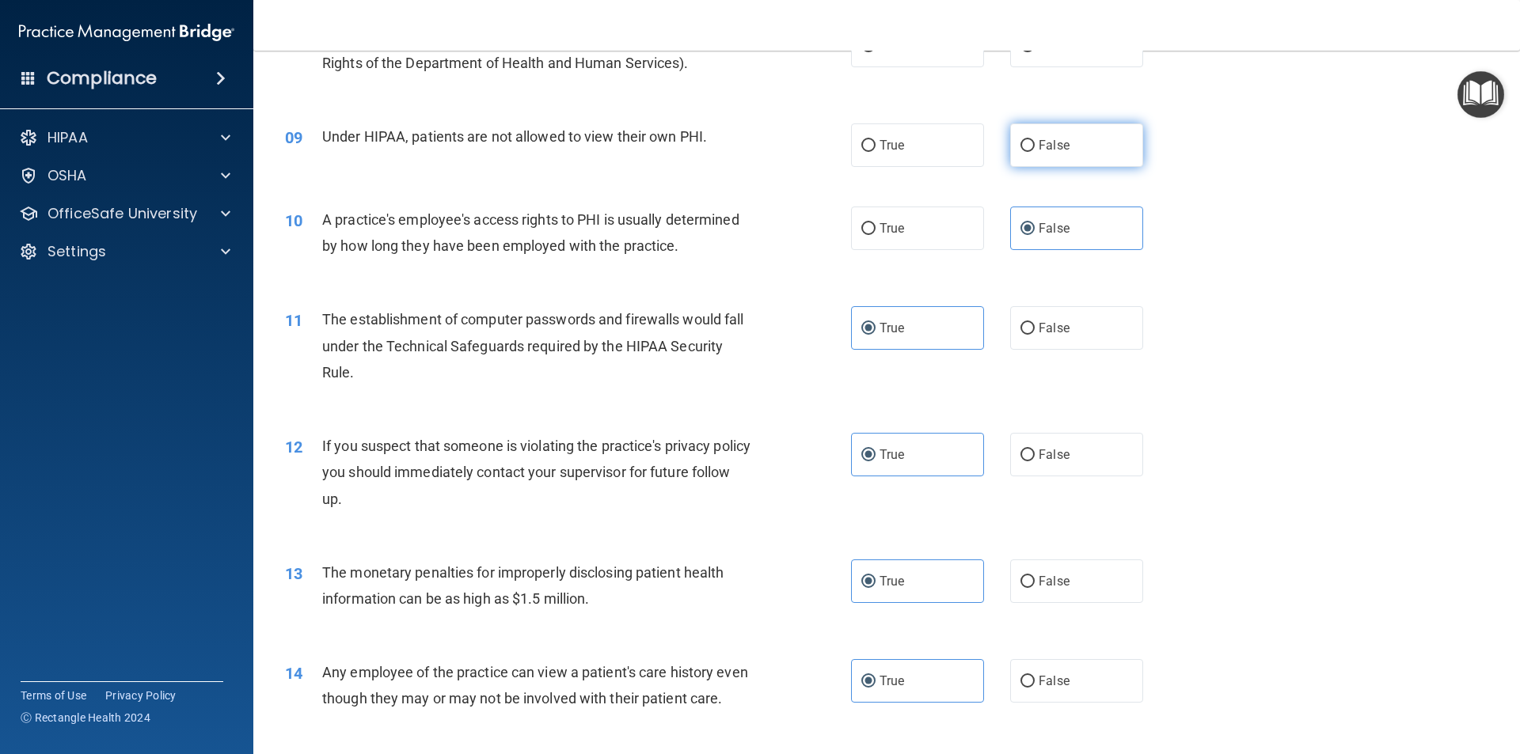
click at [1086, 139] on label "False" at bounding box center [1076, 145] width 133 height 44
click at [1035, 140] on input "False" at bounding box center [1027, 146] width 14 height 12
radio input "true"
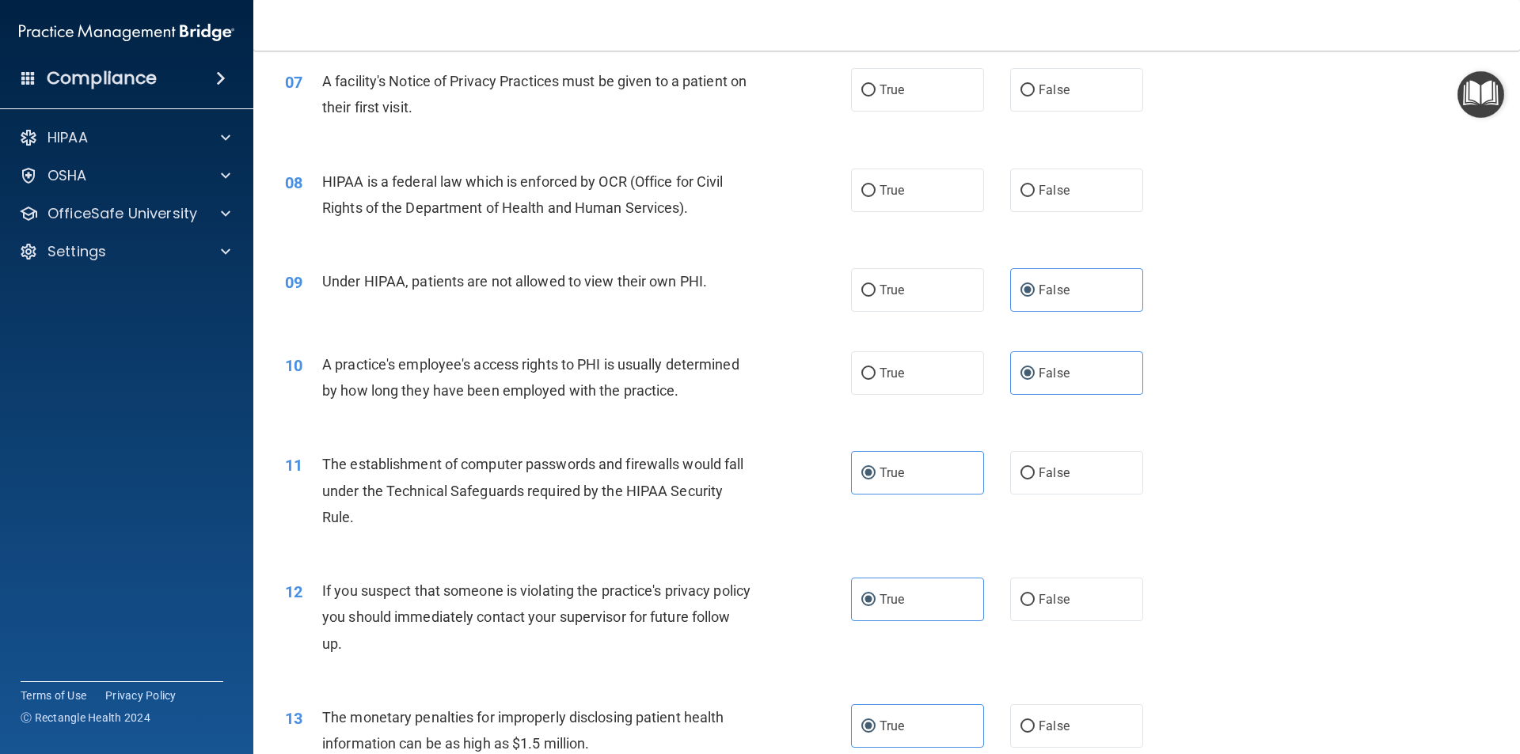
scroll to position [776, 0]
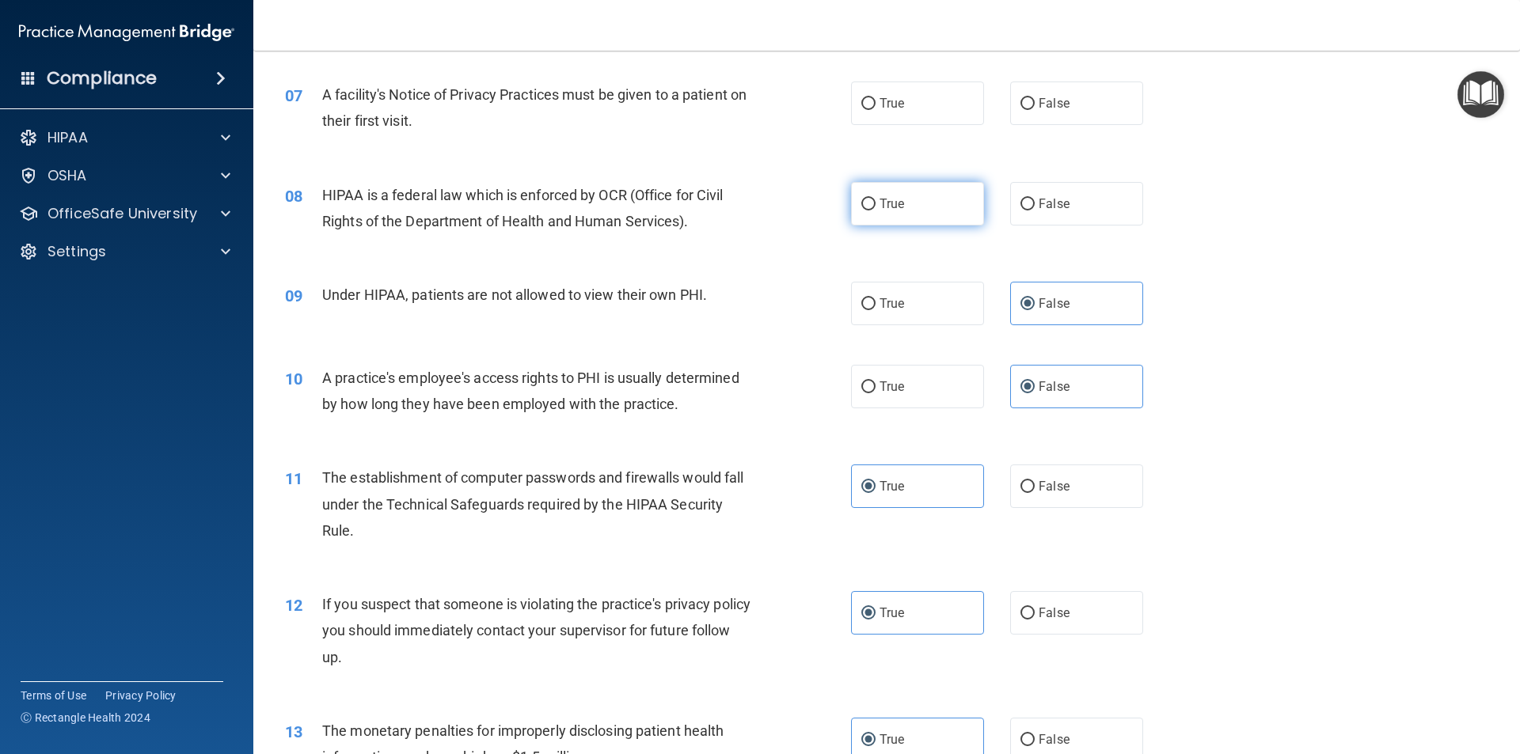
click at [926, 188] on label "True" at bounding box center [917, 204] width 133 height 44
click at [875, 199] on input "True" at bounding box center [868, 205] width 14 height 12
radio input "true"
click at [928, 102] on label "True" at bounding box center [917, 104] width 133 height 44
click at [875, 102] on input "True" at bounding box center [868, 104] width 14 height 12
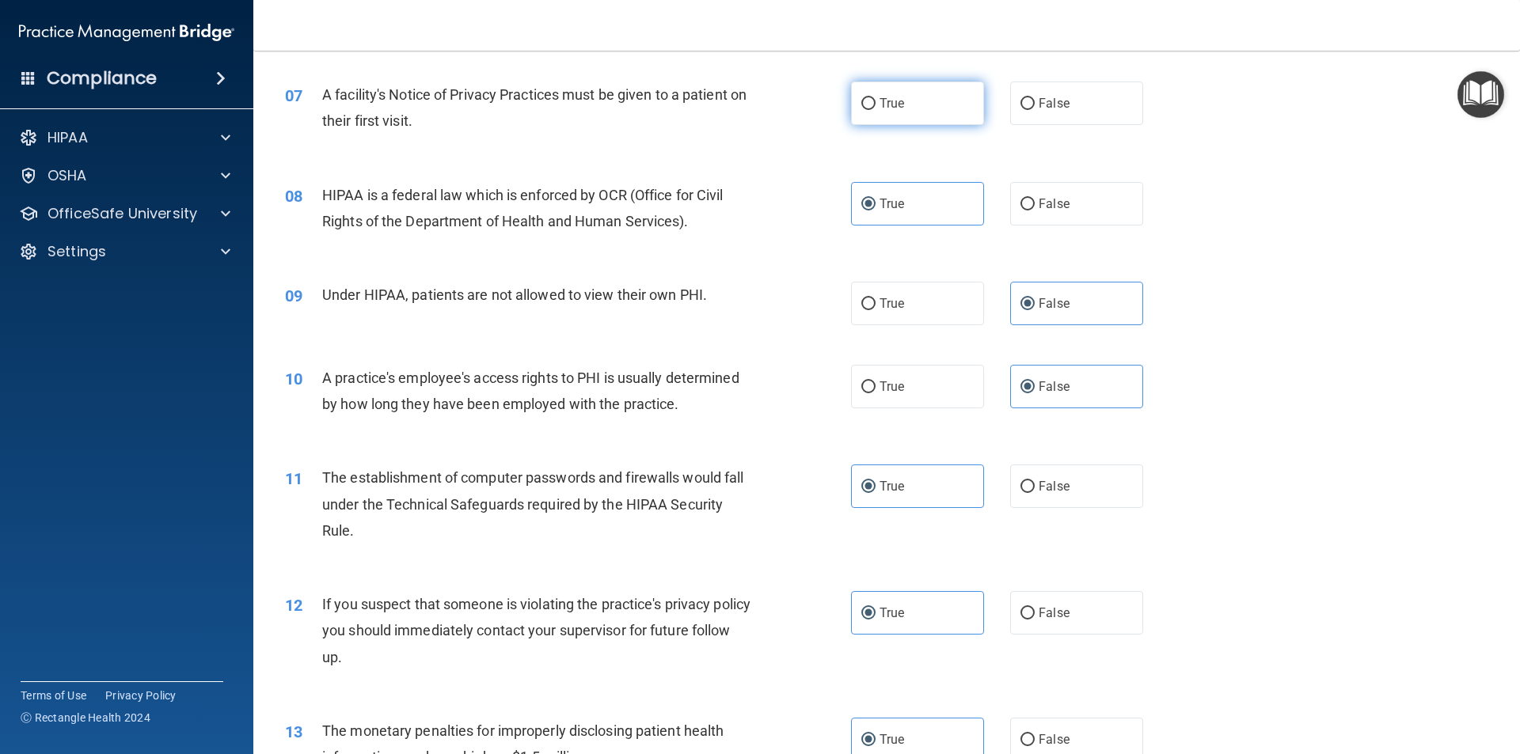
radio input "true"
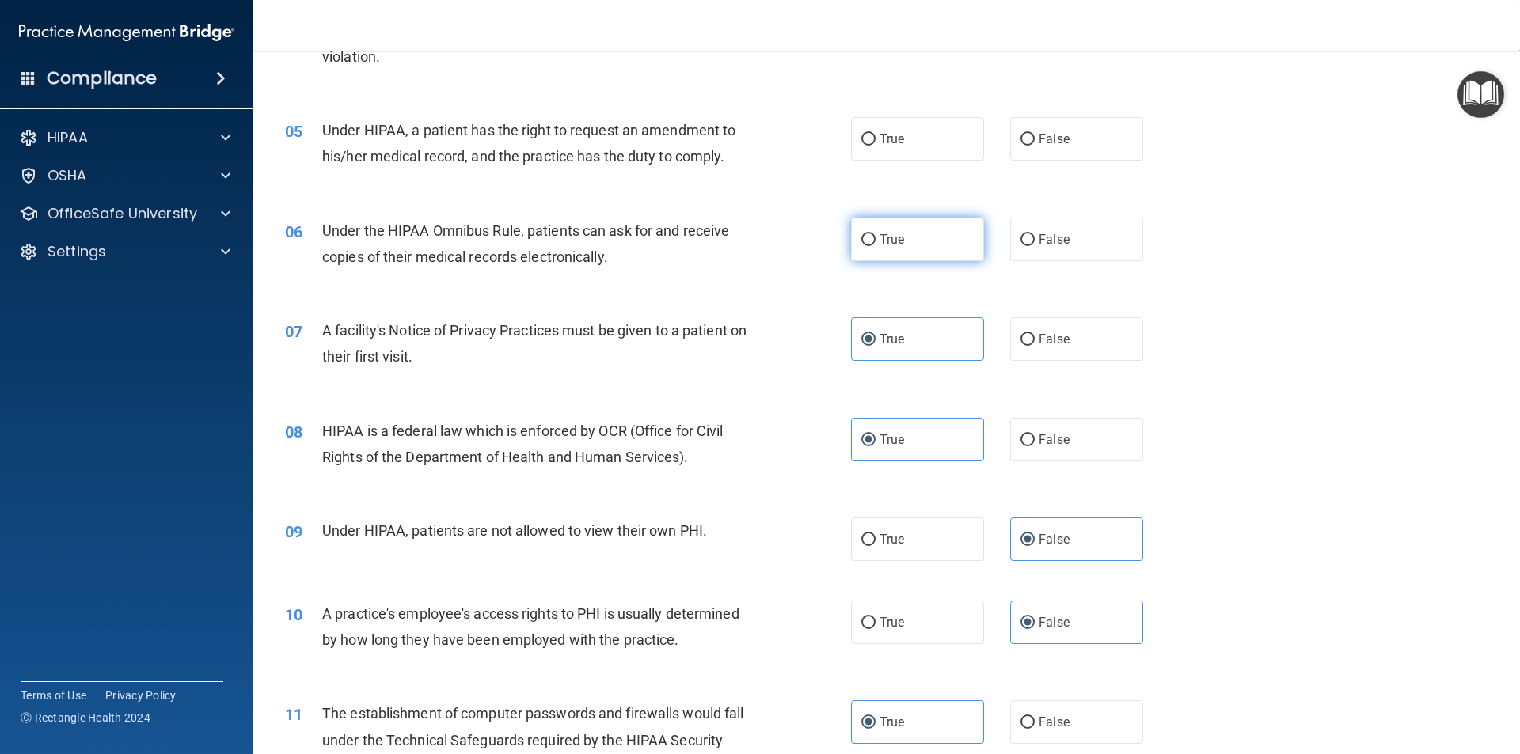
scroll to position [538, 0]
click at [935, 151] on label "True" at bounding box center [917, 141] width 133 height 44
click at [875, 147] on input "True" at bounding box center [868, 141] width 14 height 12
radio input "true"
click at [921, 249] on label "True" at bounding box center [917, 241] width 133 height 44
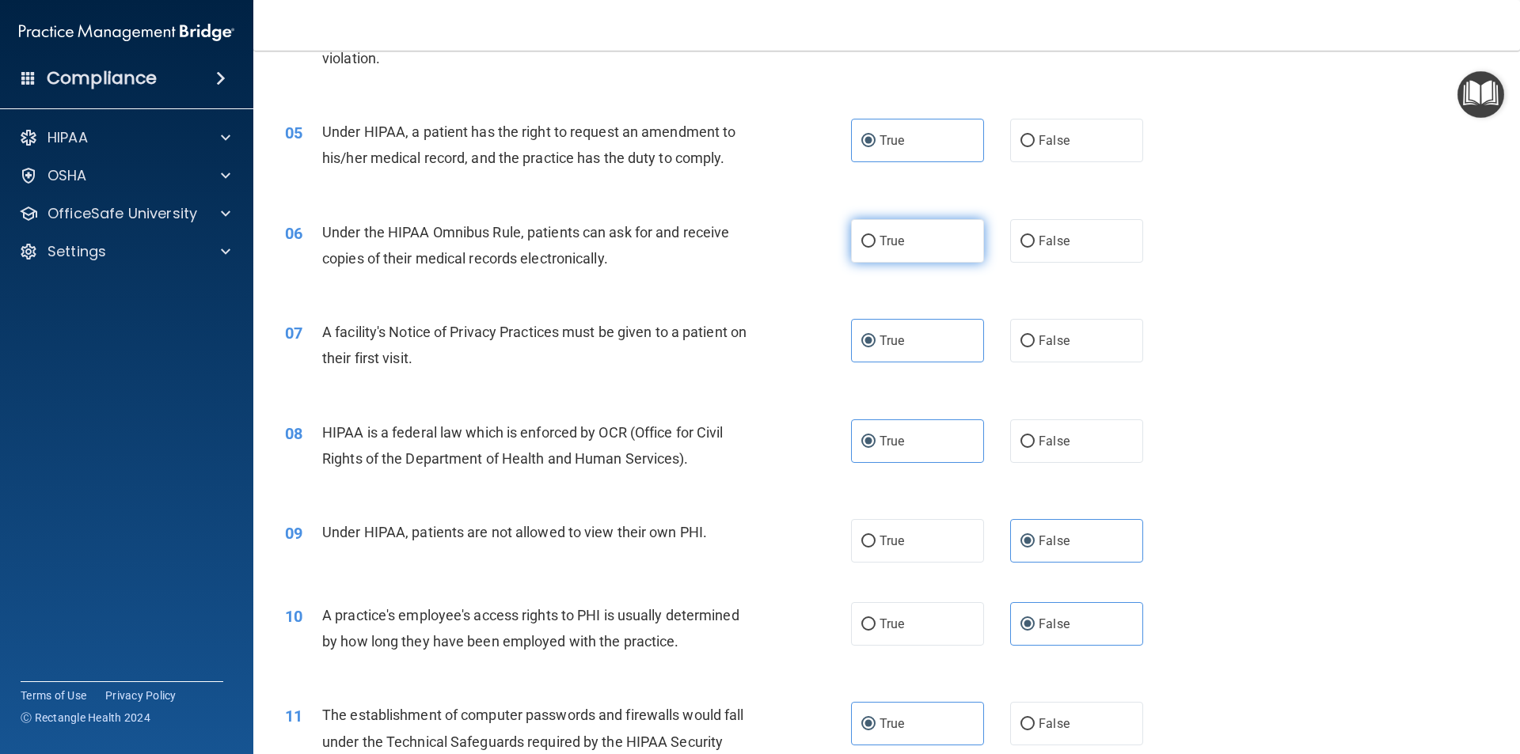
click at [875, 248] on input "True" at bounding box center [868, 242] width 14 height 12
radio input "true"
click at [1053, 255] on label "False" at bounding box center [1076, 241] width 133 height 44
click at [1035, 248] on input "False" at bounding box center [1027, 242] width 14 height 12
radio input "true"
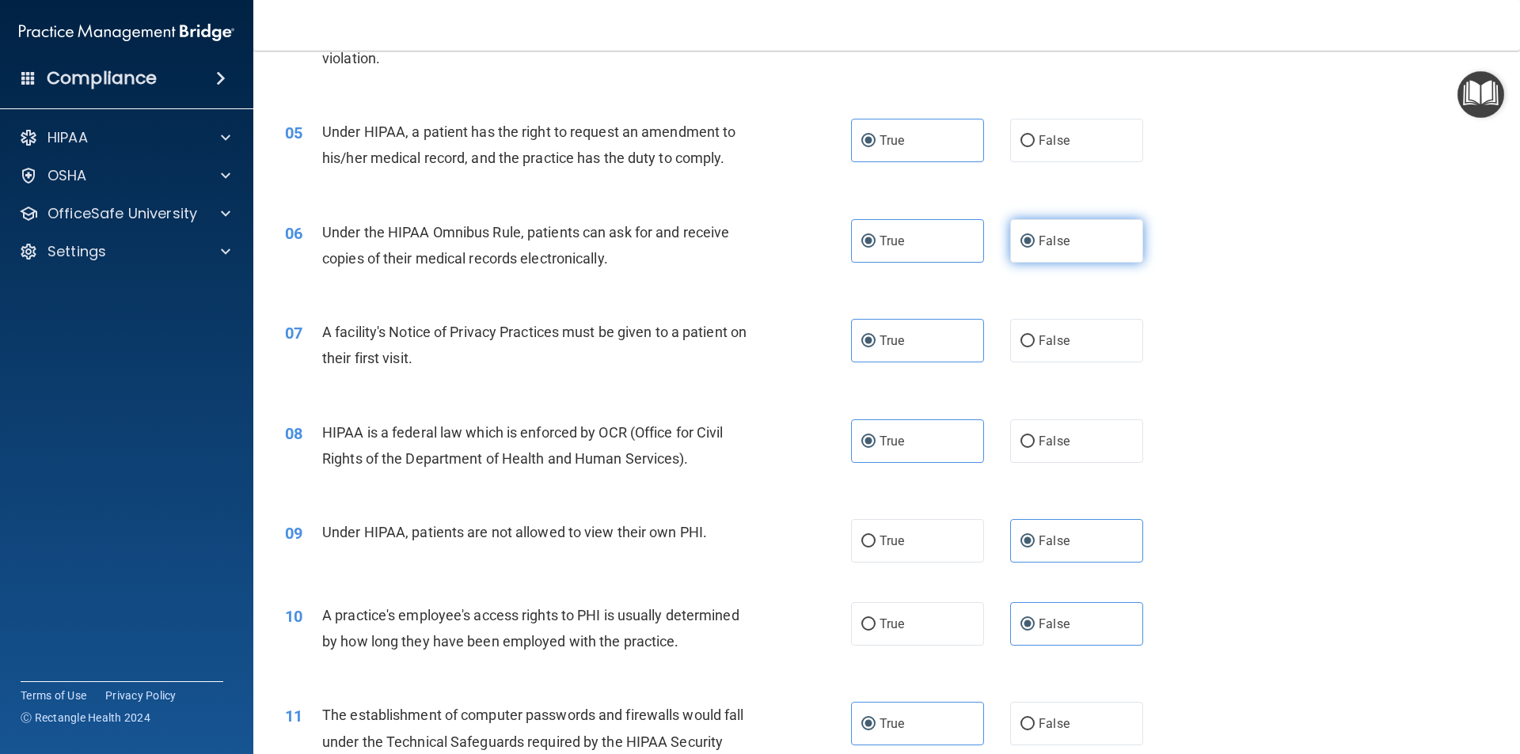
radio input "false"
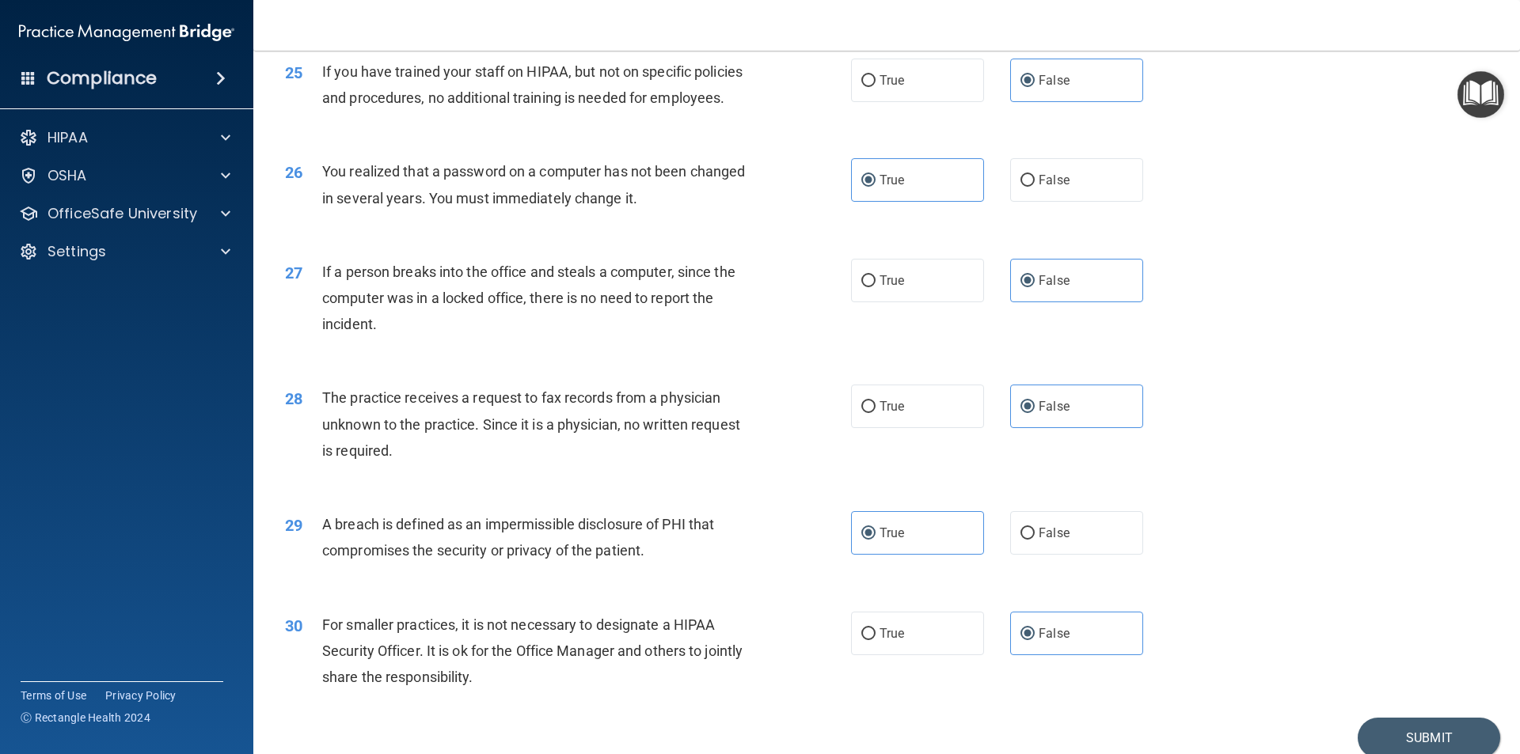
scroll to position [2992, 0]
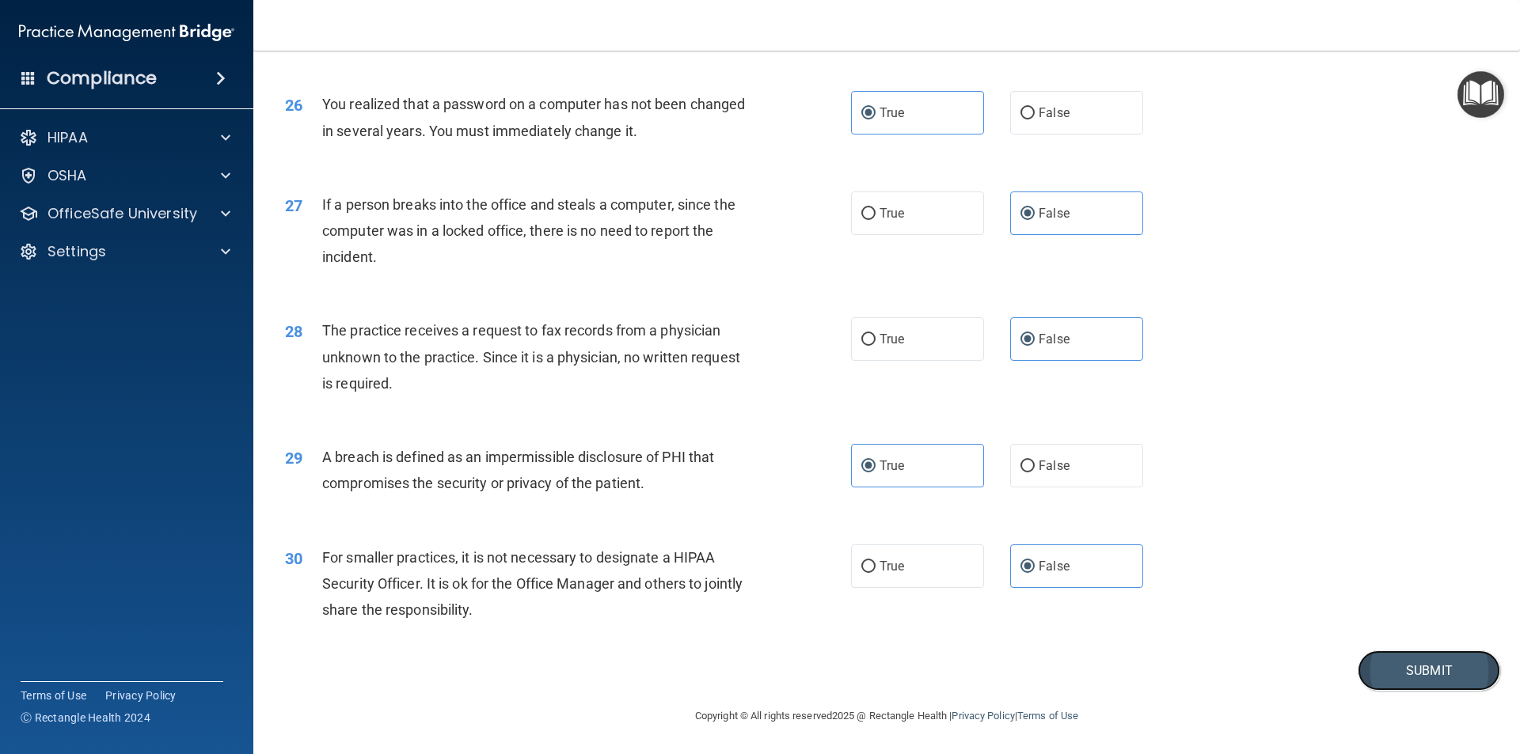
click at [1415, 678] on button "Submit" at bounding box center [1429, 671] width 142 height 40
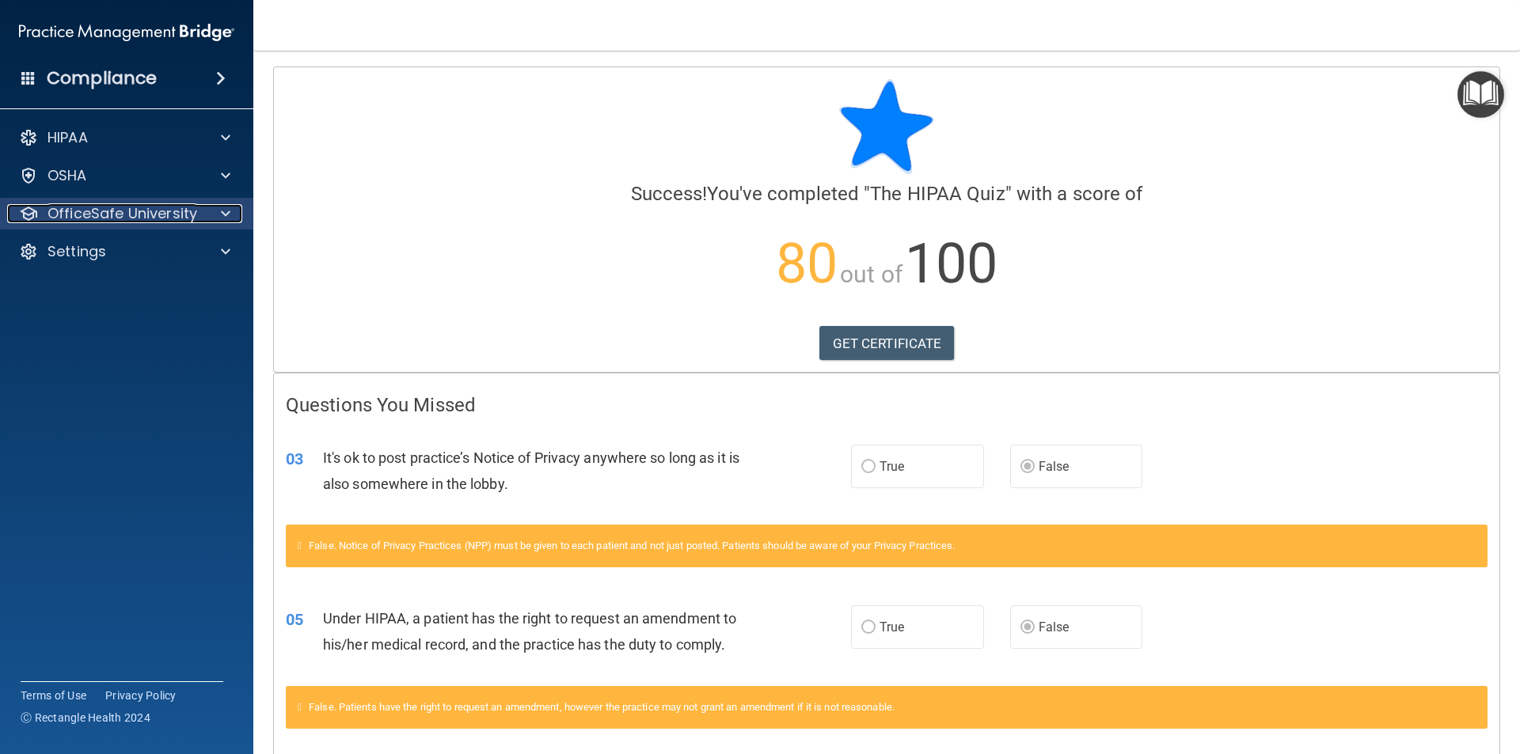
click at [99, 213] on p "OfficeSafe University" at bounding box center [122, 213] width 150 height 19
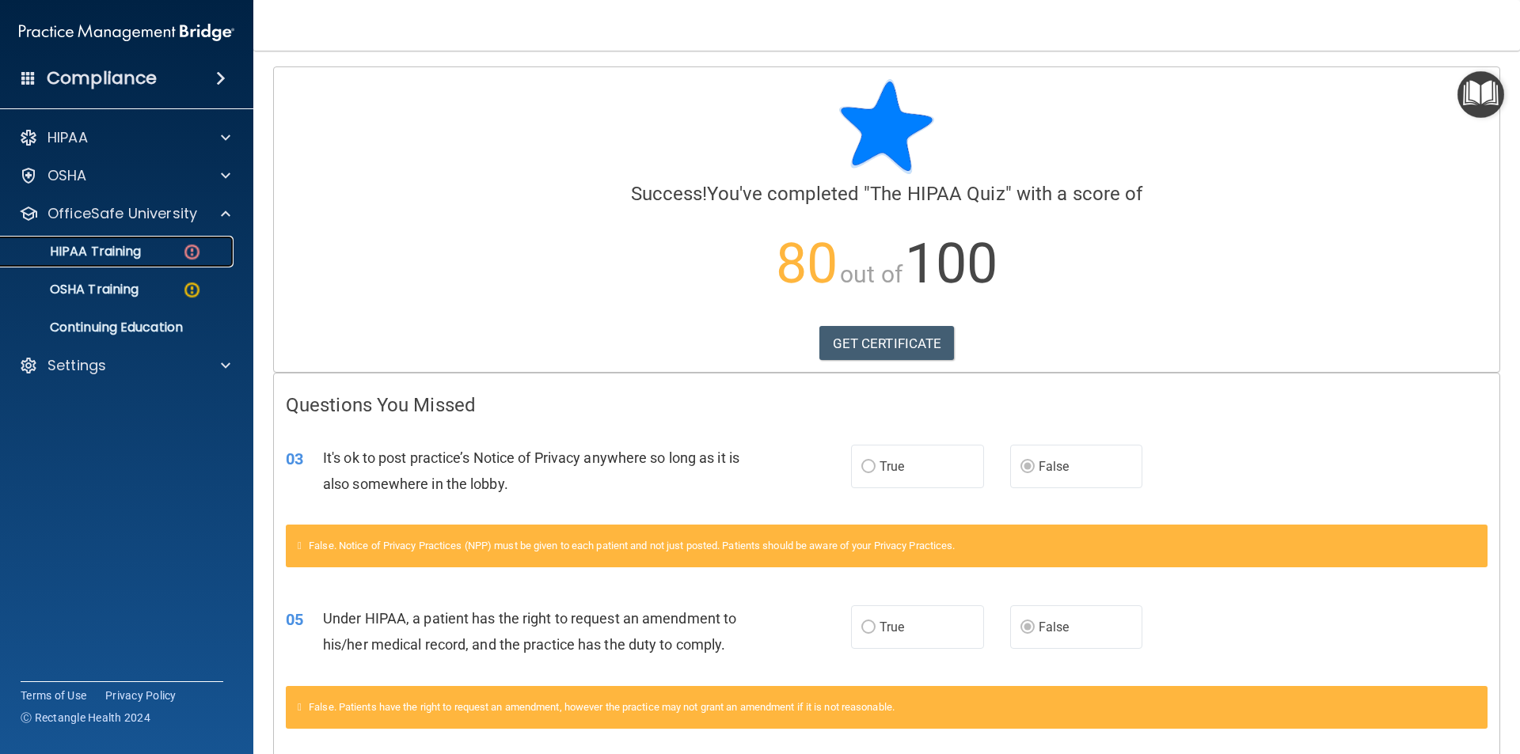
click at [128, 263] on link "HIPAA Training" at bounding box center [108, 252] width 249 height 32
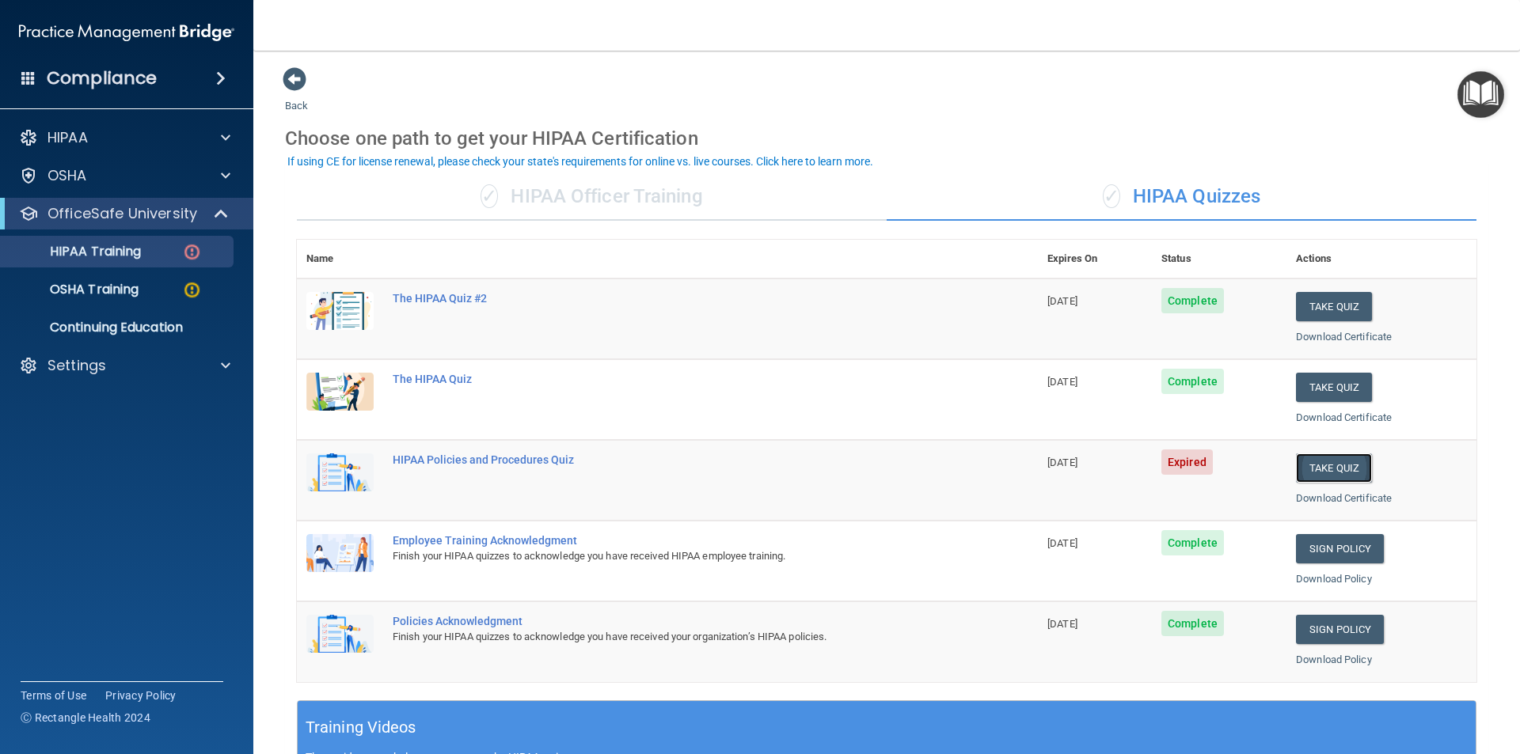
click at [1339, 471] on button "Take Quiz" at bounding box center [1334, 468] width 76 height 29
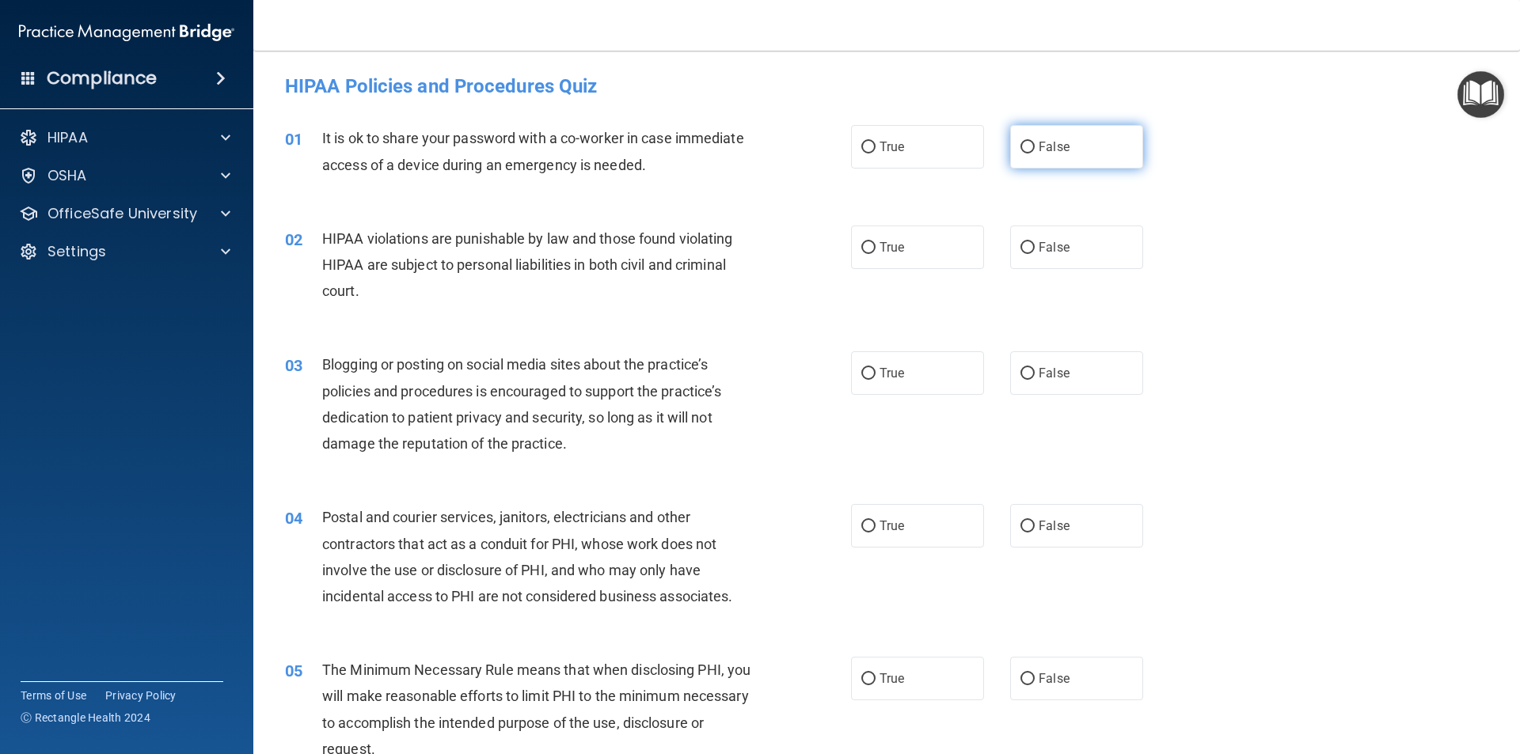
click at [1090, 151] on label "False" at bounding box center [1076, 147] width 133 height 44
click at [1035, 151] on input "False" at bounding box center [1027, 148] width 14 height 12
radio input "true"
click at [921, 252] on label "True" at bounding box center [917, 248] width 133 height 44
click at [875, 252] on input "True" at bounding box center [868, 248] width 14 height 12
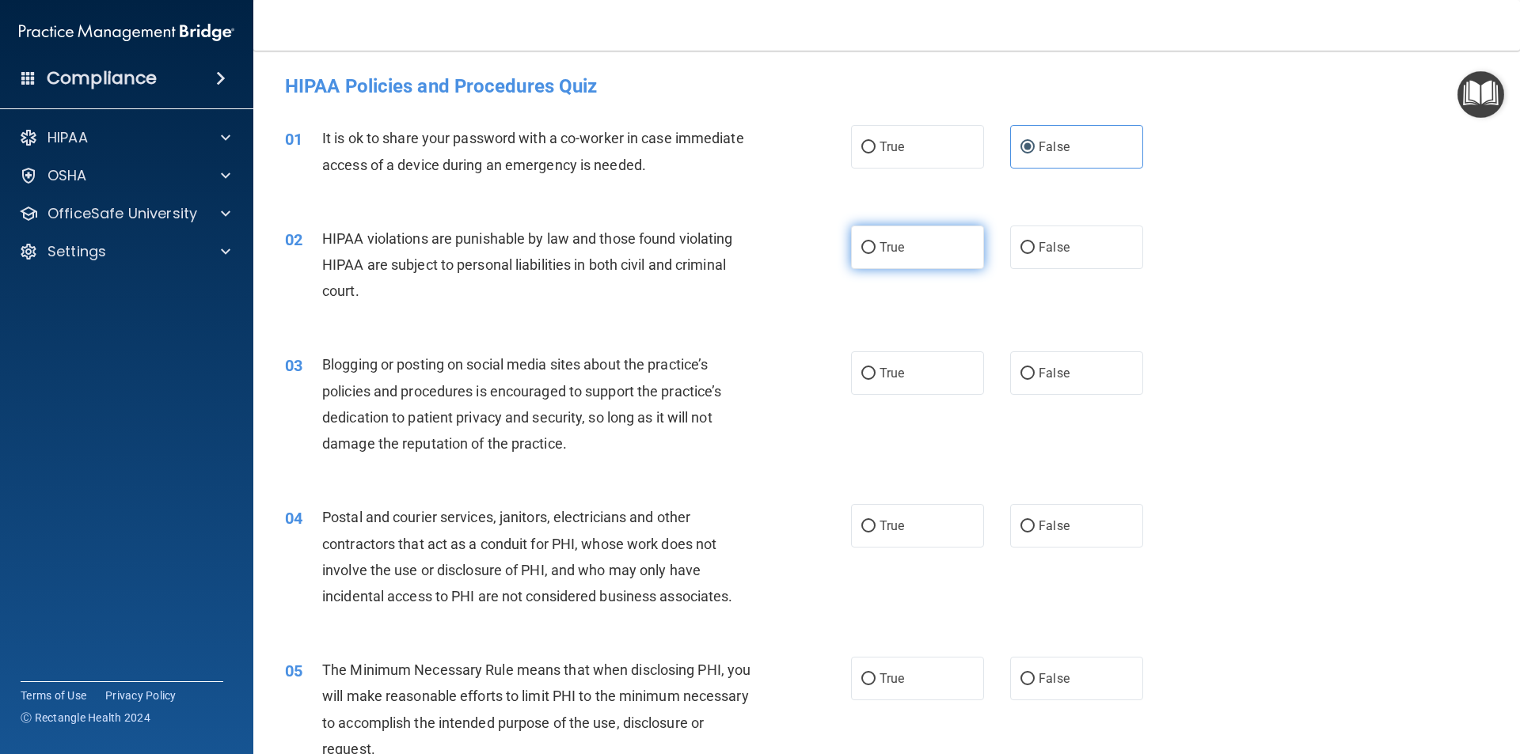
radio input "true"
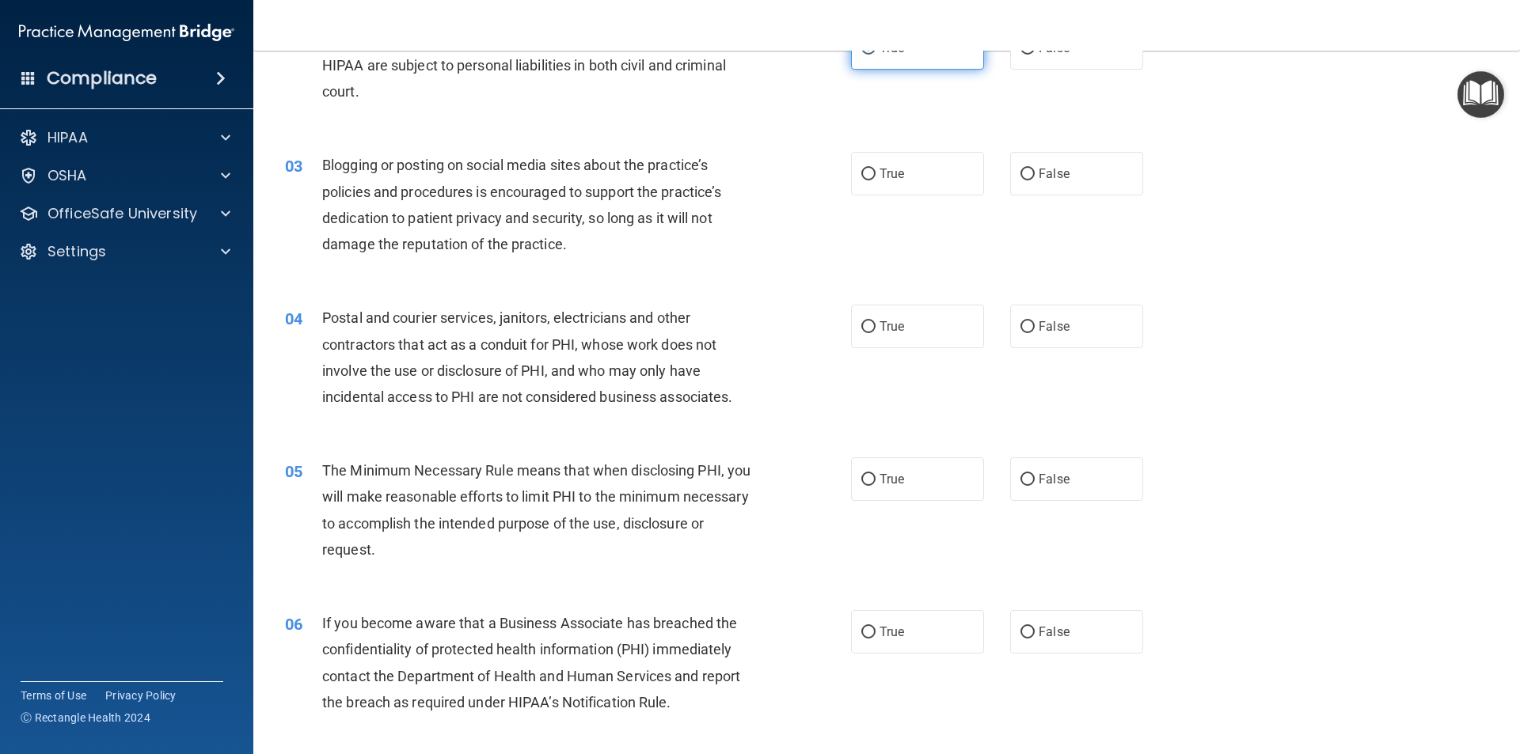
scroll to position [237, 0]
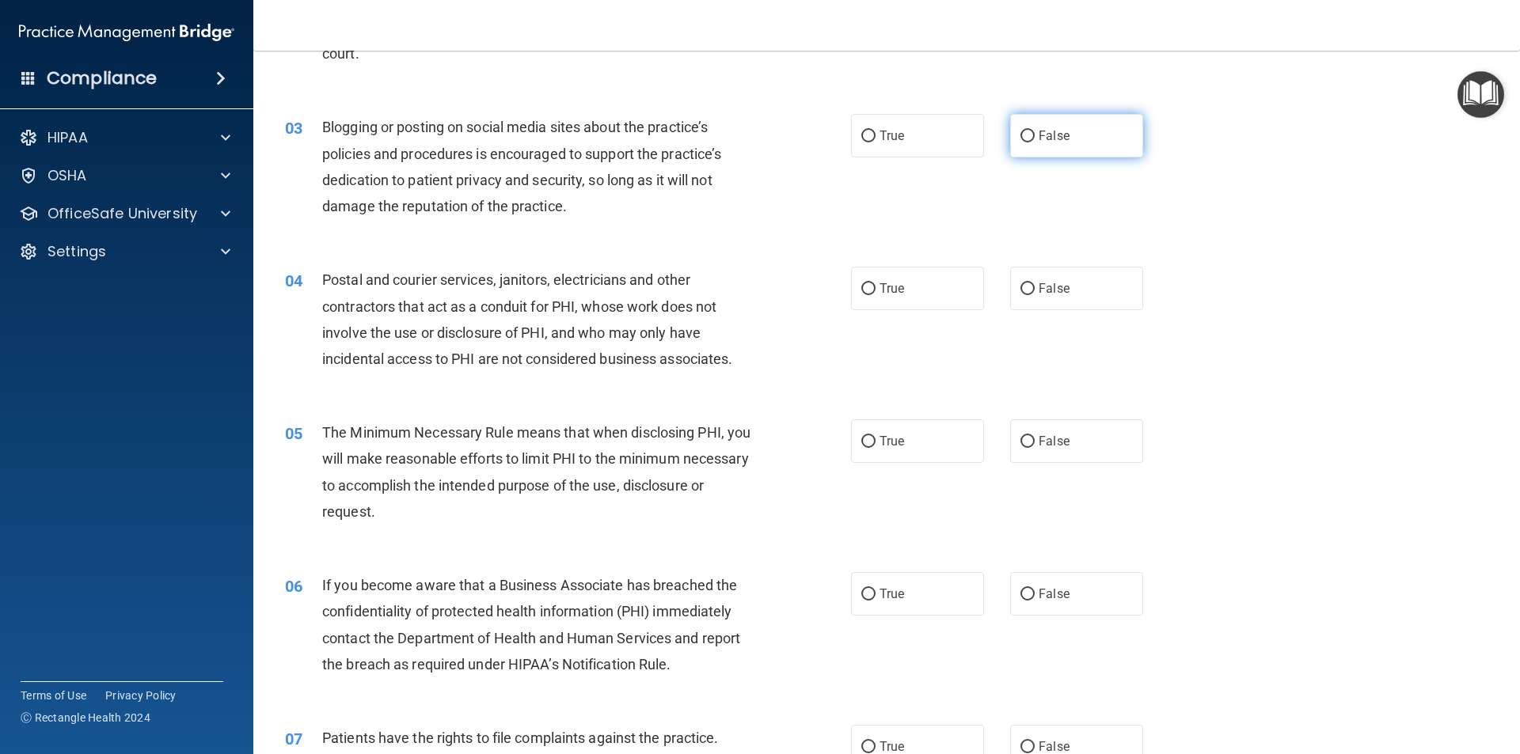
click at [1058, 146] on label "False" at bounding box center [1076, 136] width 133 height 44
click at [1035, 142] on input "False" at bounding box center [1027, 137] width 14 height 12
radio input "true"
click at [1058, 294] on span "False" at bounding box center [1054, 288] width 31 height 15
click at [1035, 294] on input "False" at bounding box center [1027, 289] width 14 height 12
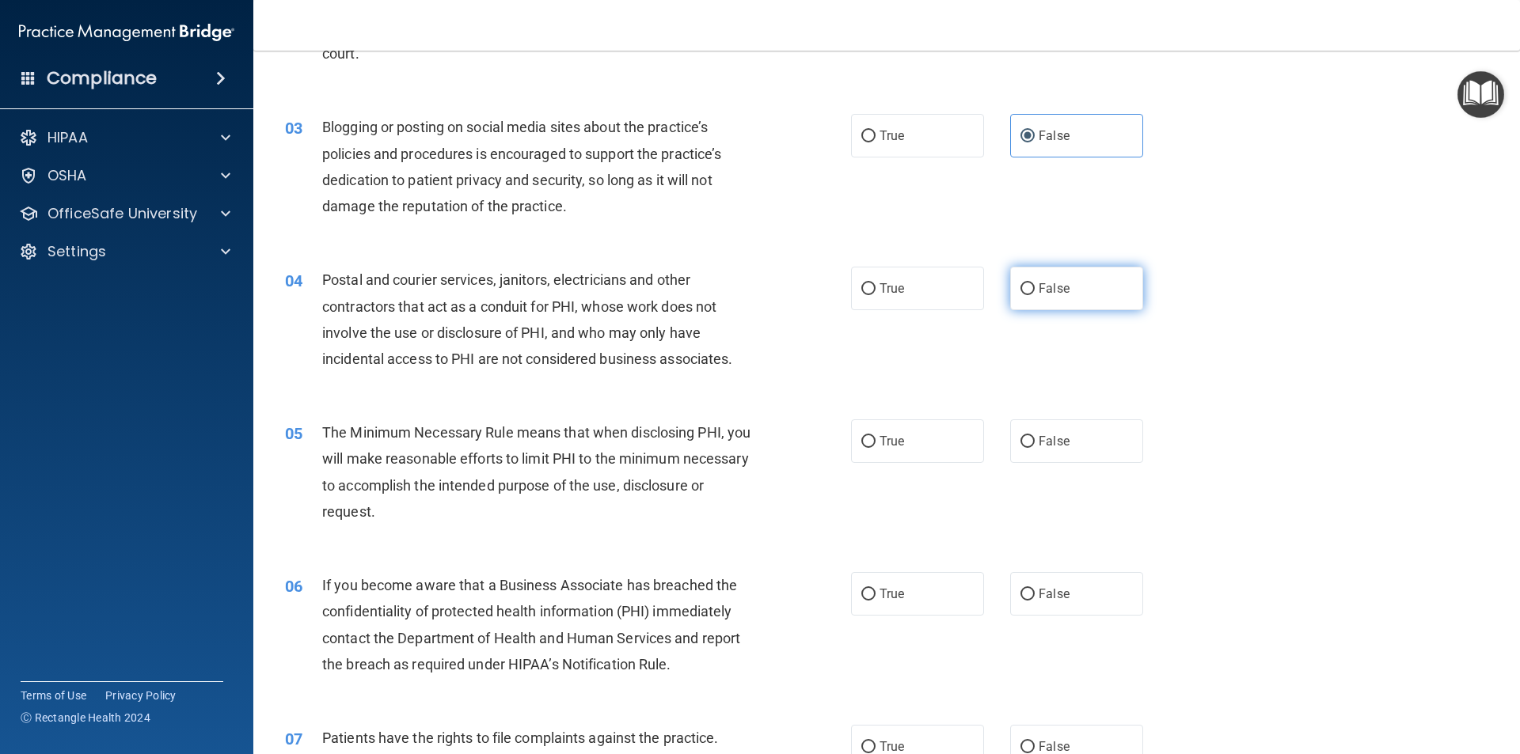
radio input "true"
click at [906, 458] on label "True" at bounding box center [917, 442] width 133 height 44
click at [875, 448] on input "True" at bounding box center [868, 442] width 14 height 12
radio input "true"
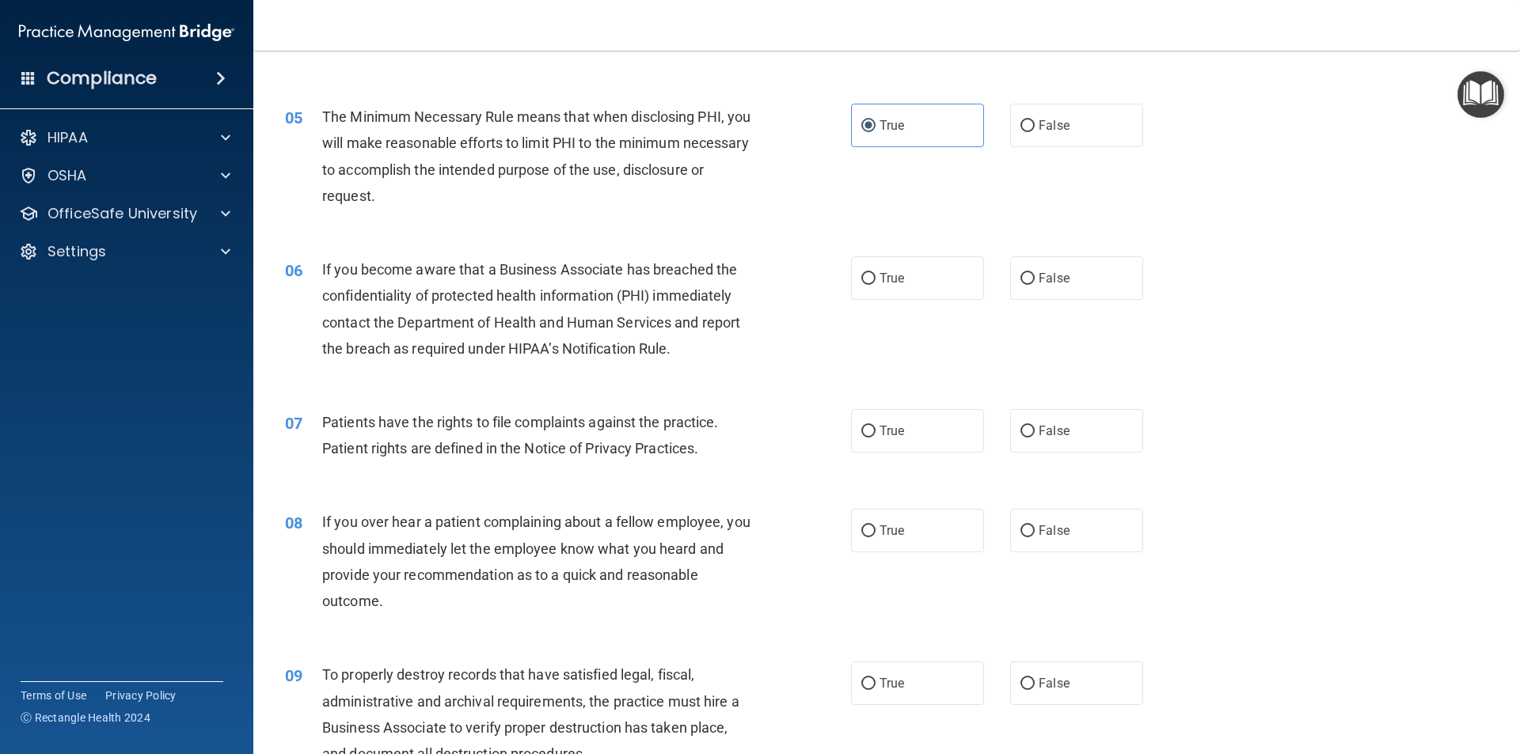
scroll to position [554, 0]
click at [913, 287] on label "True" at bounding box center [917, 278] width 133 height 44
click at [875, 284] on input "True" at bounding box center [868, 278] width 14 height 12
radio input "true"
click at [904, 427] on label "True" at bounding box center [917, 430] width 133 height 44
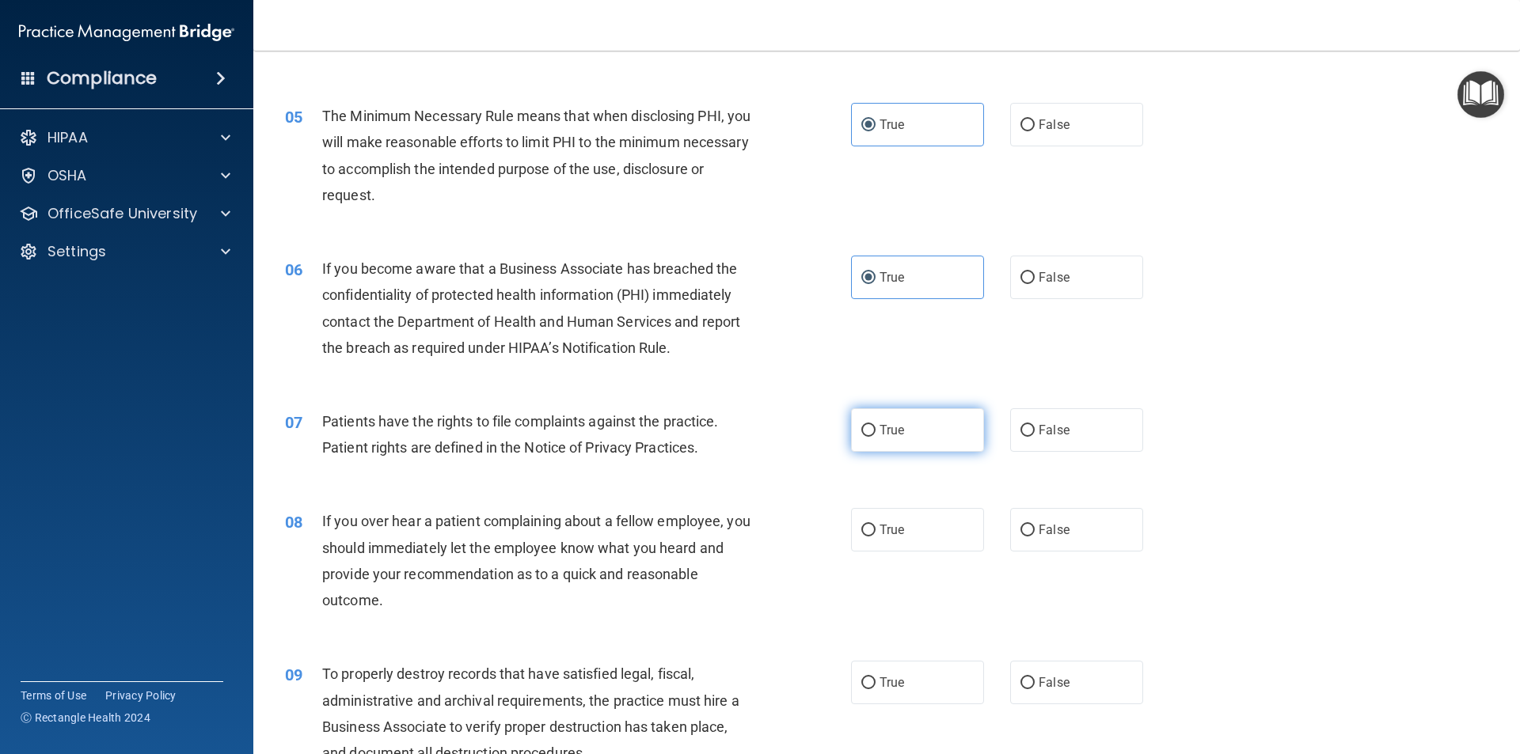
click at [875, 427] on input "True" at bounding box center [868, 431] width 14 height 12
radio input "true"
click at [1046, 526] on span "False" at bounding box center [1054, 529] width 31 height 15
click at [1035, 526] on input "False" at bounding box center [1027, 531] width 14 height 12
radio input "true"
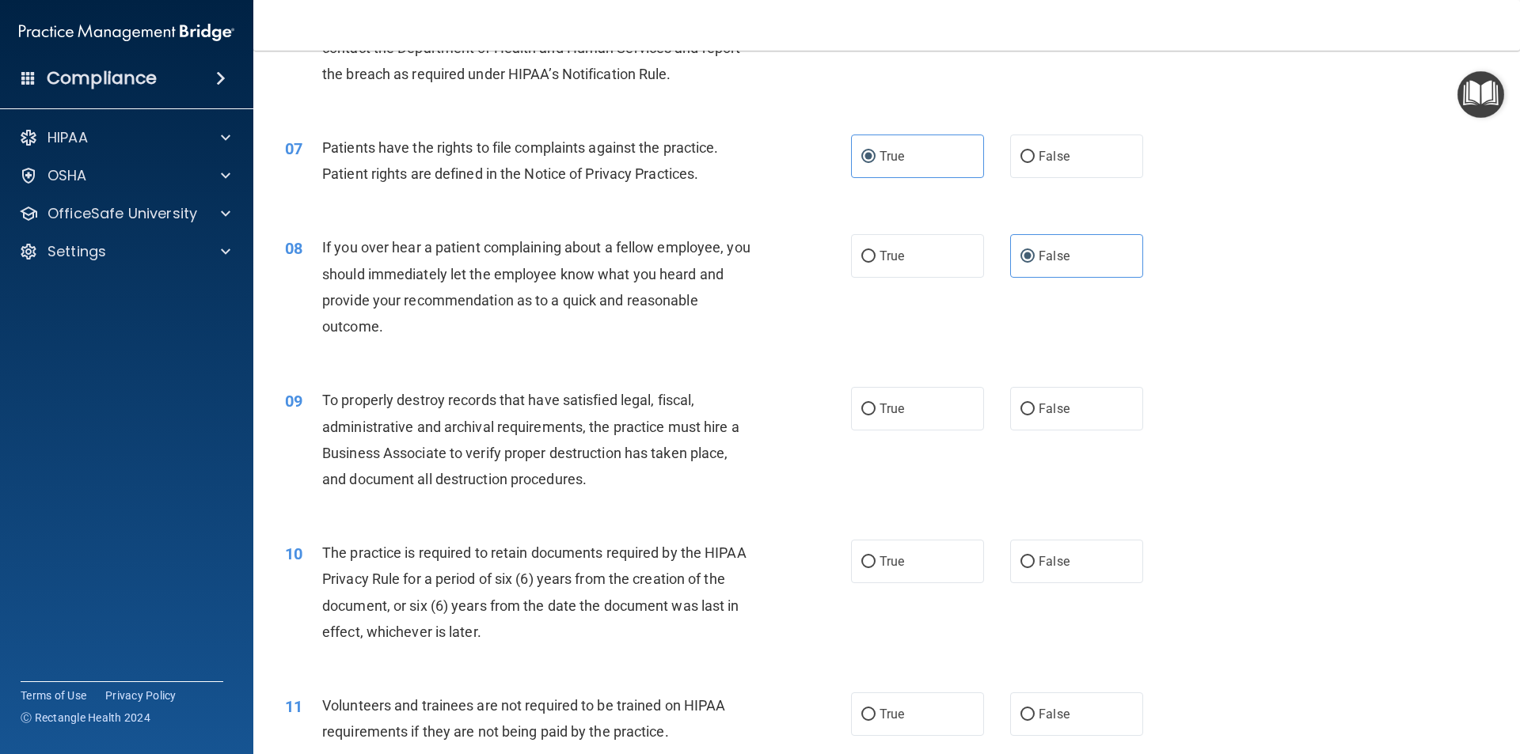
scroll to position [871, 0]
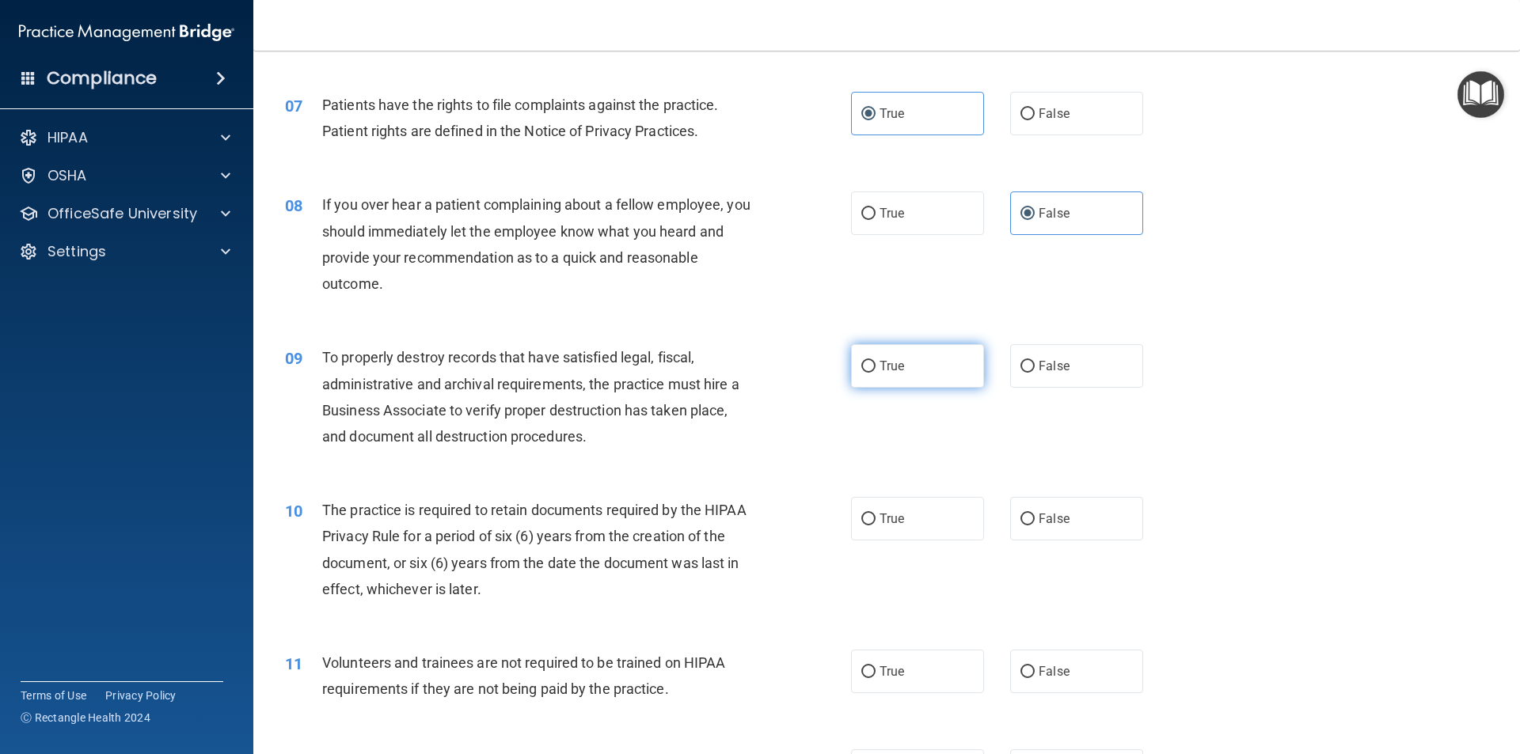
click at [921, 356] on label "True" at bounding box center [917, 366] width 133 height 44
click at [875, 361] on input "True" at bounding box center [868, 367] width 14 height 12
radio input "true"
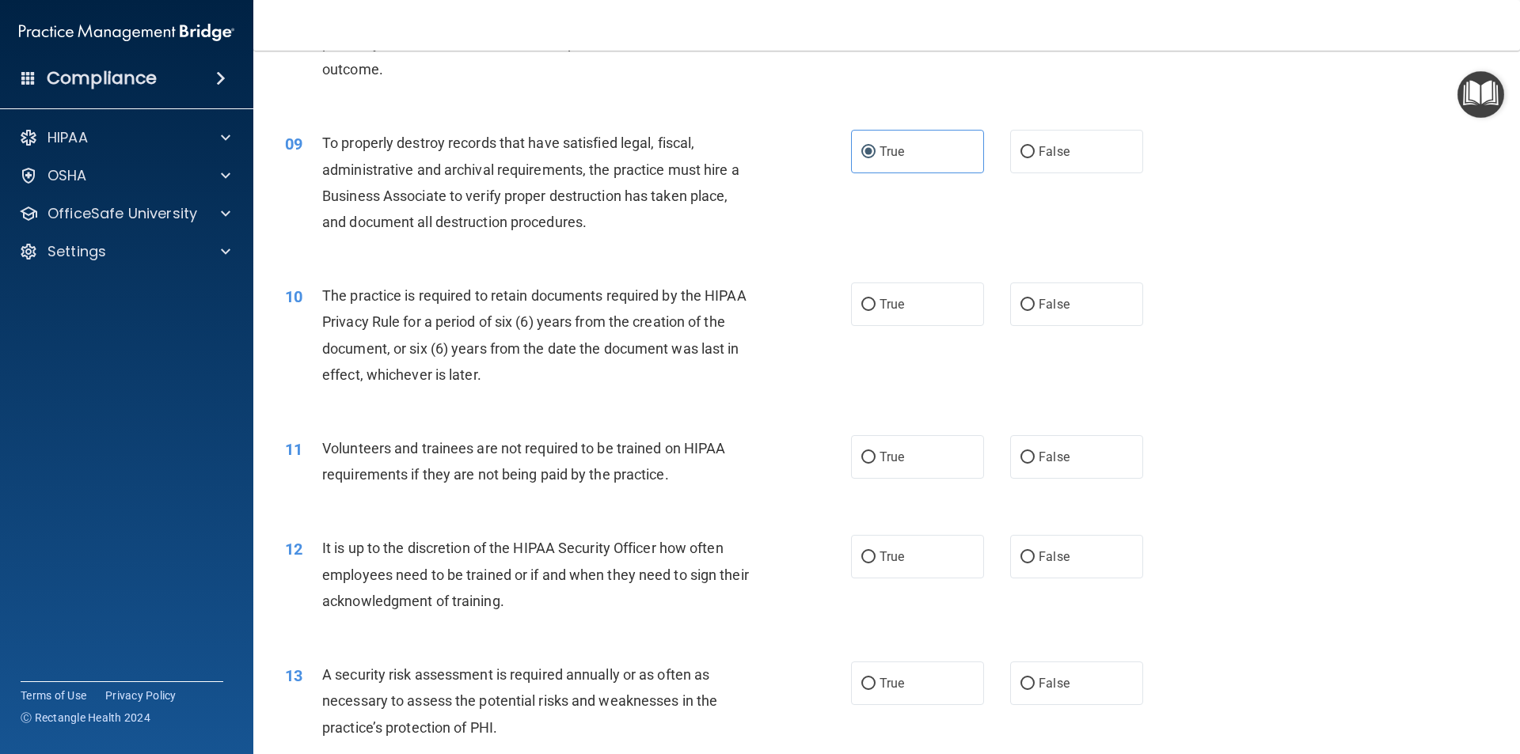
scroll to position [1108, 0]
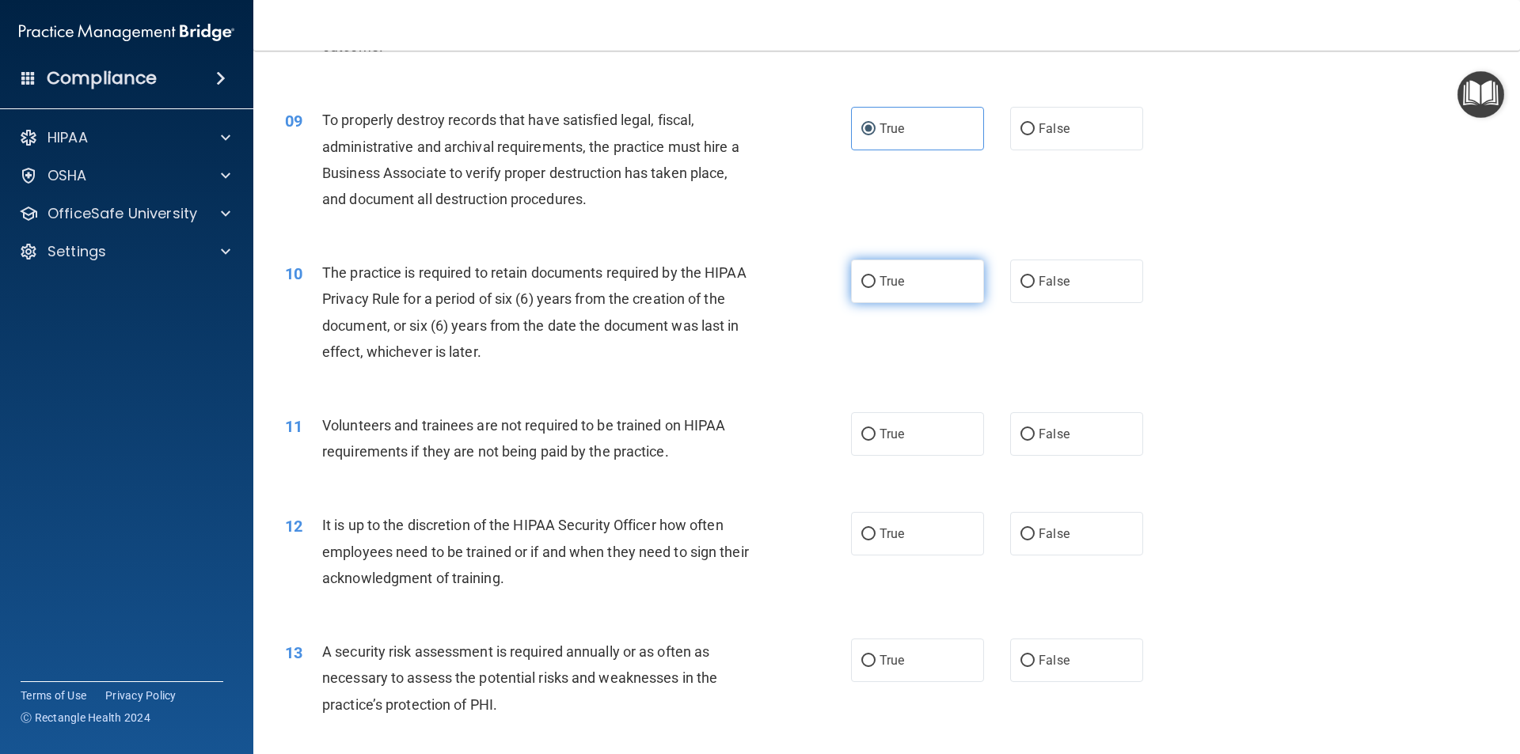
click at [900, 272] on label "True" at bounding box center [917, 282] width 133 height 44
click at [875, 276] on input "True" at bounding box center [868, 282] width 14 height 12
radio input "true"
click at [1114, 442] on label "False" at bounding box center [1076, 434] width 133 height 44
click at [1035, 441] on input "False" at bounding box center [1027, 435] width 14 height 12
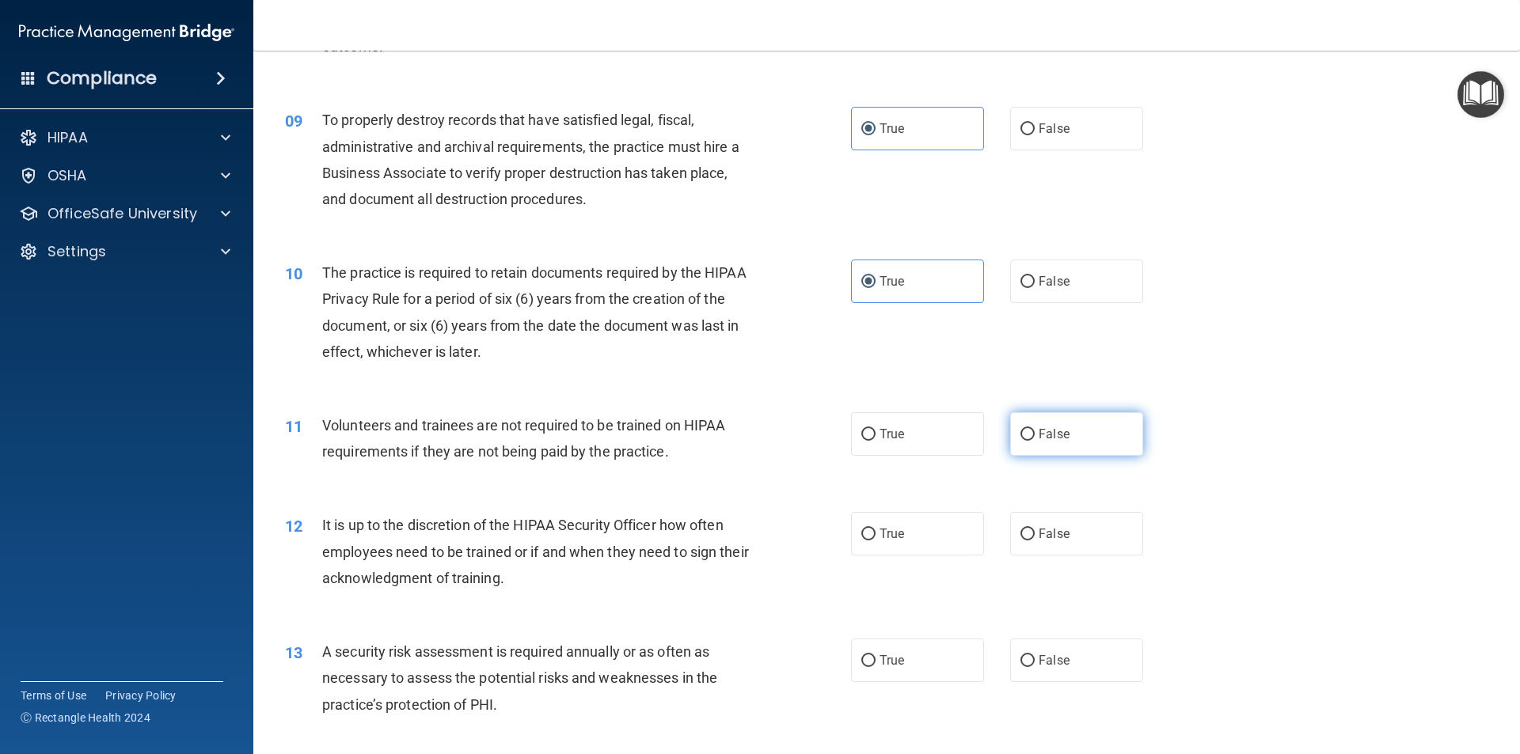
radio input "true"
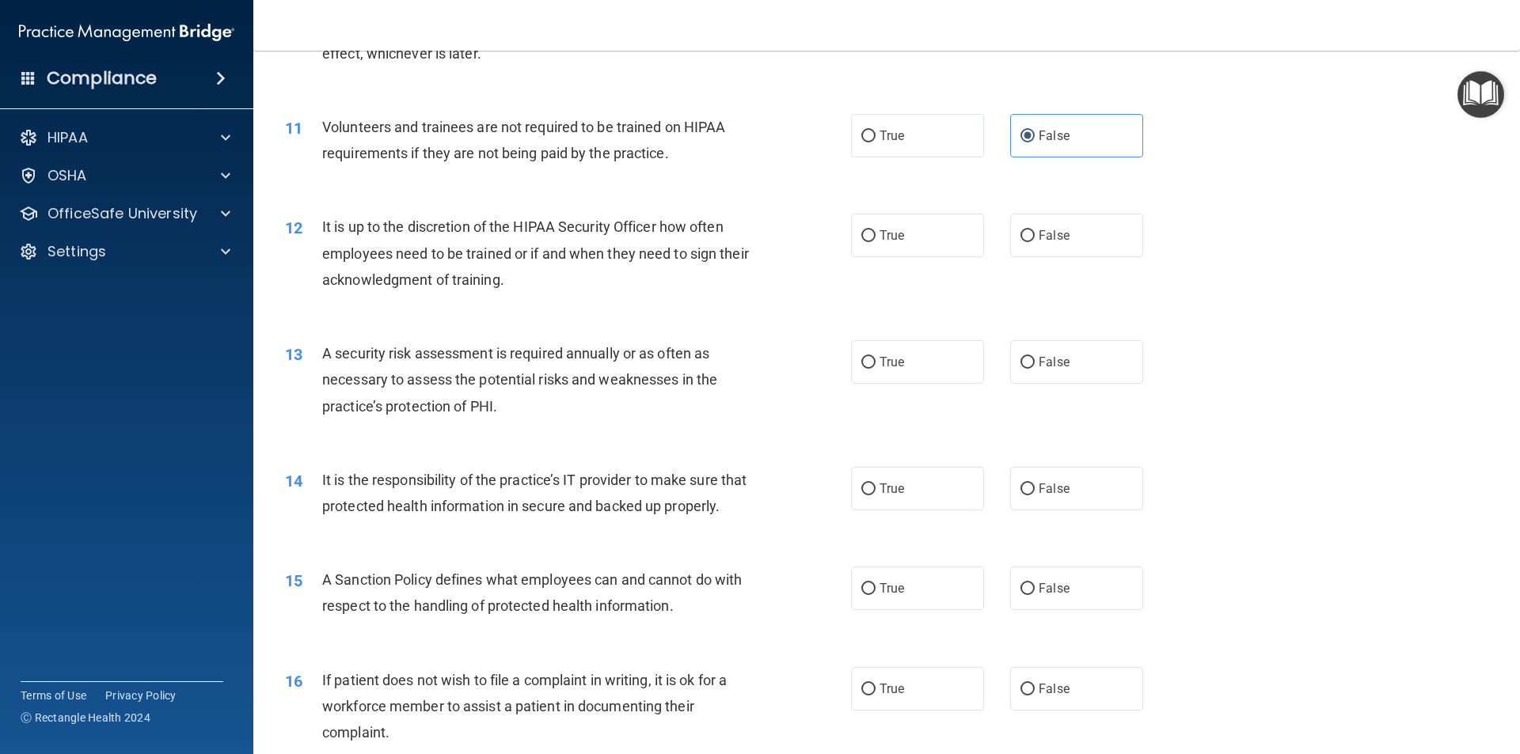
scroll to position [1425, 0]
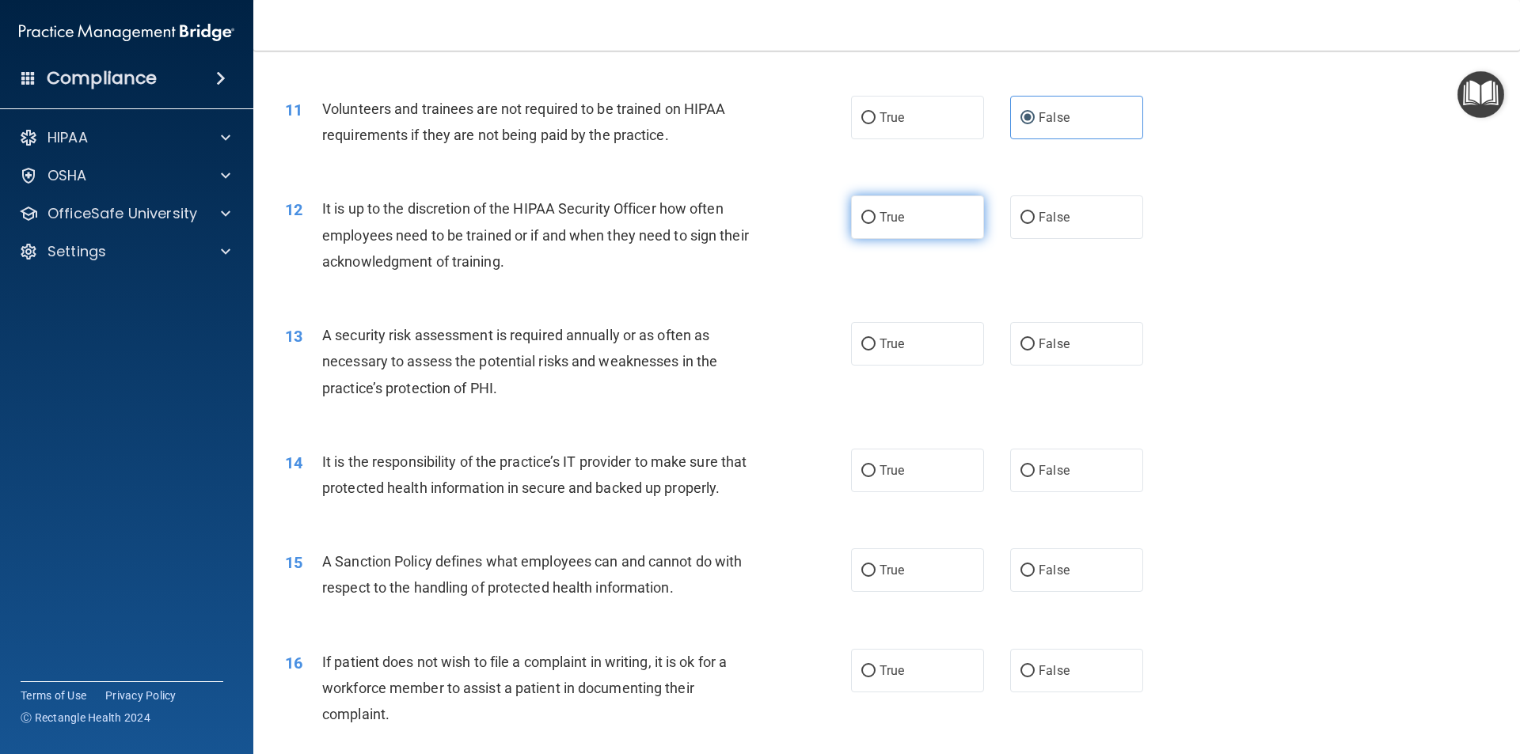
click at [897, 234] on label "True" at bounding box center [917, 218] width 133 height 44
click at [875, 224] on input "True" at bounding box center [868, 218] width 14 height 12
radio input "true"
click at [894, 347] on span "True" at bounding box center [891, 343] width 25 height 15
click at [875, 347] on input "True" at bounding box center [868, 345] width 14 height 12
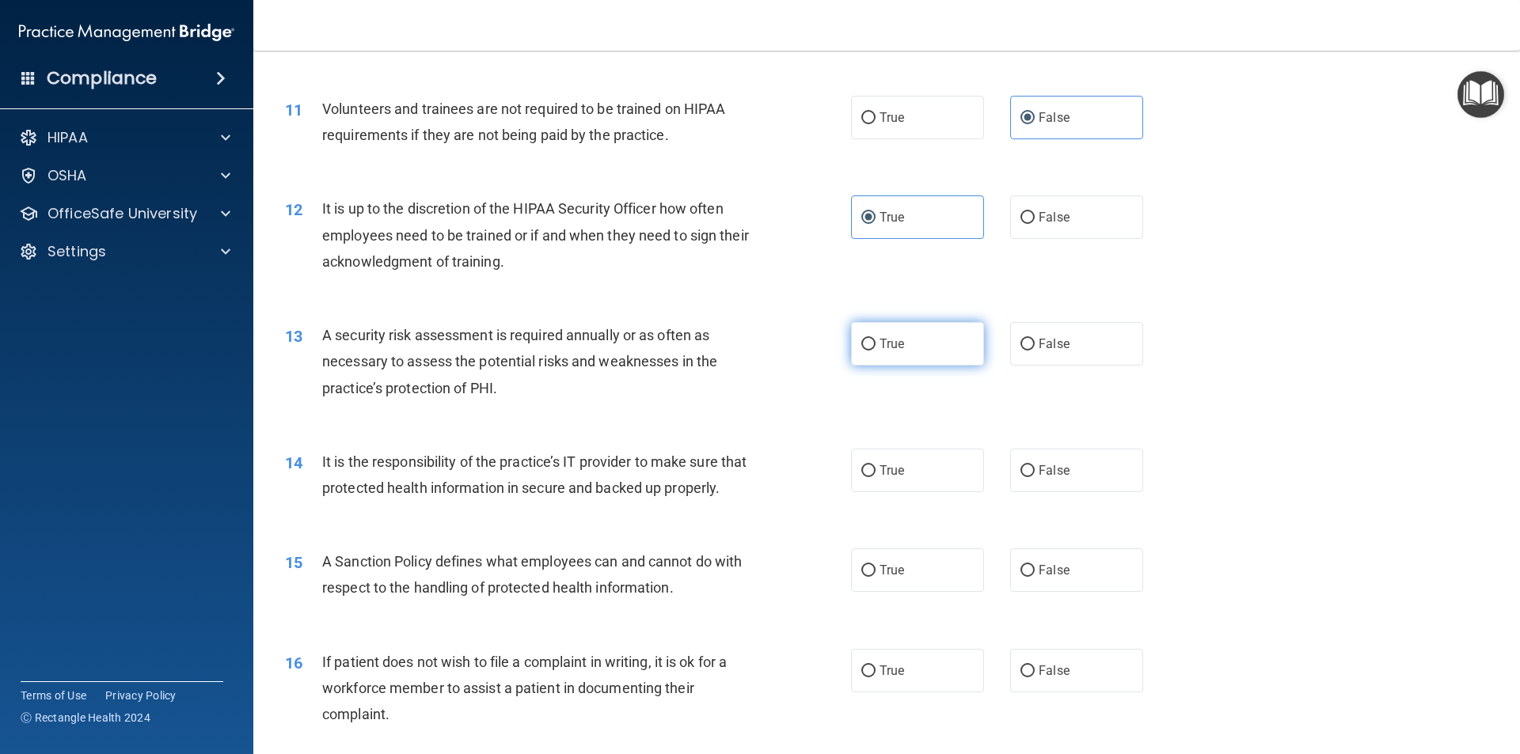
radio input "true"
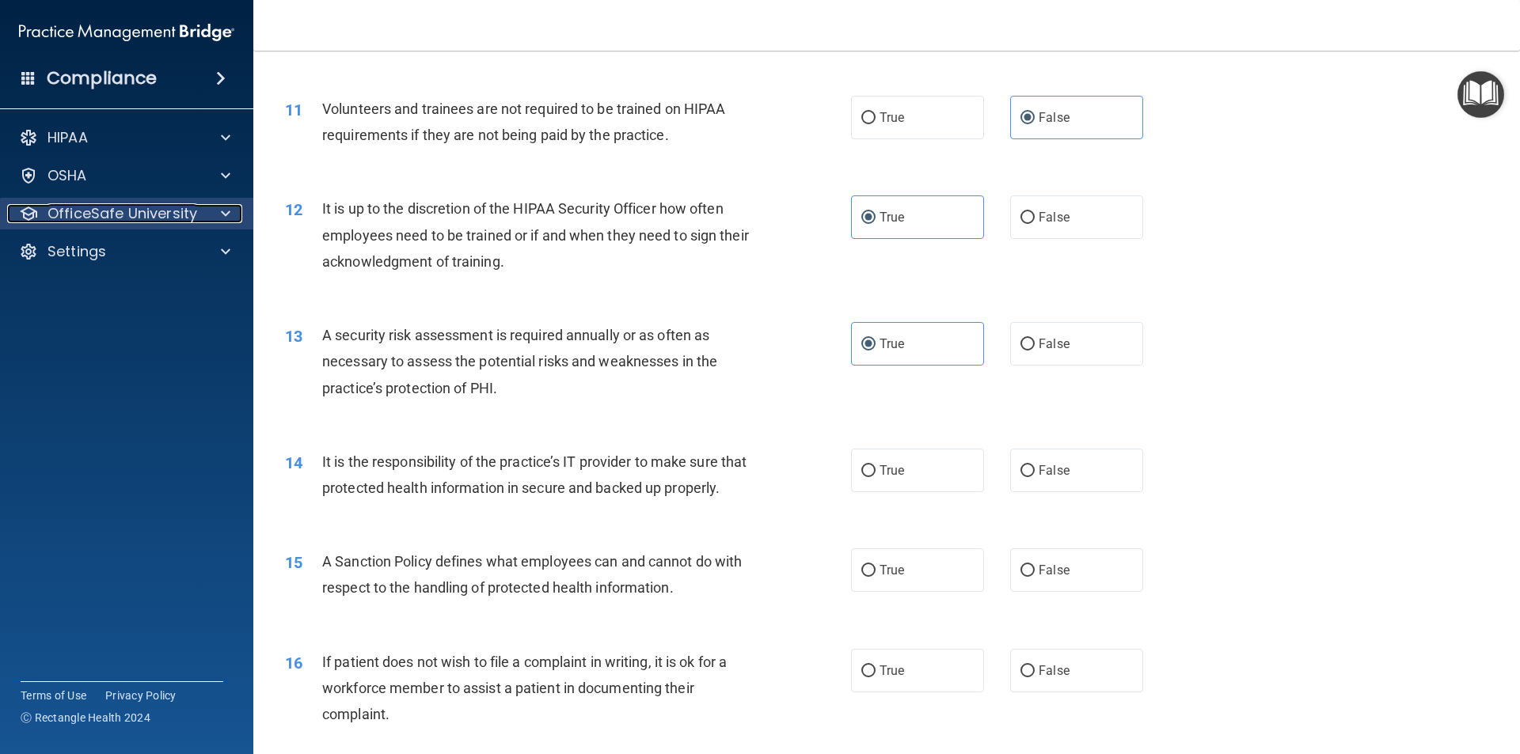
click at [164, 215] on p "OfficeSafe University" at bounding box center [122, 213] width 150 height 19
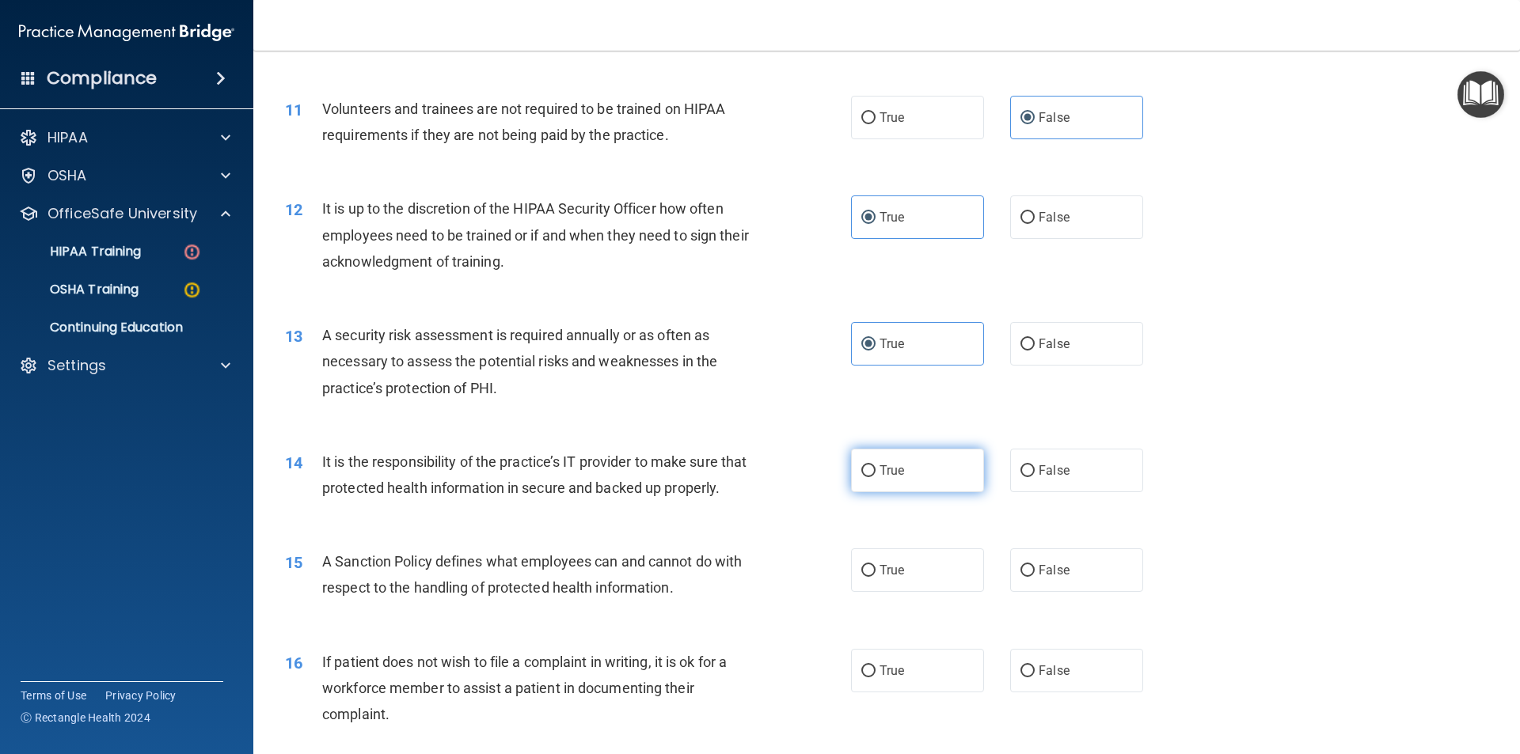
click at [887, 469] on span "True" at bounding box center [891, 470] width 25 height 15
click at [875, 469] on input "True" at bounding box center [868, 471] width 14 height 12
radio input "true"
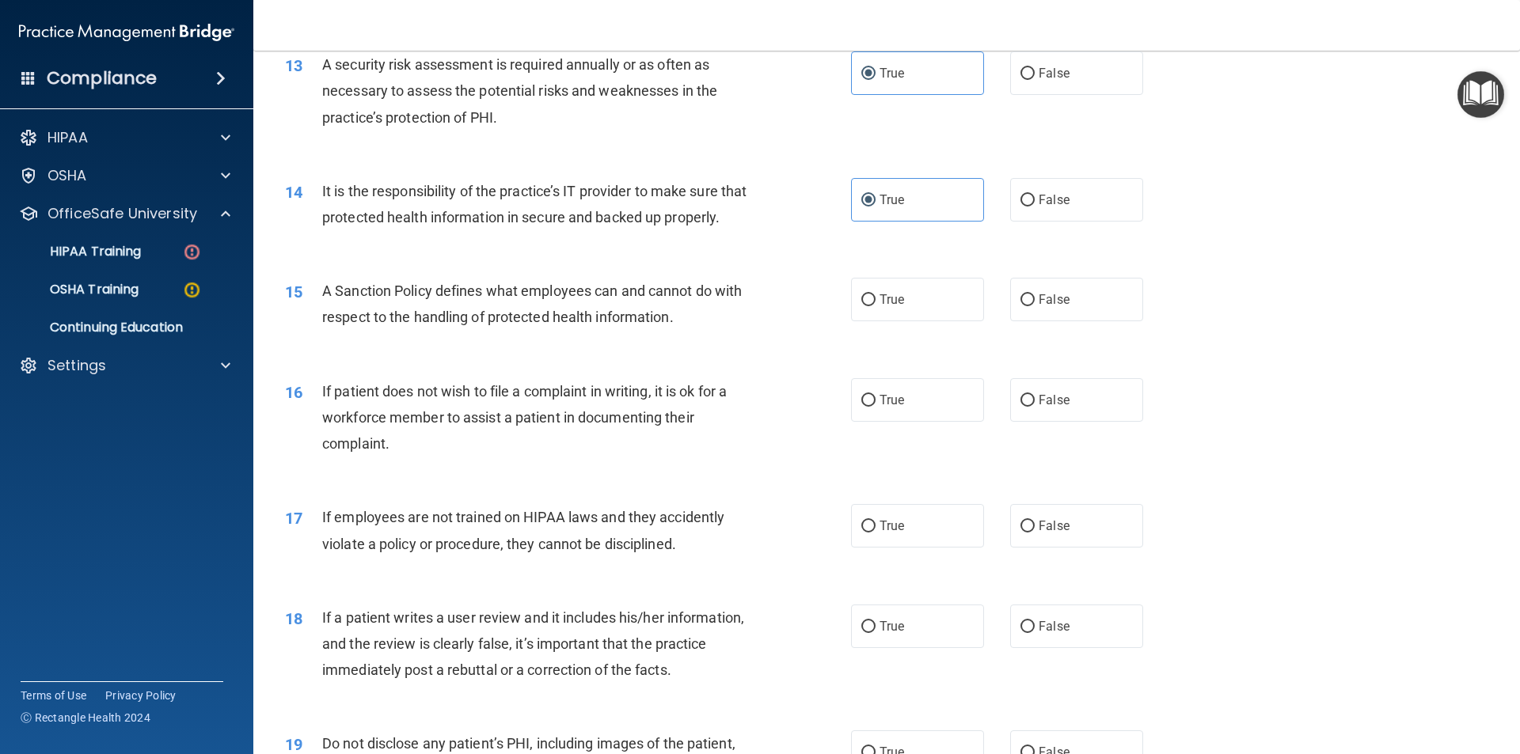
scroll to position [1821, 0]
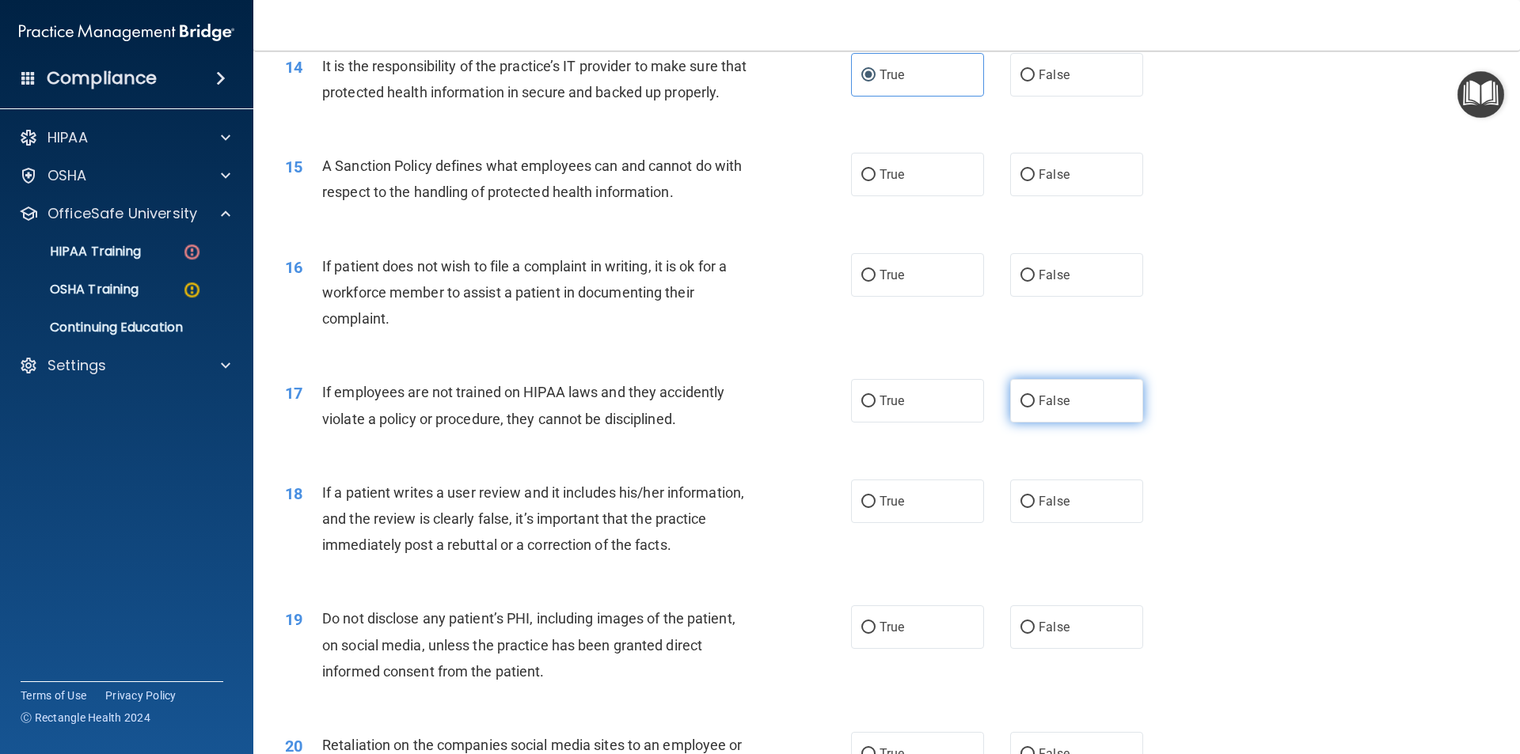
click at [1042, 408] on span "False" at bounding box center [1054, 400] width 31 height 15
click at [1035, 408] on input "False" at bounding box center [1027, 402] width 14 height 12
radio input "true"
click at [912, 297] on label "True" at bounding box center [917, 275] width 133 height 44
click at [875, 282] on input "True" at bounding box center [868, 276] width 14 height 12
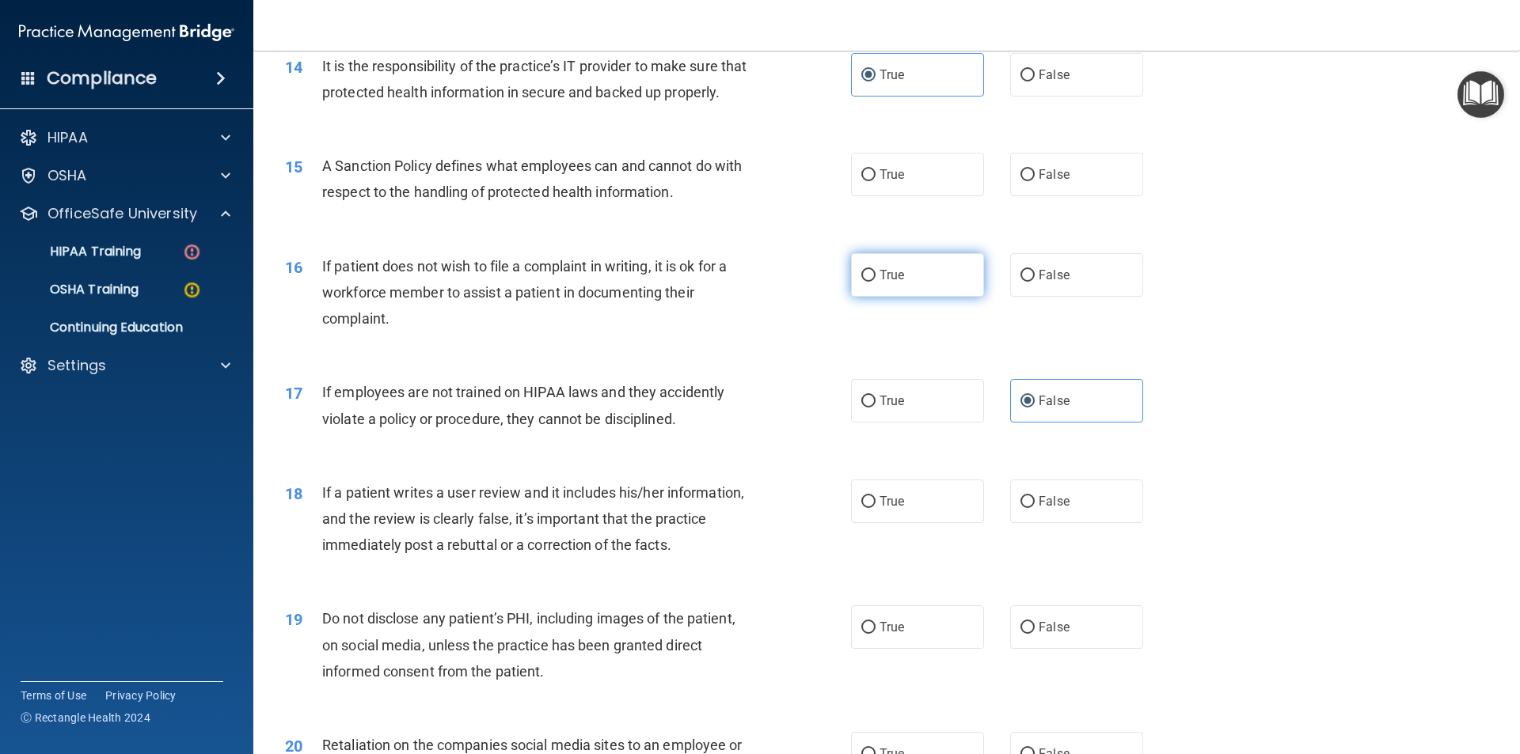
radio input "true"
click at [932, 196] on label "True" at bounding box center [917, 175] width 133 height 44
click at [875, 181] on input "True" at bounding box center [868, 175] width 14 height 12
radio input "true"
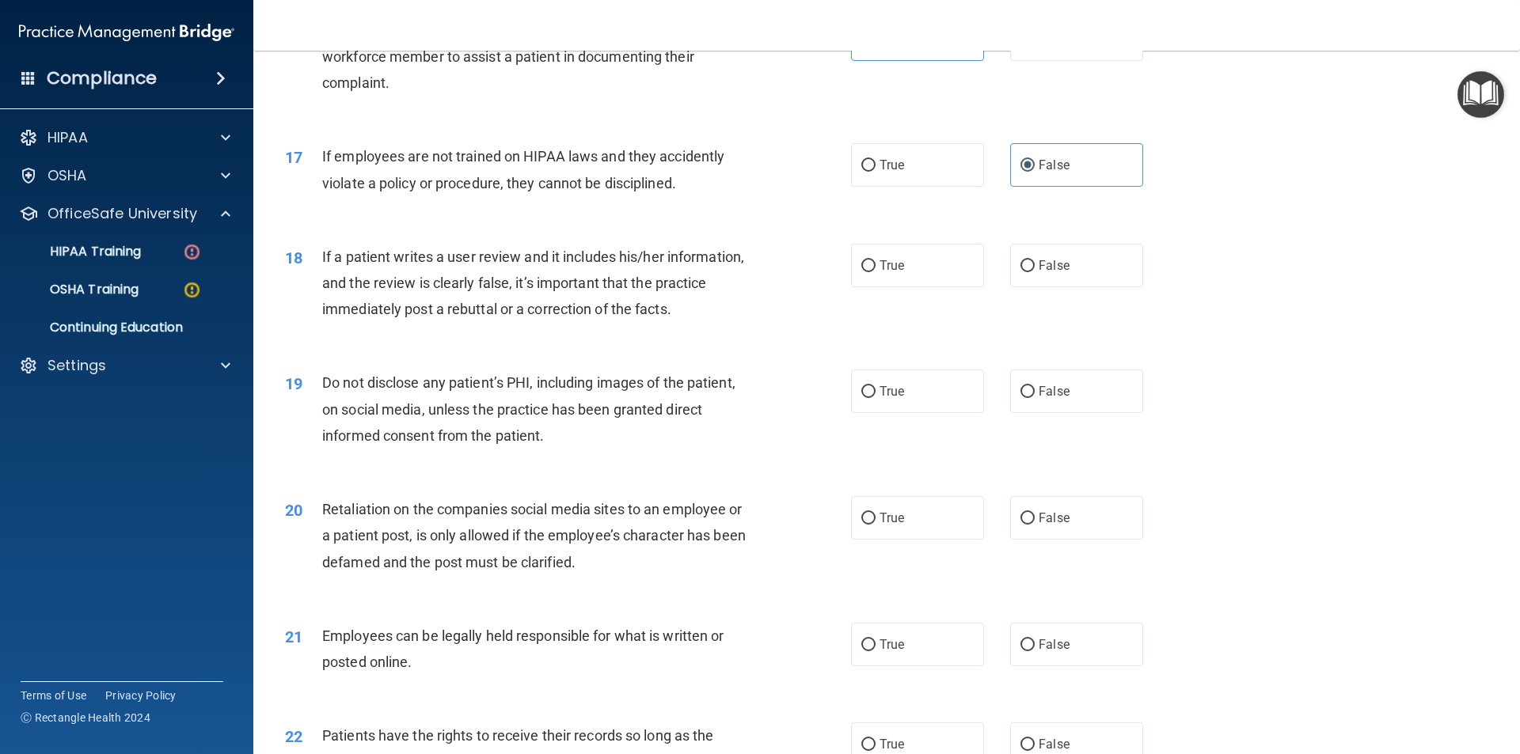
scroll to position [2058, 0]
click at [898, 397] on span "True" at bounding box center [891, 389] width 25 height 15
click at [875, 397] on input "True" at bounding box center [868, 391] width 14 height 12
radio input "true"
click at [906, 665] on label "True" at bounding box center [917, 643] width 133 height 44
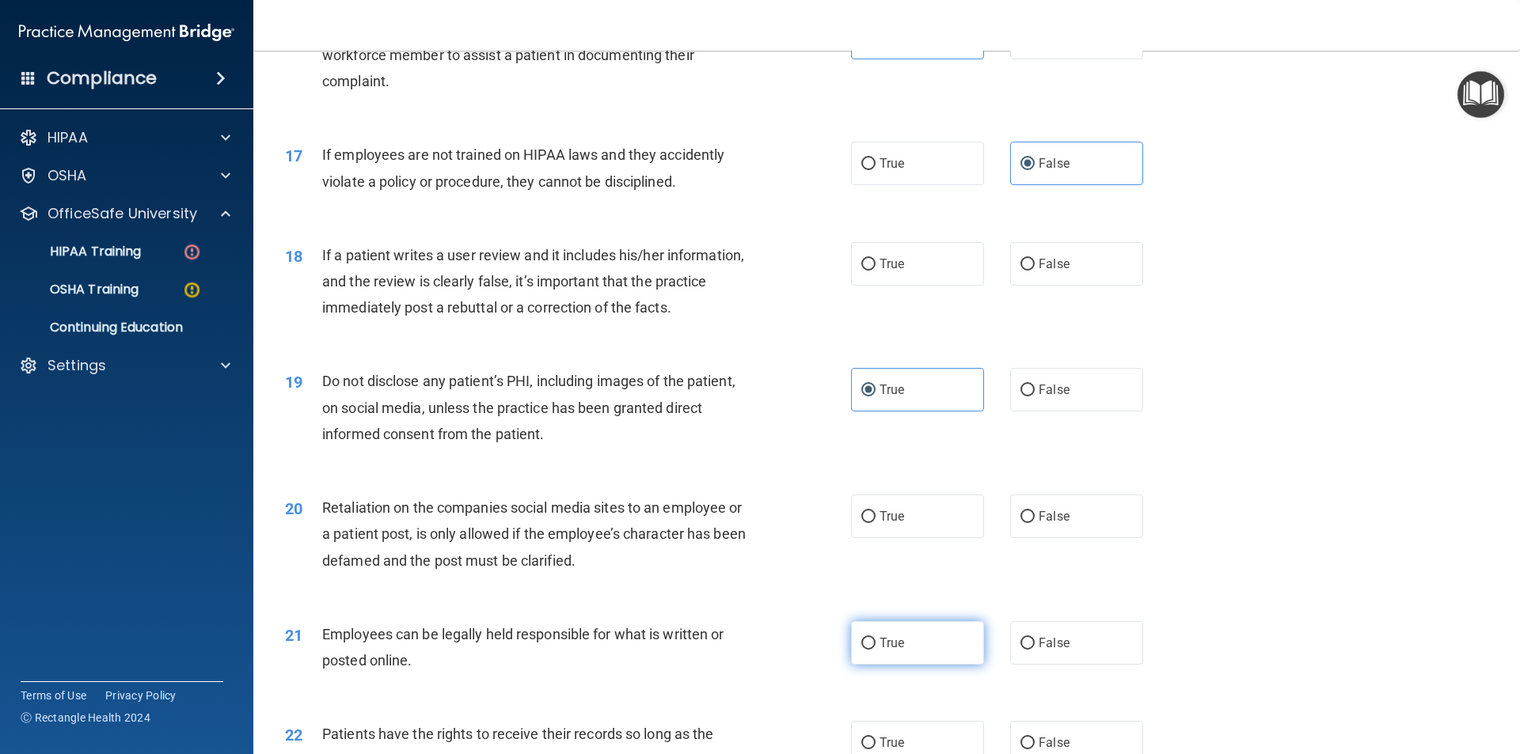
click at [875, 650] on input "True" at bounding box center [868, 644] width 14 height 12
radio input "true"
click at [913, 534] on label "True" at bounding box center [917, 517] width 133 height 44
click at [875, 523] on input "True" at bounding box center [868, 517] width 14 height 12
radio input "true"
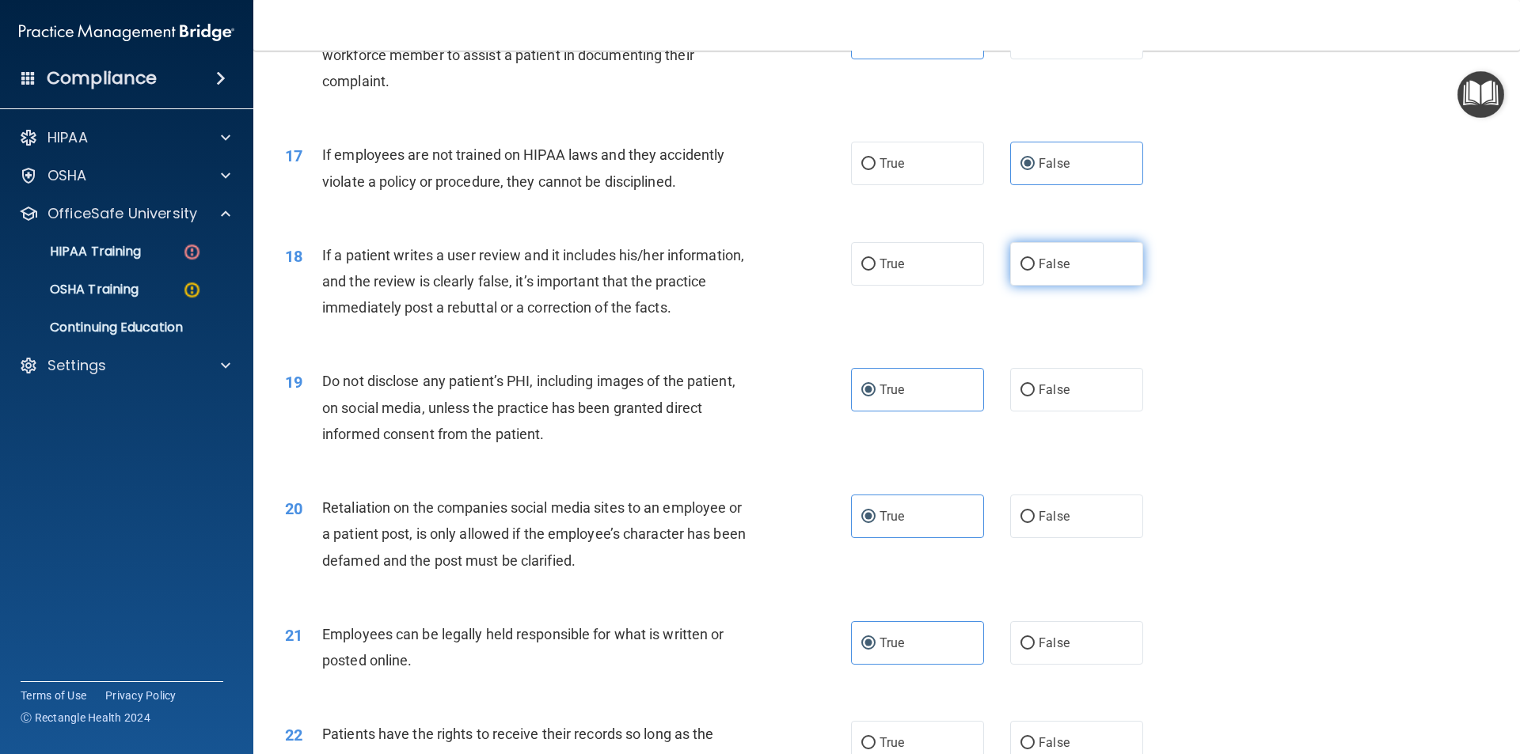
click at [1073, 286] on label "False" at bounding box center [1076, 264] width 133 height 44
click at [1035, 271] on input "False" at bounding box center [1027, 265] width 14 height 12
radio input "true"
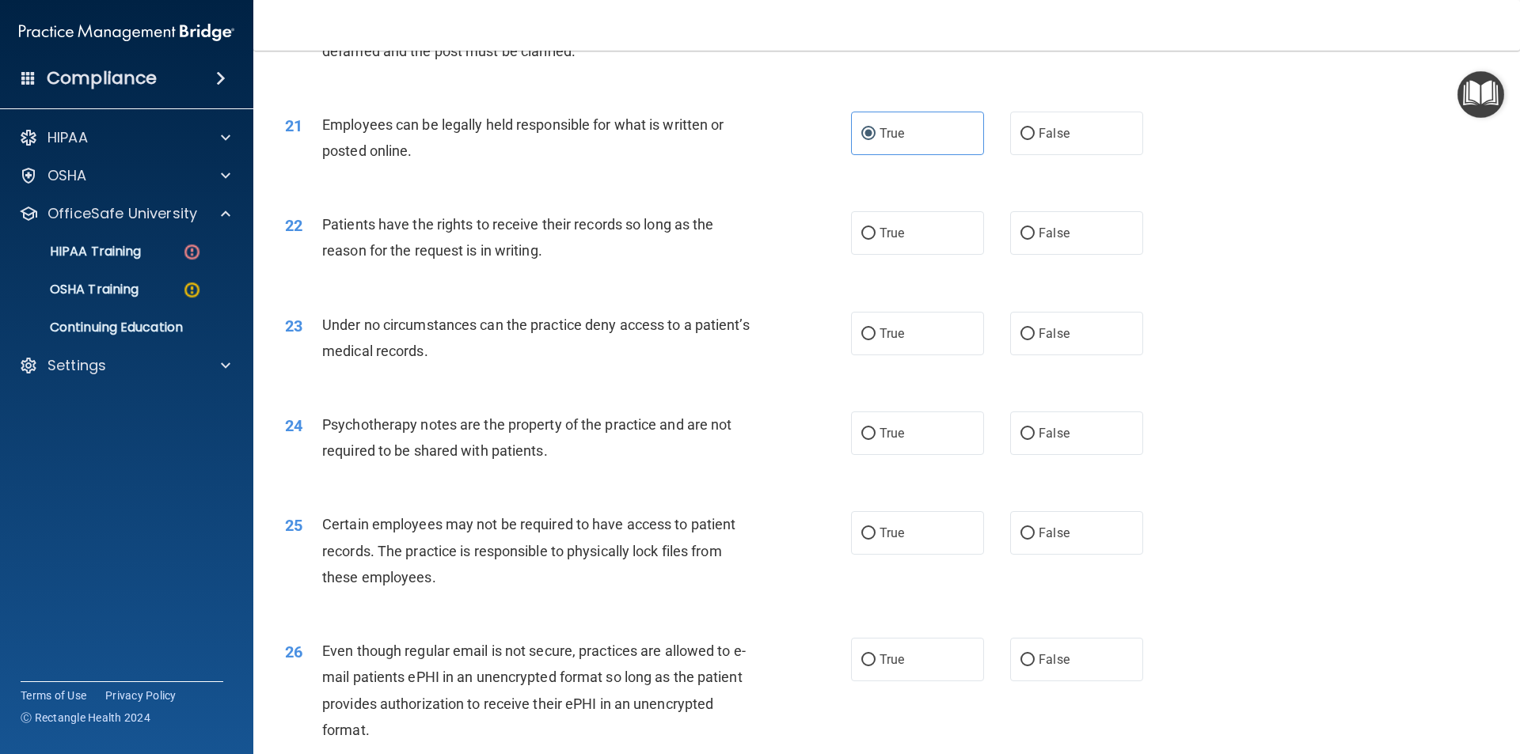
scroll to position [2612, 0]
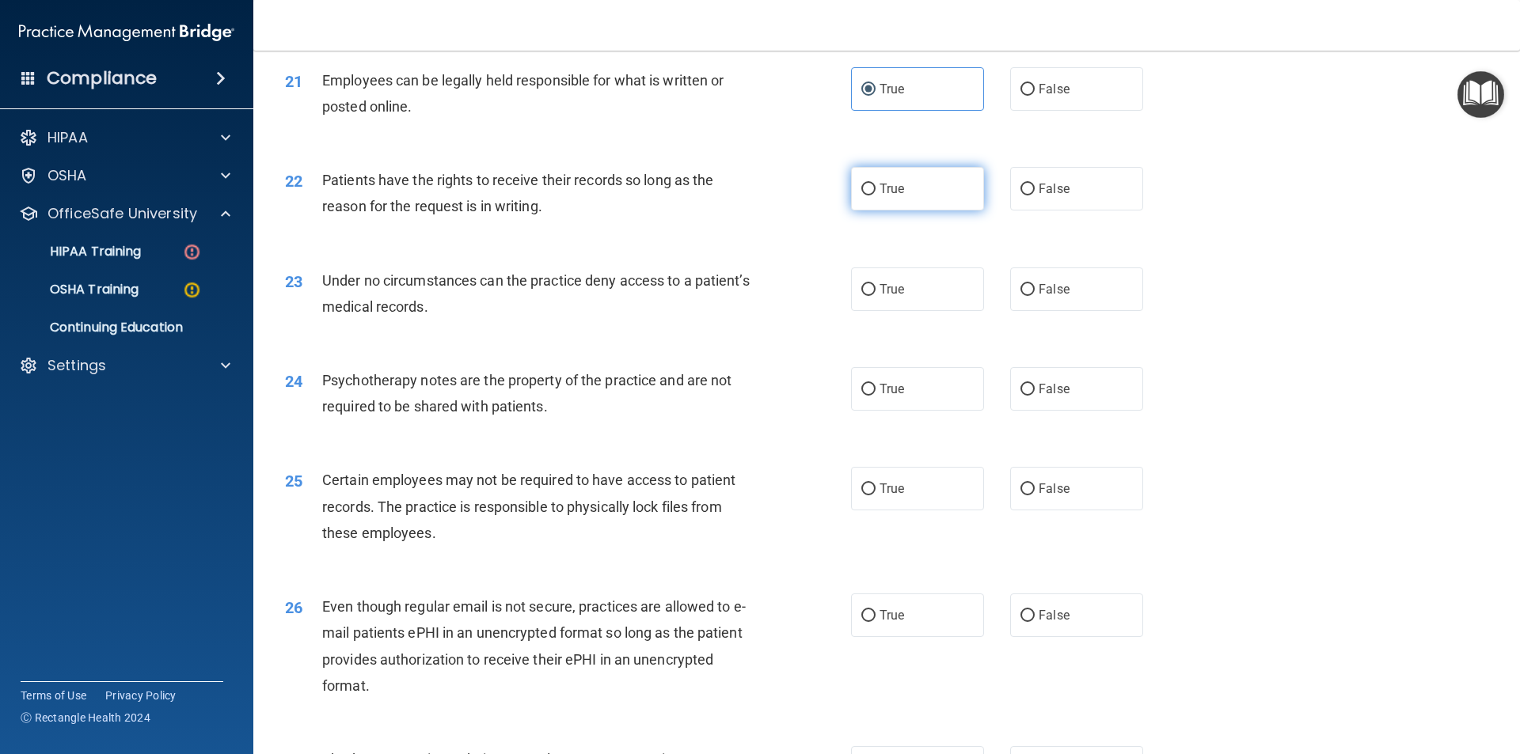
click at [916, 211] on label "True" at bounding box center [917, 189] width 133 height 44
click at [875, 196] on input "True" at bounding box center [868, 190] width 14 height 12
radio input "true"
click at [1109, 311] on label "False" at bounding box center [1076, 290] width 133 height 44
click at [1035, 296] on input "False" at bounding box center [1027, 290] width 14 height 12
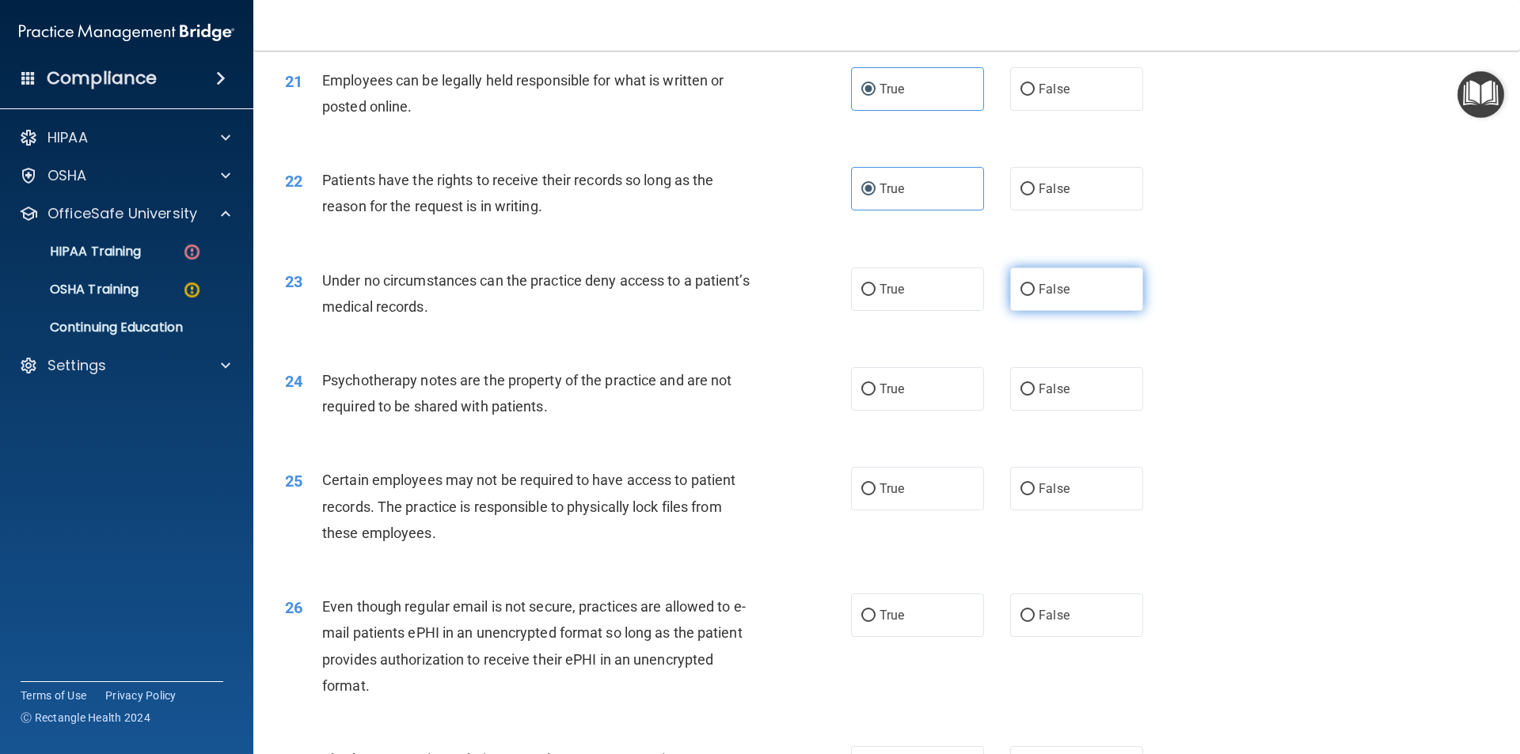
radio input "true"
click at [1113, 411] on label "False" at bounding box center [1076, 389] width 133 height 44
click at [1035, 396] on input "False" at bounding box center [1027, 390] width 14 height 12
radio input "true"
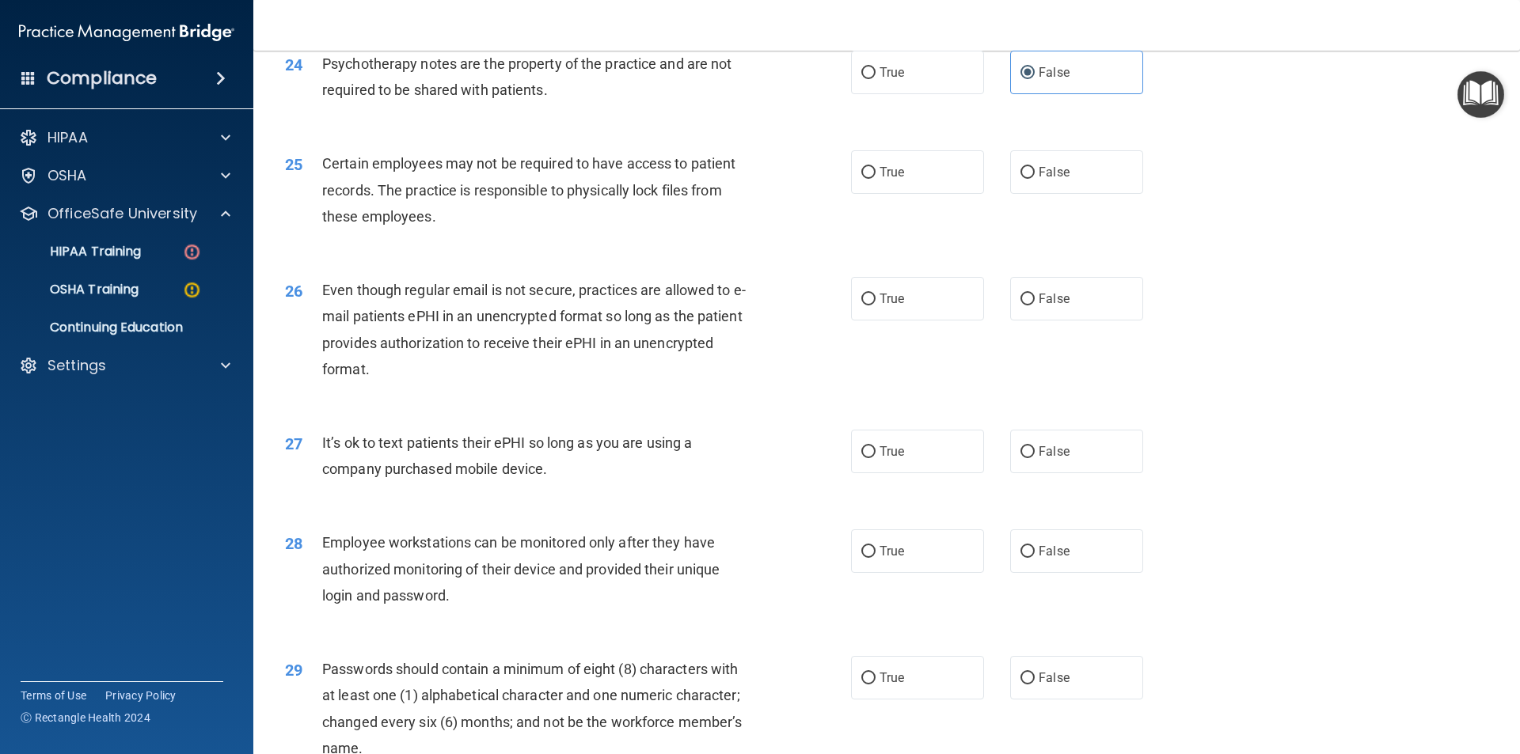
scroll to position [3008, 0]
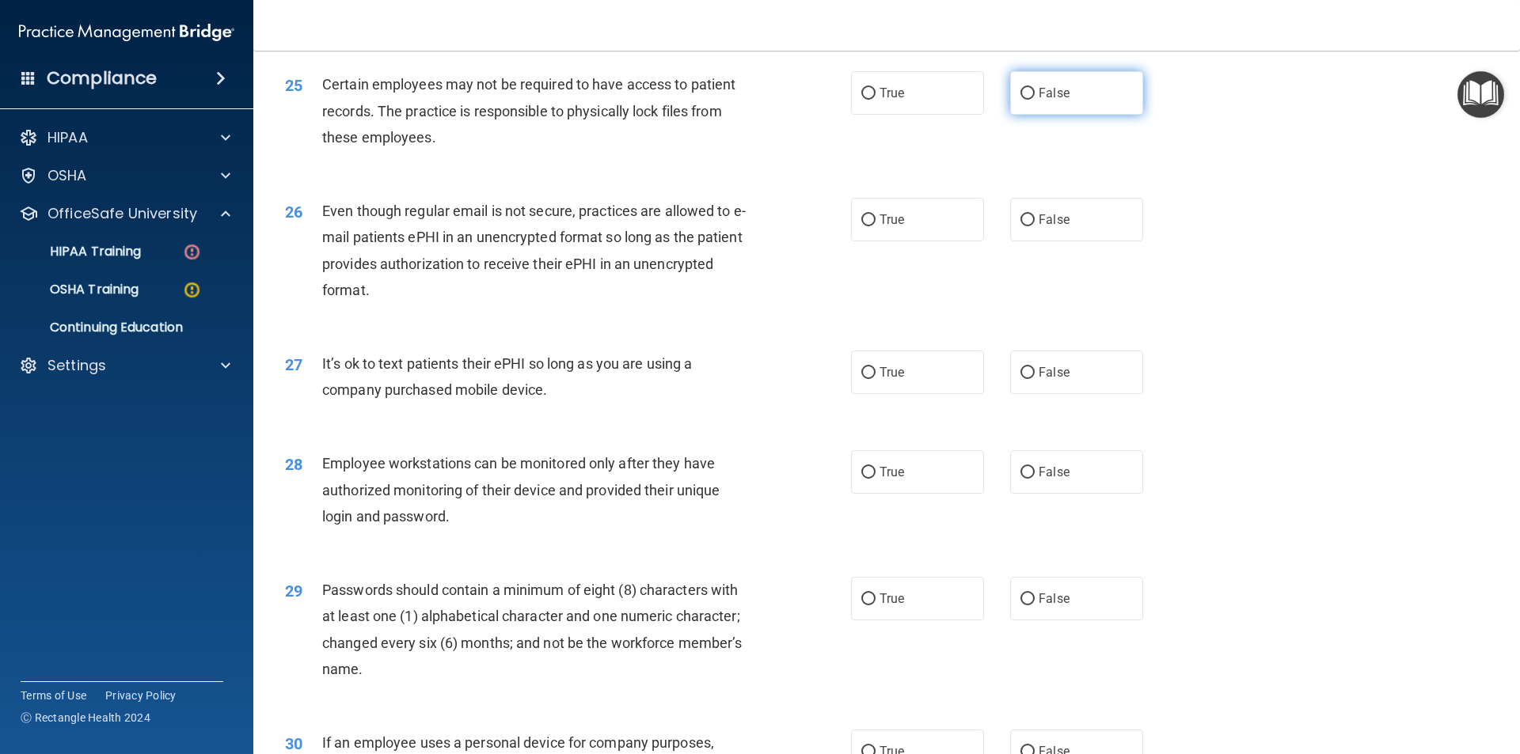
click at [1065, 108] on label "False" at bounding box center [1076, 93] width 133 height 44
click at [1035, 100] on input "False" at bounding box center [1027, 94] width 14 height 12
radio input "true"
click at [872, 617] on label "True" at bounding box center [917, 599] width 133 height 44
click at [872, 606] on input "True" at bounding box center [868, 600] width 14 height 12
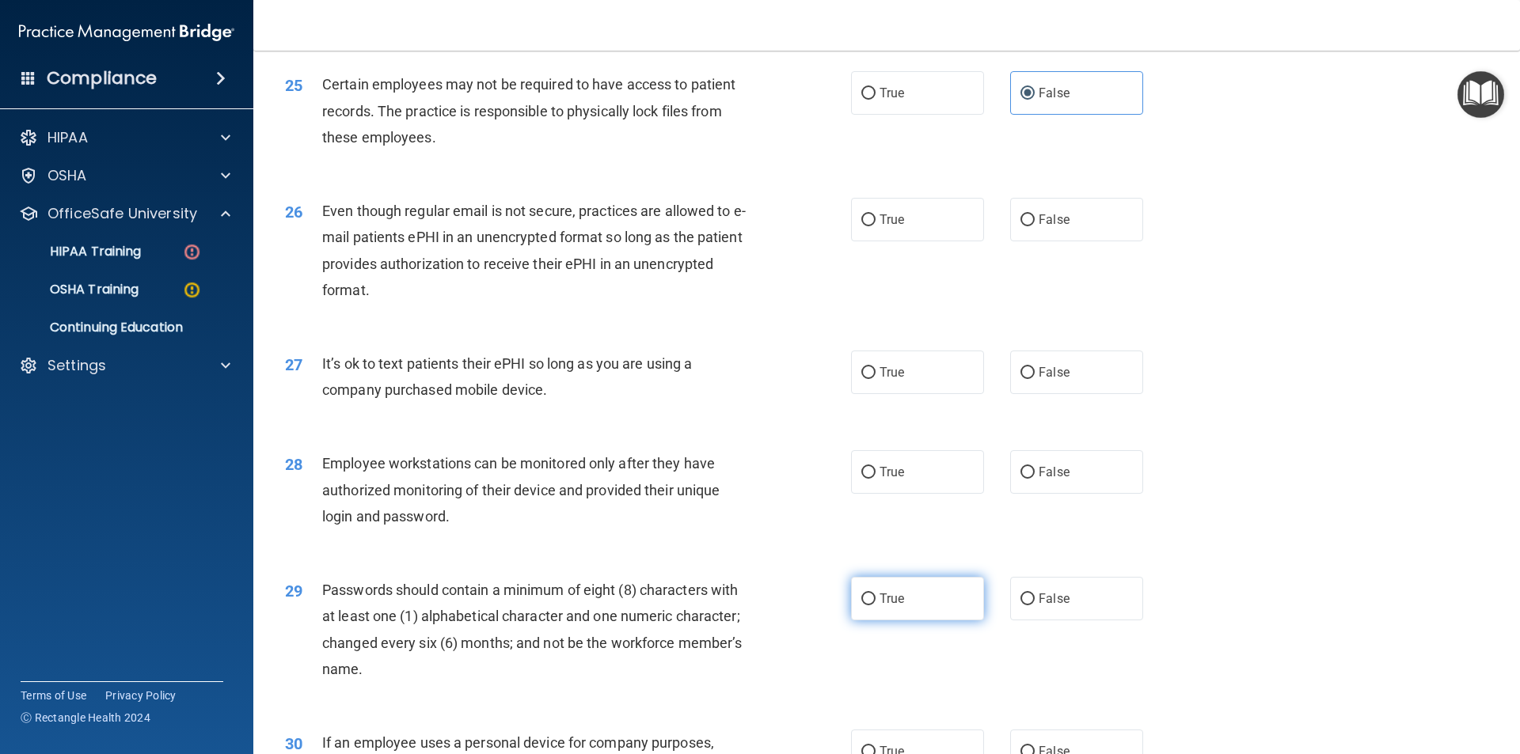
radio input "true"
click at [942, 493] on label "True" at bounding box center [917, 472] width 133 height 44
click at [875, 479] on input "True" at bounding box center [868, 473] width 14 height 12
radio input "true"
click at [1072, 394] on label "False" at bounding box center [1076, 373] width 133 height 44
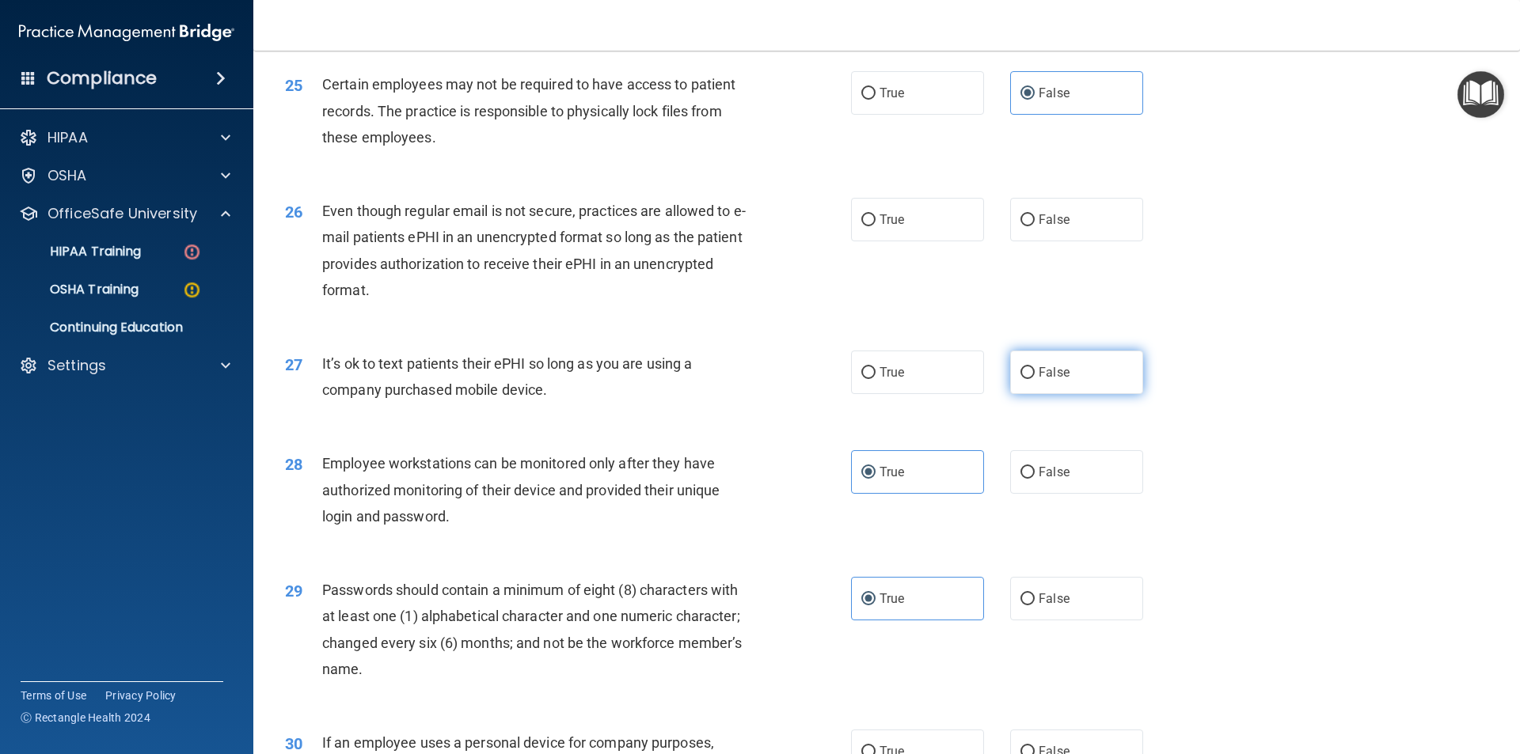
click at [1035, 379] on input "False" at bounding box center [1027, 373] width 14 height 12
radio input "true"
click at [1076, 241] on label "False" at bounding box center [1076, 220] width 133 height 44
click at [1035, 226] on input "False" at bounding box center [1027, 221] width 14 height 12
radio input "true"
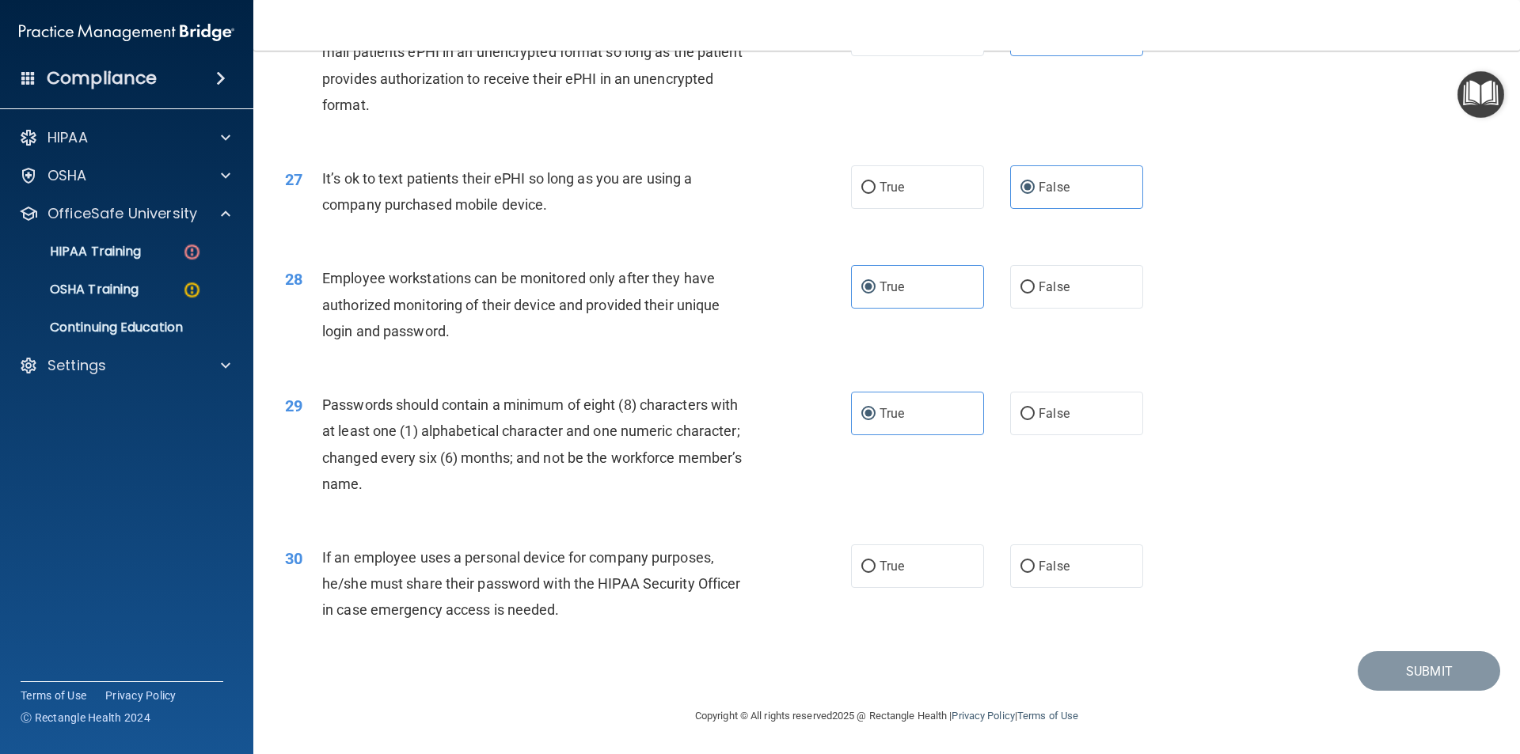
scroll to position [3219, 0]
click at [1092, 572] on label "False" at bounding box center [1076, 567] width 133 height 44
click at [1035, 572] on input "False" at bounding box center [1027, 567] width 14 height 12
radio input "true"
click at [1426, 662] on button "Submit" at bounding box center [1429, 671] width 142 height 40
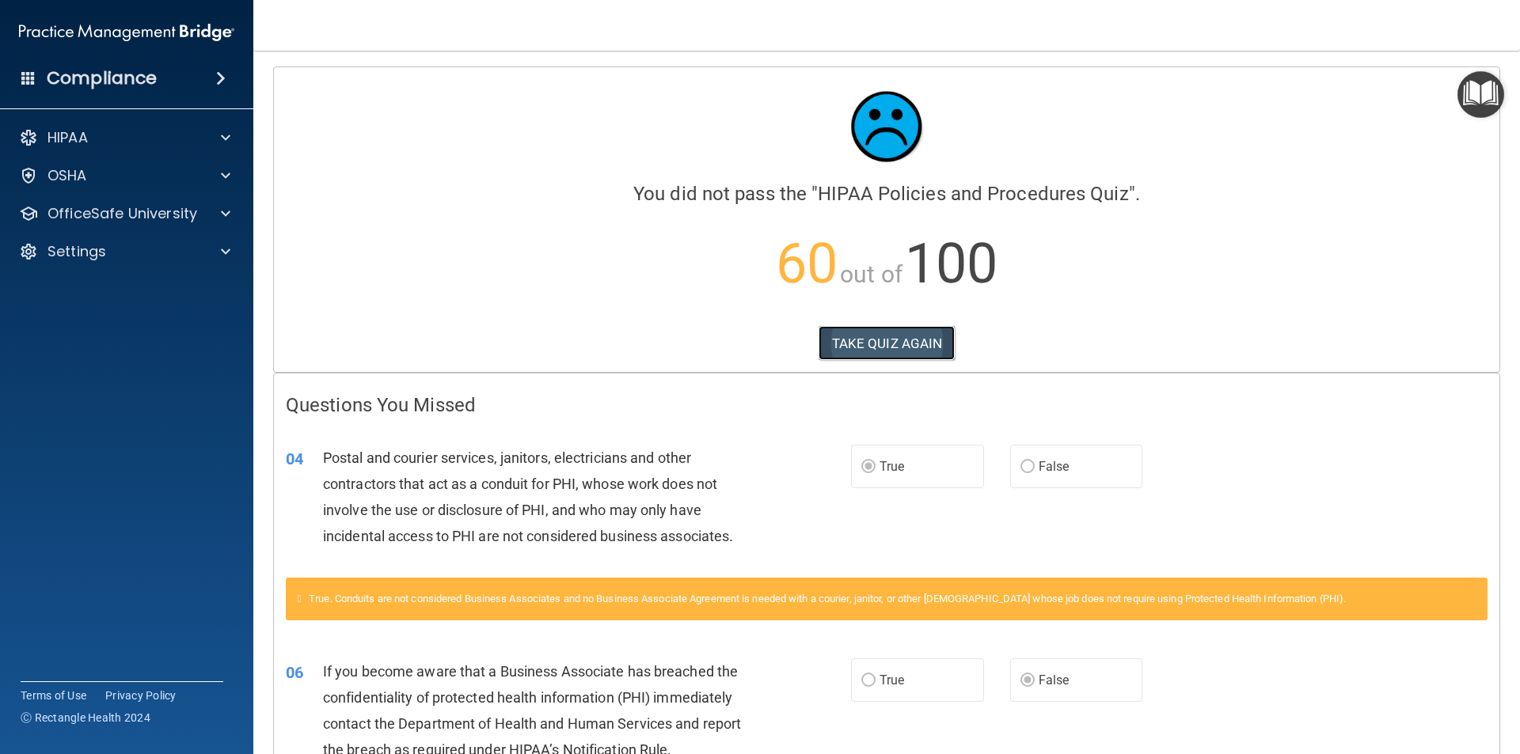
click at [880, 353] on button "TAKE QUIZ AGAIN" at bounding box center [886, 343] width 137 height 35
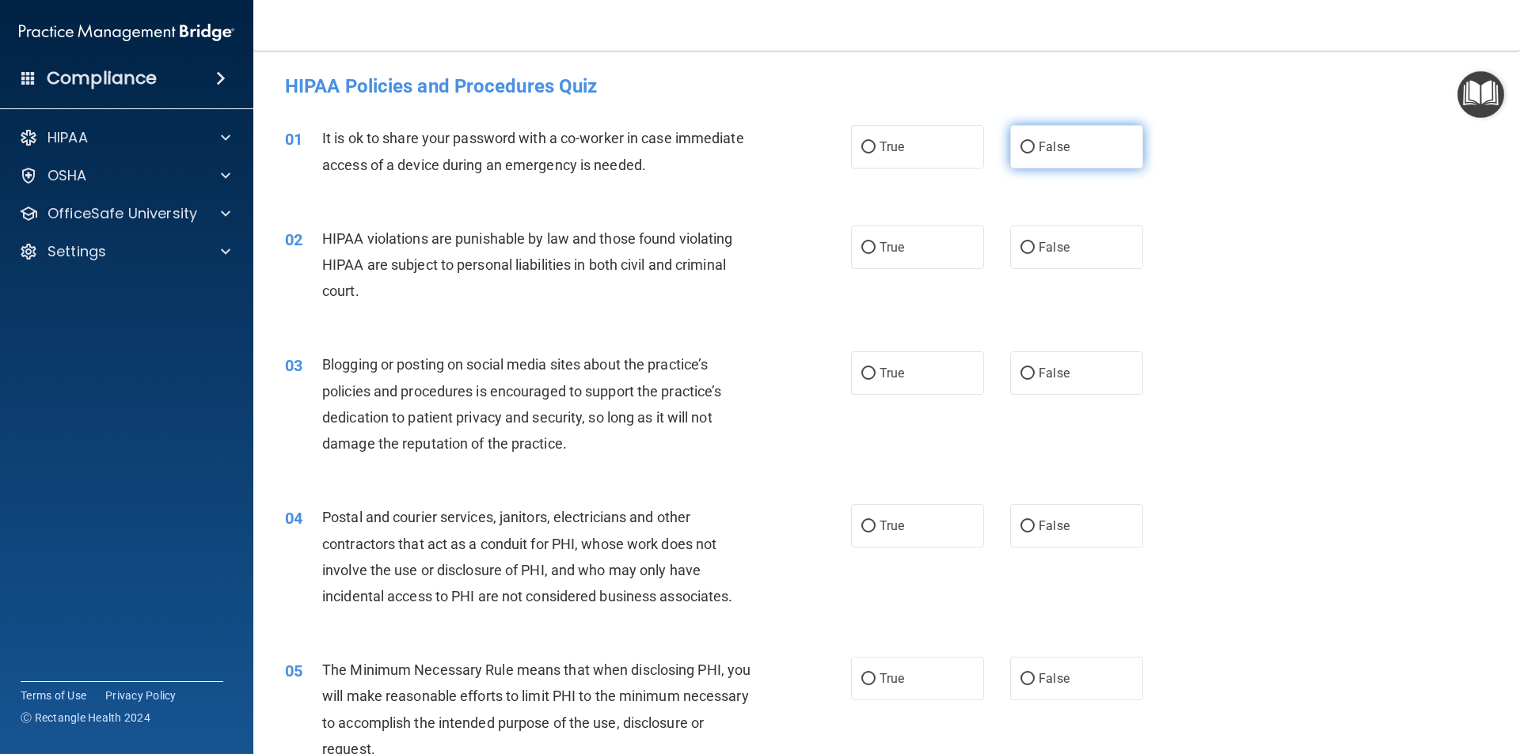
click at [1053, 153] on span "False" at bounding box center [1054, 146] width 31 height 15
click at [1035, 153] on input "False" at bounding box center [1027, 148] width 14 height 12
radio input "true"
click at [903, 264] on label "True" at bounding box center [917, 248] width 133 height 44
click at [875, 254] on input "True" at bounding box center [868, 248] width 14 height 12
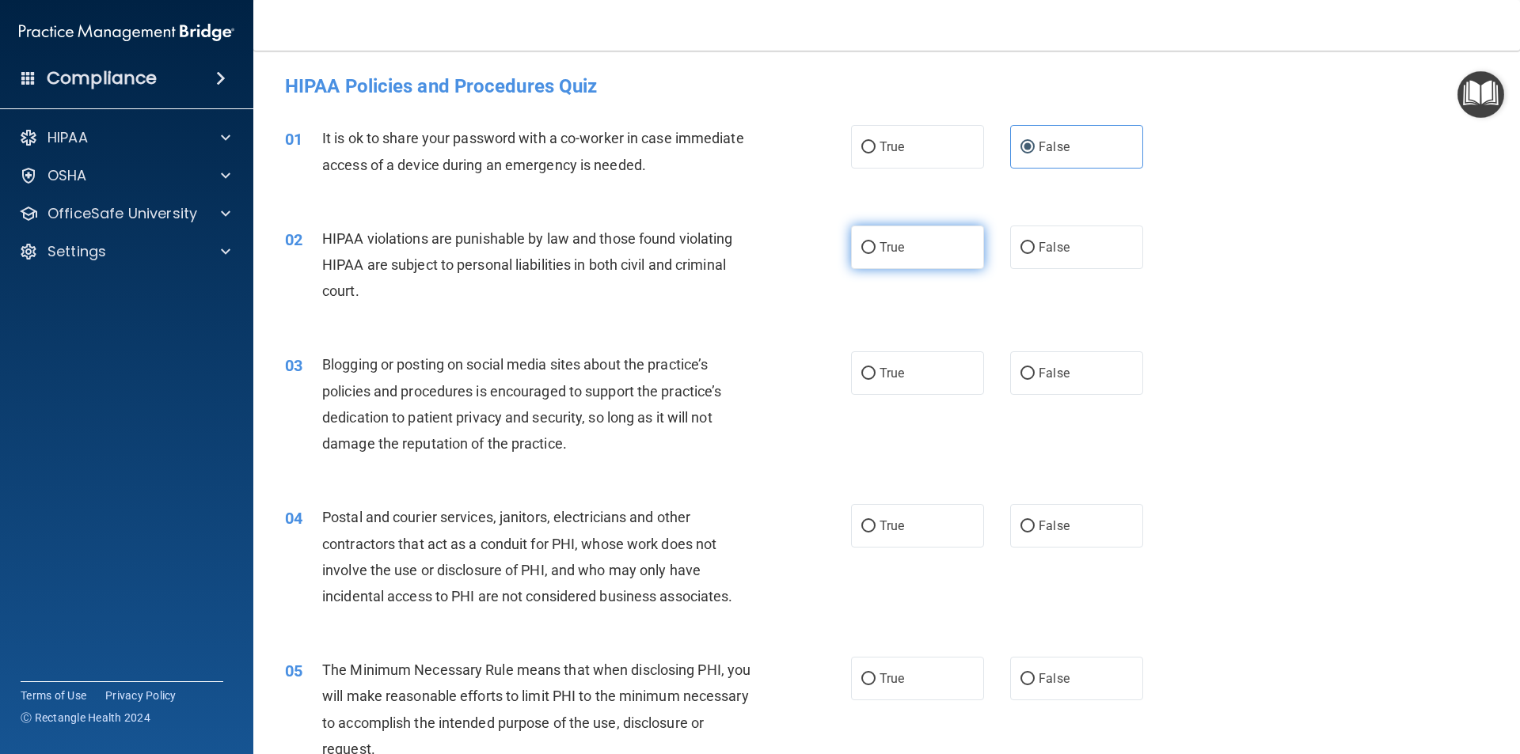
radio input "true"
click at [1076, 374] on label "False" at bounding box center [1076, 373] width 133 height 44
click at [1035, 374] on input "False" at bounding box center [1027, 374] width 14 height 12
radio input "true"
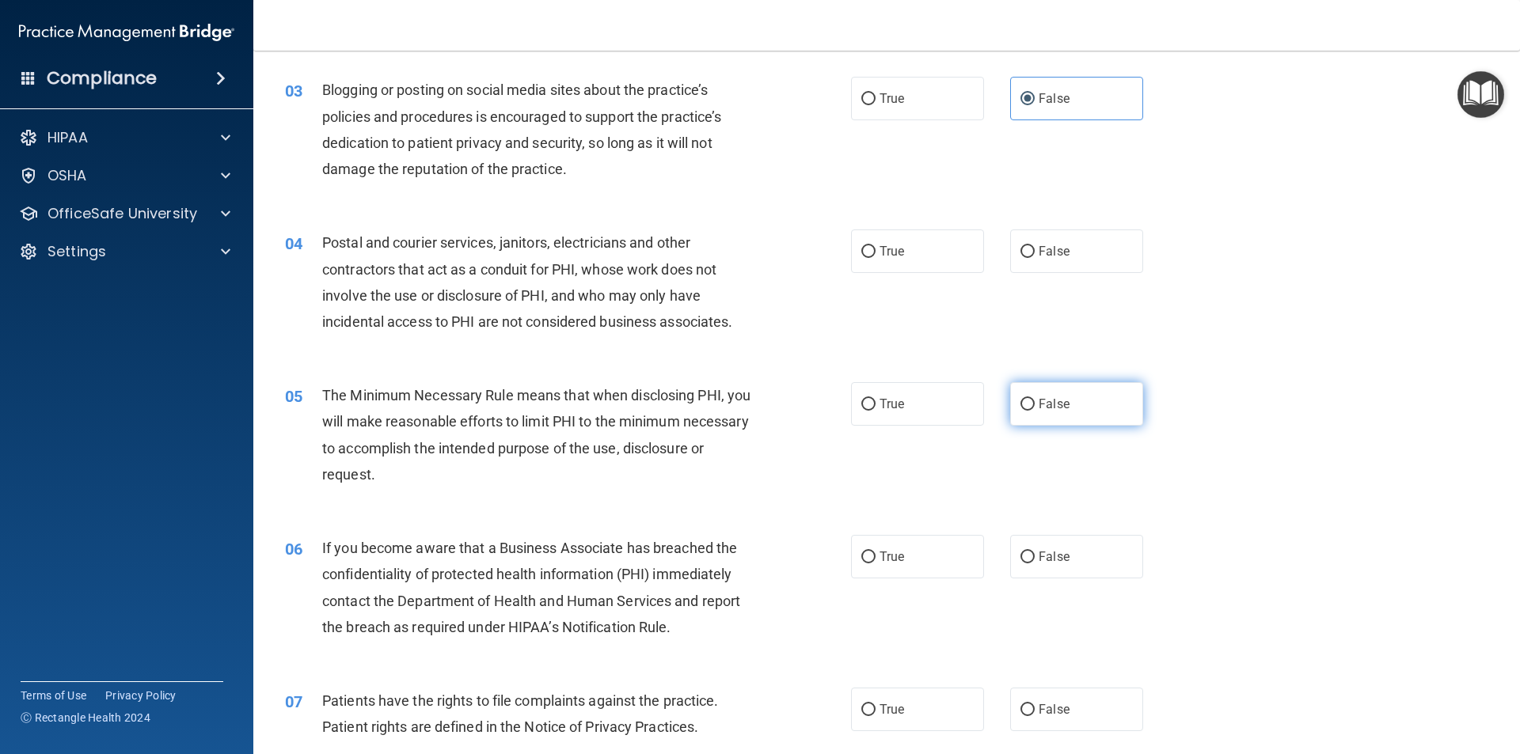
scroll to position [317, 0]
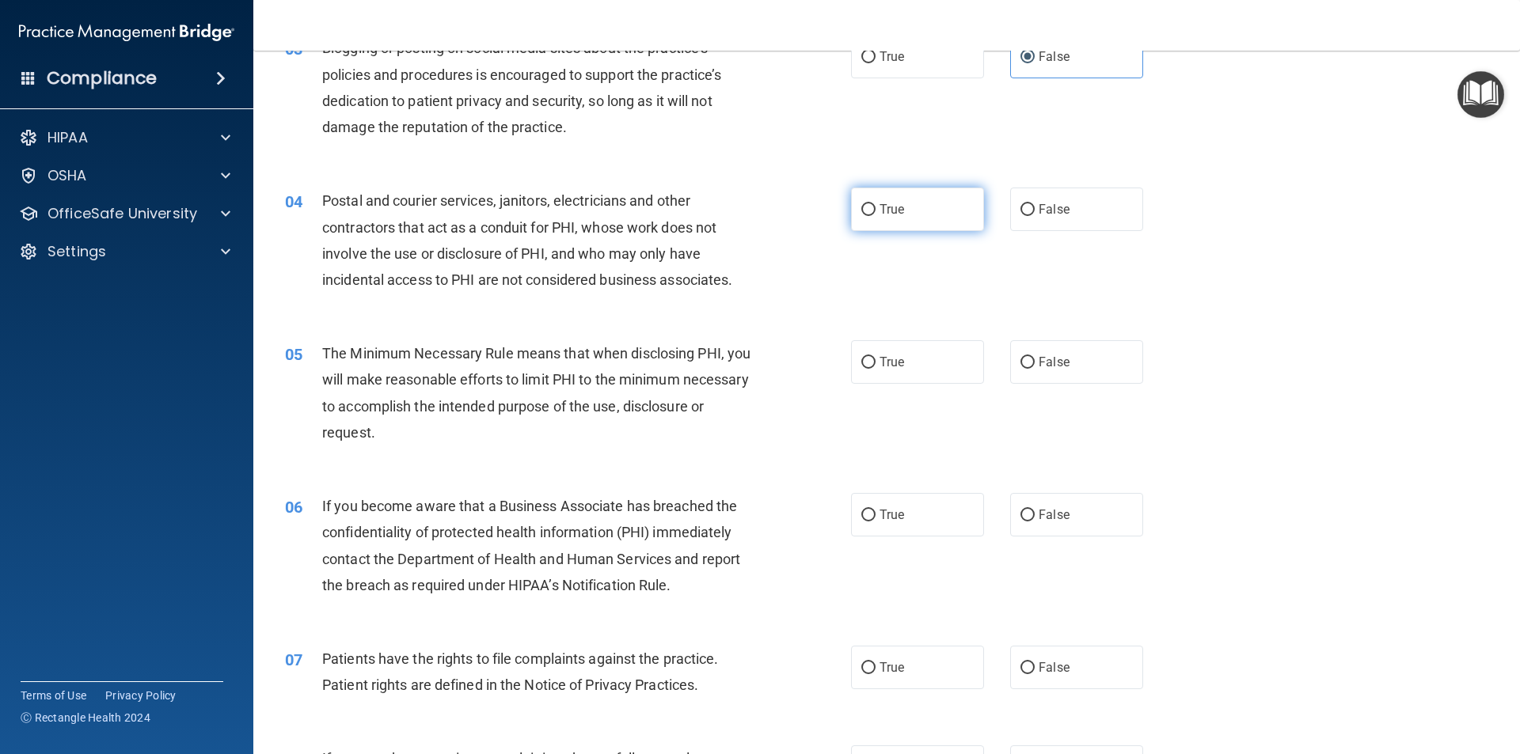
click at [883, 210] on span "True" at bounding box center [891, 209] width 25 height 15
click at [875, 210] on input "True" at bounding box center [868, 210] width 14 height 12
radio input "true"
click at [861, 359] on input "True" at bounding box center [868, 363] width 14 height 12
radio input "true"
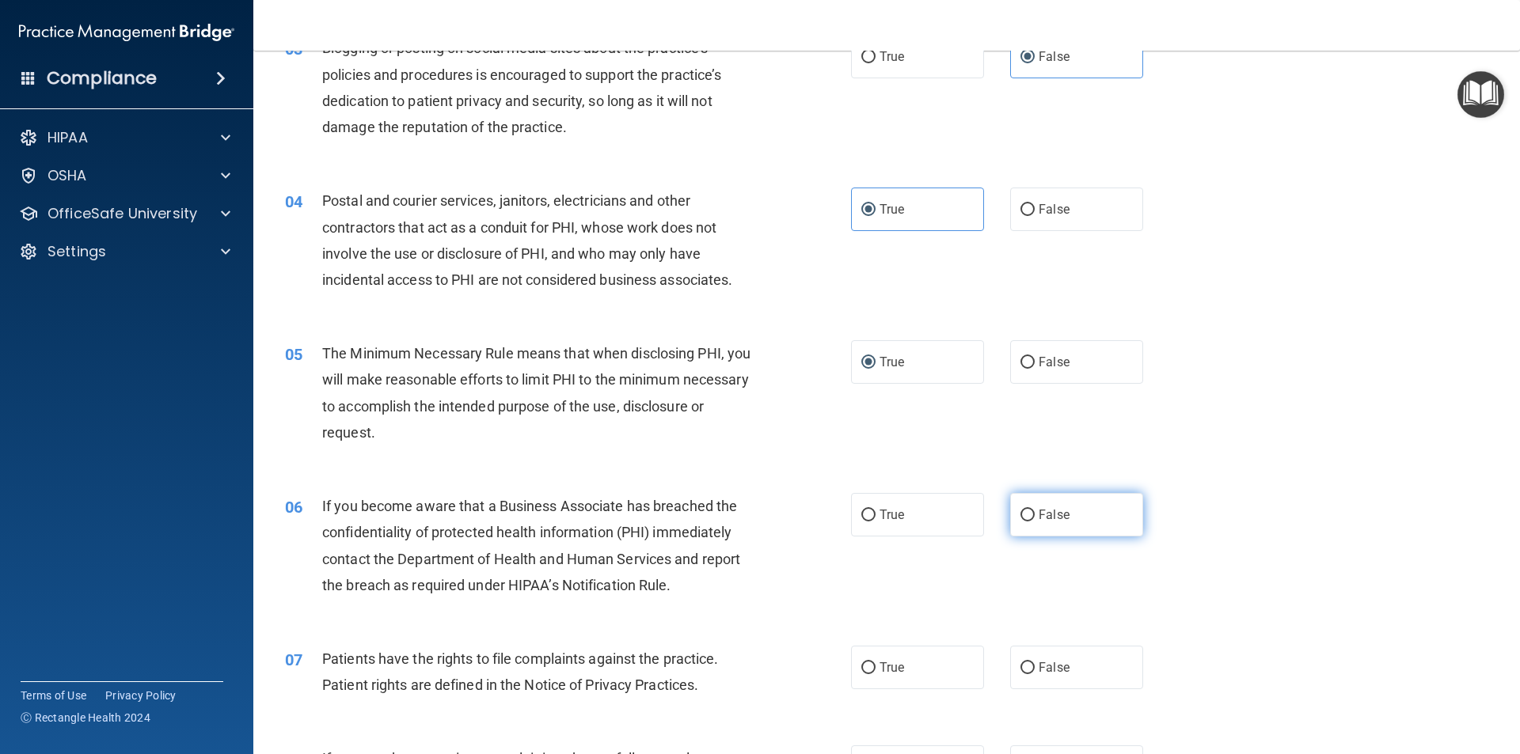
click at [1067, 520] on label "False" at bounding box center [1076, 515] width 133 height 44
click at [1035, 520] on input "False" at bounding box center [1027, 516] width 14 height 12
radio input "true"
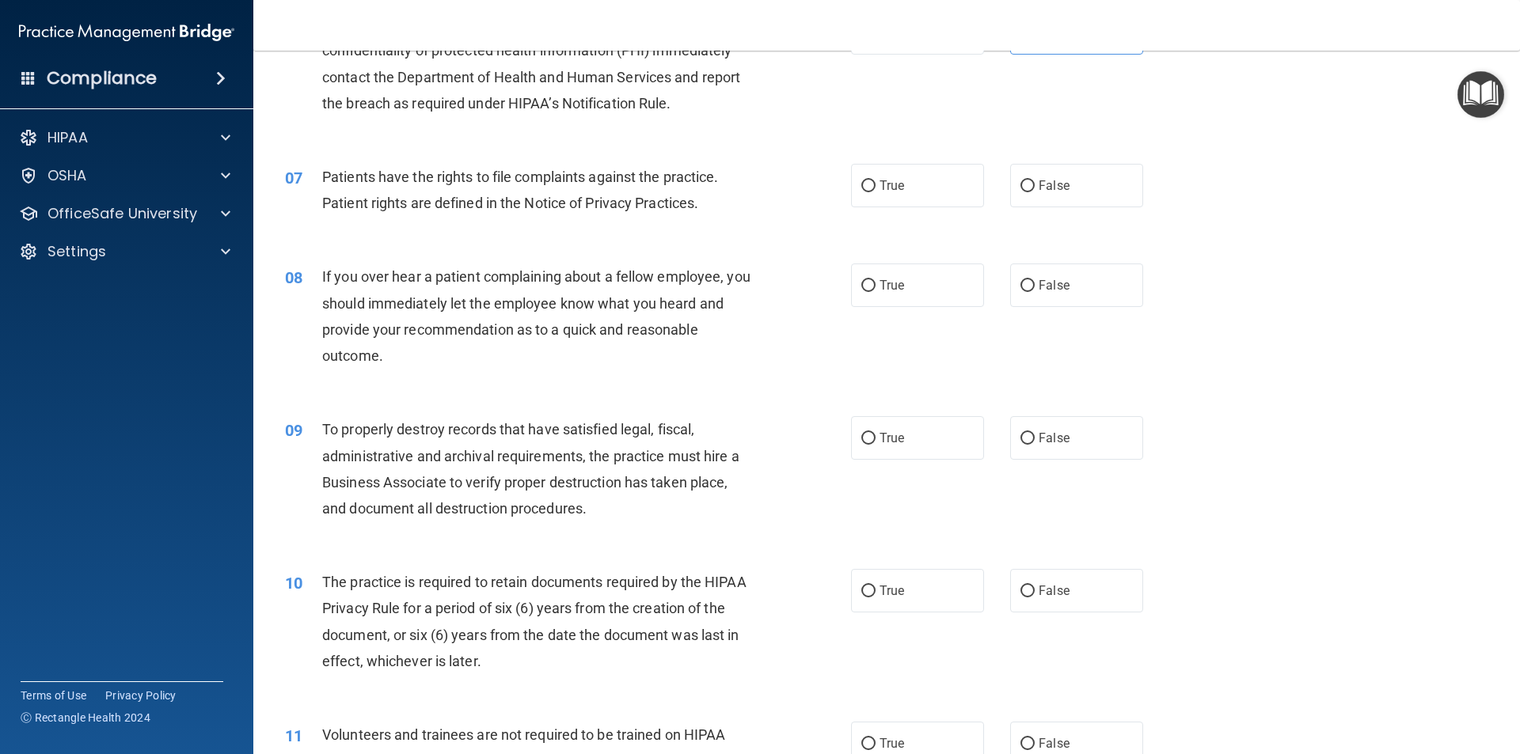
scroll to position [792, 0]
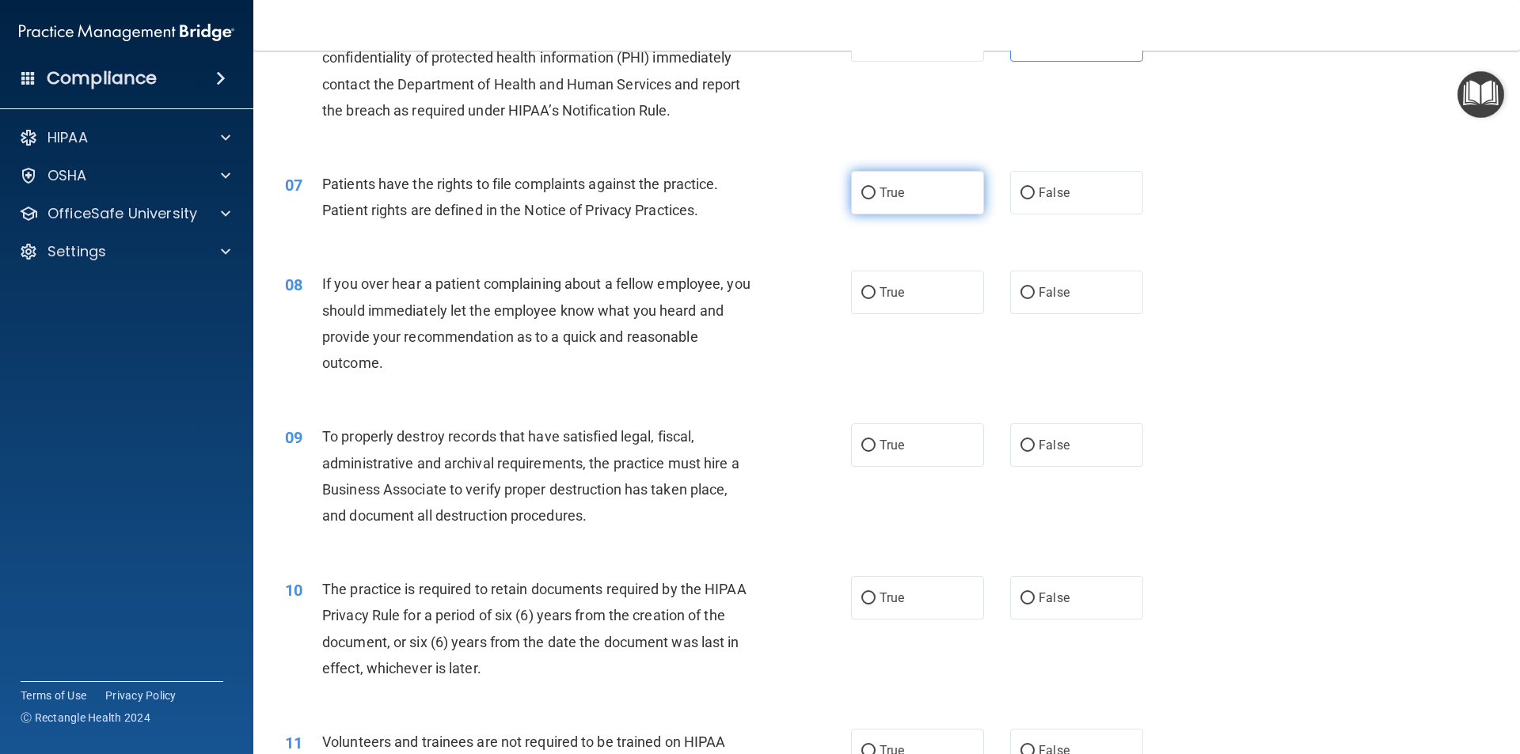
click at [921, 203] on label "True" at bounding box center [917, 193] width 133 height 44
click at [875, 199] on input "True" at bounding box center [868, 194] width 14 height 12
radio input "true"
click at [1052, 297] on span "False" at bounding box center [1054, 292] width 31 height 15
click at [1035, 297] on input "False" at bounding box center [1027, 293] width 14 height 12
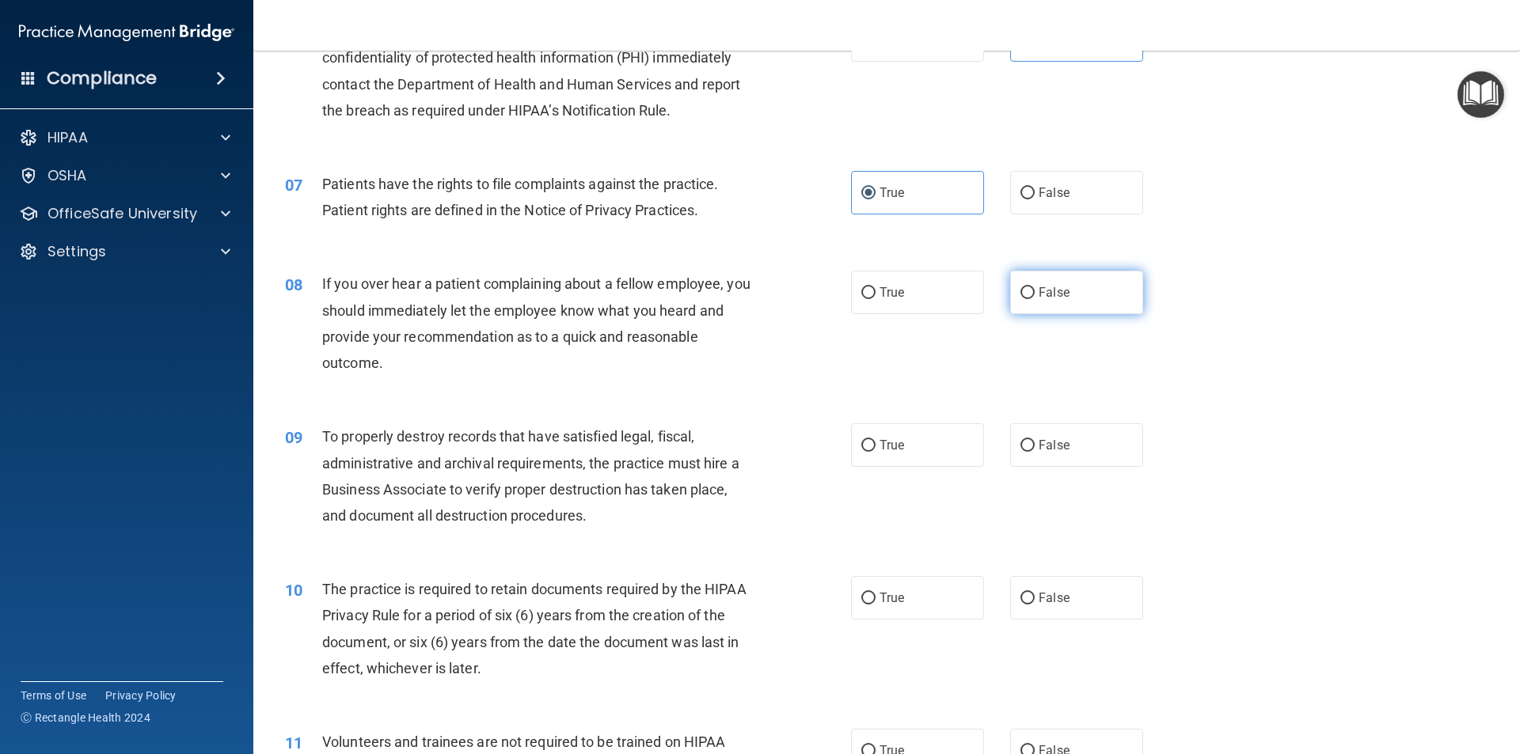
radio input "true"
click at [1065, 458] on label "False" at bounding box center [1076, 445] width 133 height 44
click at [1035, 452] on input "False" at bounding box center [1027, 446] width 14 height 12
radio input "true"
click at [886, 595] on span "True" at bounding box center [891, 597] width 25 height 15
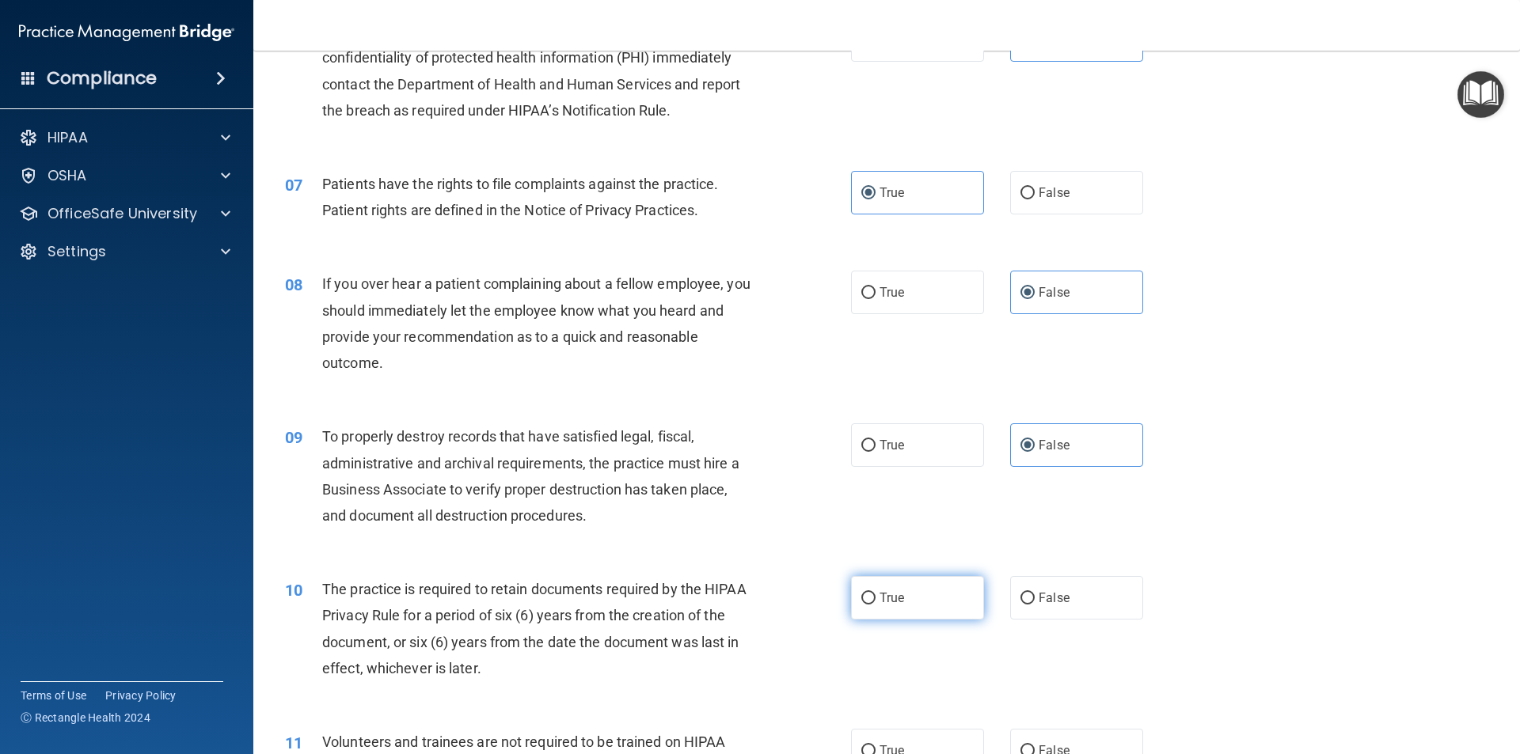
click at [875, 595] on input "True" at bounding box center [868, 599] width 14 height 12
radio input "true"
click at [1050, 738] on label "False" at bounding box center [1076, 751] width 133 height 44
click at [1035, 746] on input "False" at bounding box center [1027, 752] width 14 height 12
radio input "true"
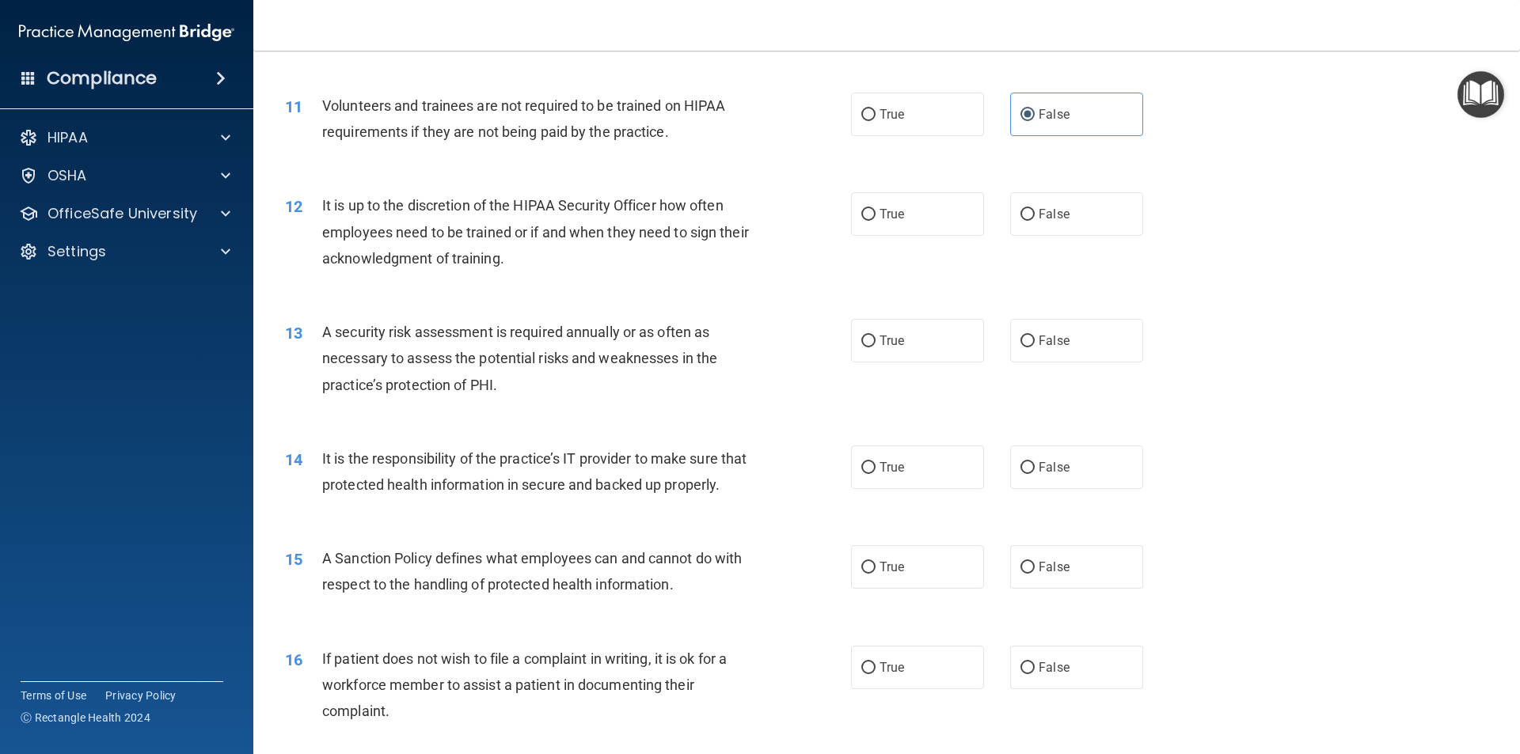
scroll to position [1507, 0]
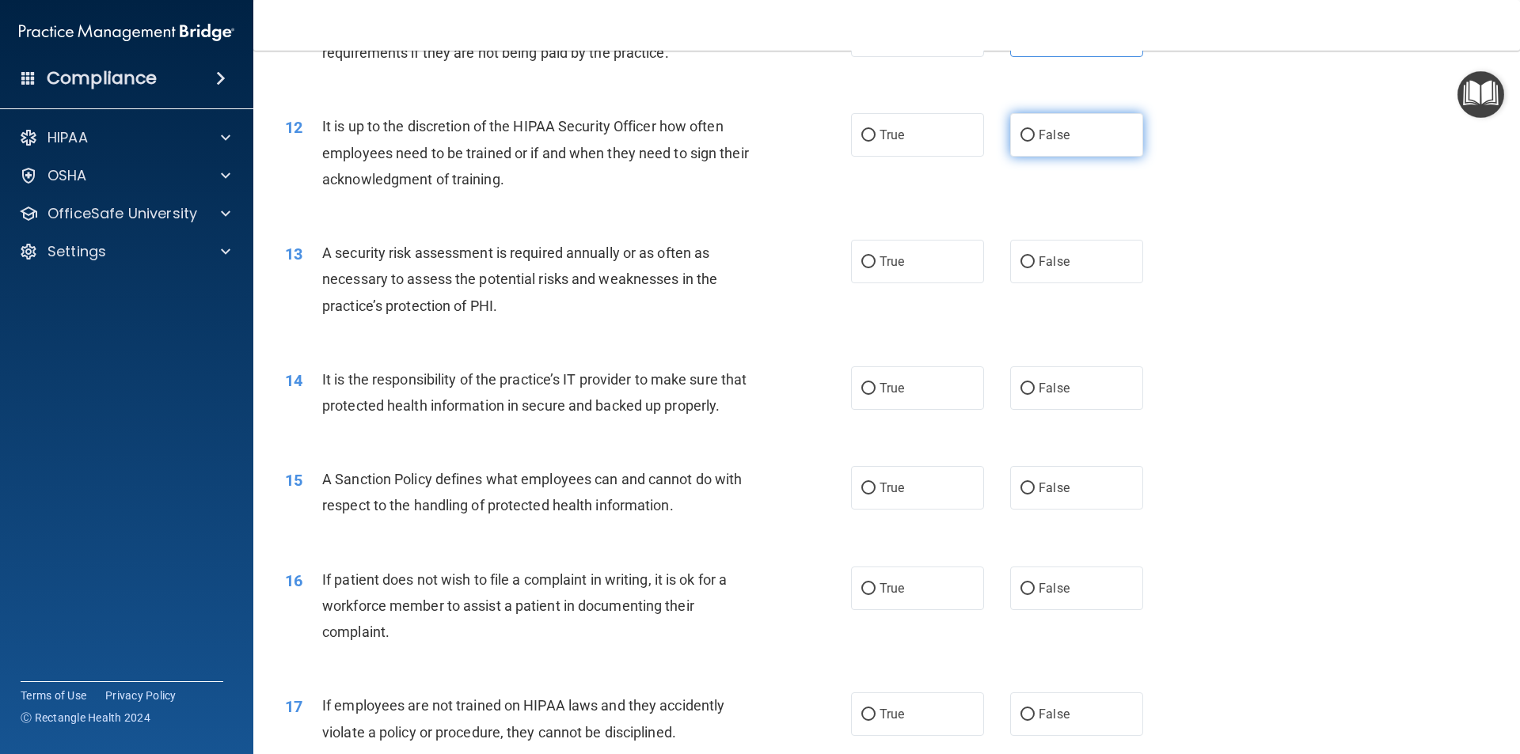
click at [1085, 139] on label "False" at bounding box center [1076, 135] width 133 height 44
click at [1035, 139] on input "False" at bounding box center [1027, 136] width 14 height 12
radio input "true"
click at [934, 276] on label "True" at bounding box center [917, 262] width 133 height 44
click at [875, 268] on input "True" at bounding box center [868, 262] width 14 height 12
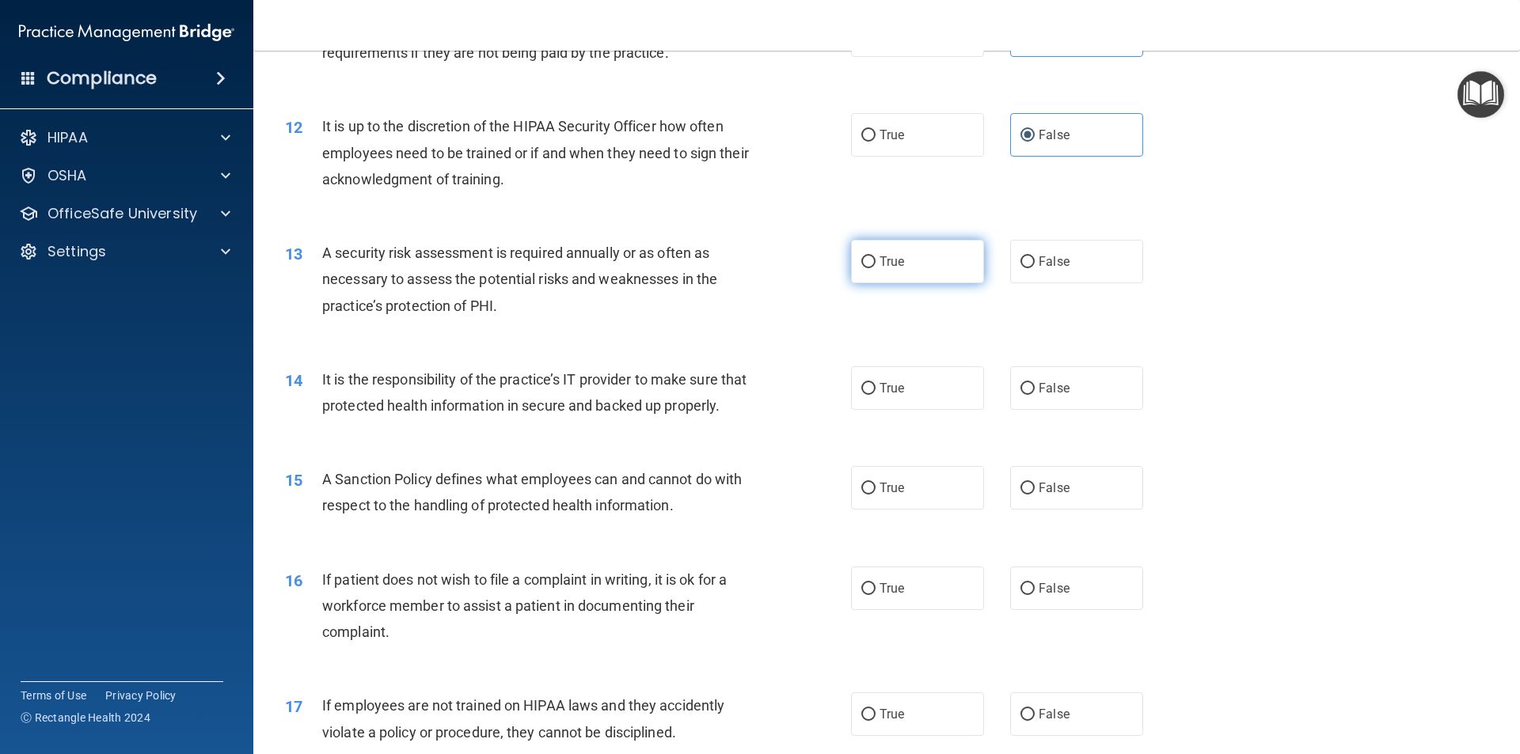
radio input "true"
click at [1039, 383] on span "False" at bounding box center [1054, 388] width 31 height 15
click at [1035, 383] on input "False" at bounding box center [1027, 389] width 14 height 12
radio input "true"
click at [1056, 496] on span "False" at bounding box center [1054, 487] width 31 height 15
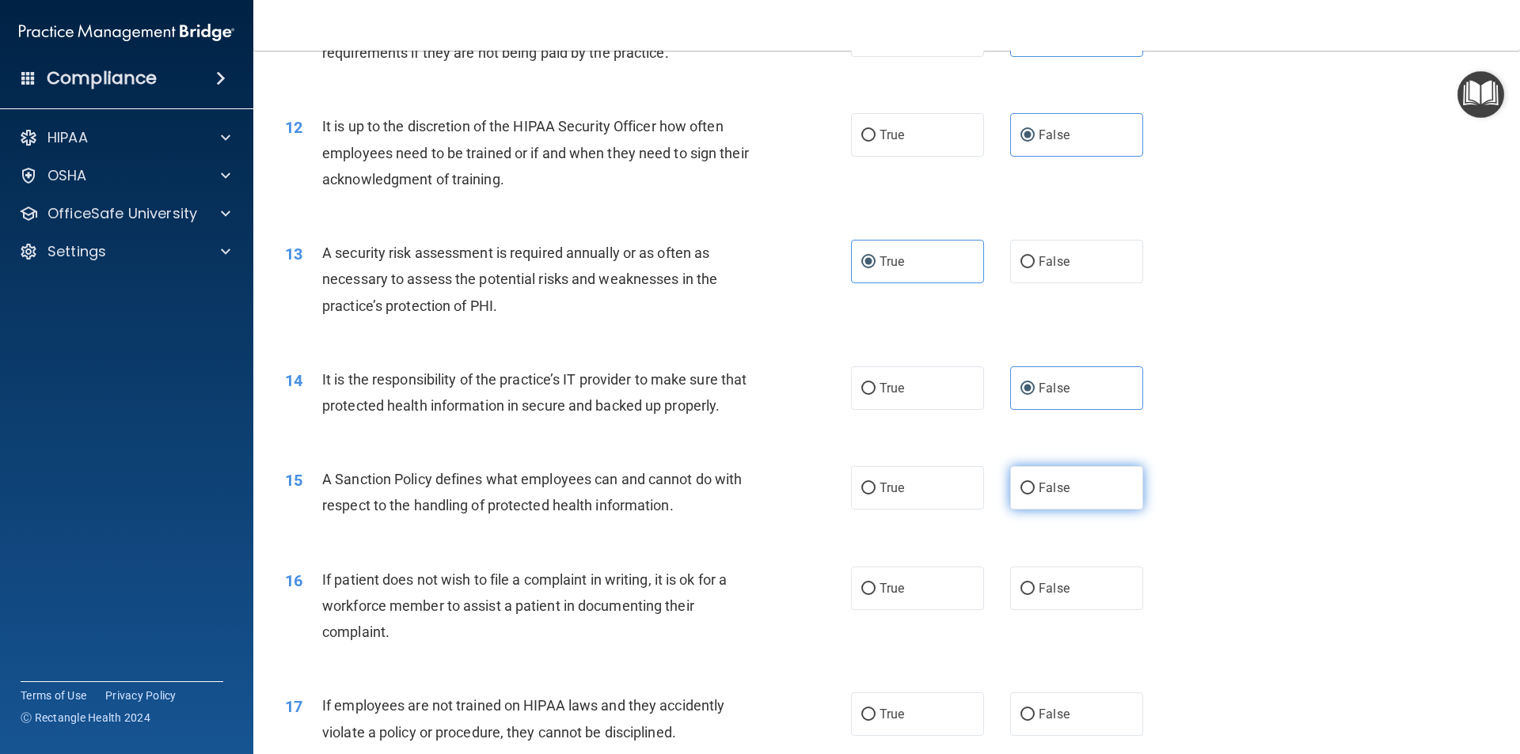
click at [1035, 495] on input "False" at bounding box center [1027, 489] width 14 height 12
radio input "true"
click at [878, 610] on label "True" at bounding box center [917, 589] width 133 height 44
click at [875, 595] on input "True" at bounding box center [868, 589] width 14 height 12
radio input "true"
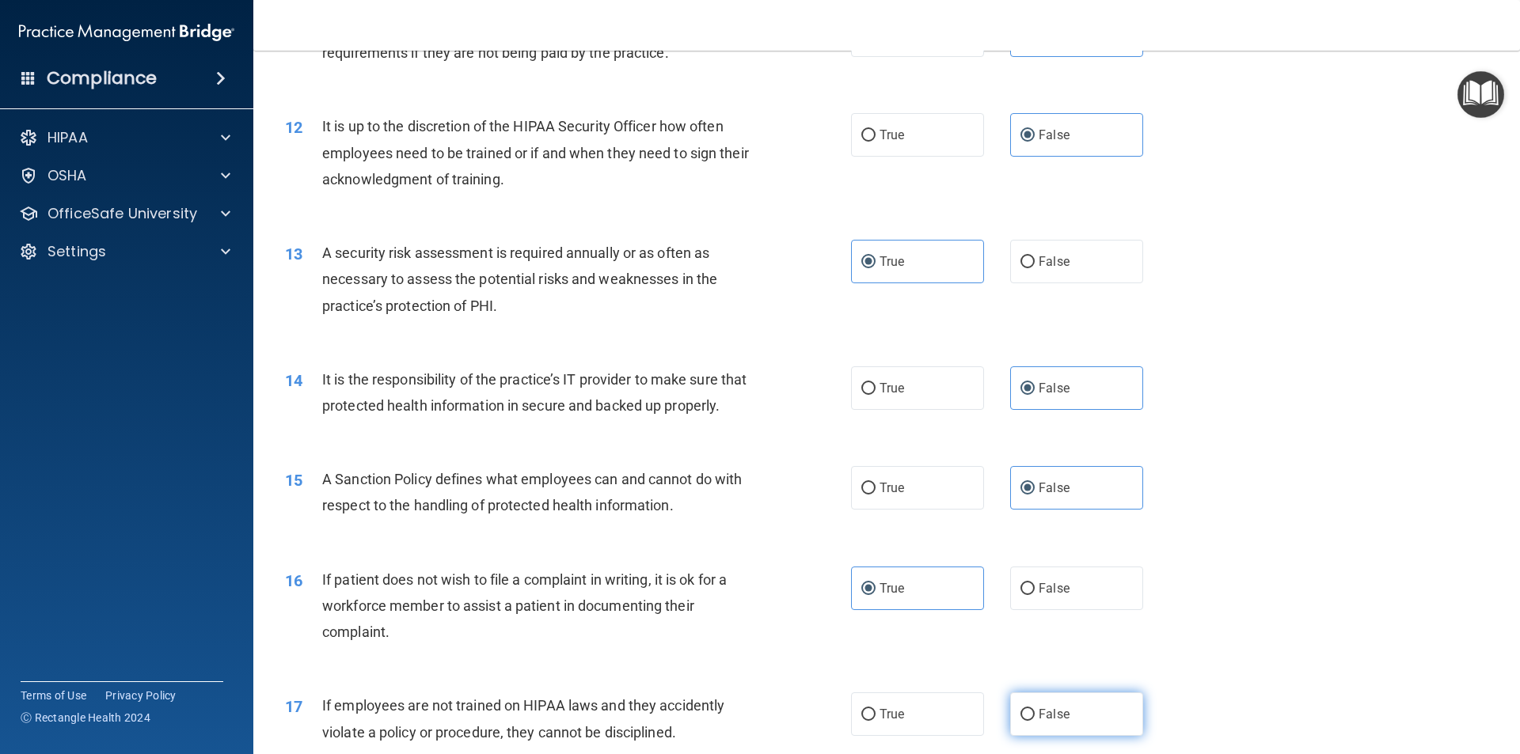
click at [1047, 731] on label "False" at bounding box center [1076, 715] width 133 height 44
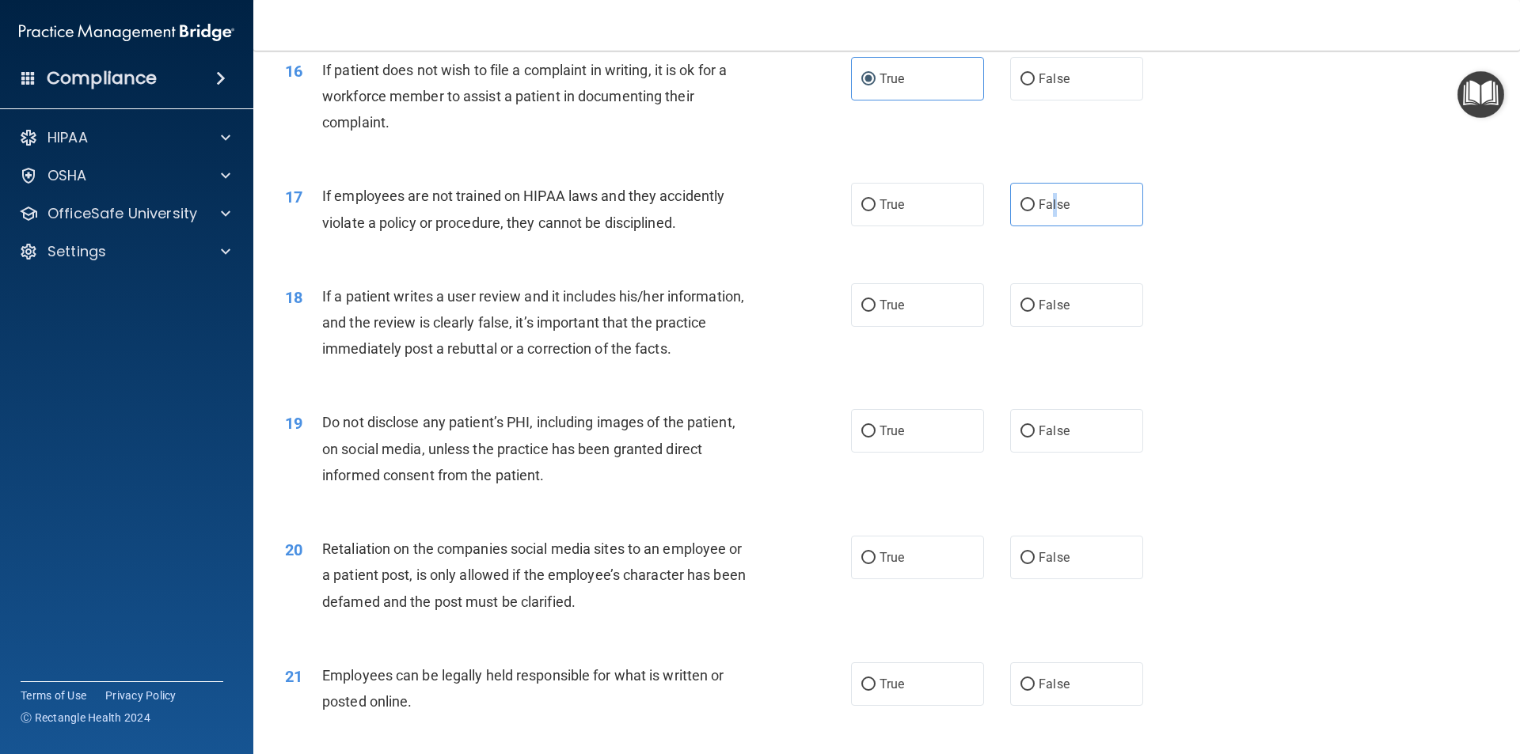
scroll to position [2061, 0]
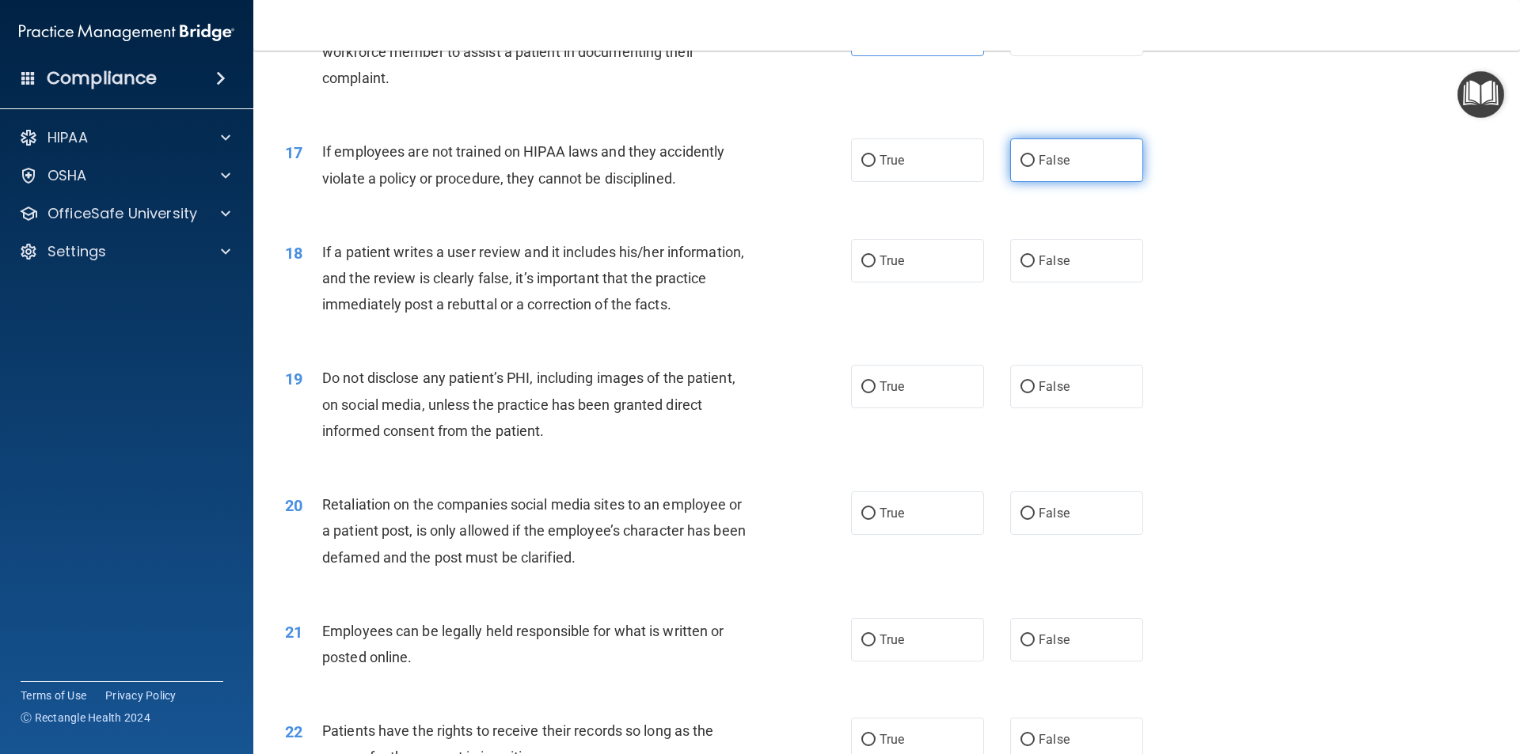
click at [1063, 182] on label "False" at bounding box center [1076, 161] width 133 height 44
click at [1035, 167] on input "False" at bounding box center [1027, 161] width 14 height 12
radio input "true"
click at [1051, 268] on span "False" at bounding box center [1054, 260] width 31 height 15
click at [1035, 268] on input "False" at bounding box center [1027, 262] width 14 height 12
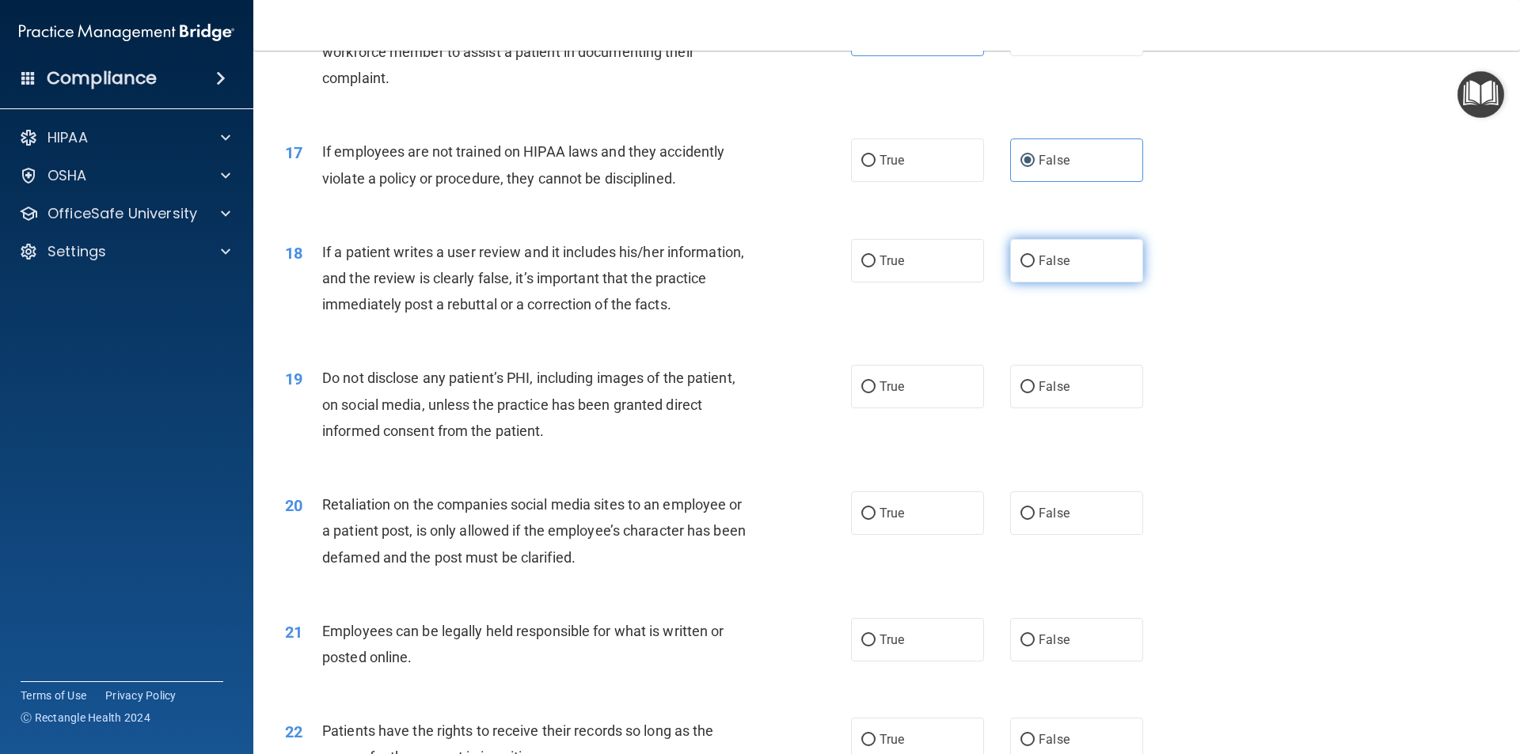
radio input "true"
click at [925, 404] on label "True" at bounding box center [917, 387] width 133 height 44
click at [875, 393] on input "True" at bounding box center [868, 388] width 14 height 12
radio input "true"
click at [1062, 533] on label "False" at bounding box center [1076, 514] width 133 height 44
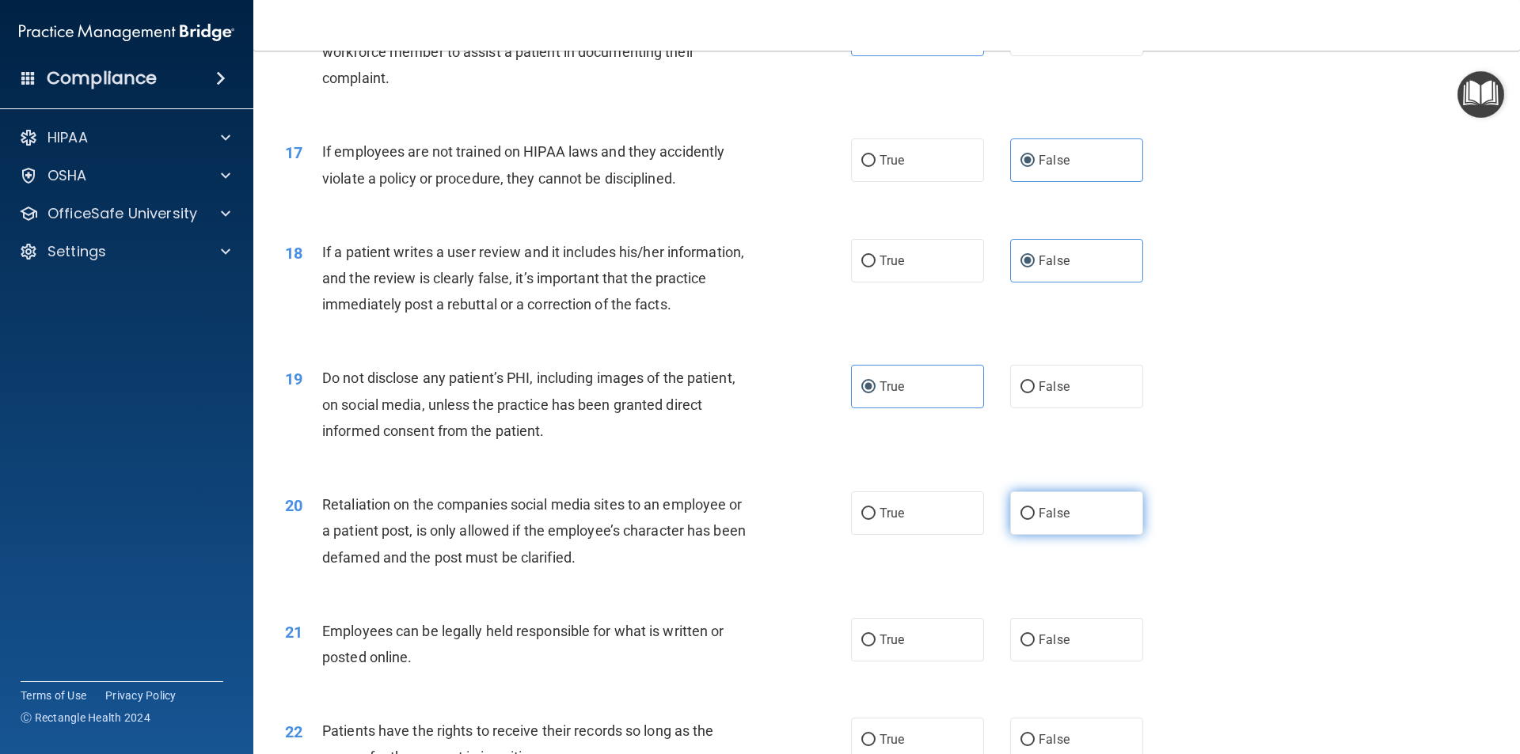
click at [1035, 520] on input "False" at bounding box center [1027, 514] width 14 height 12
radio input "true"
click at [913, 662] on label "True" at bounding box center [917, 640] width 133 height 44
click at [875, 647] on input "True" at bounding box center [868, 641] width 14 height 12
radio input "true"
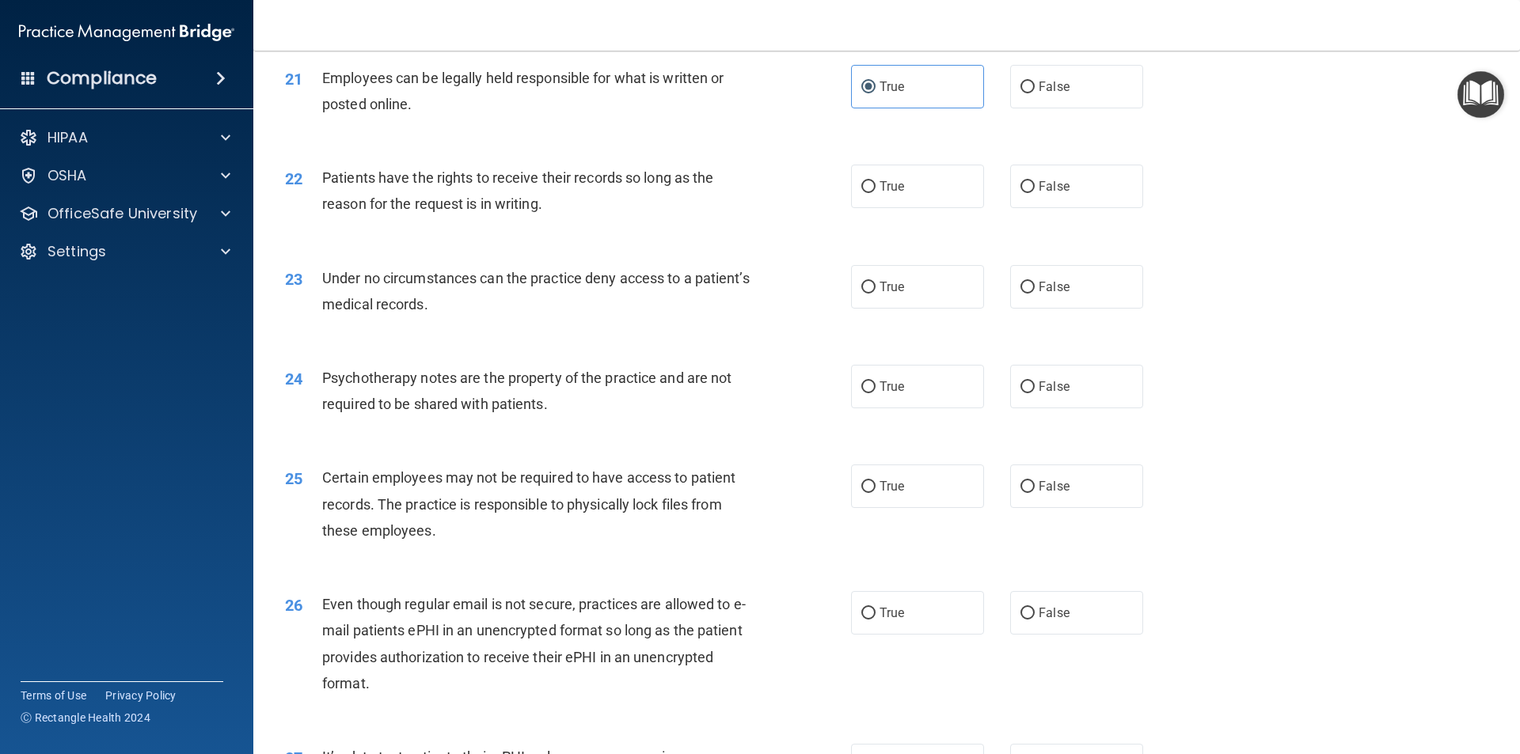
scroll to position [2615, 0]
click at [1084, 206] on label "False" at bounding box center [1076, 186] width 133 height 44
click at [1035, 192] on input "False" at bounding box center [1027, 186] width 14 height 12
radio input "true"
click at [1100, 308] on label "False" at bounding box center [1076, 286] width 133 height 44
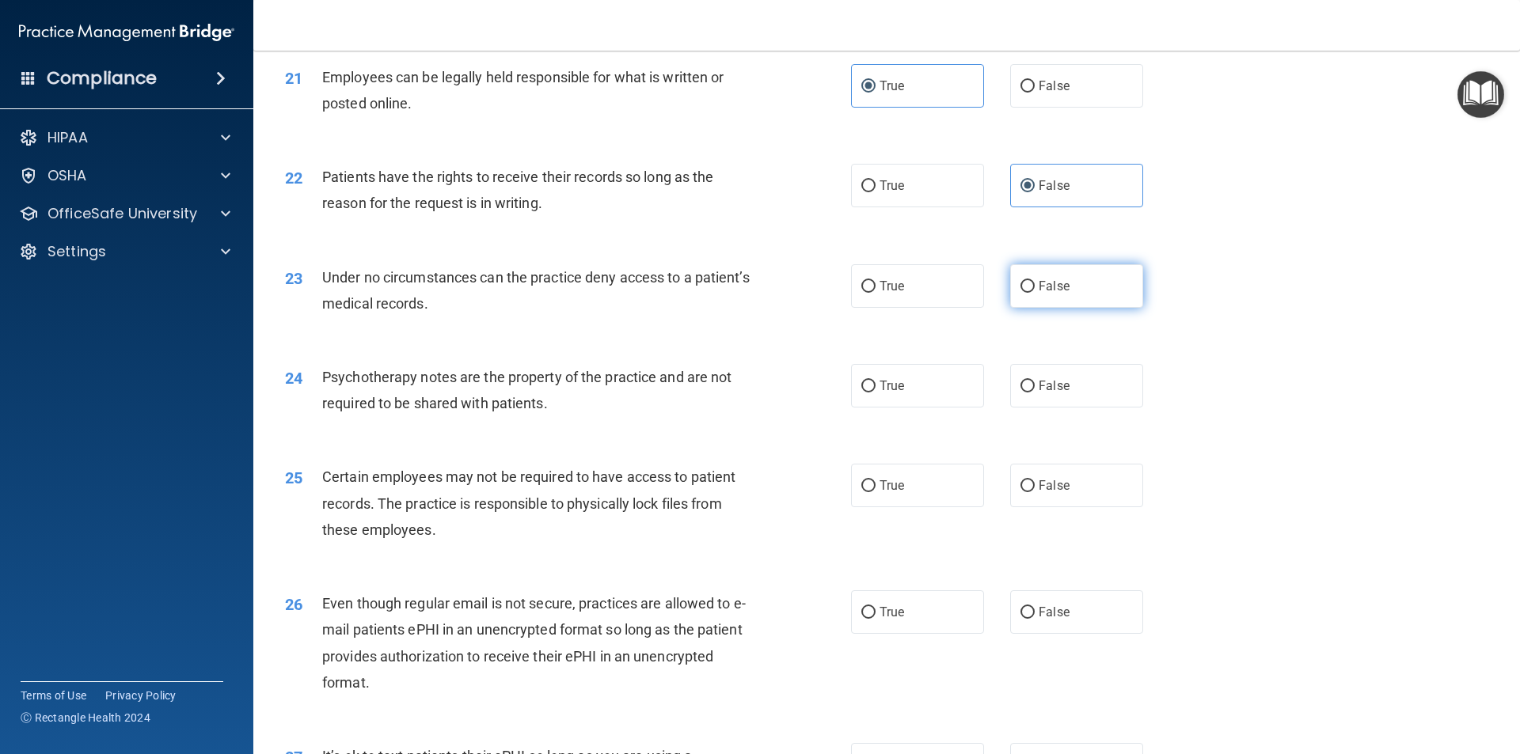
click at [1035, 293] on input "False" at bounding box center [1027, 287] width 14 height 12
radio input "true"
click at [909, 408] on label "True" at bounding box center [917, 386] width 133 height 44
click at [875, 393] on input "True" at bounding box center [868, 387] width 14 height 12
radio input "true"
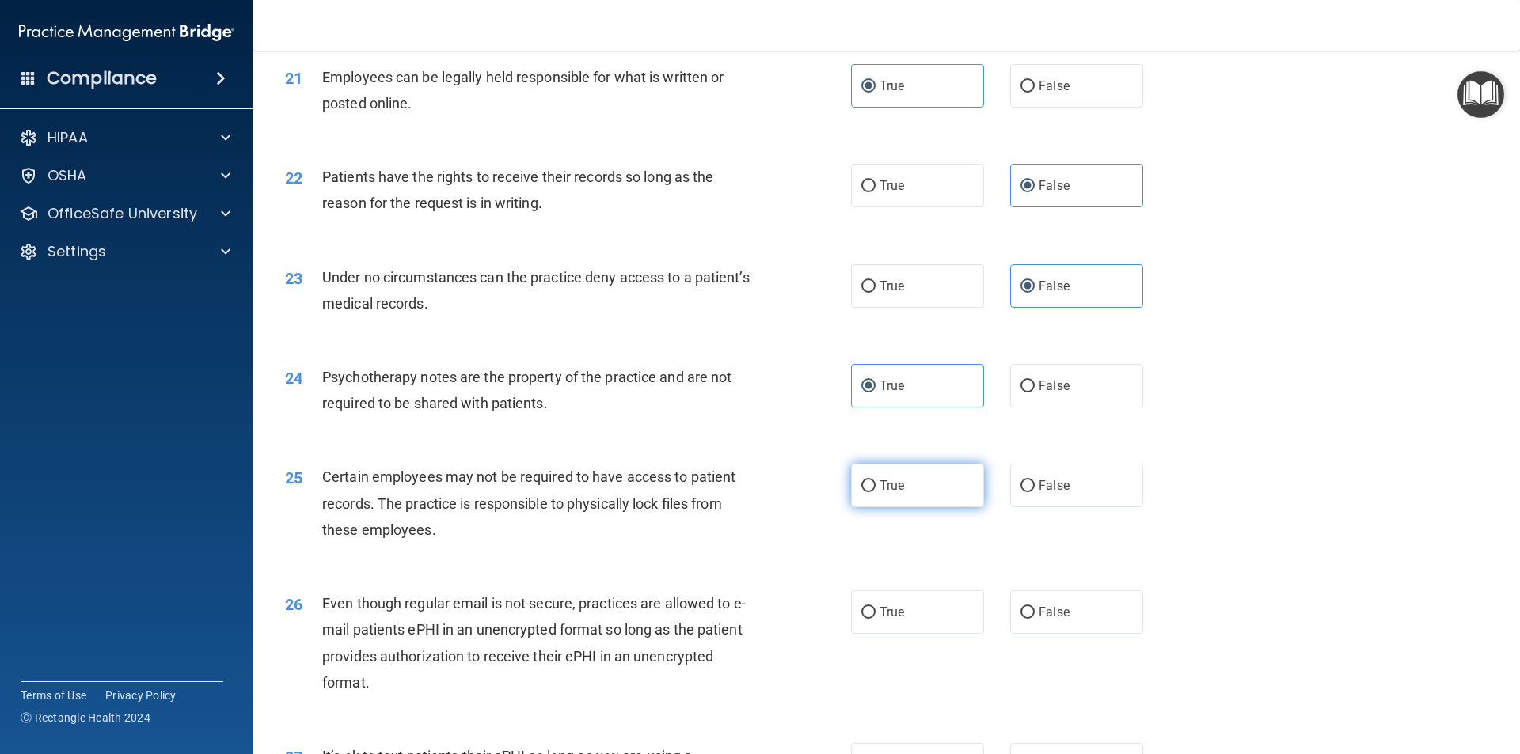
click at [922, 507] on label "True" at bounding box center [917, 486] width 133 height 44
click at [875, 492] on input "True" at bounding box center [868, 486] width 14 height 12
radio input "true"
click at [922, 634] on label "True" at bounding box center [917, 612] width 133 height 44
click at [875, 619] on input "True" at bounding box center [868, 613] width 14 height 12
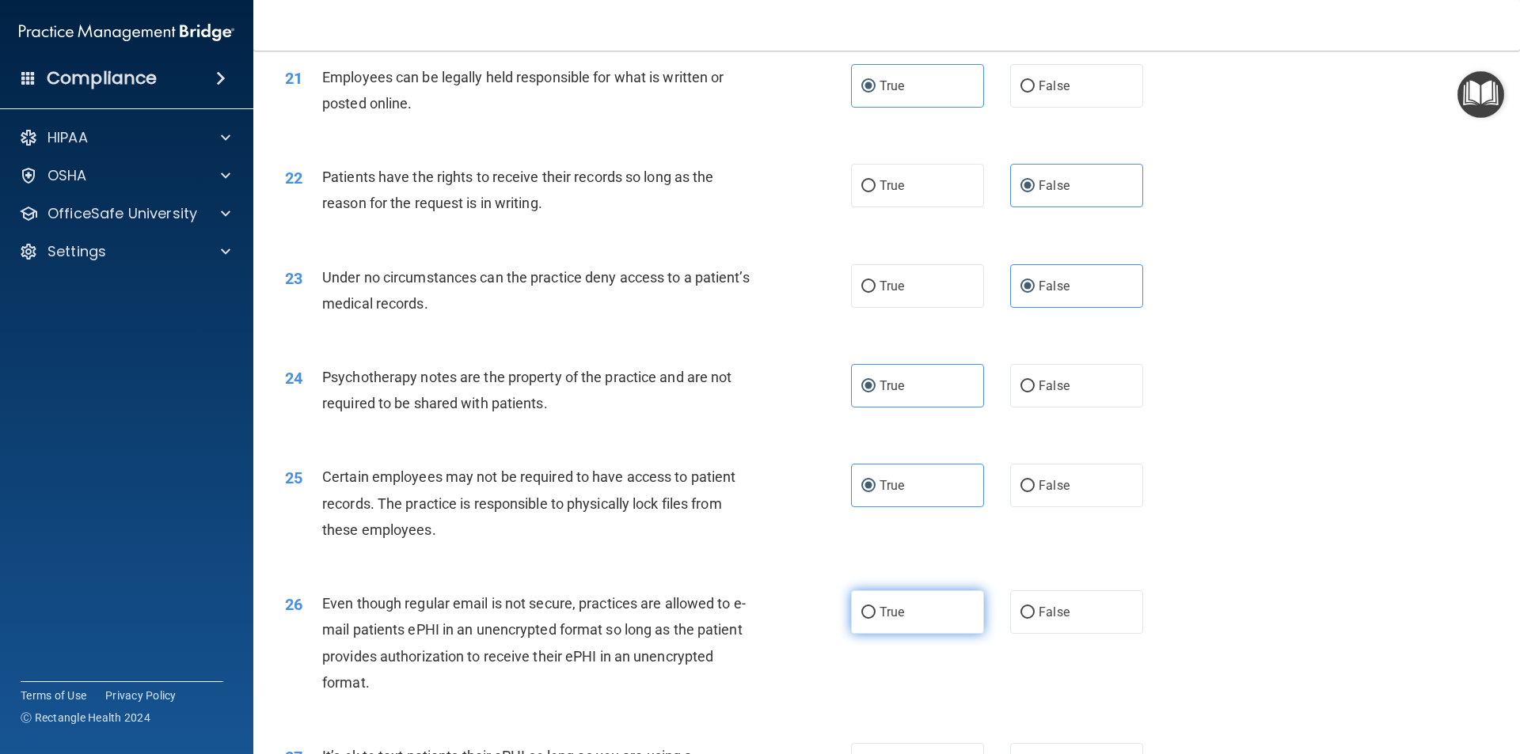
radio input "true"
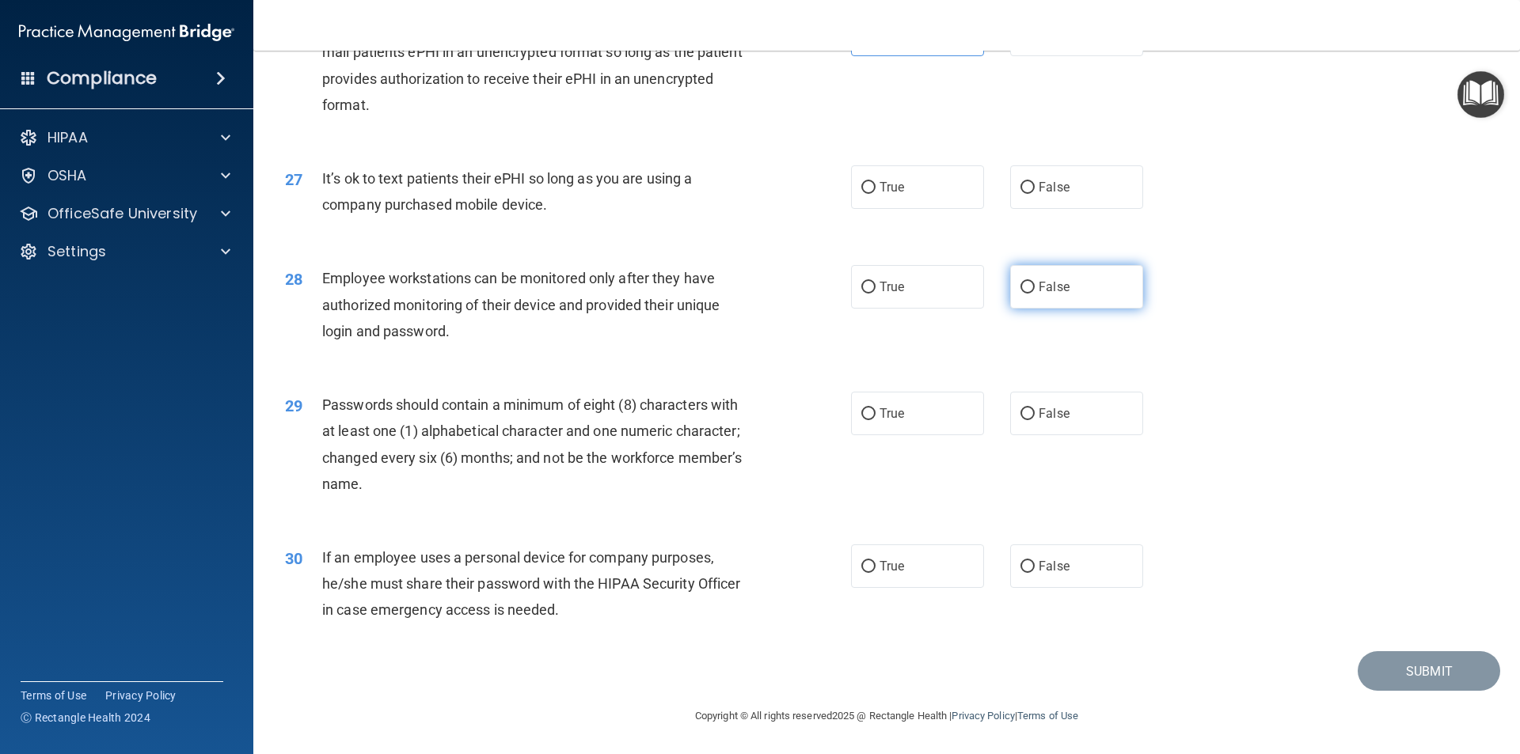
scroll to position [3219, 0]
click at [1089, 209] on label "False" at bounding box center [1076, 187] width 133 height 44
click at [1035, 194] on input "False" at bounding box center [1027, 188] width 14 height 12
radio input "true"
click at [1097, 289] on label "False" at bounding box center [1076, 287] width 133 height 44
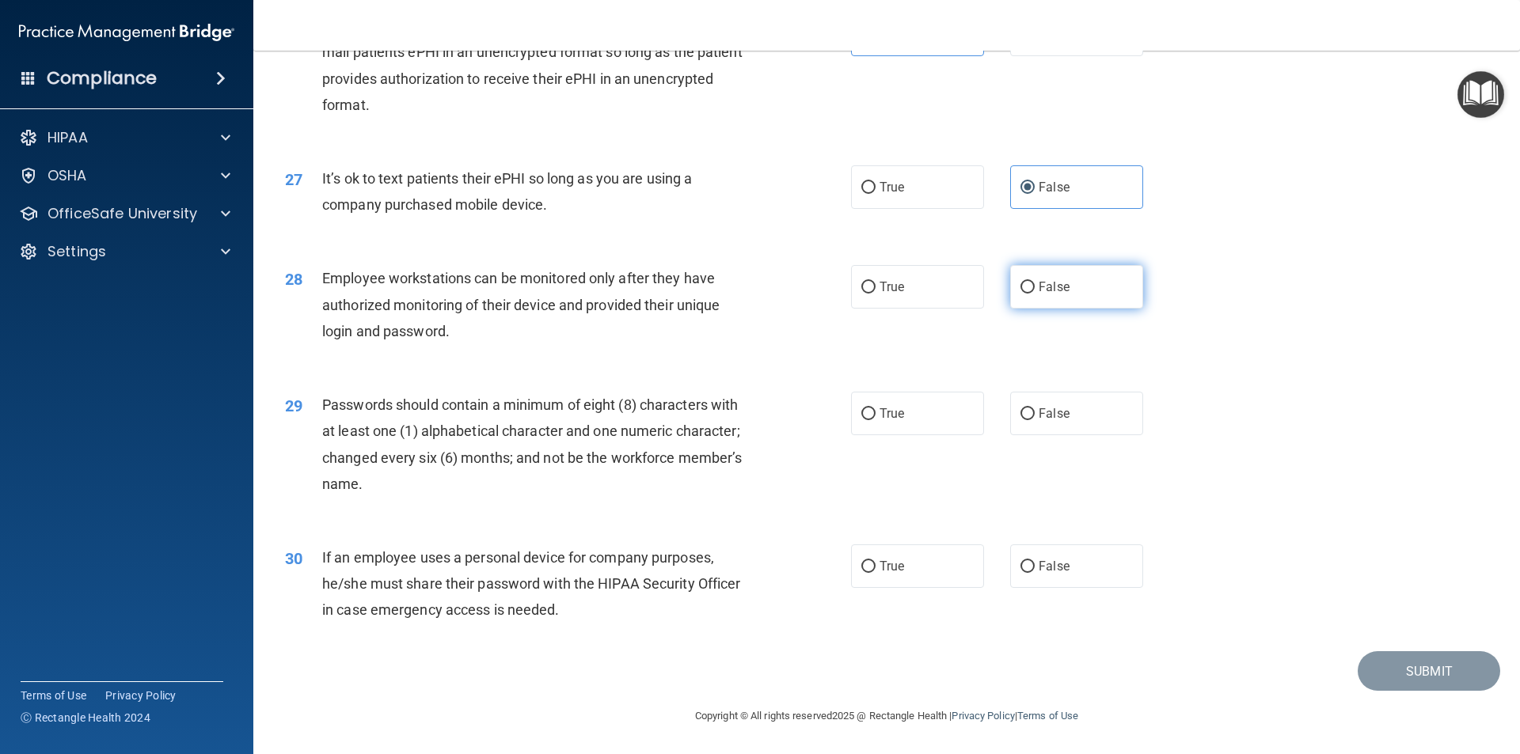
click at [1035, 289] on input "False" at bounding box center [1027, 288] width 14 height 12
radio input "true"
click at [914, 401] on label "True" at bounding box center [917, 414] width 133 height 44
click at [875, 408] on input "True" at bounding box center [868, 414] width 14 height 12
radio input "true"
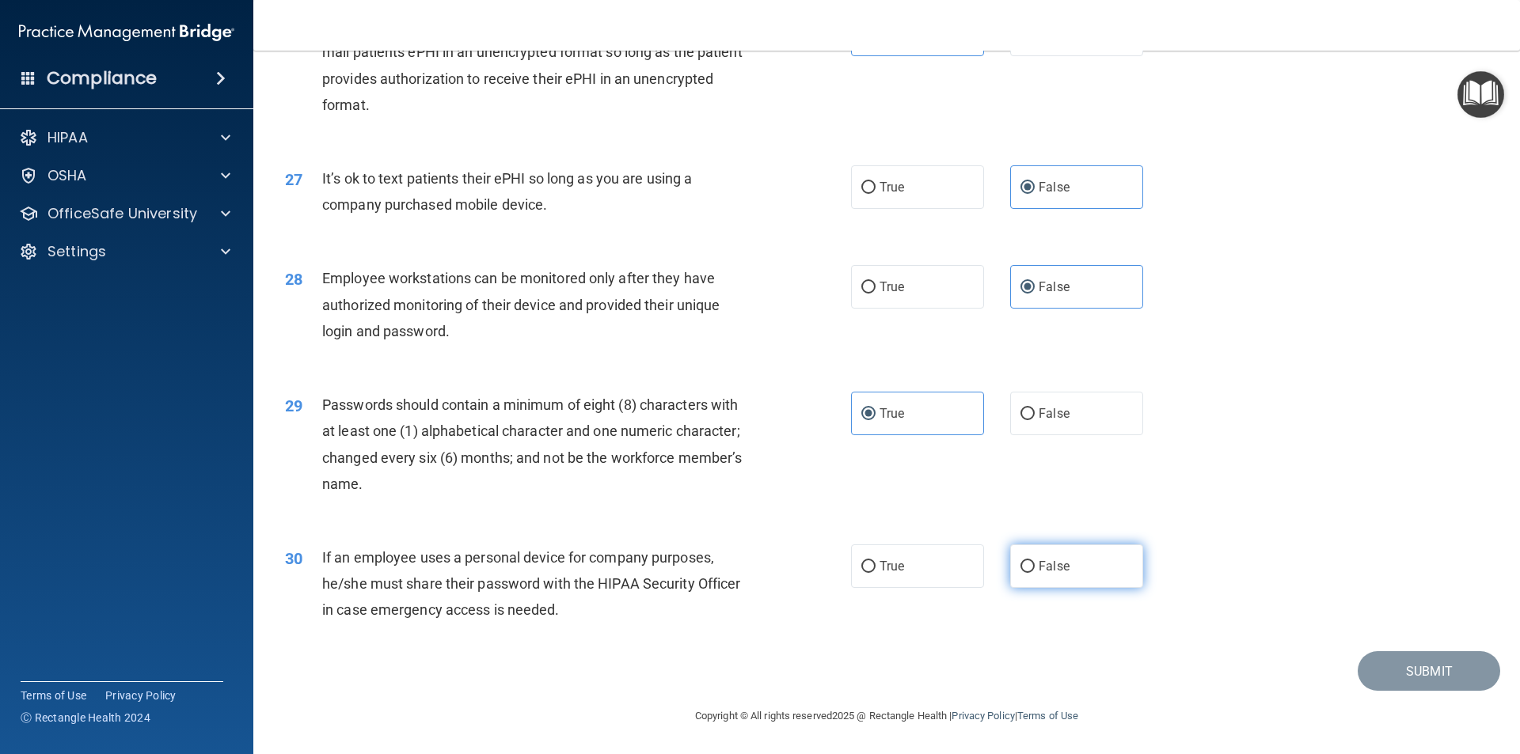
click at [1042, 564] on span "False" at bounding box center [1054, 566] width 31 height 15
click at [1035, 564] on input "False" at bounding box center [1027, 567] width 14 height 12
radio input "true"
click at [1429, 670] on button "Submit" at bounding box center [1429, 671] width 142 height 40
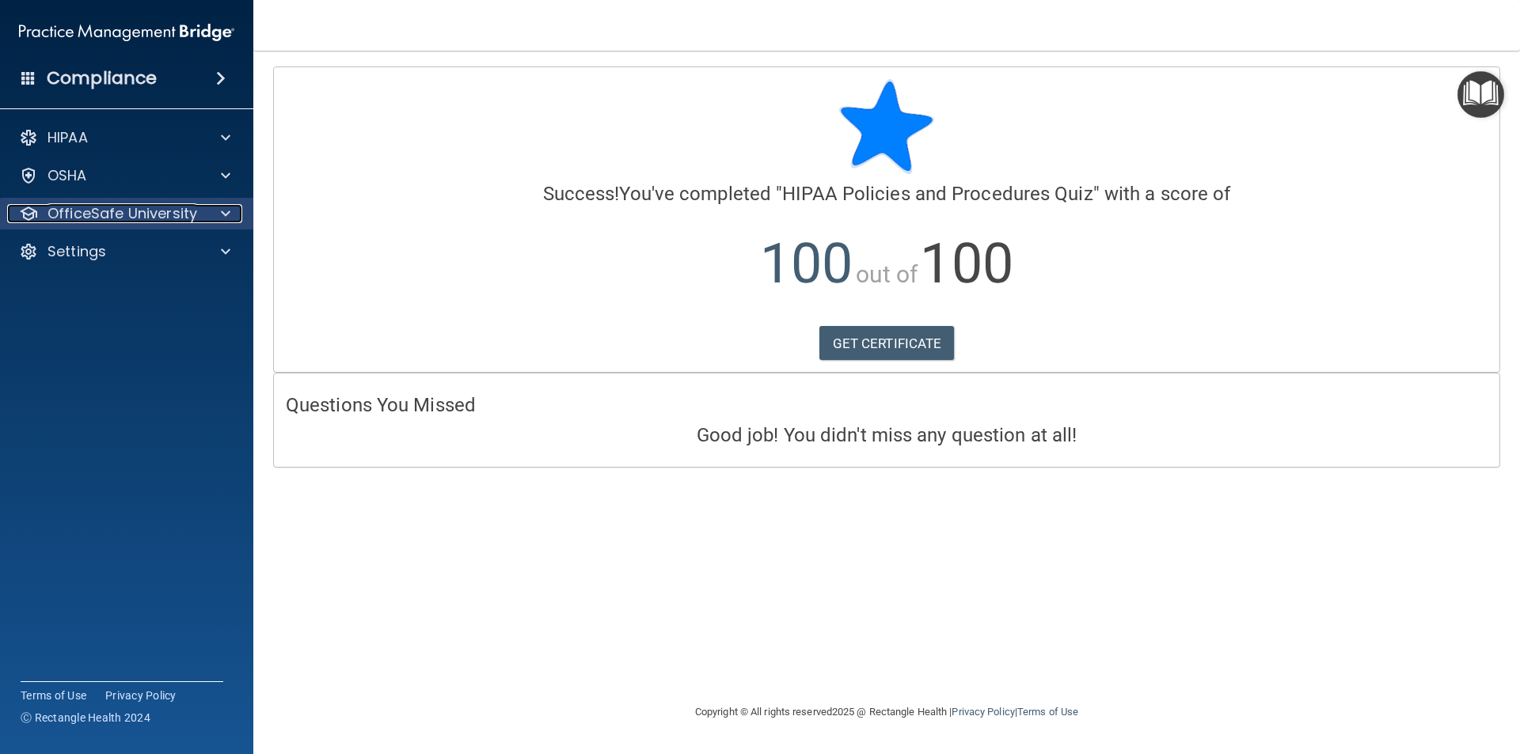
click at [147, 205] on p "OfficeSafe University" at bounding box center [122, 213] width 150 height 19
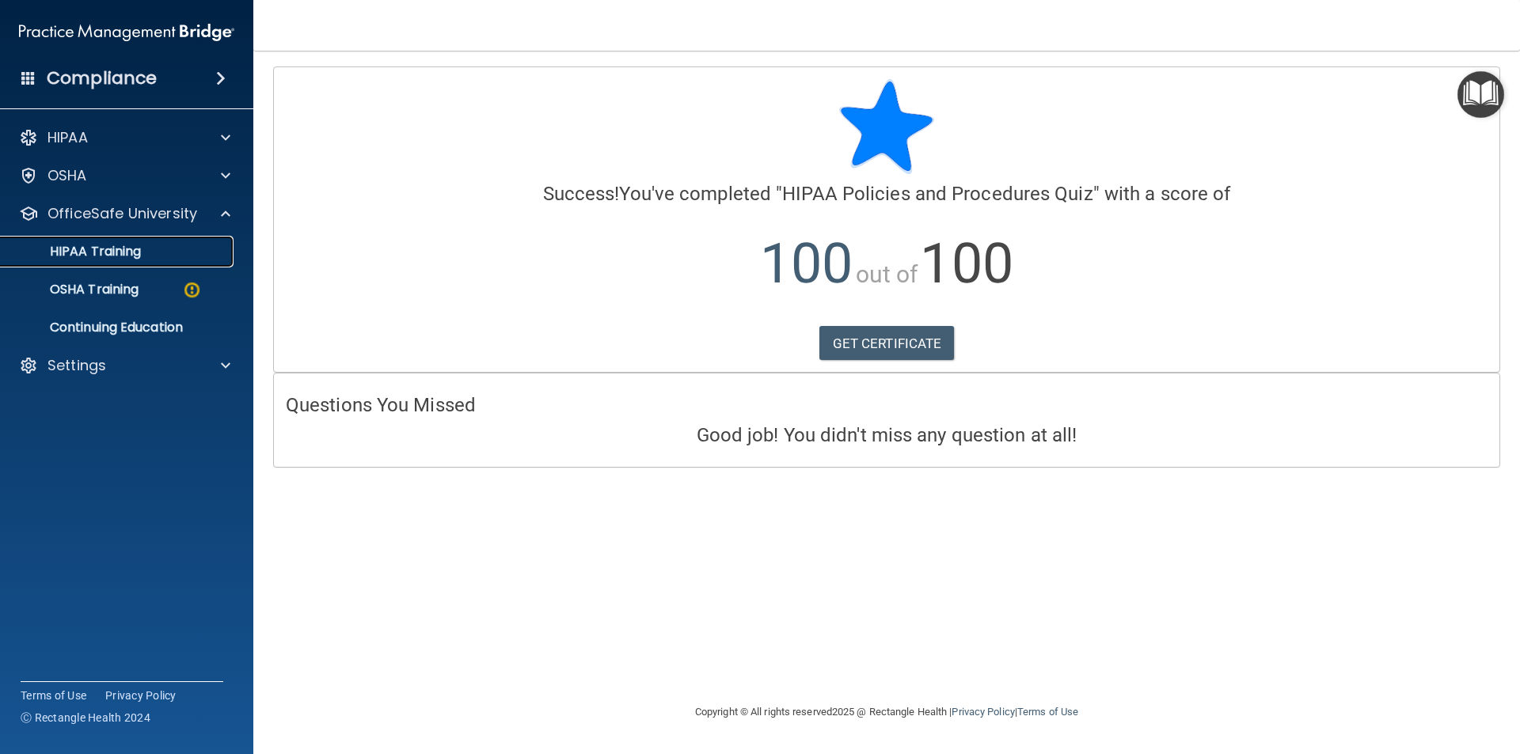
click at [136, 253] on p "HIPAA Training" at bounding box center [75, 252] width 131 height 16
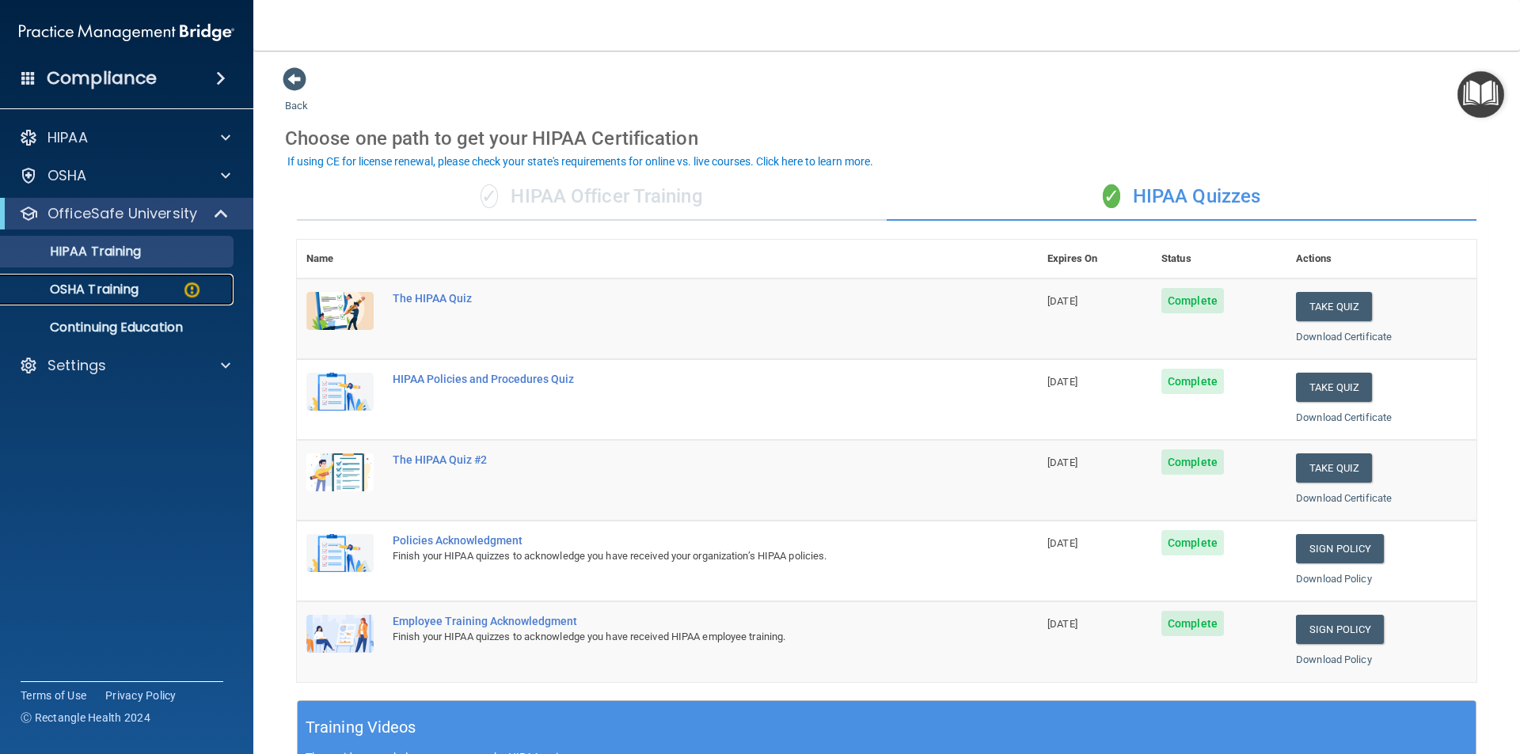
click at [115, 295] on p "OSHA Training" at bounding box center [74, 290] width 128 height 16
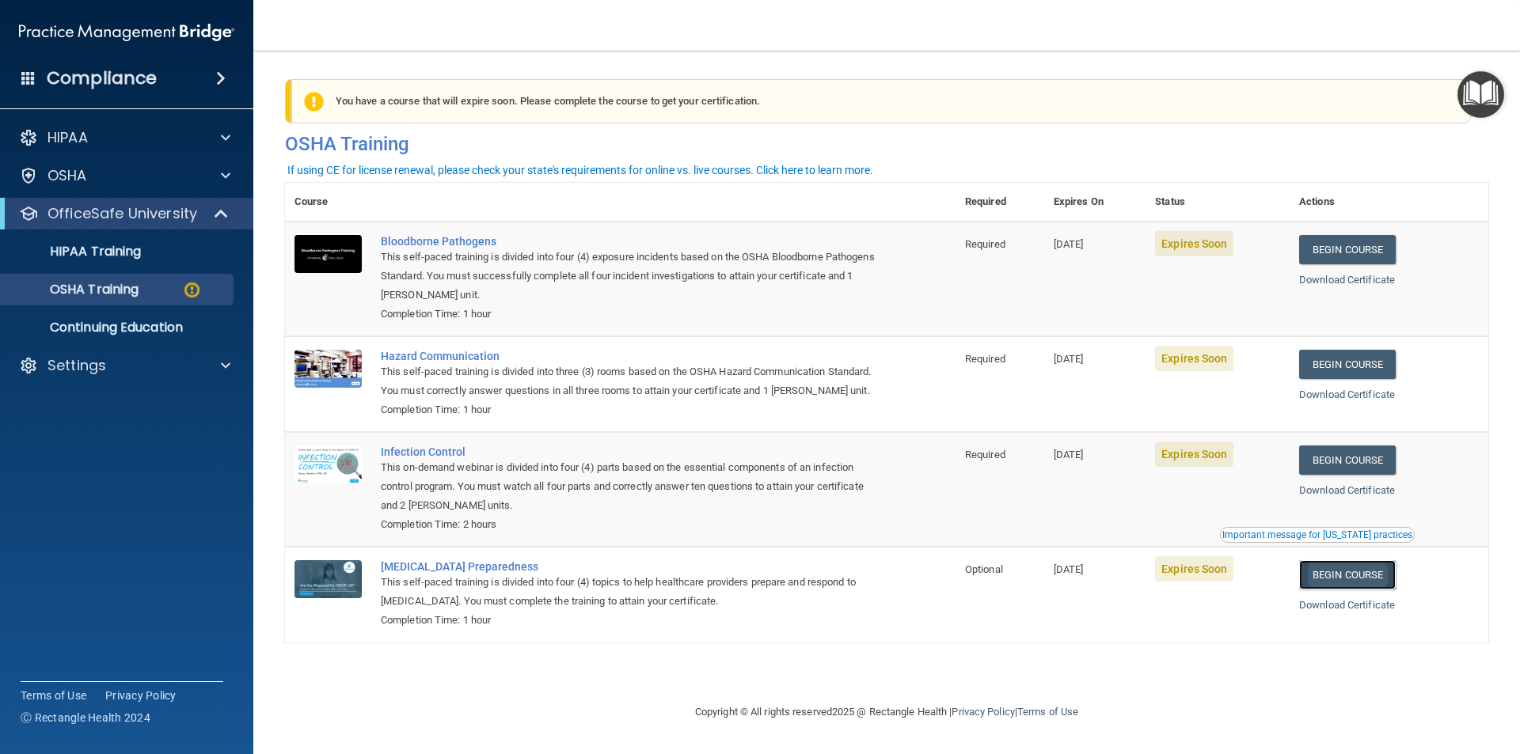
click at [1369, 590] on link "Begin Course" at bounding box center [1347, 574] width 97 height 29
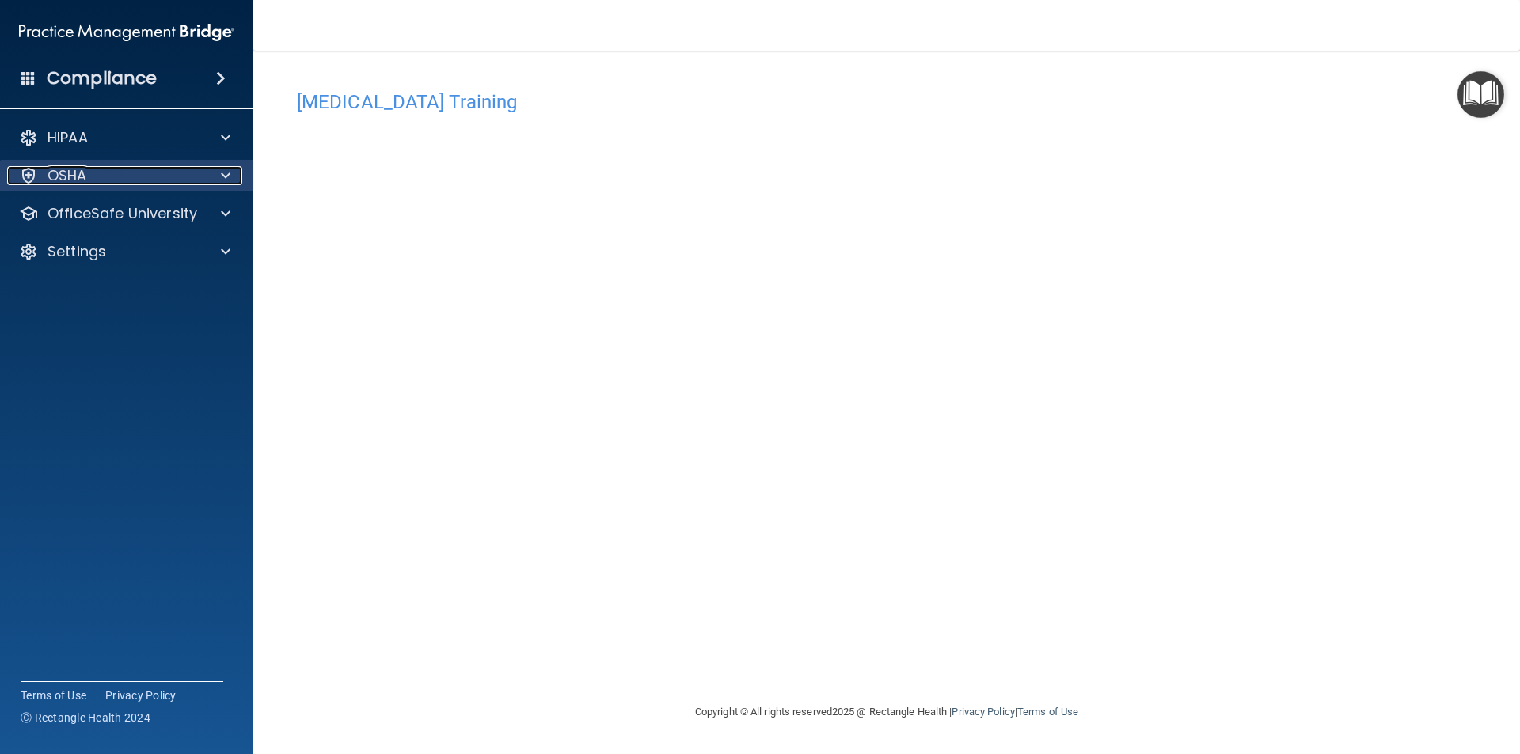
click at [132, 183] on div "OSHA" at bounding box center [105, 175] width 196 height 19
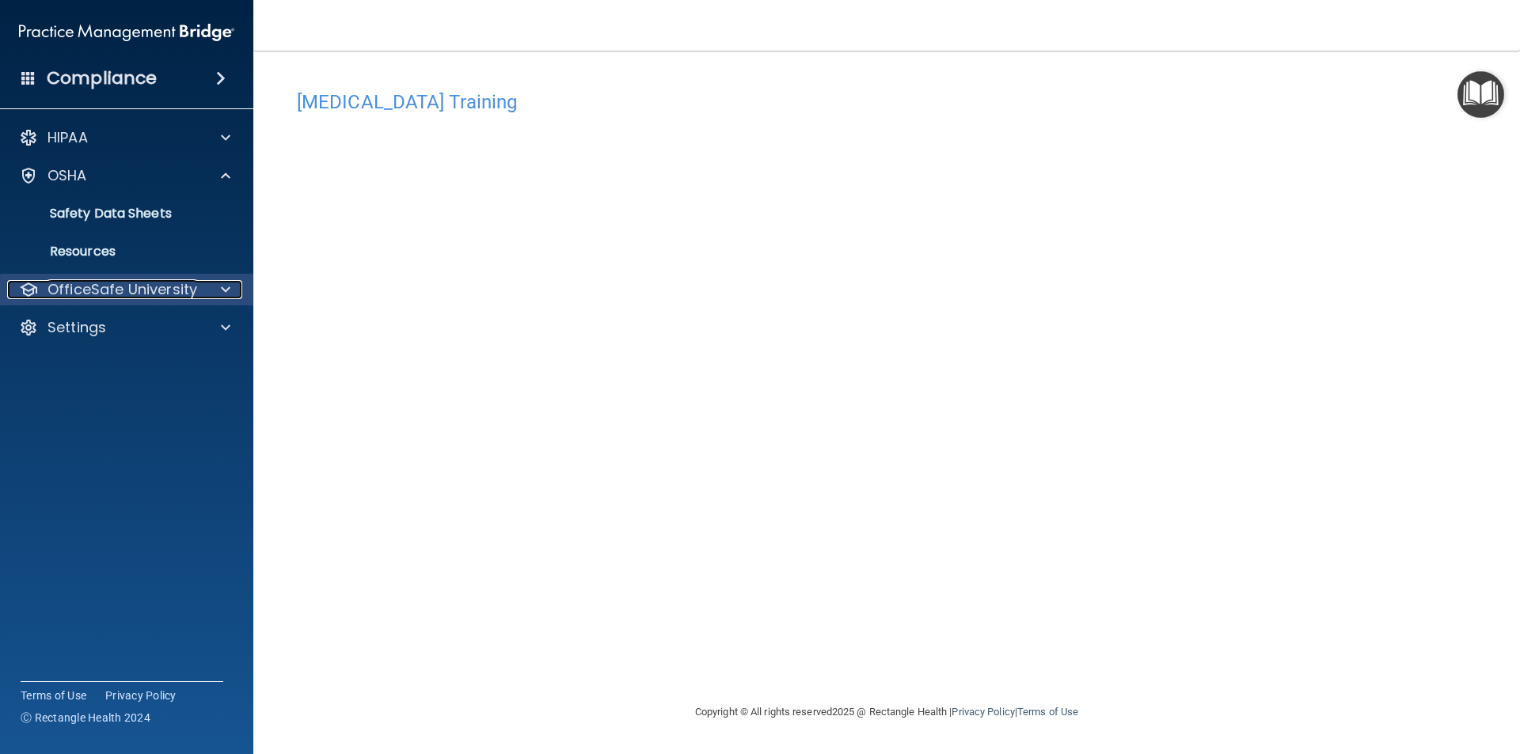
click at [135, 291] on p "OfficeSafe University" at bounding box center [122, 289] width 150 height 19
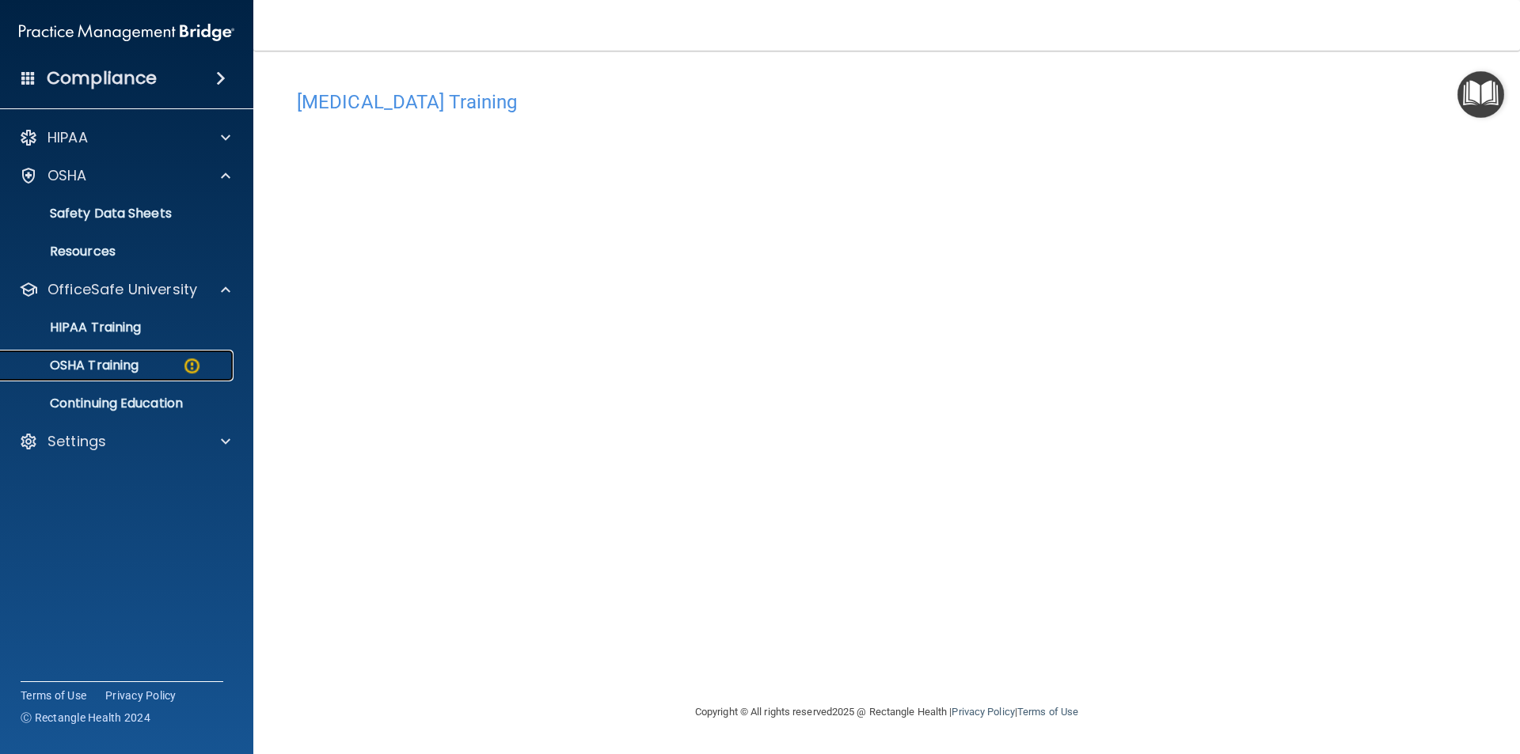
click at [156, 359] on div "OSHA Training" at bounding box center [118, 366] width 216 height 16
